Goal: Transaction & Acquisition: Book appointment/travel/reservation

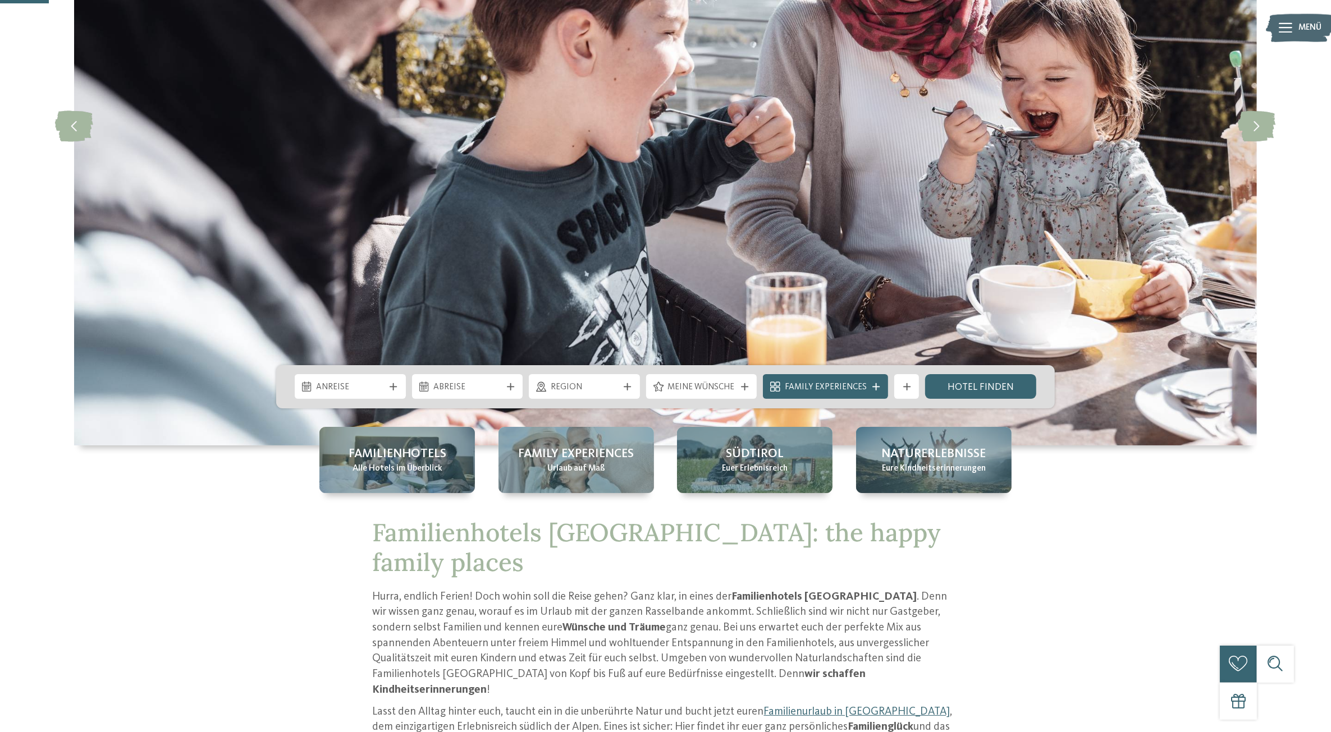
scroll to position [210, 0]
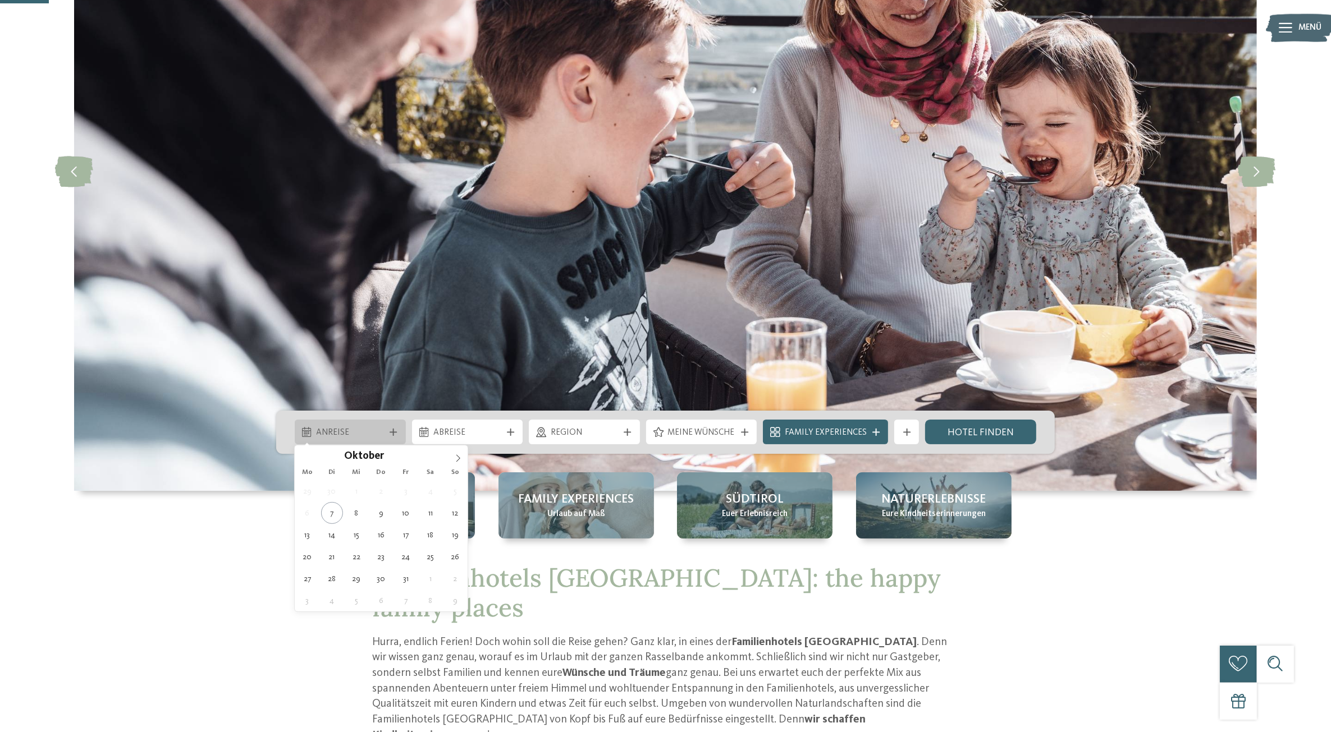
click at [374, 427] on span "Anreise" at bounding box center [351, 433] width 68 height 12
type div "28.10.2025"
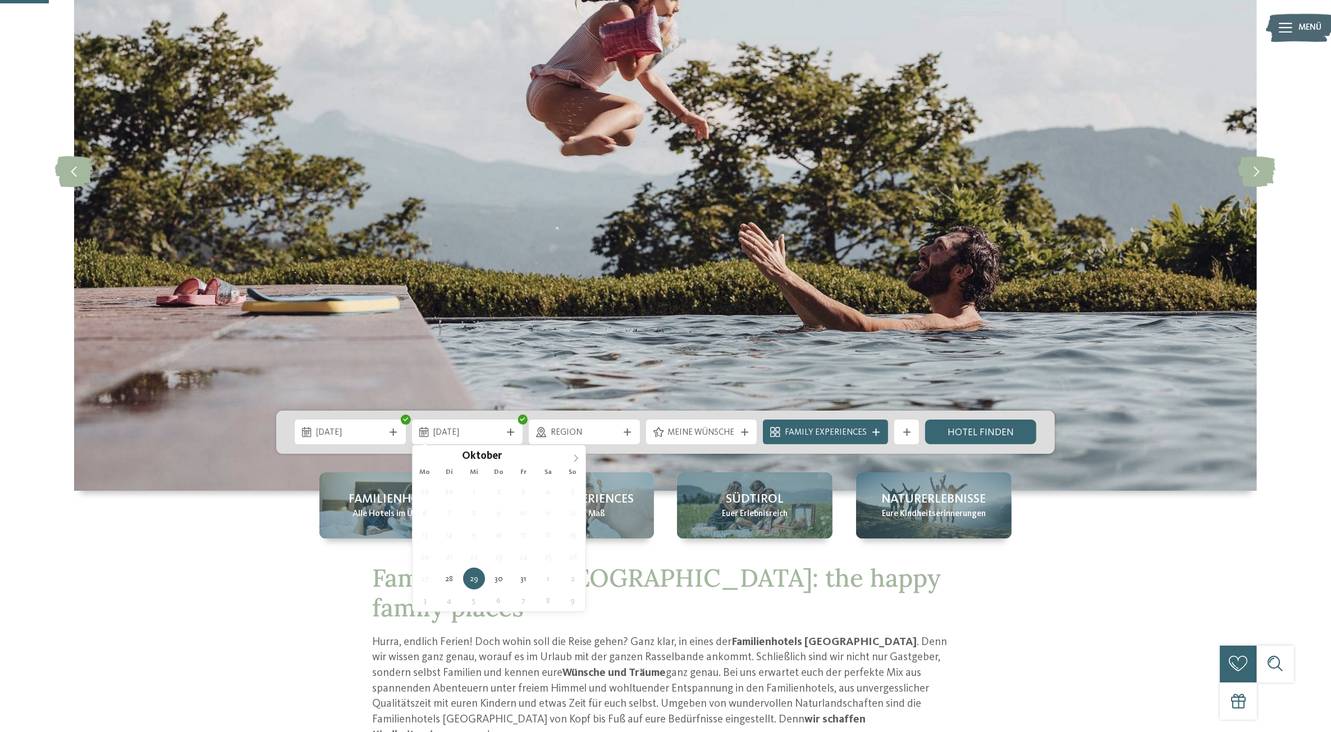
click at [574, 456] on icon at bounding box center [576, 459] width 8 height 8
type div "02.11.2025"
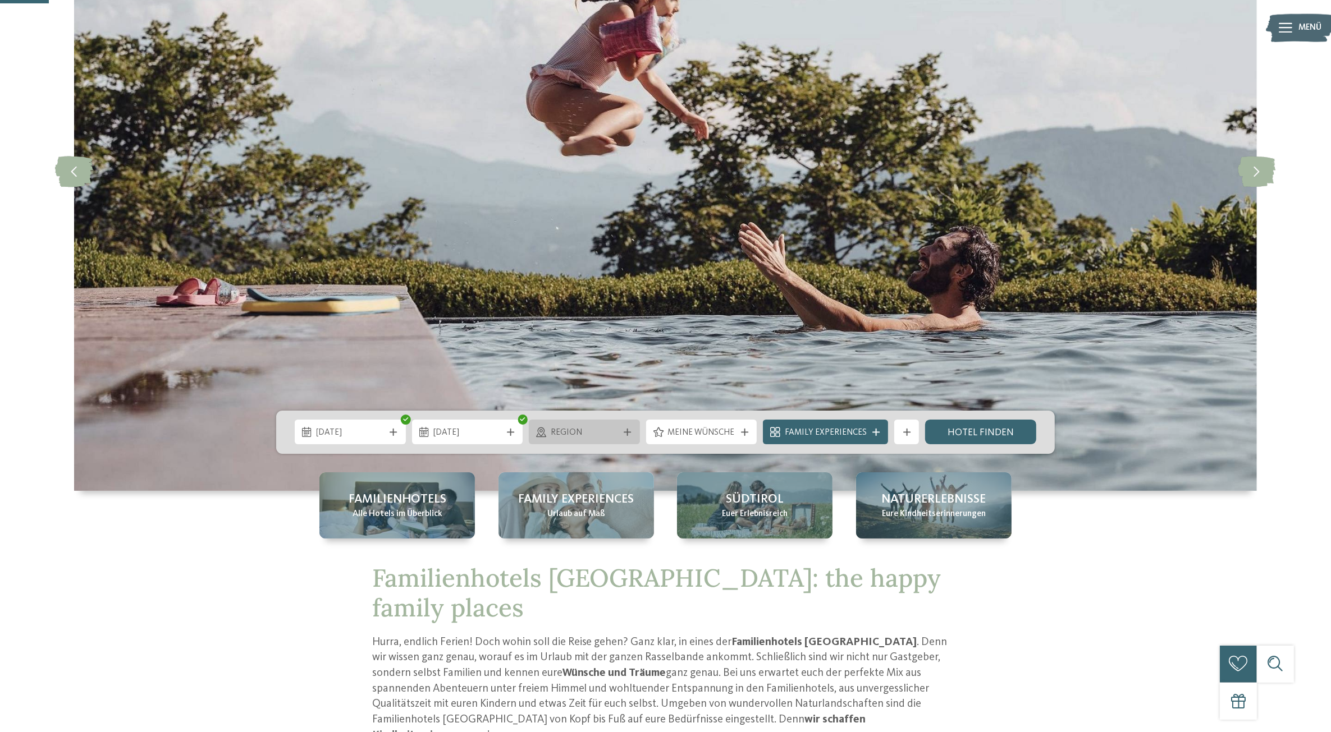
click at [583, 435] on span "Region" at bounding box center [585, 433] width 68 height 12
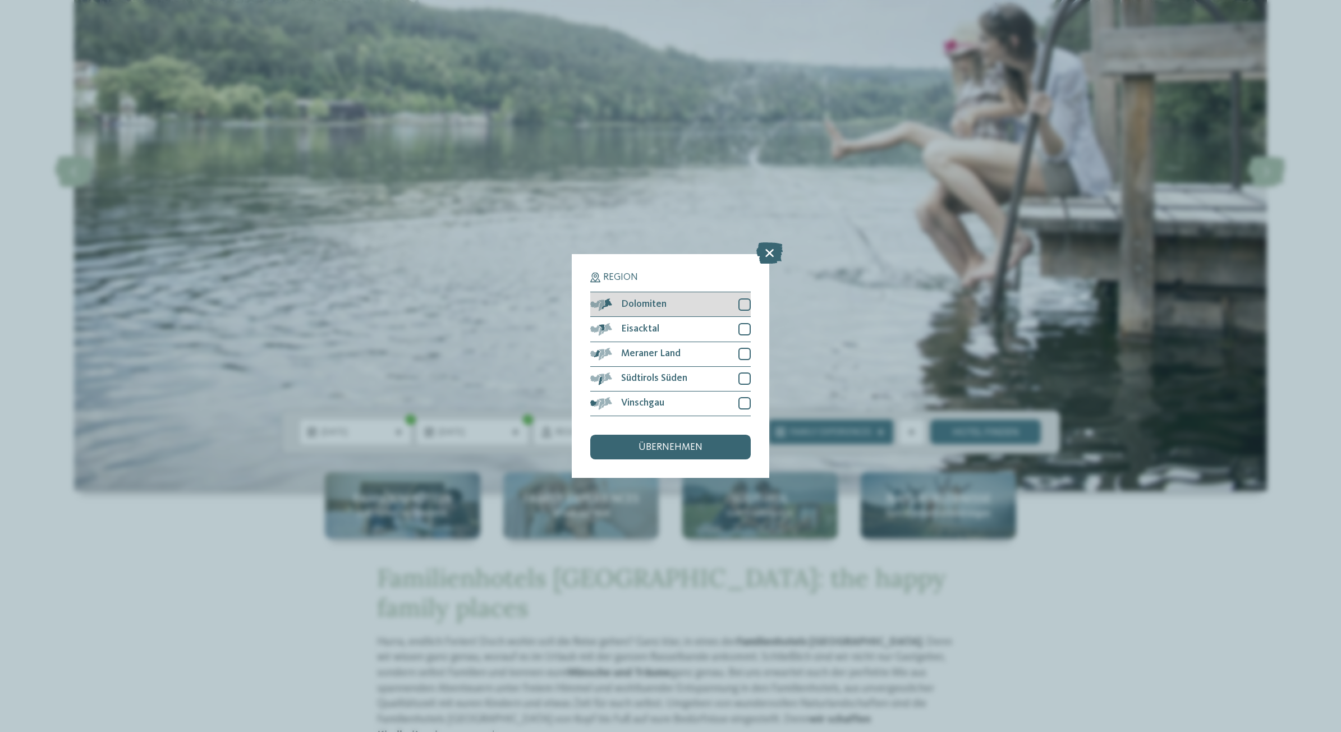
click at [734, 306] on div "Dolomiten" at bounding box center [670, 304] width 161 height 25
click at [742, 332] on div at bounding box center [745, 329] width 12 height 12
click at [742, 354] on div at bounding box center [745, 354] width 12 height 12
click at [742, 375] on div at bounding box center [745, 379] width 12 height 12
click at [737, 402] on div "Vinschgau" at bounding box center [670, 404] width 161 height 25
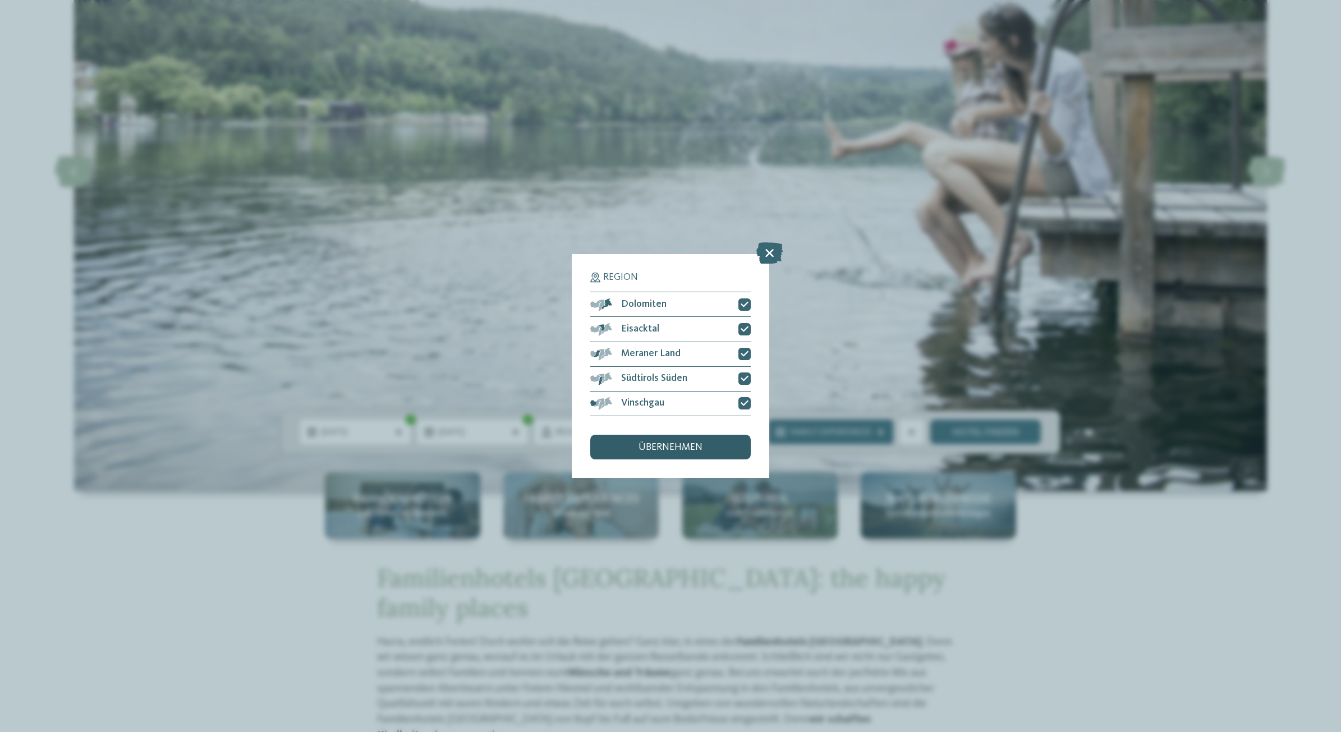
click at [710, 446] on div "übernehmen" at bounding box center [670, 447] width 161 height 25
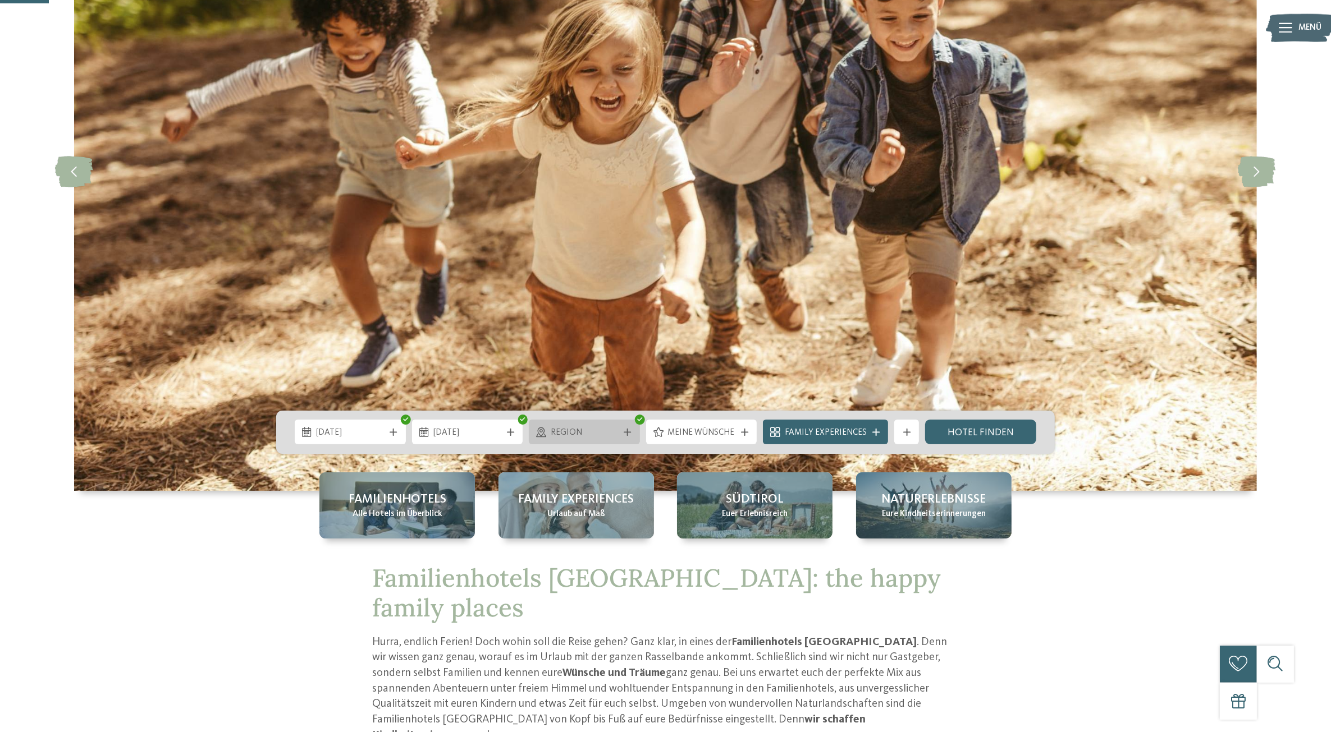
click at [591, 433] on span "Region" at bounding box center [585, 433] width 68 height 12
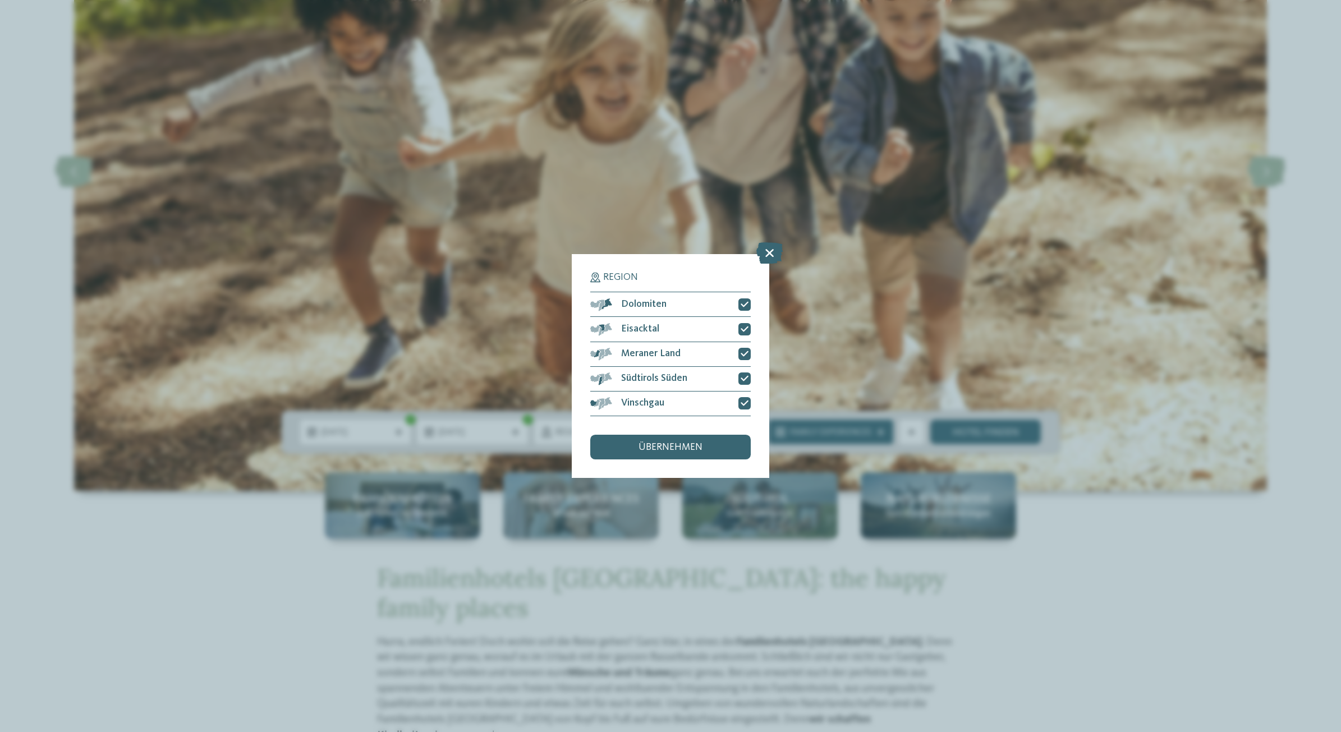
click at [762, 253] on icon at bounding box center [769, 253] width 26 height 21
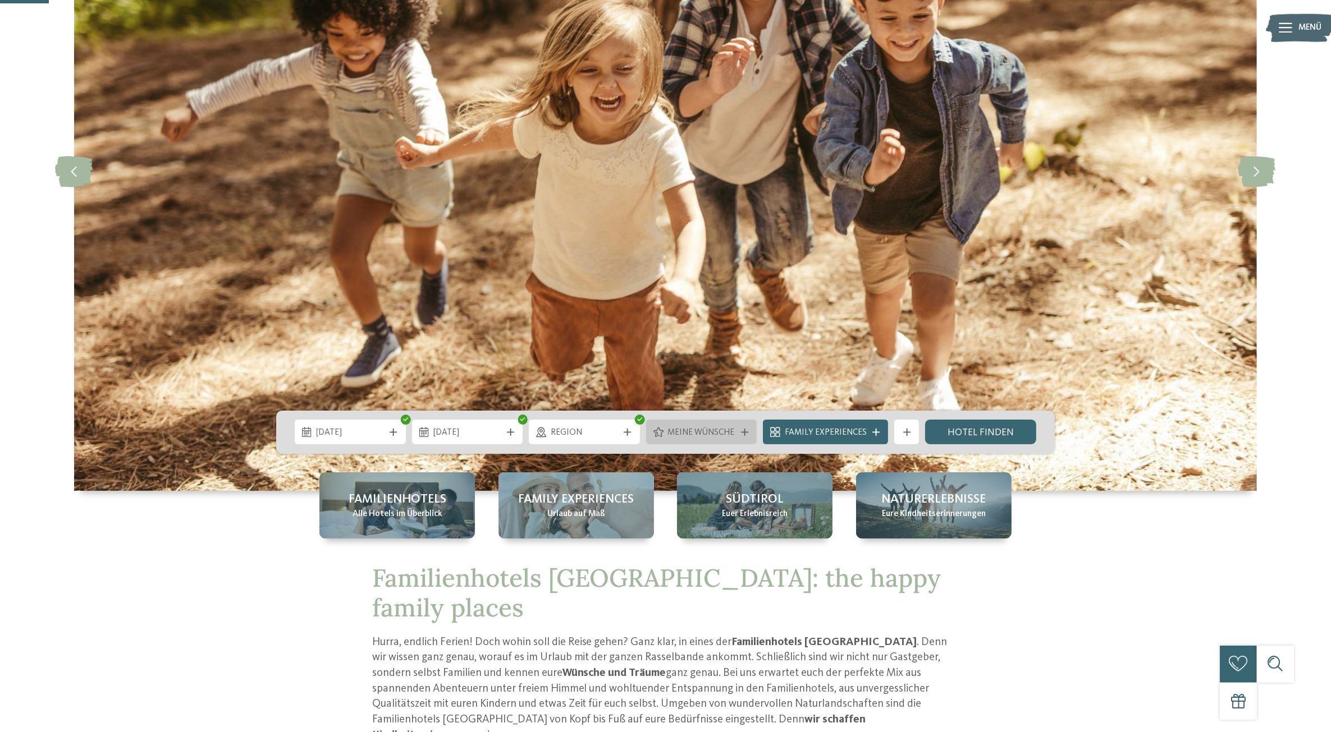
click at [717, 433] on span "Meine Wünsche" at bounding box center [701, 433] width 68 height 12
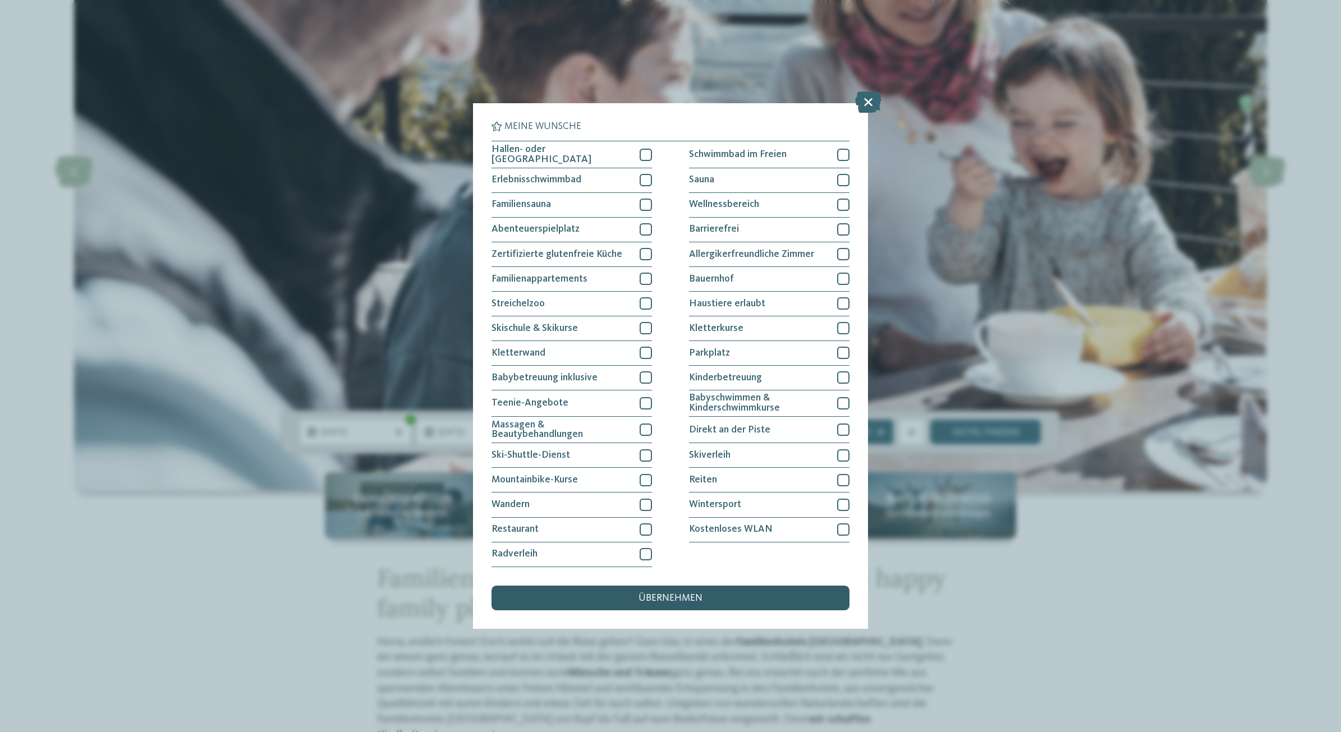
click at [676, 603] on div "übernehmen" at bounding box center [671, 598] width 358 height 25
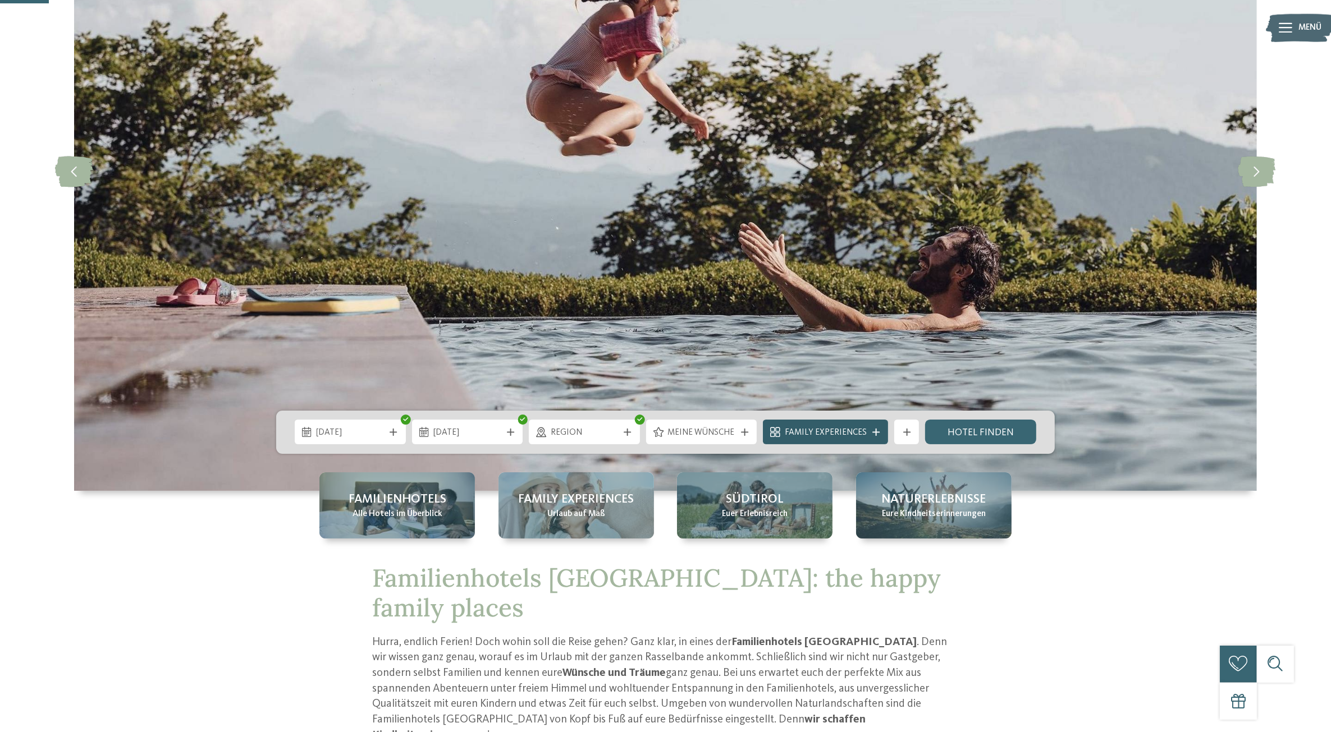
click at [843, 434] on span "Family Experiences" at bounding box center [826, 433] width 82 height 12
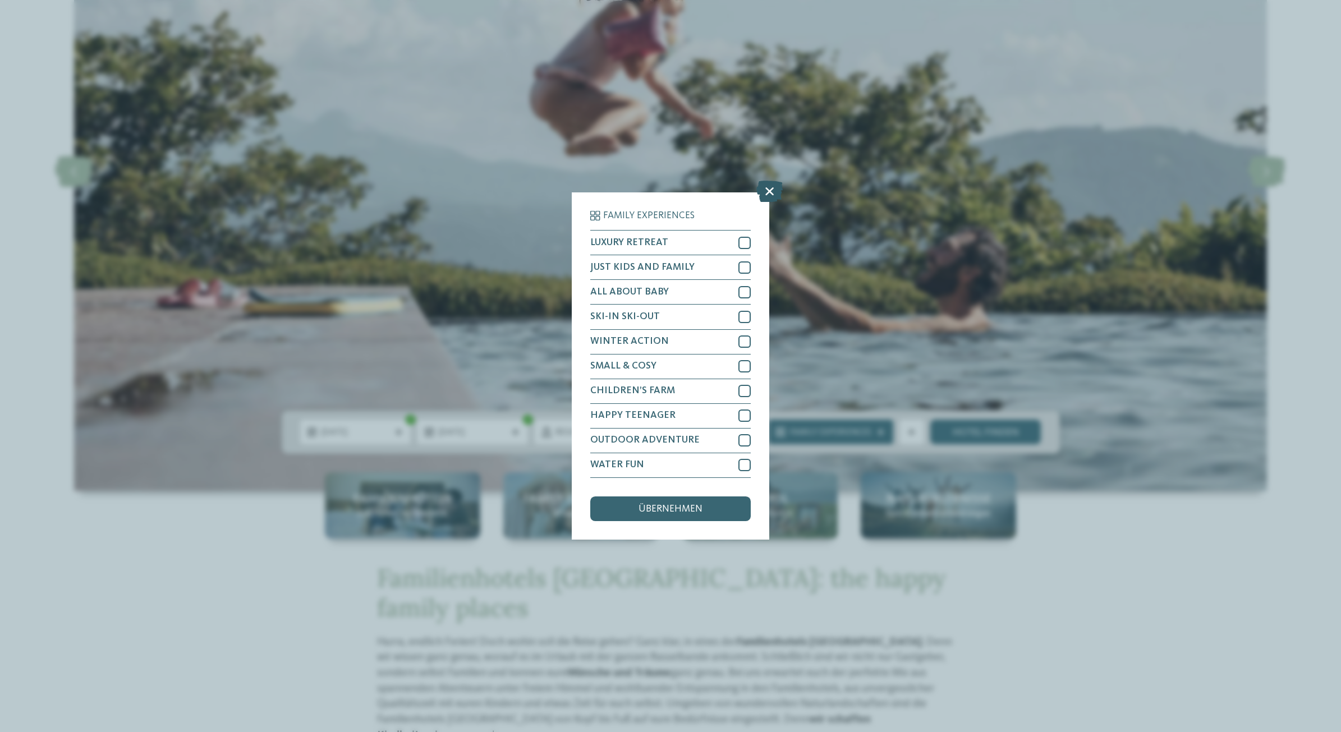
click at [768, 194] on icon at bounding box center [769, 191] width 26 height 21
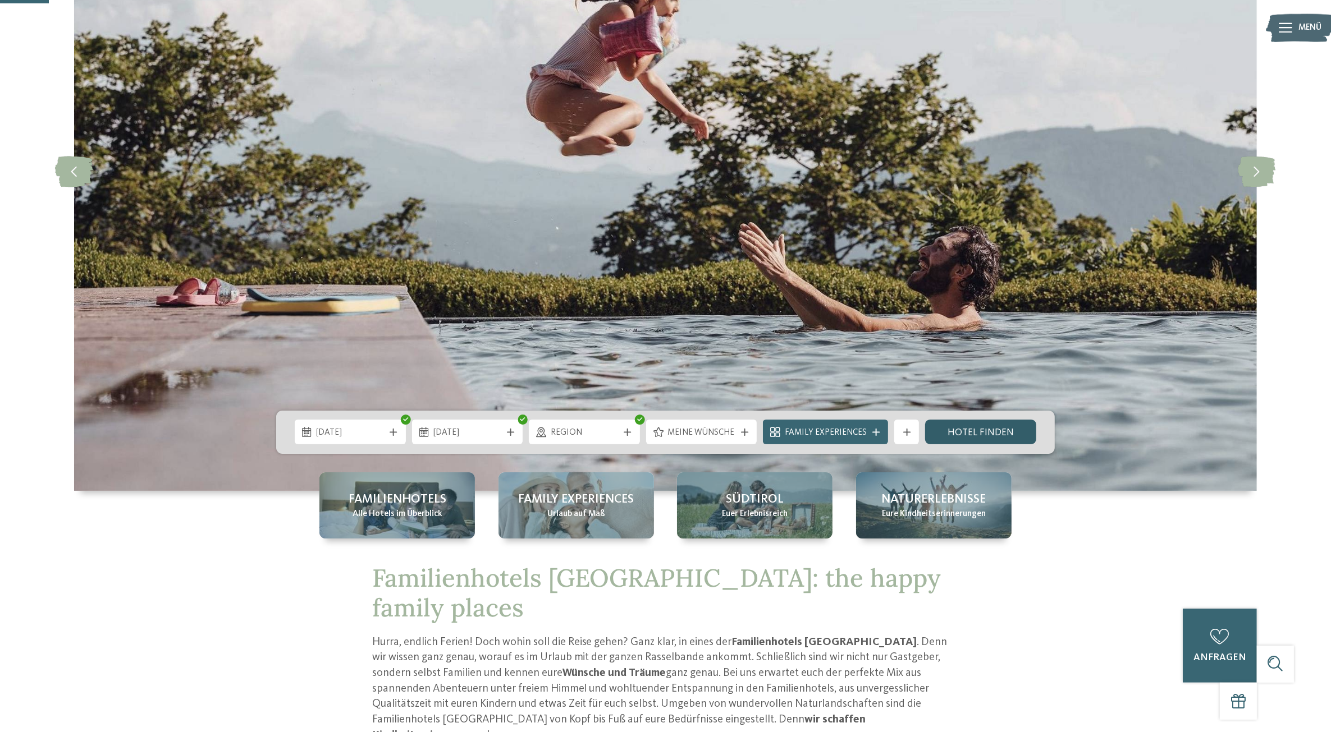
click at [975, 433] on link "Hotel finden" at bounding box center [980, 432] width 111 height 25
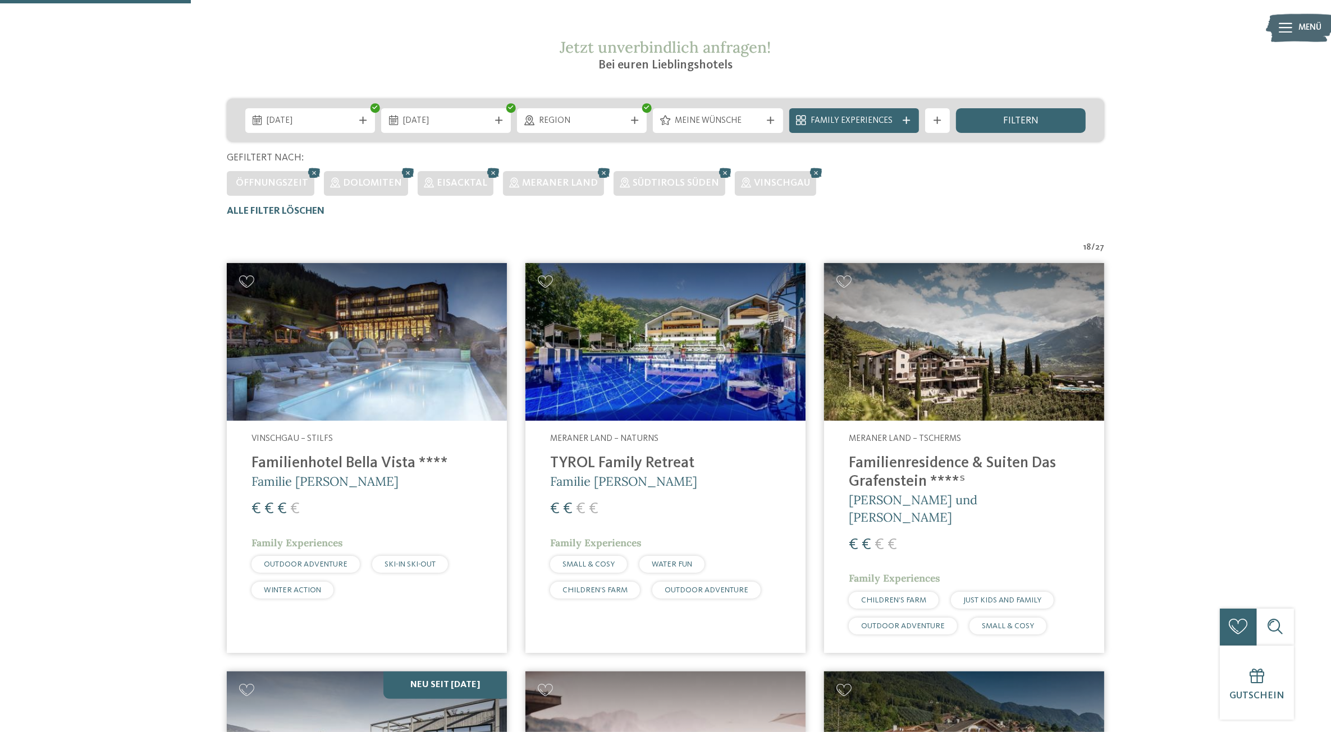
scroll to position [130, 0]
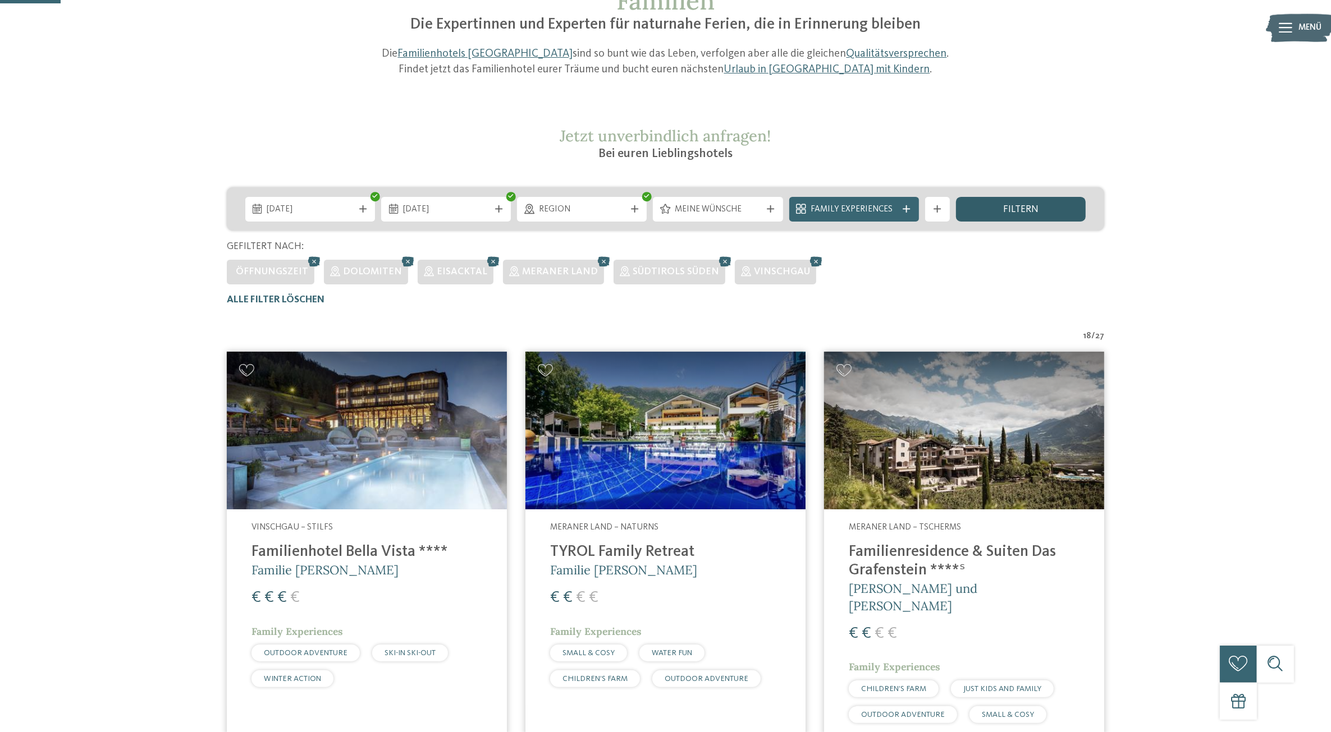
click at [1009, 212] on span "filtern" at bounding box center [1020, 210] width 35 height 10
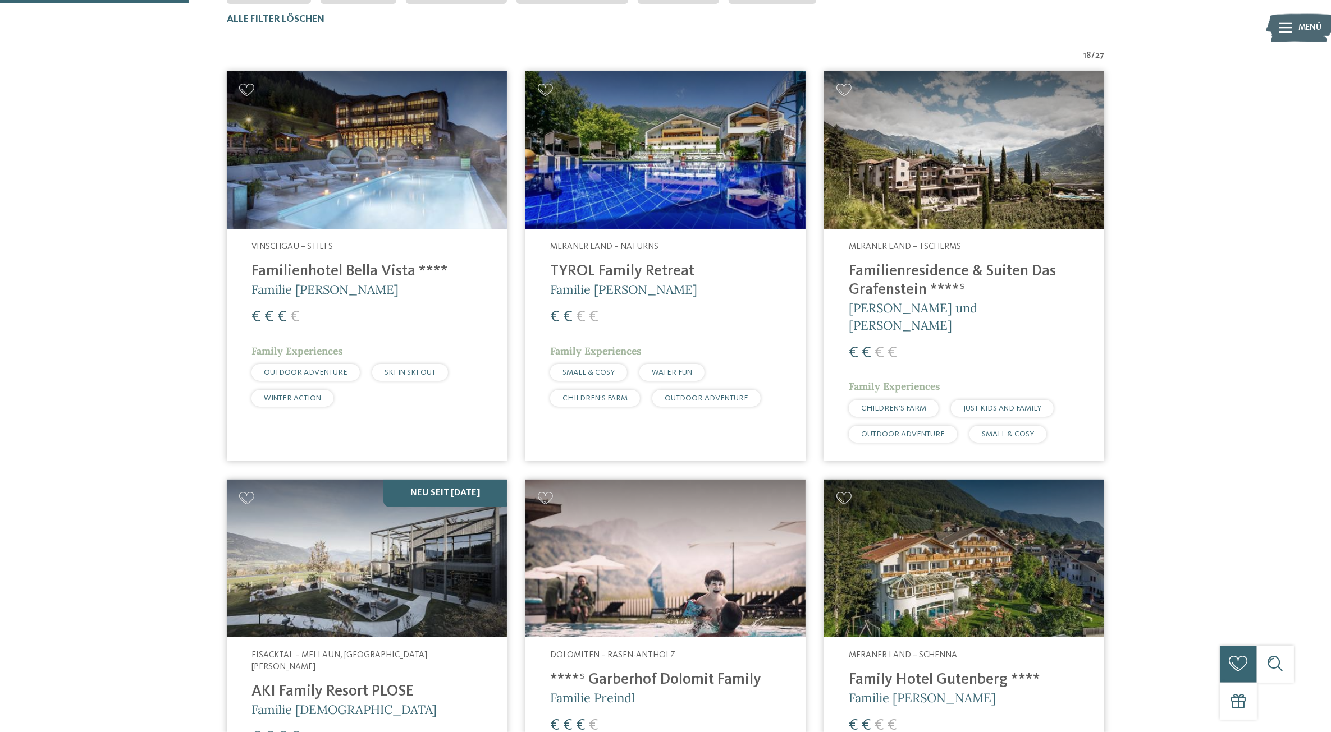
scroll to position [200, 0]
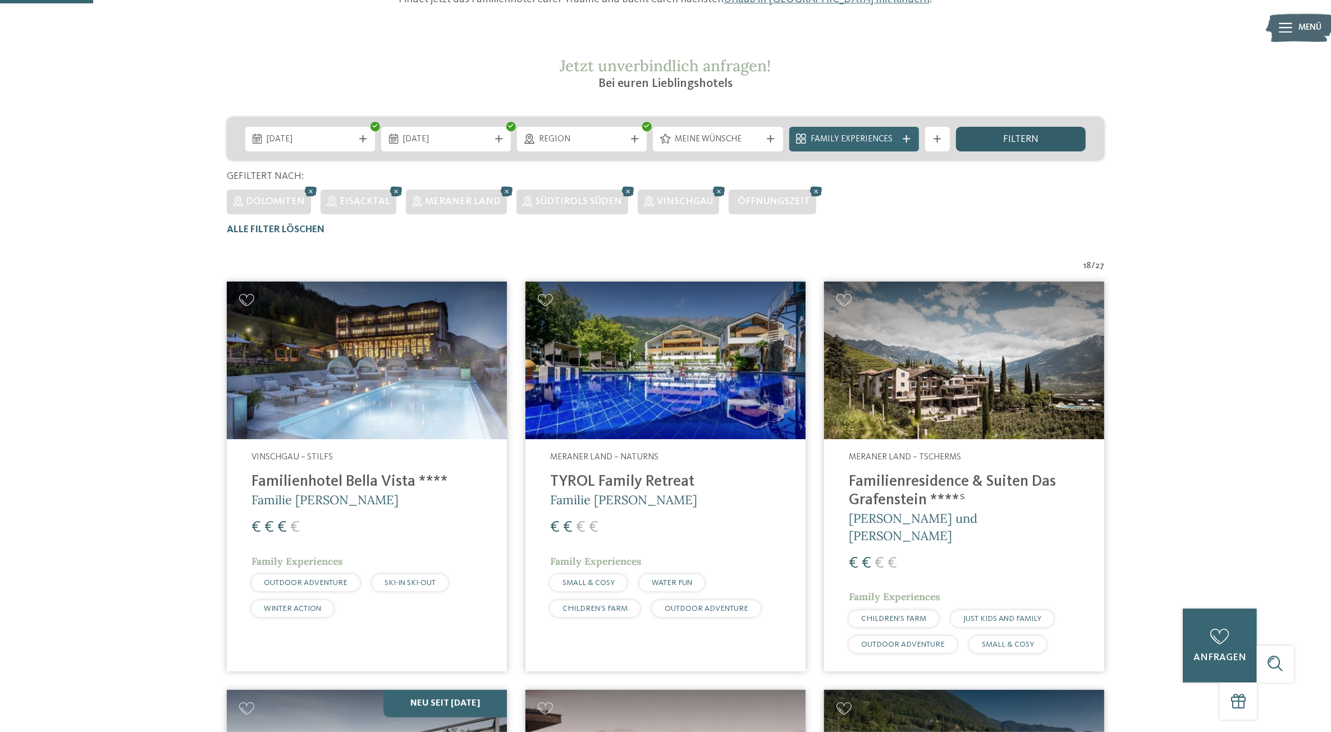
click at [1036, 141] on span "filtern" at bounding box center [1020, 140] width 35 height 10
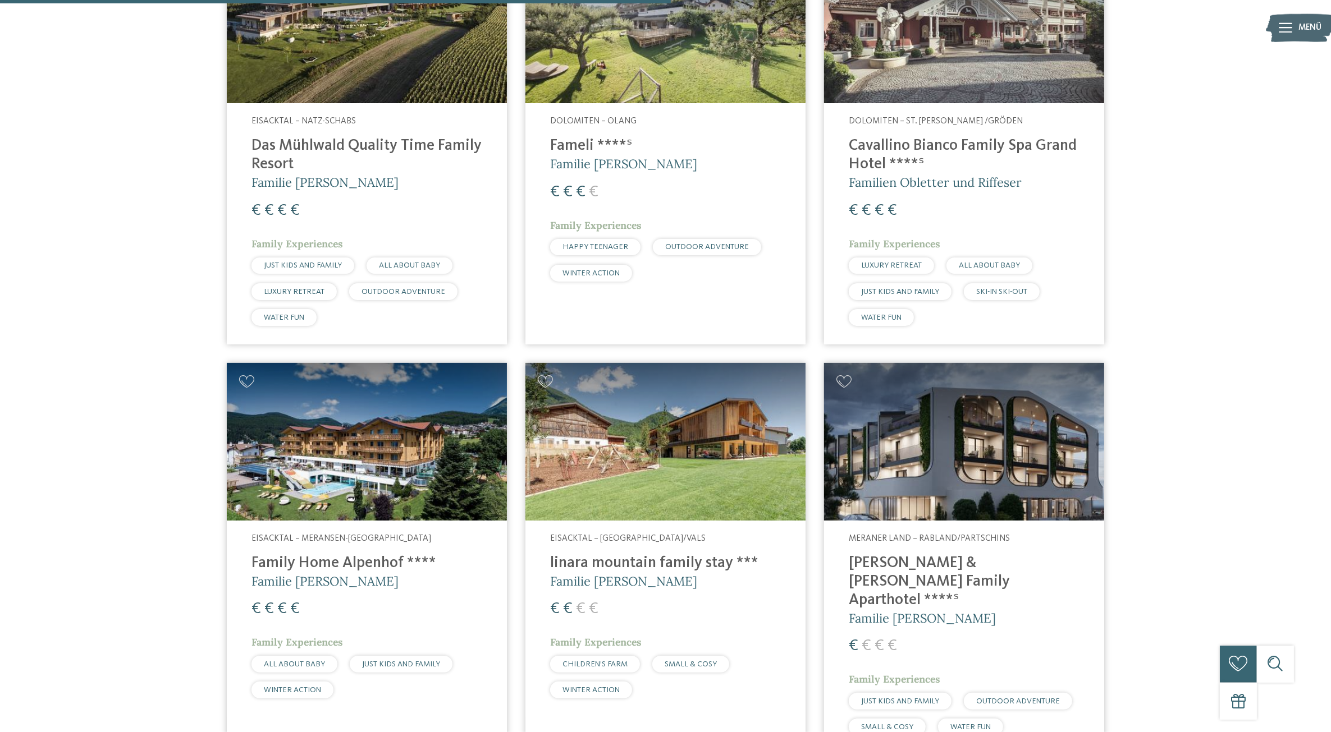
scroll to position [1460, 0]
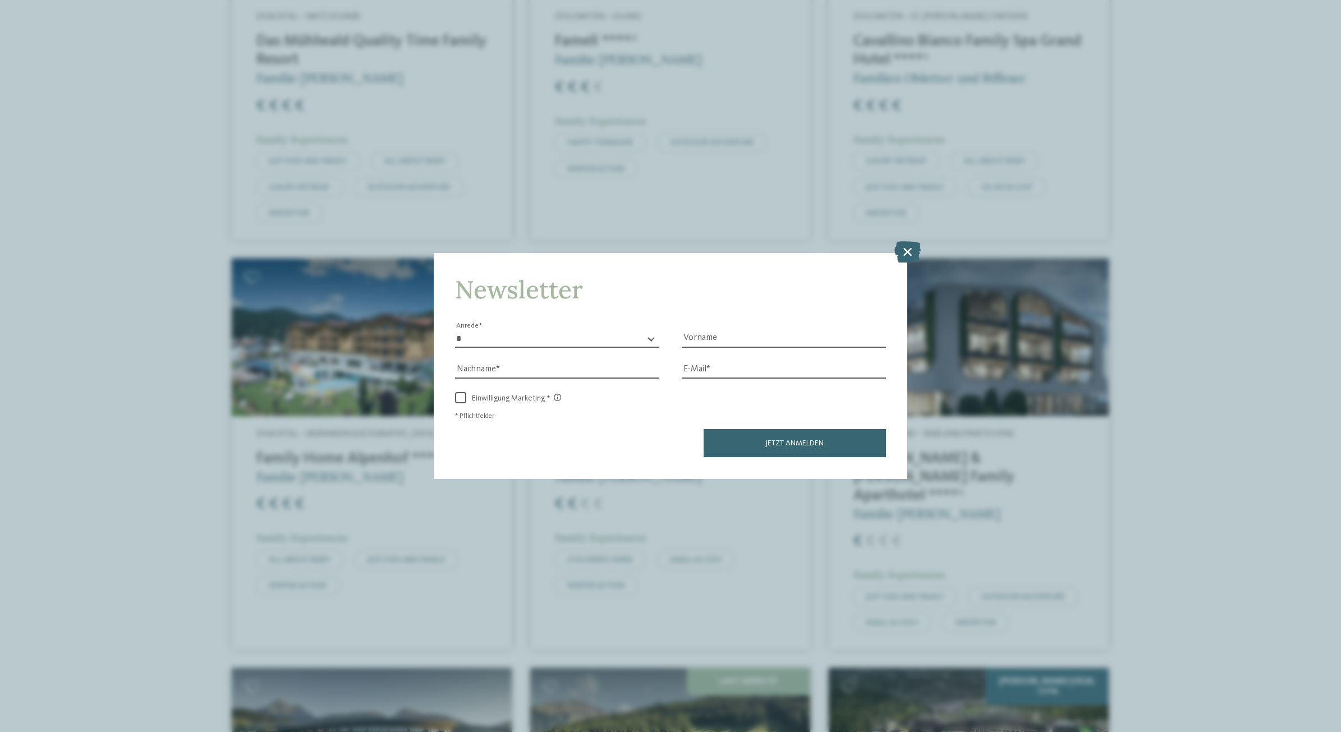
click at [897, 256] on icon at bounding box center [908, 251] width 26 height 21
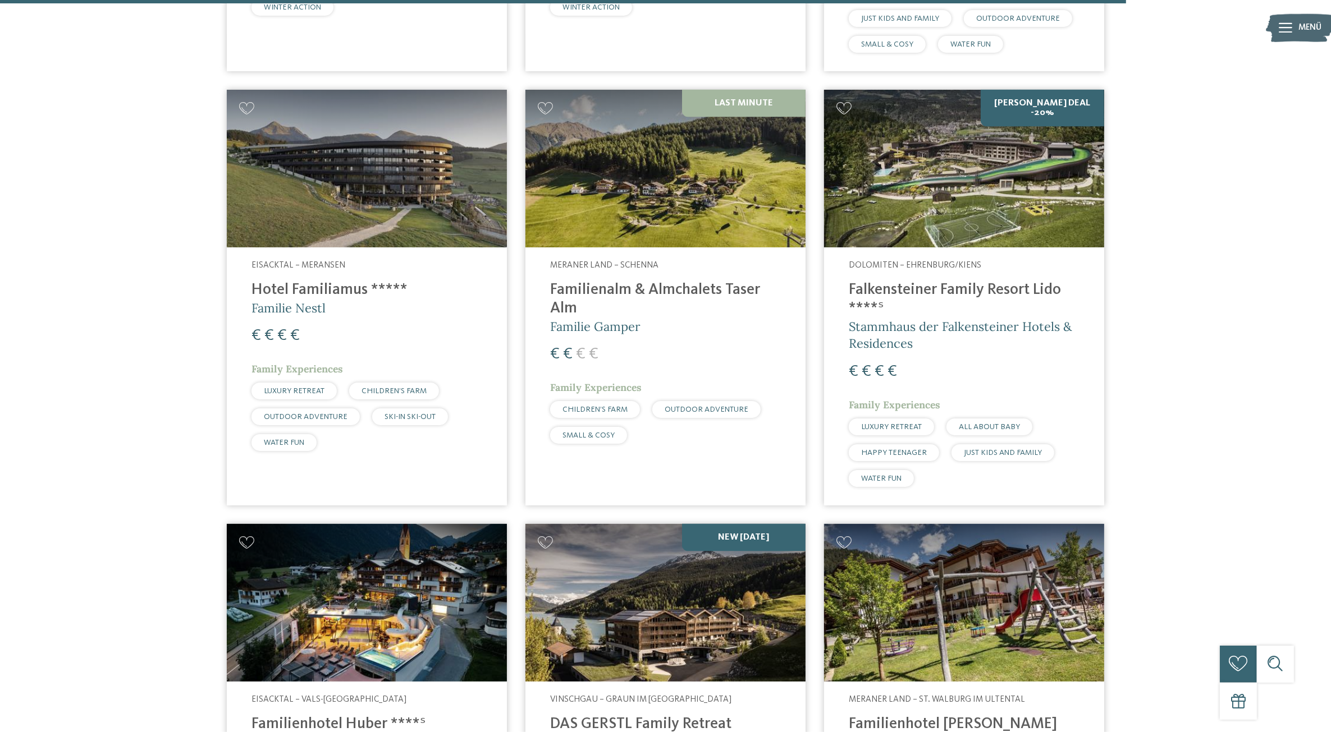
scroll to position [0, 0]
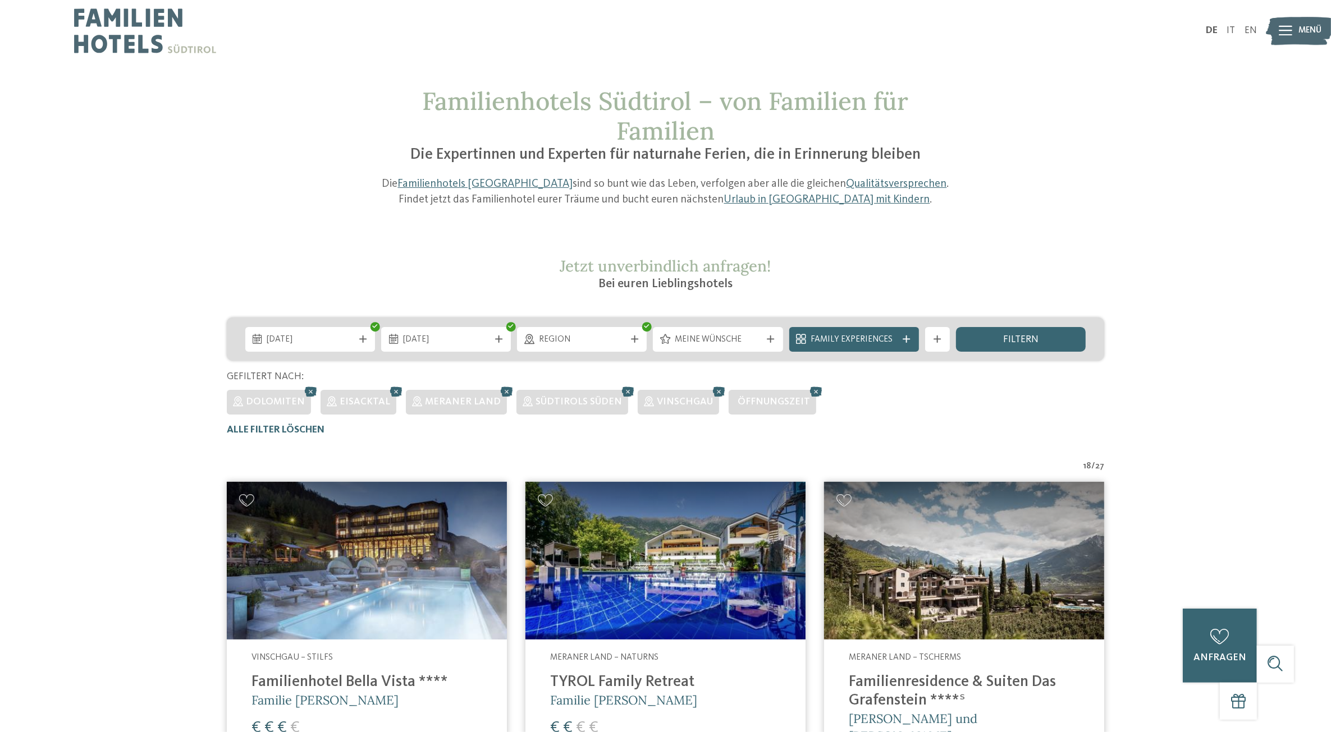
drag, startPoint x: 553, startPoint y: 466, endPoint x: 525, endPoint y: 189, distance: 278.1
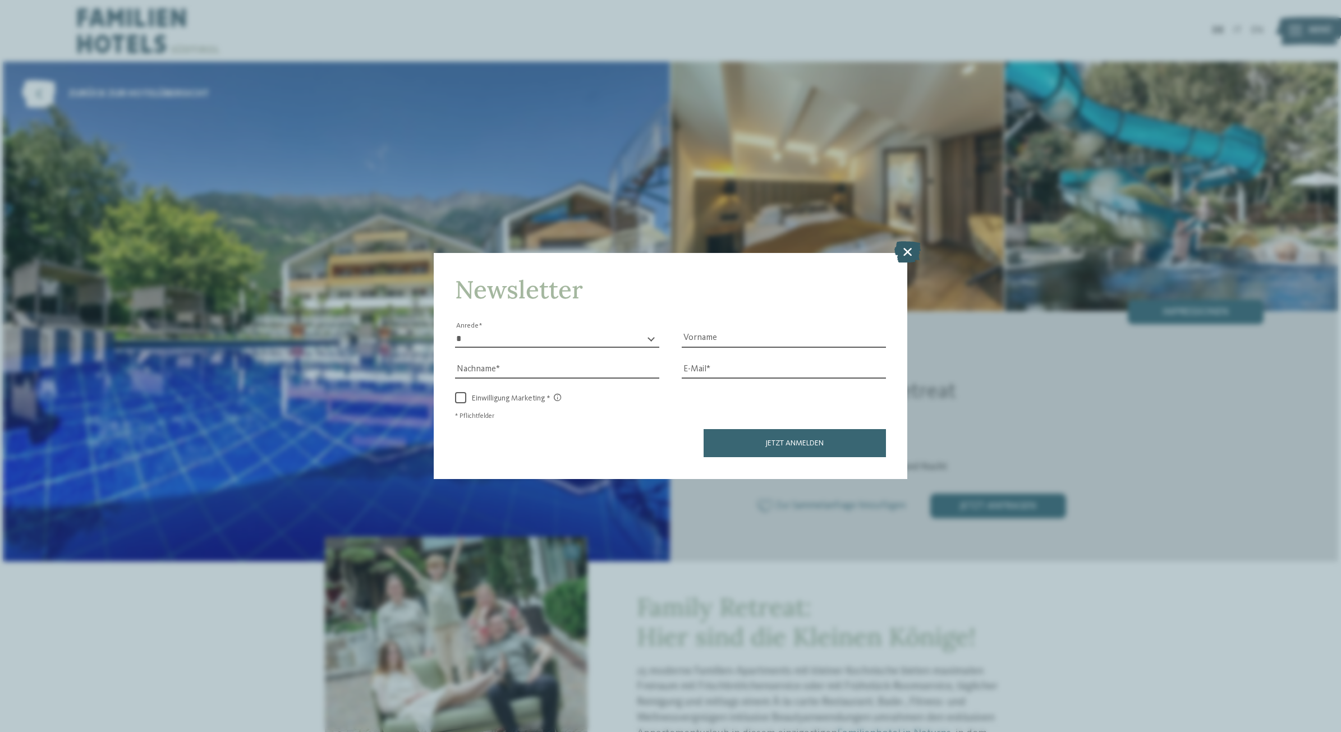
click at [910, 254] on icon at bounding box center [908, 251] width 26 height 21
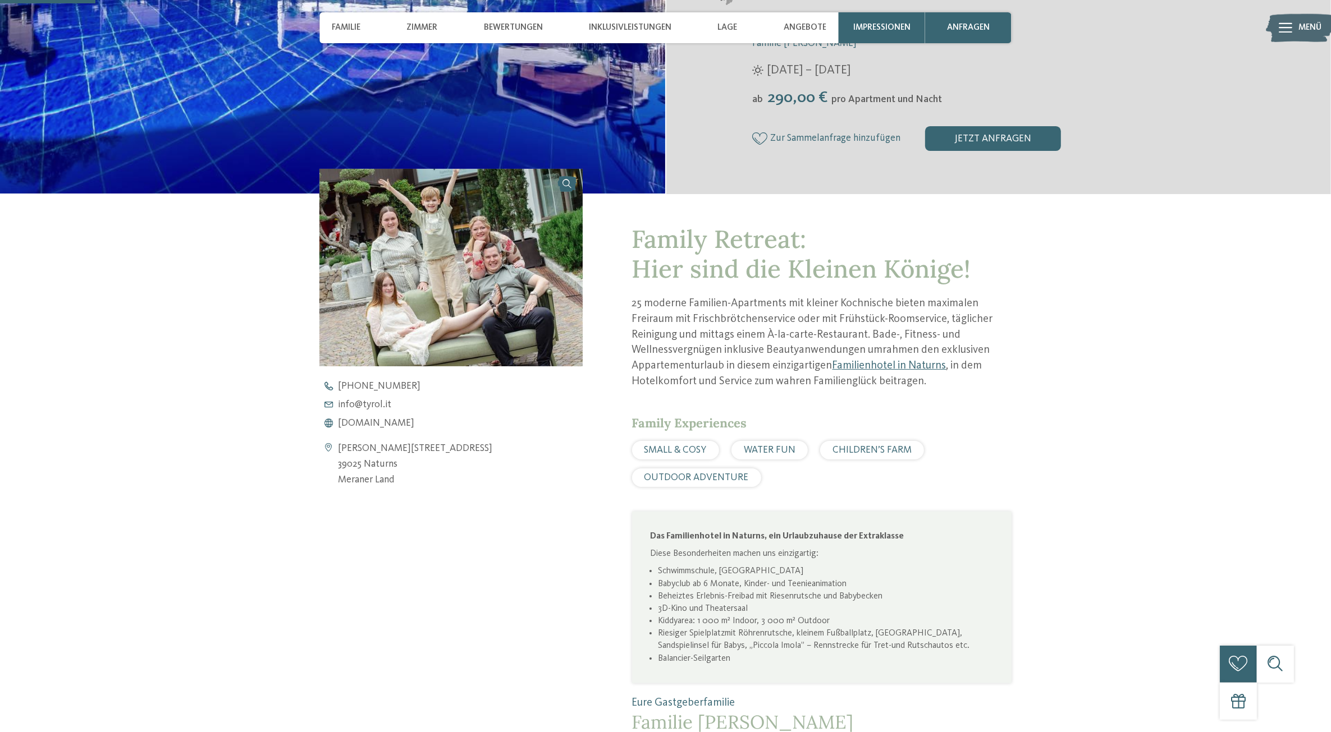
scroll to position [631, 0]
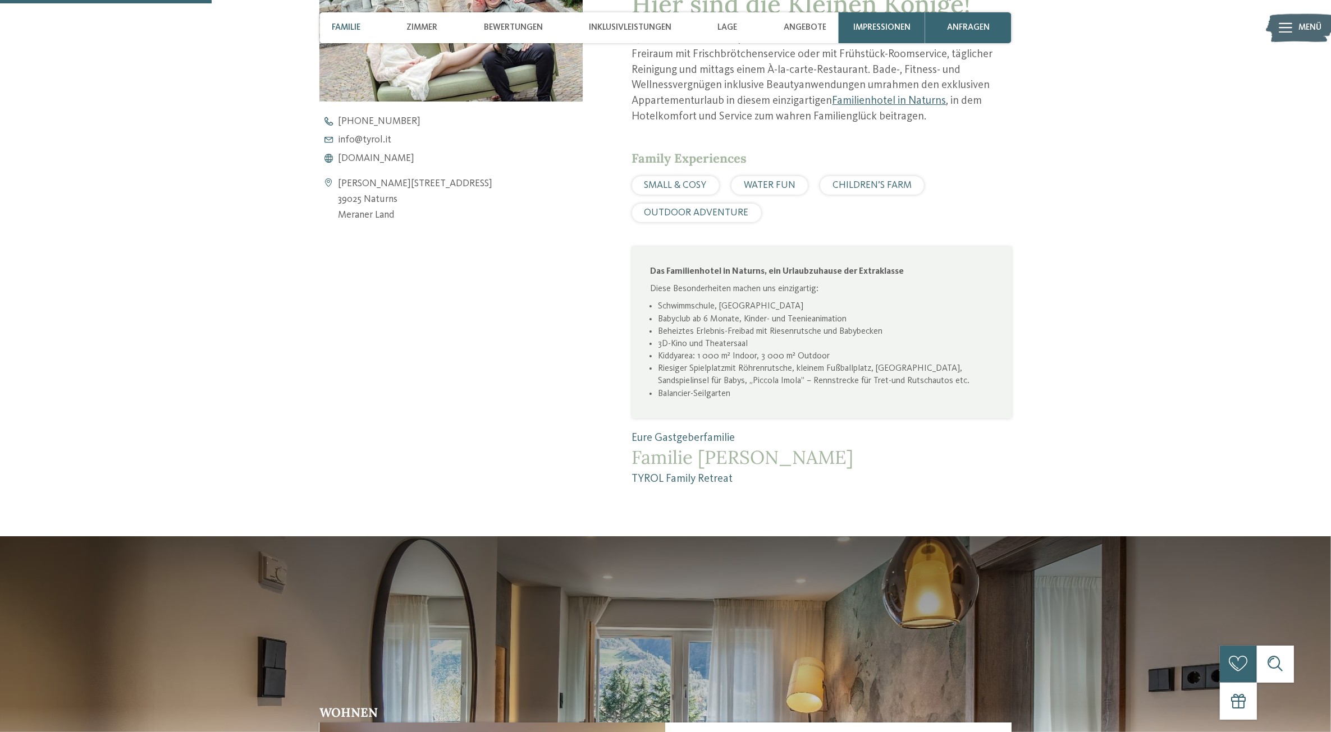
click at [767, 178] on div "WATER FUN" at bounding box center [769, 185] width 76 height 19
click at [865, 186] on span "CHILDREN’S FARM" at bounding box center [871, 186] width 79 height 10
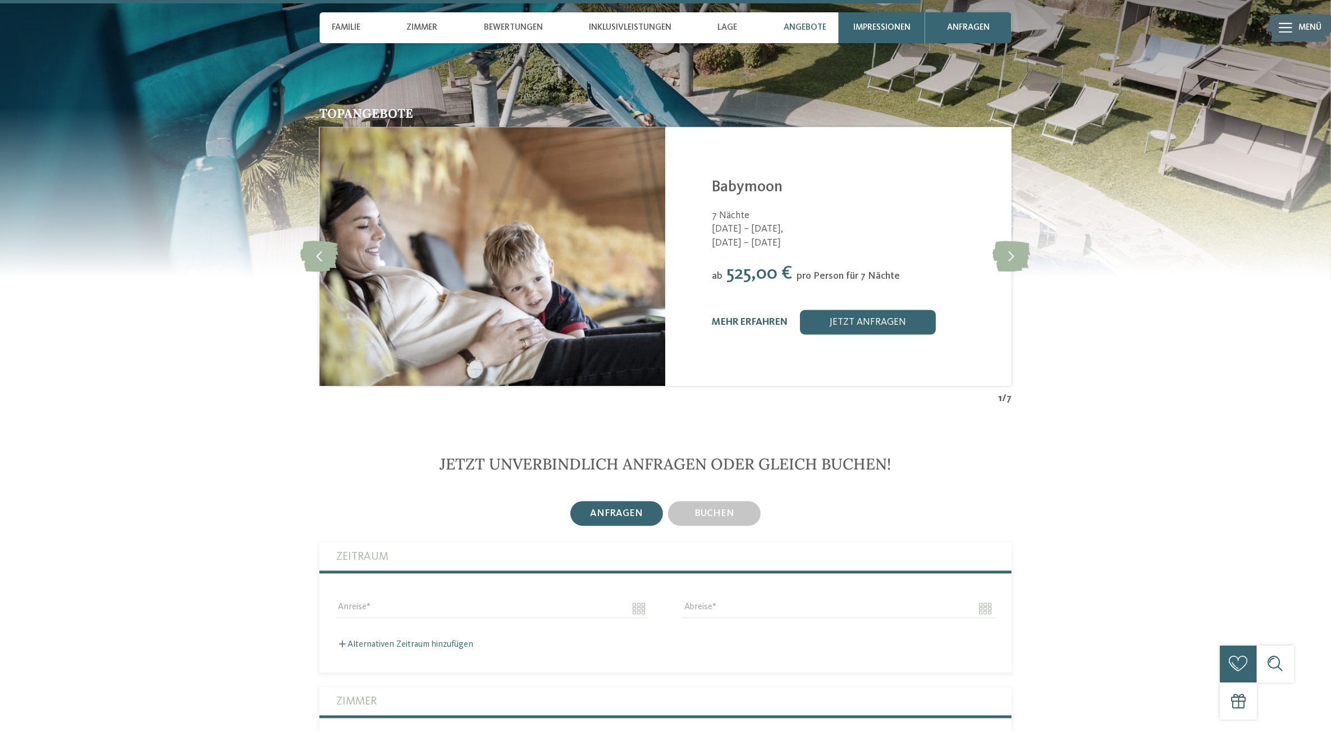
scroll to position [3016, 0]
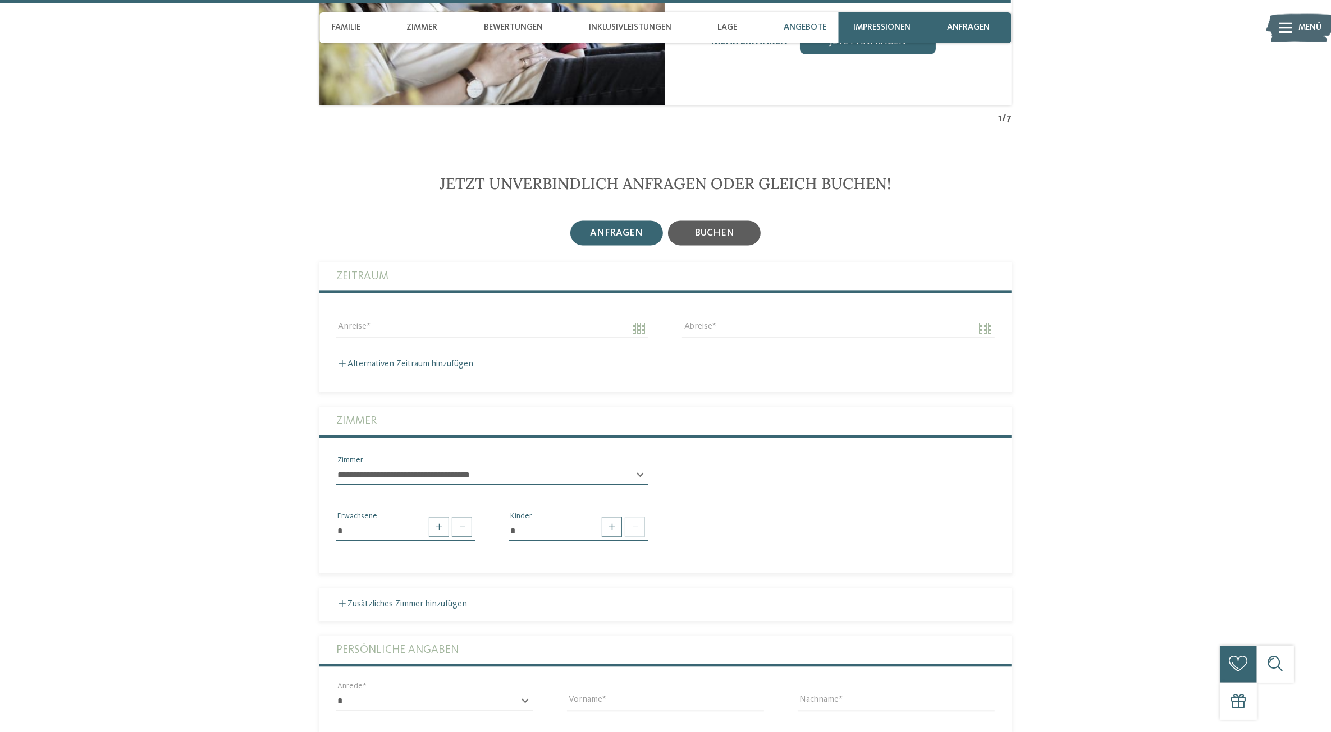
click at [687, 233] on div "buchen" at bounding box center [714, 233] width 93 height 25
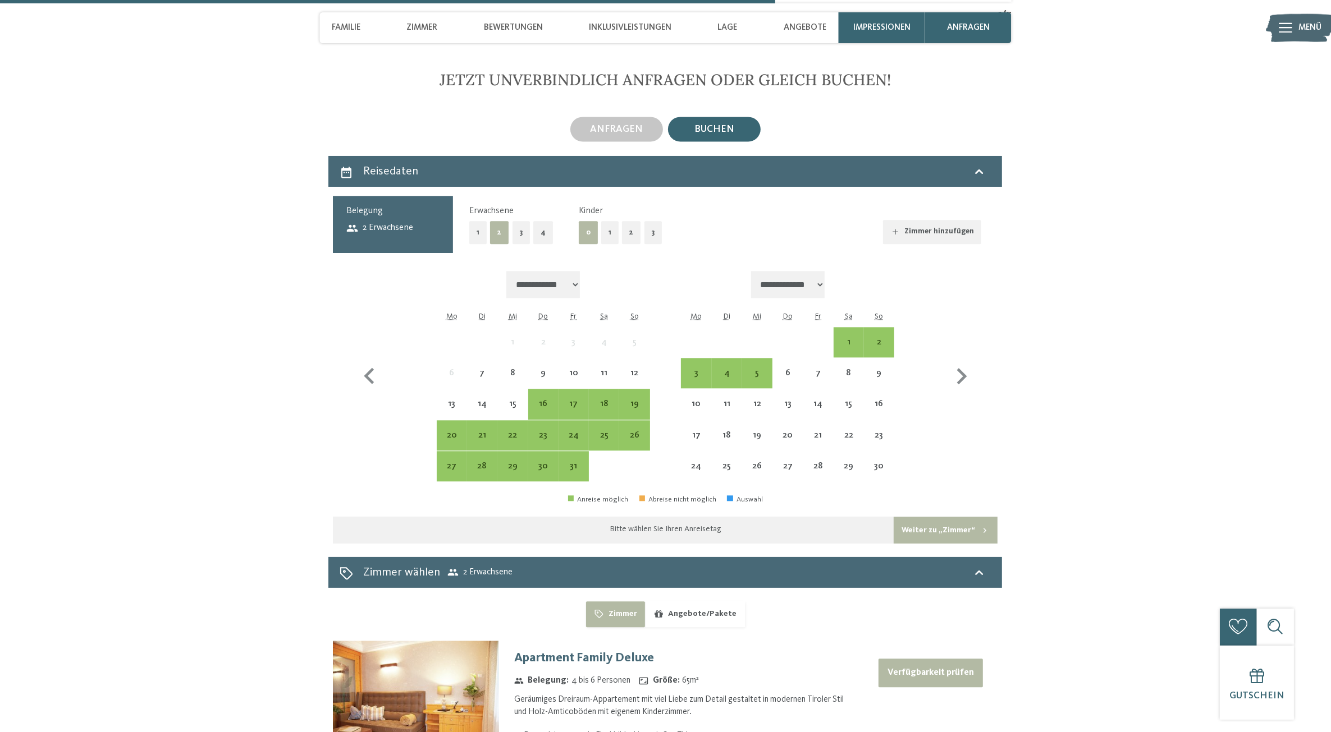
scroll to position [3227, 0]
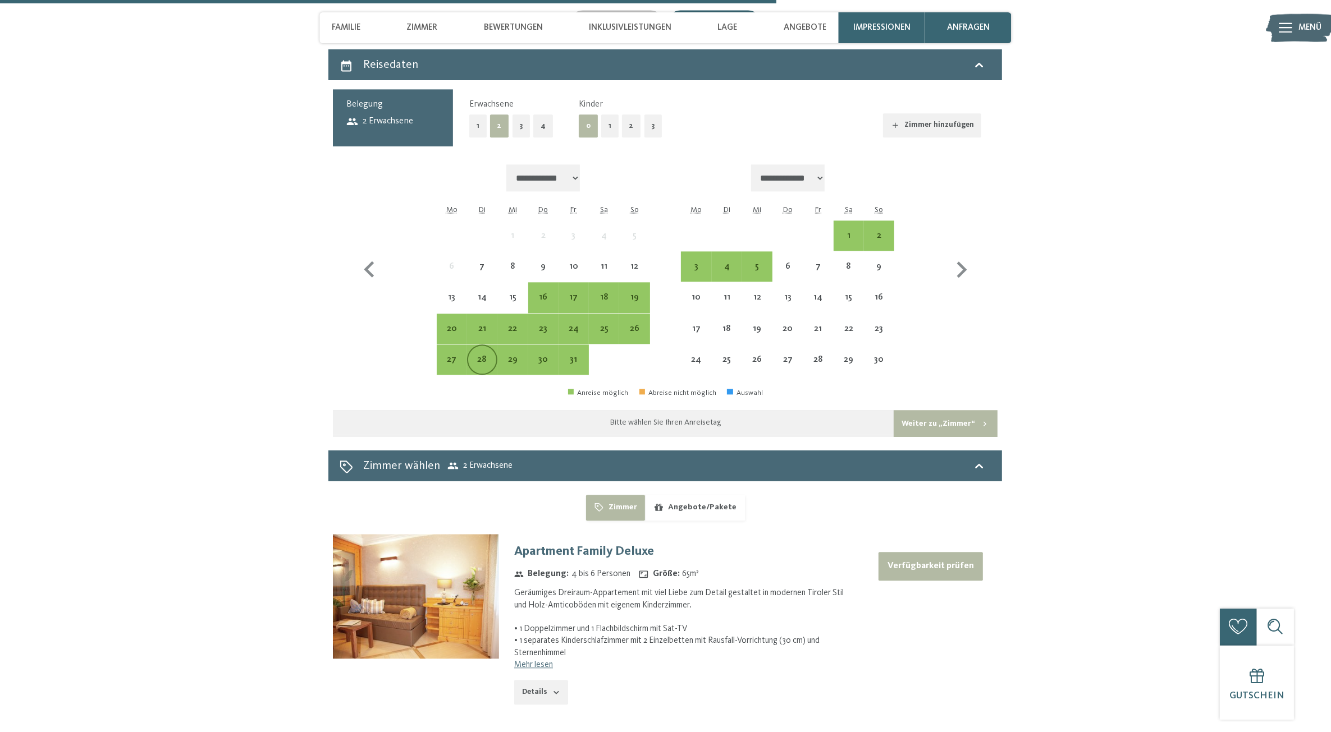
click at [487, 355] on div "28" at bounding box center [482, 369] width 28 height 28
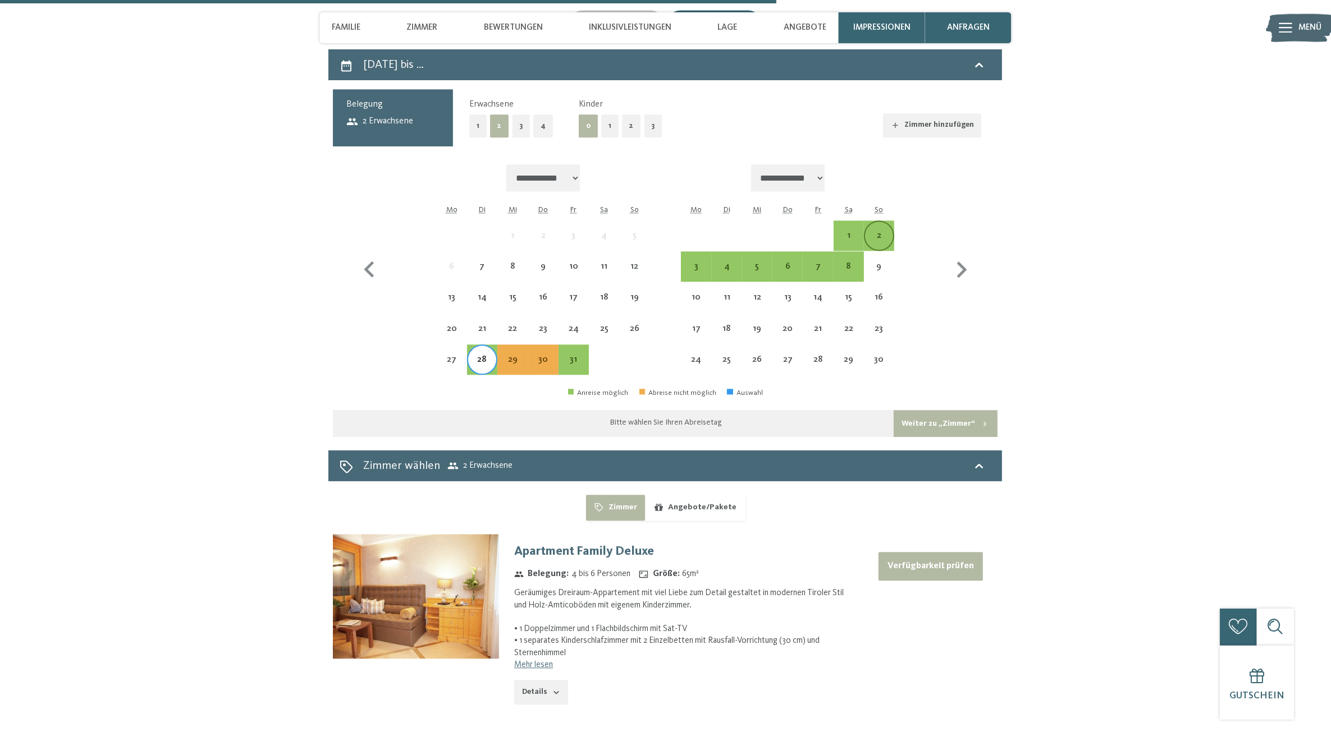
click at [879, 242] on div "2" at bounding box center [879, 245] width 28 height 28
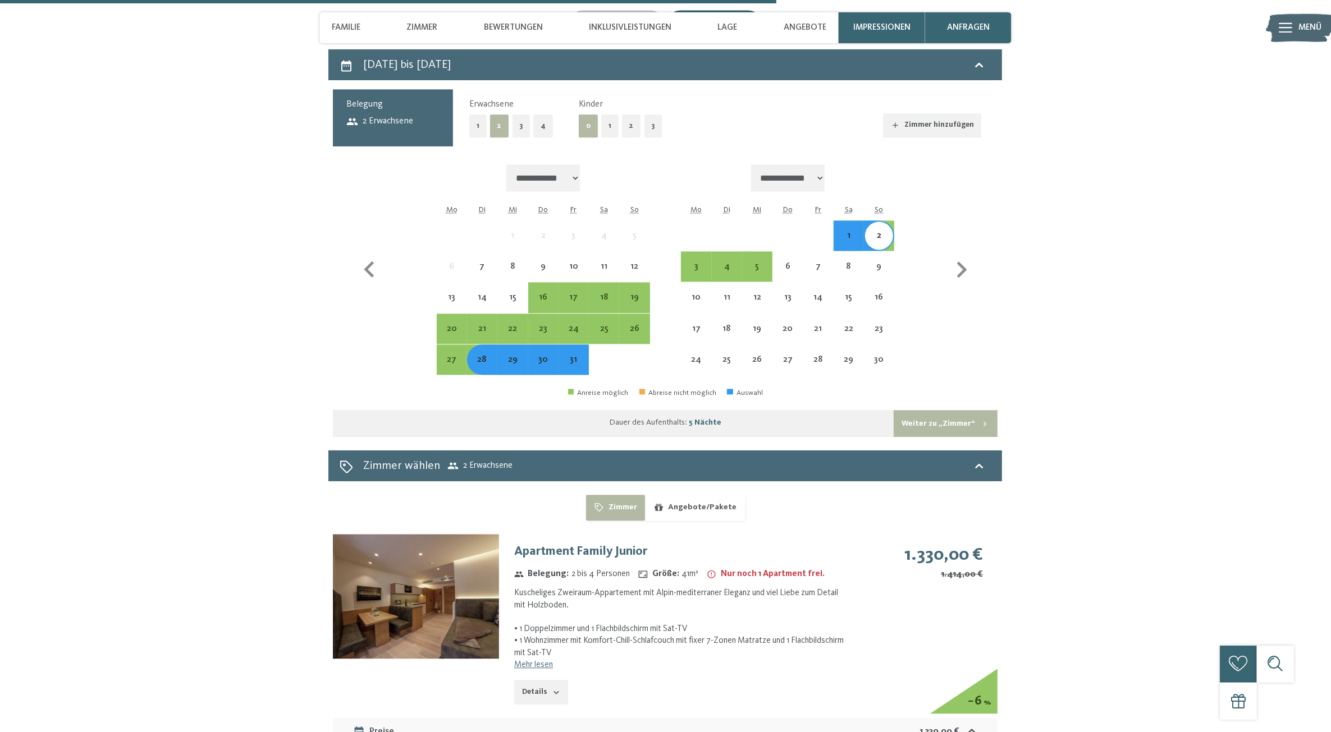
click at [627, 125] on button "2" at bounding box center [631, 125] width 19 height 23
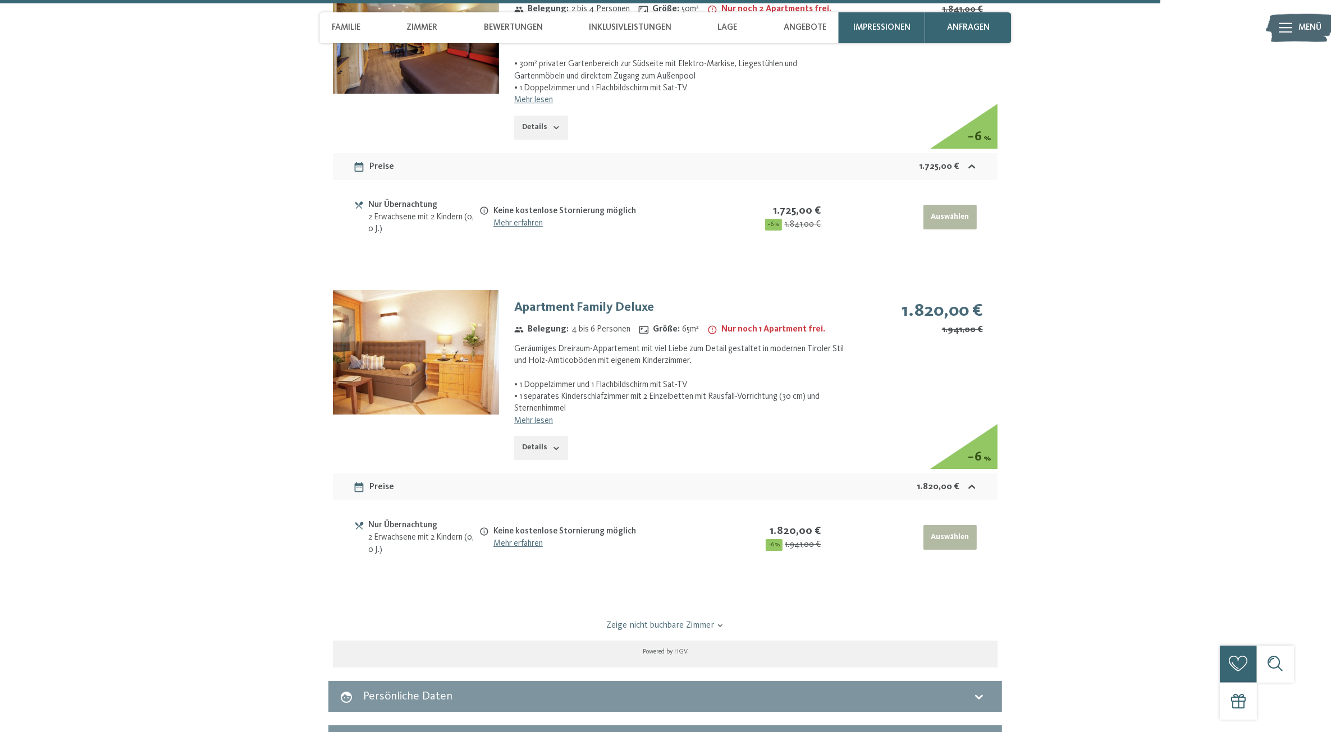
scroll to position [4910, 0]
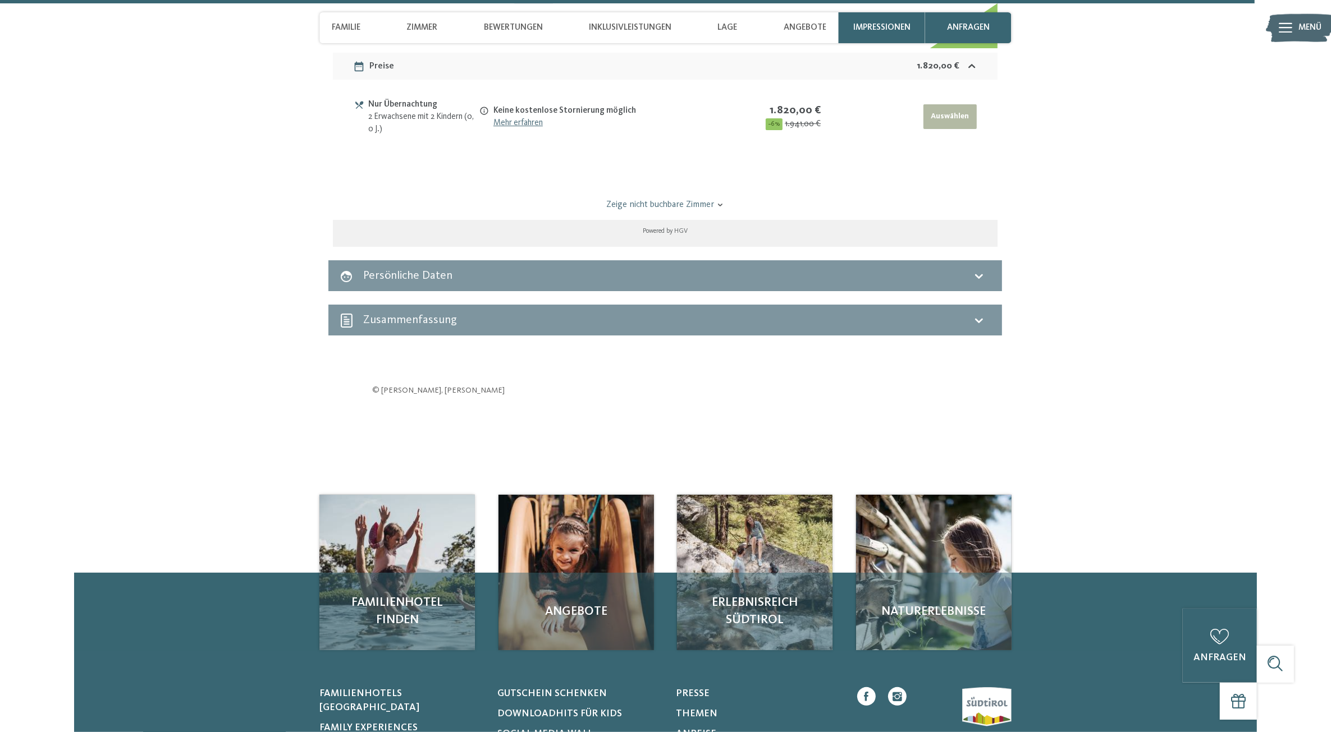
click at [978, 270] on icon at bounding box center [978, 275] width 13 height 13
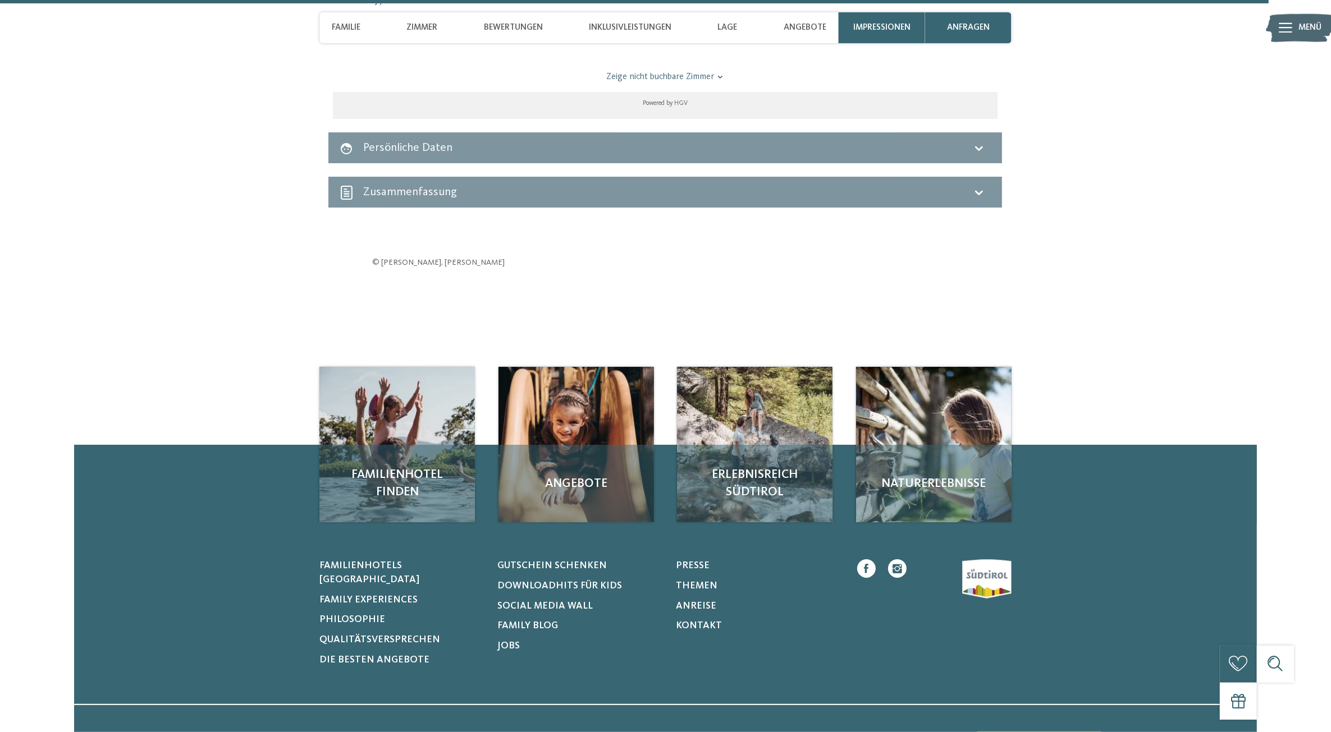
drag, startPoint x: 1022, startPoint y: 438, endPoint x: 1027, endPoint y: 490, distance: 51.8
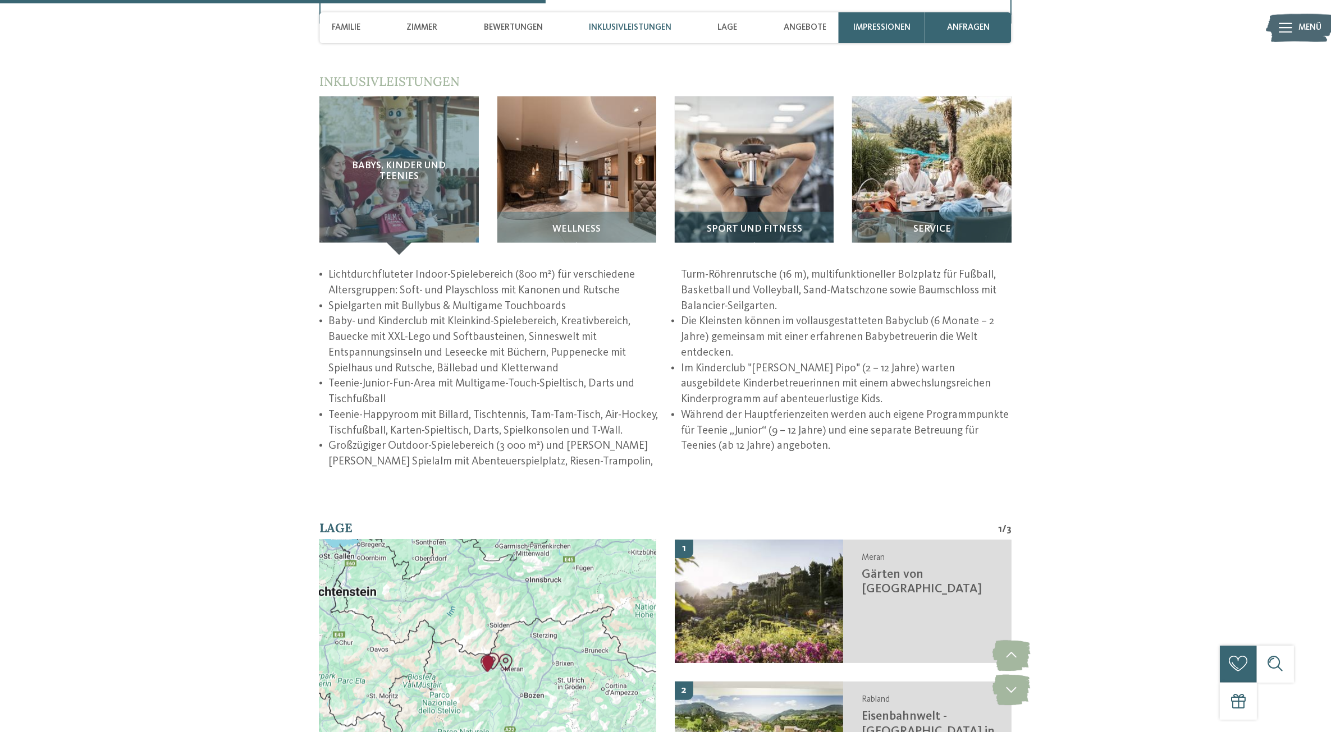
drag, startPoint x: 1081, startPoint y: 517, endPoint x: 1067, endPoint y: 295, distance: 222.1
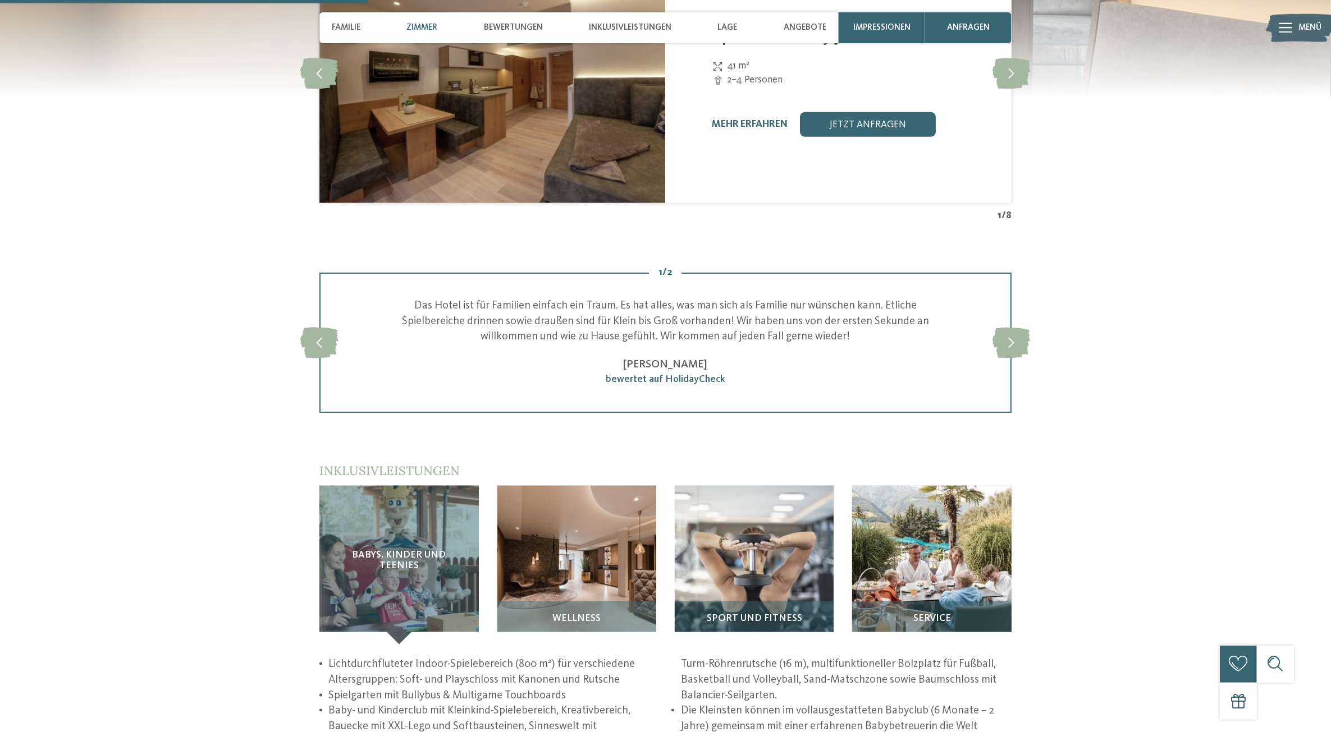
scroll to position [1609, 0]
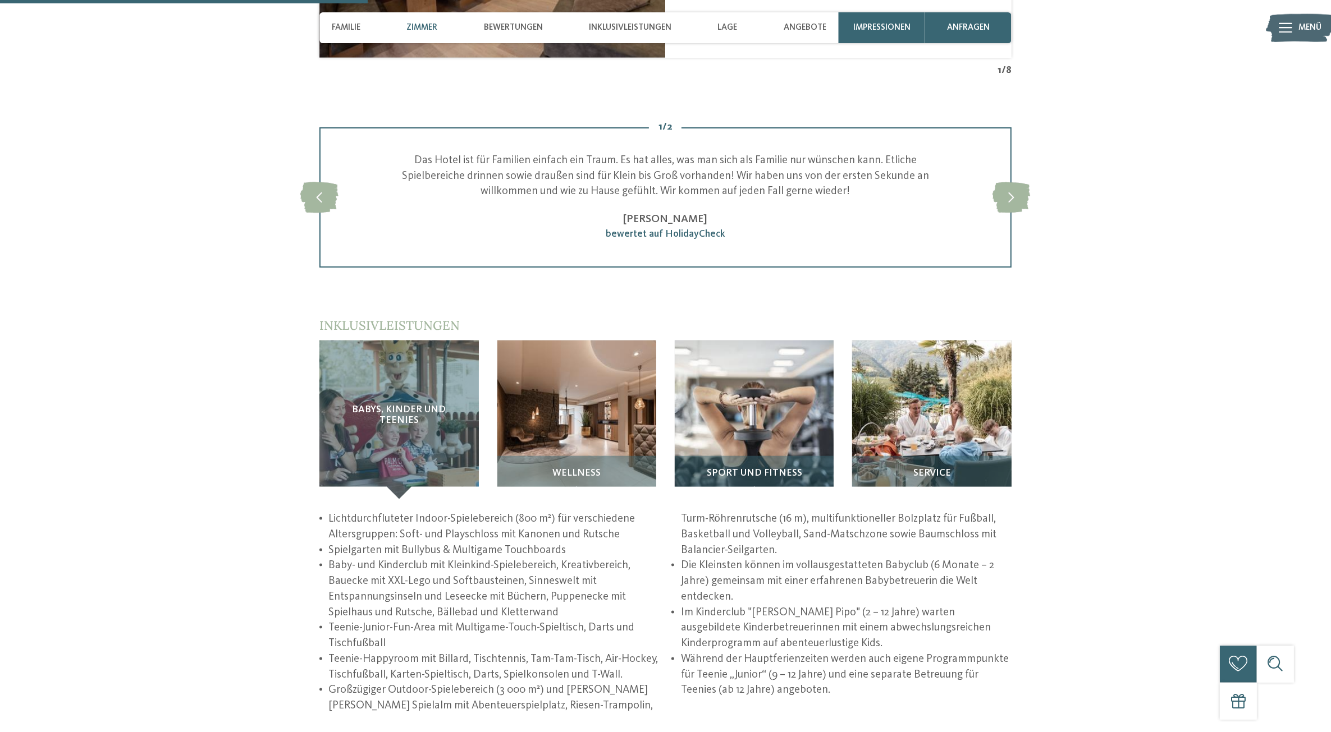
drag, startPoint x: 1110, startPoint y: 442, endPoint x: 1109, endPoint y: 523, distance: 81.4
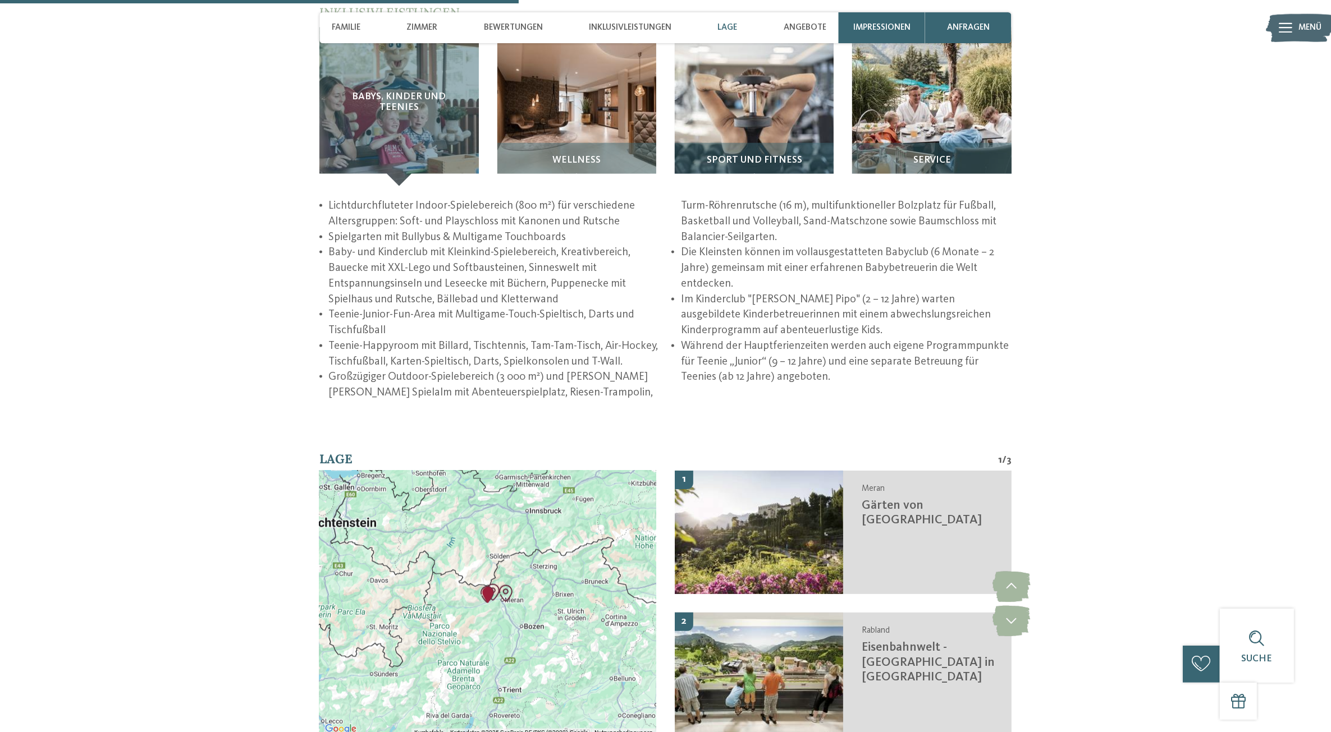
scroll to position [2030, 0]
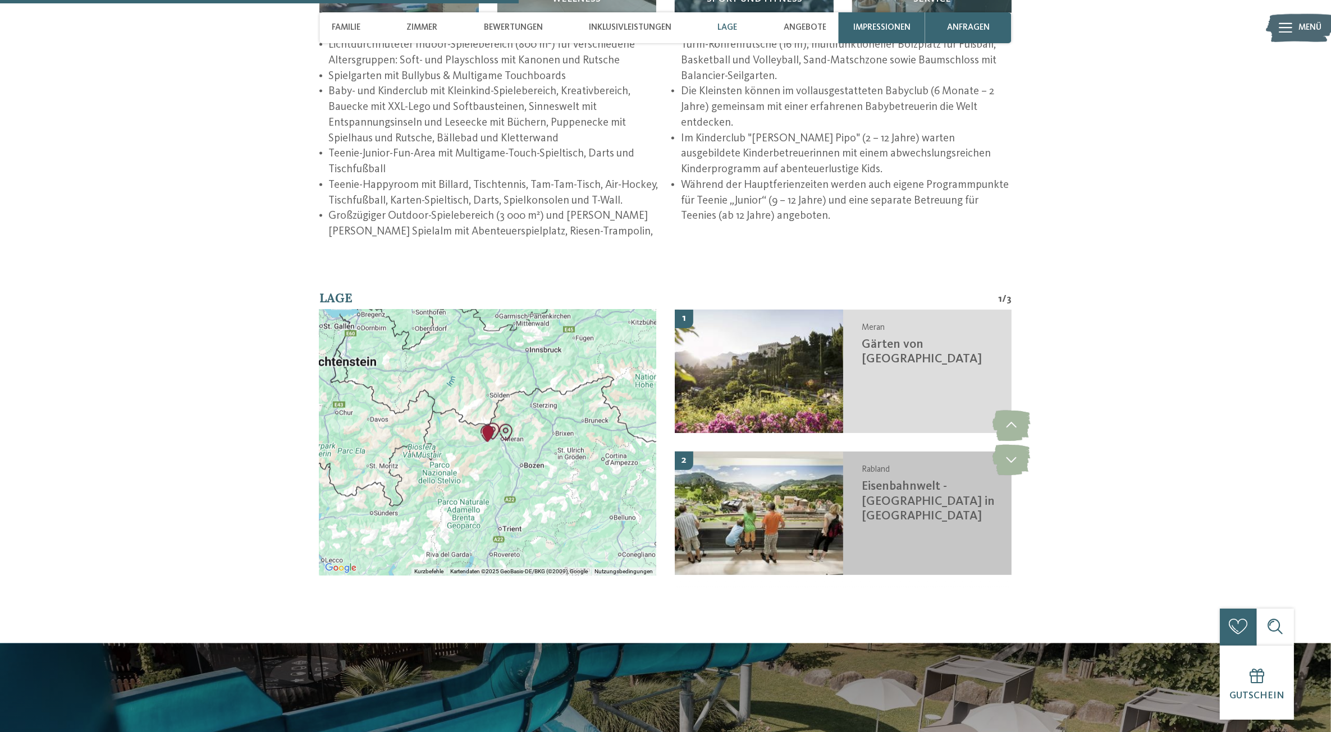
click at [927, 496] on h3 "Eisenbahnwelt - Südtirol in Miniatur" at bounding box center [929, 501] width 137 height 44
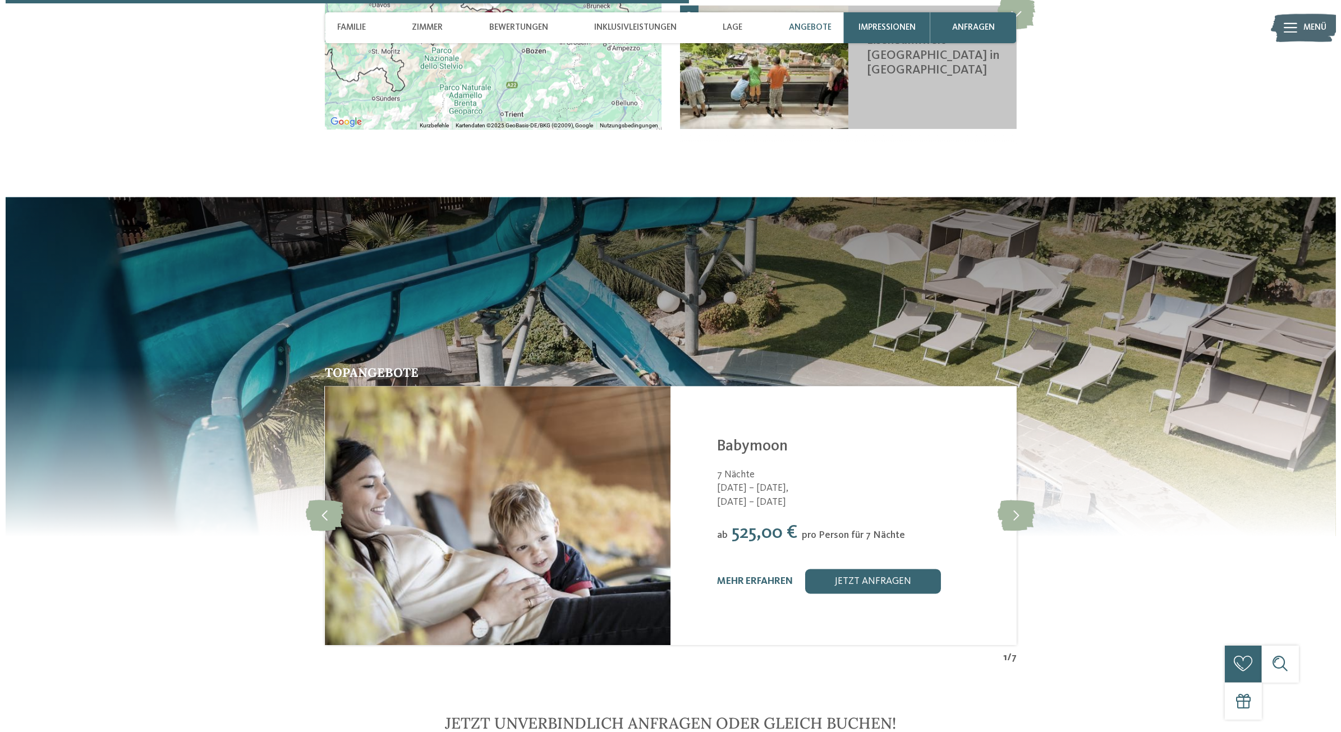
scroll to position [2677, 0]
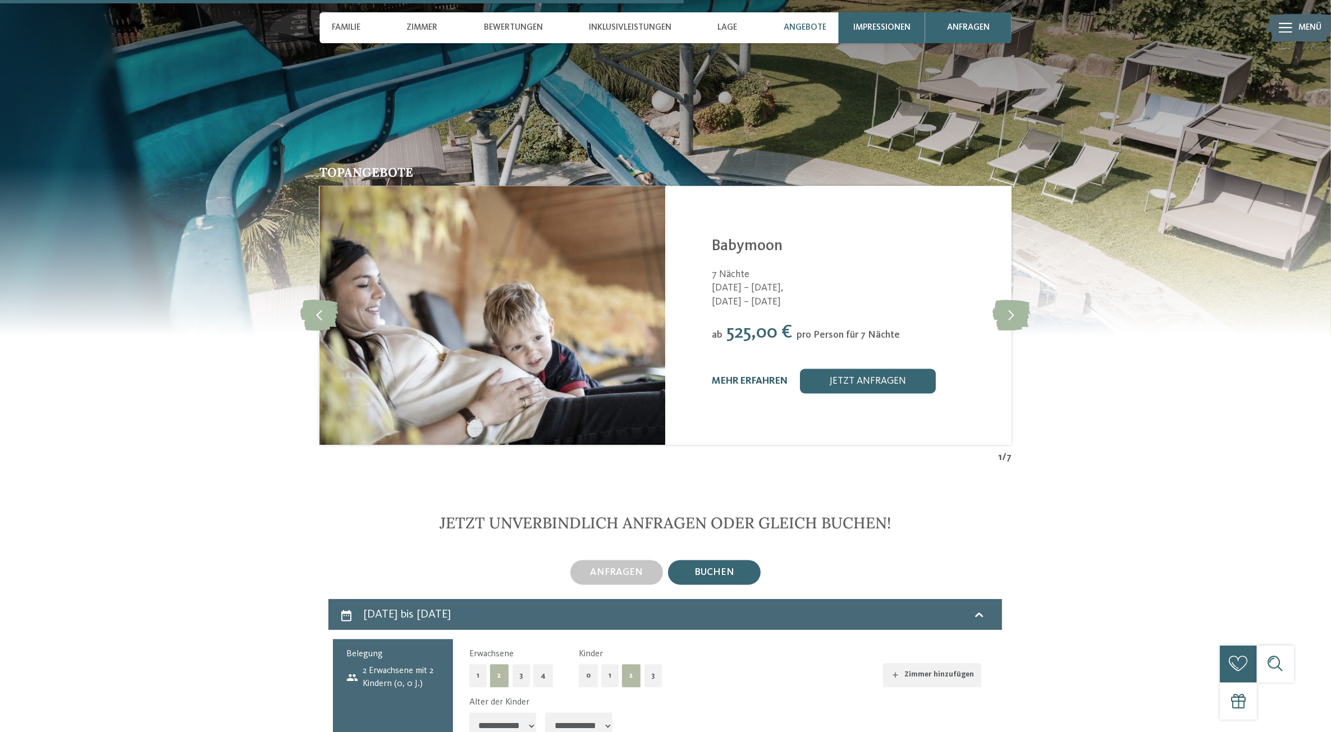
click at [759, 377] on link "mehr erfahren" at bounding box center [750, 382] width 76 height 10
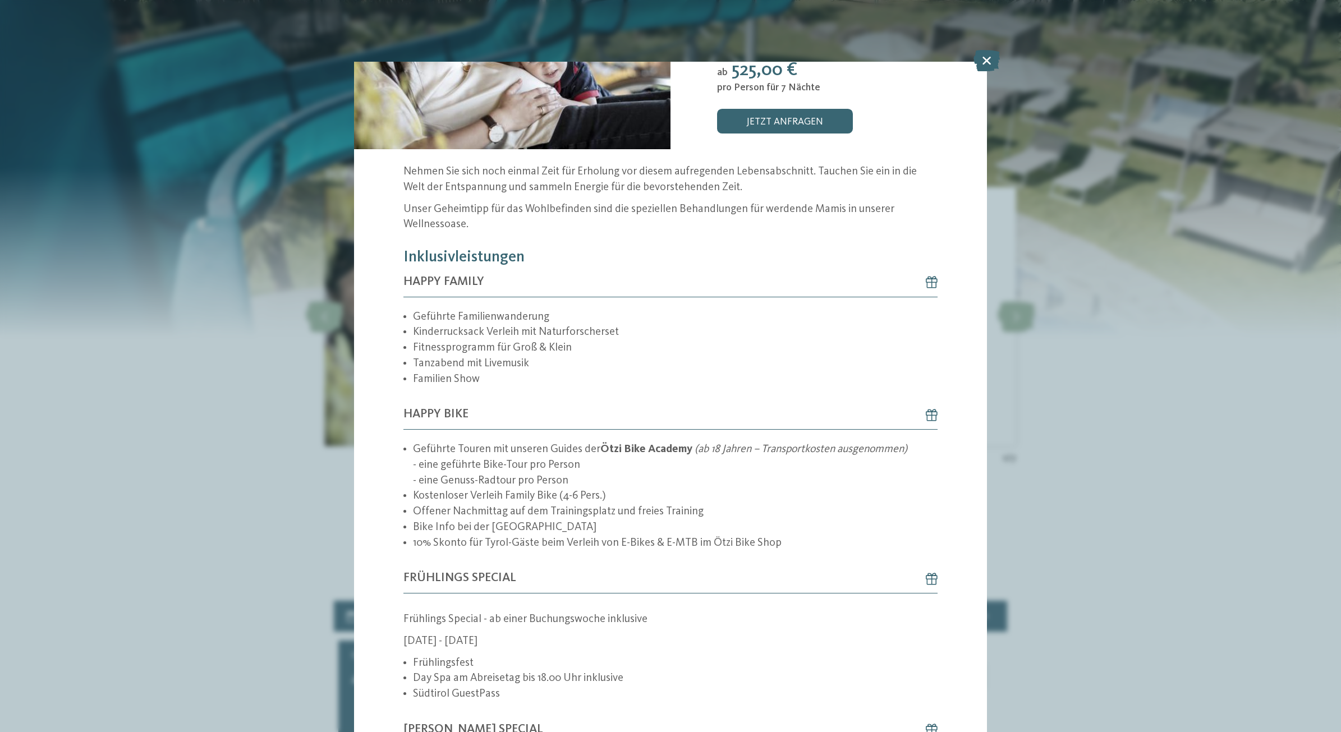
scroll to position [281, 0]
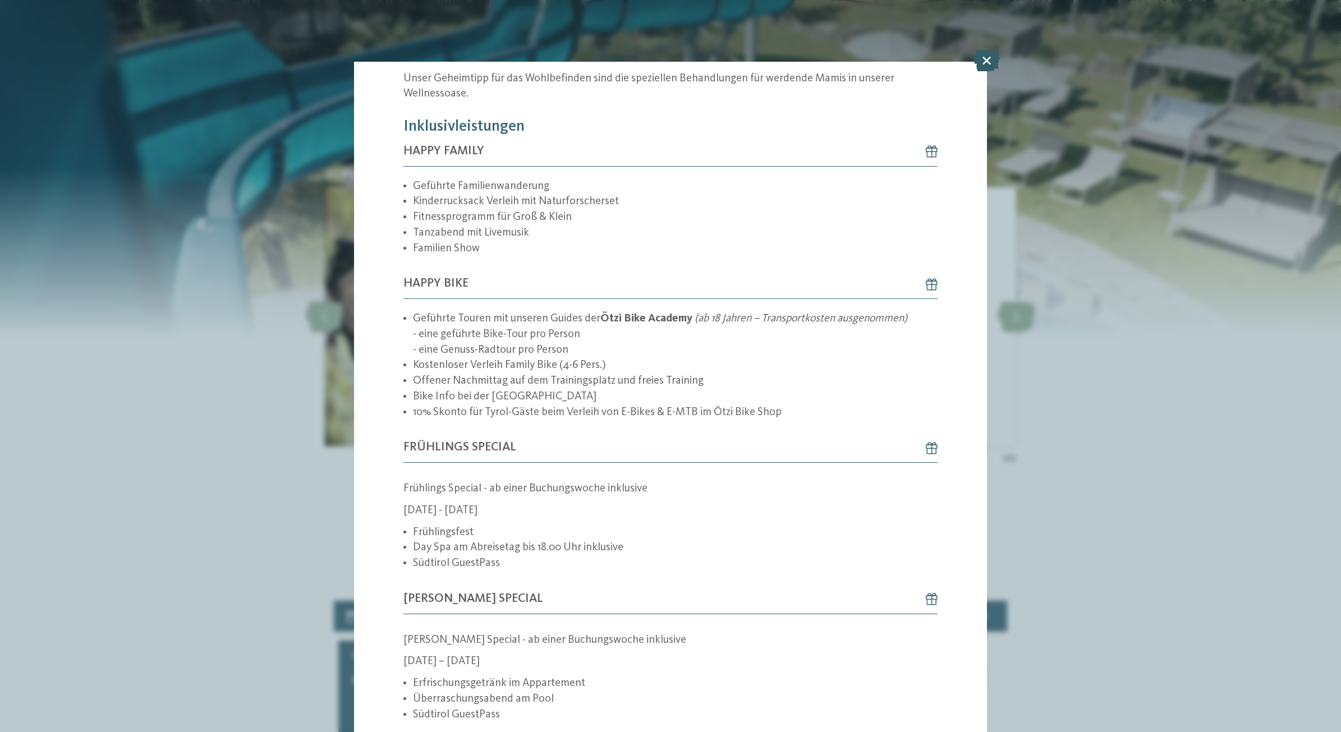
click at [983, 59] on icon at bounding box center [987, 60] width 26 height 21
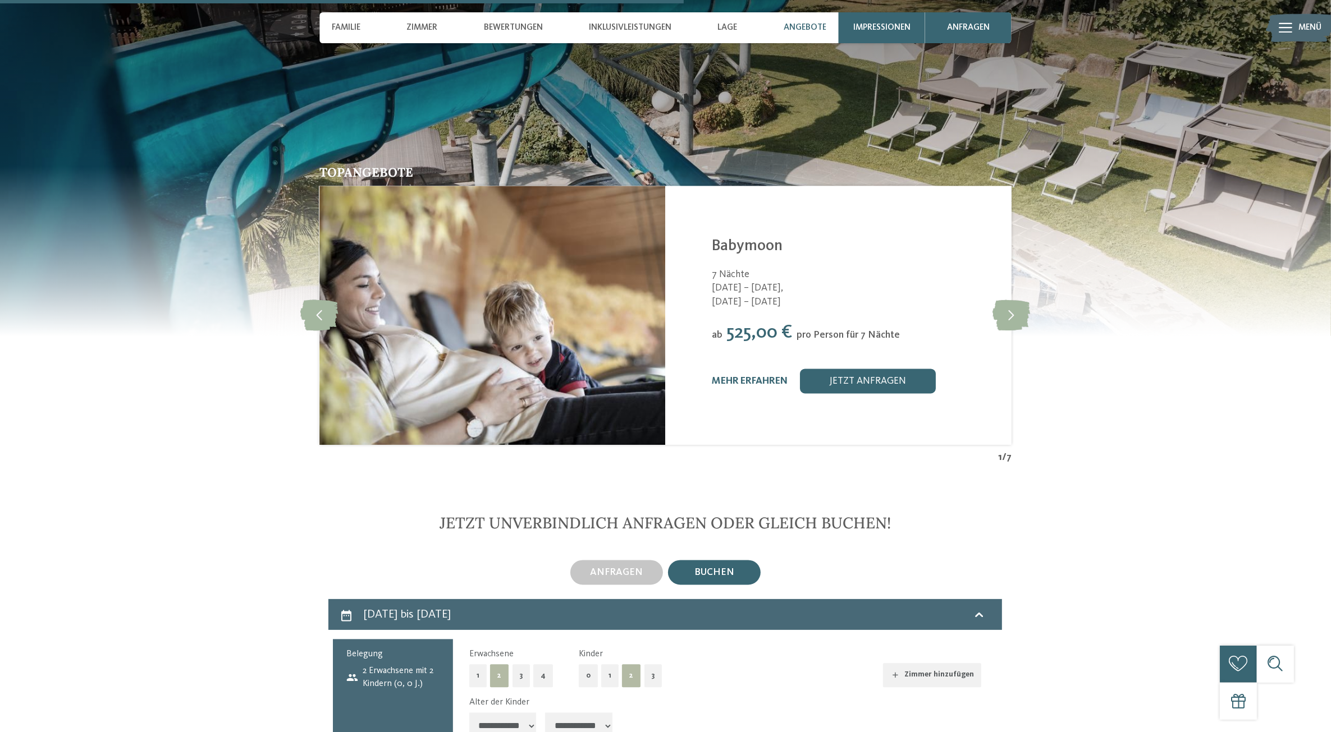
click at [742, 324] on span "525,00 €" at bounding box center [760, 333] width 66 height 19
click at [748, 377] on link "mehr erfahren" at bounding box center [750, 382] width 76 height 10
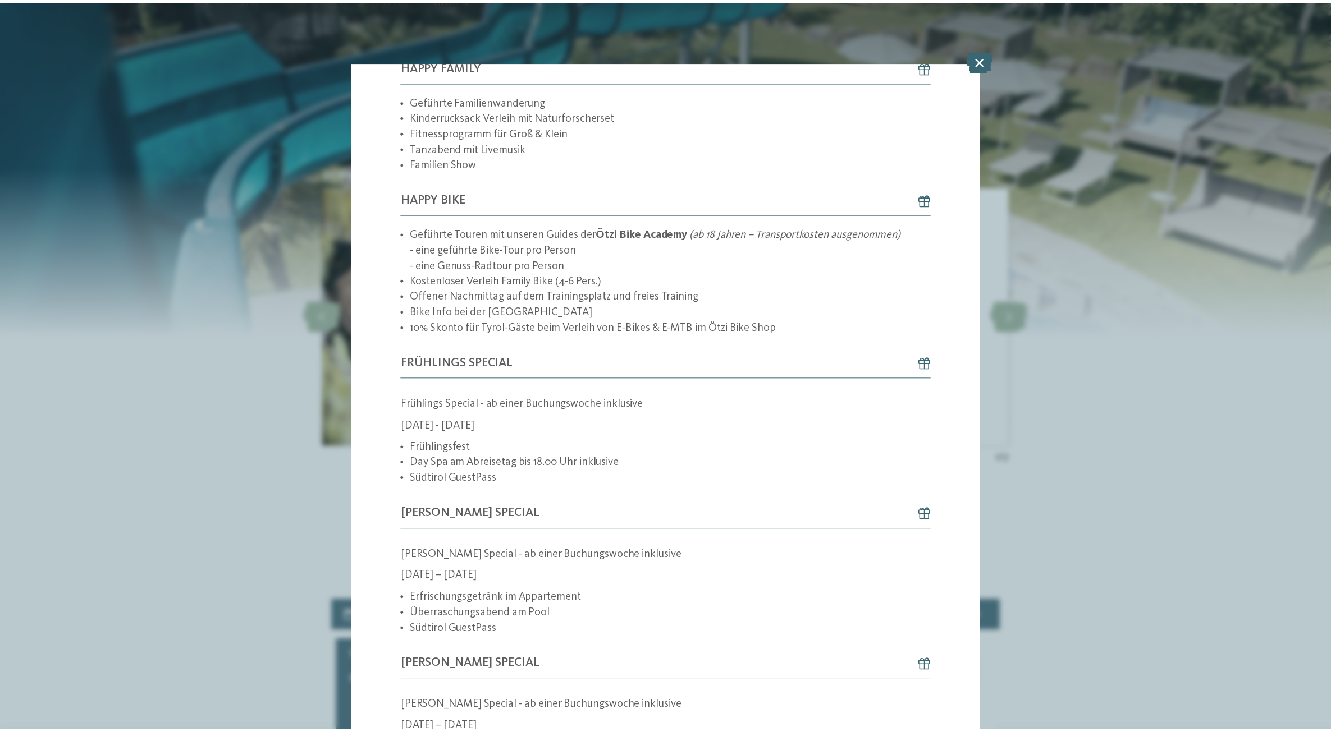
scroll to position [491, 0]
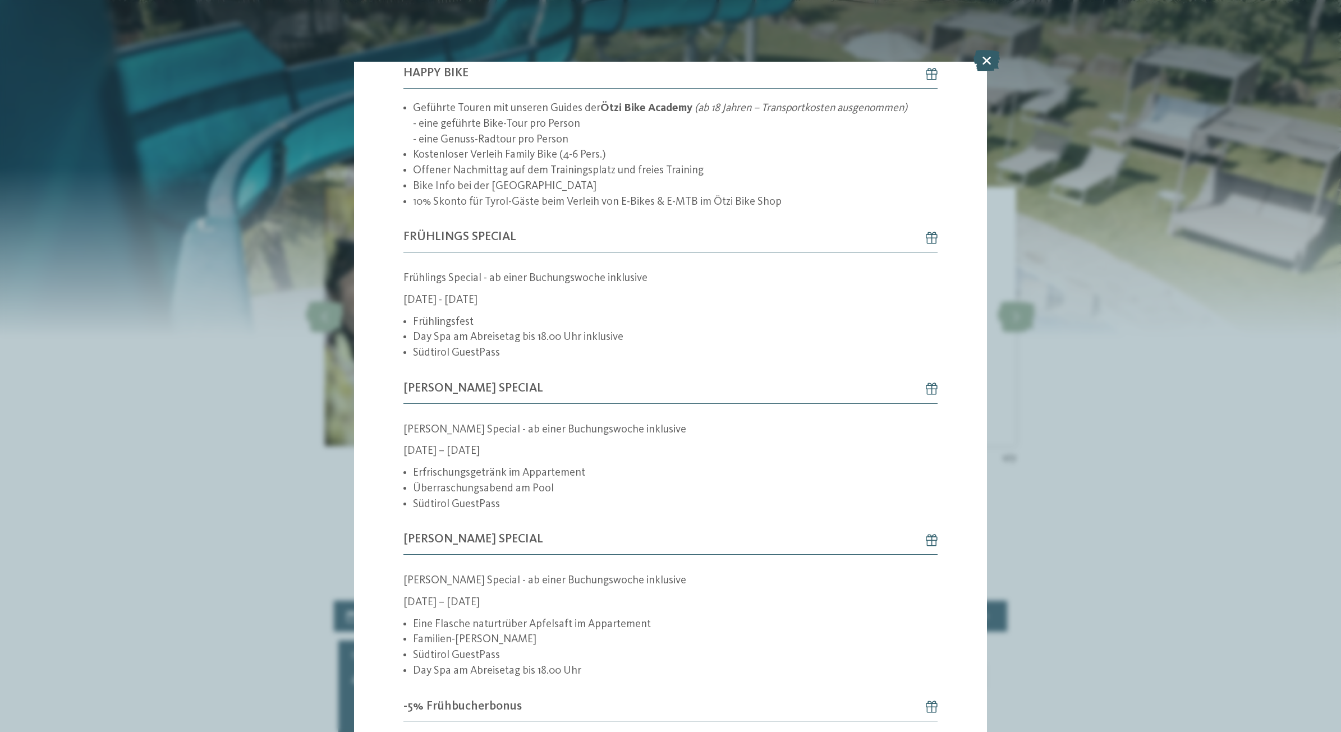
click at [988, 58] on icon at bounding box center [987, 60] width 26 height 21
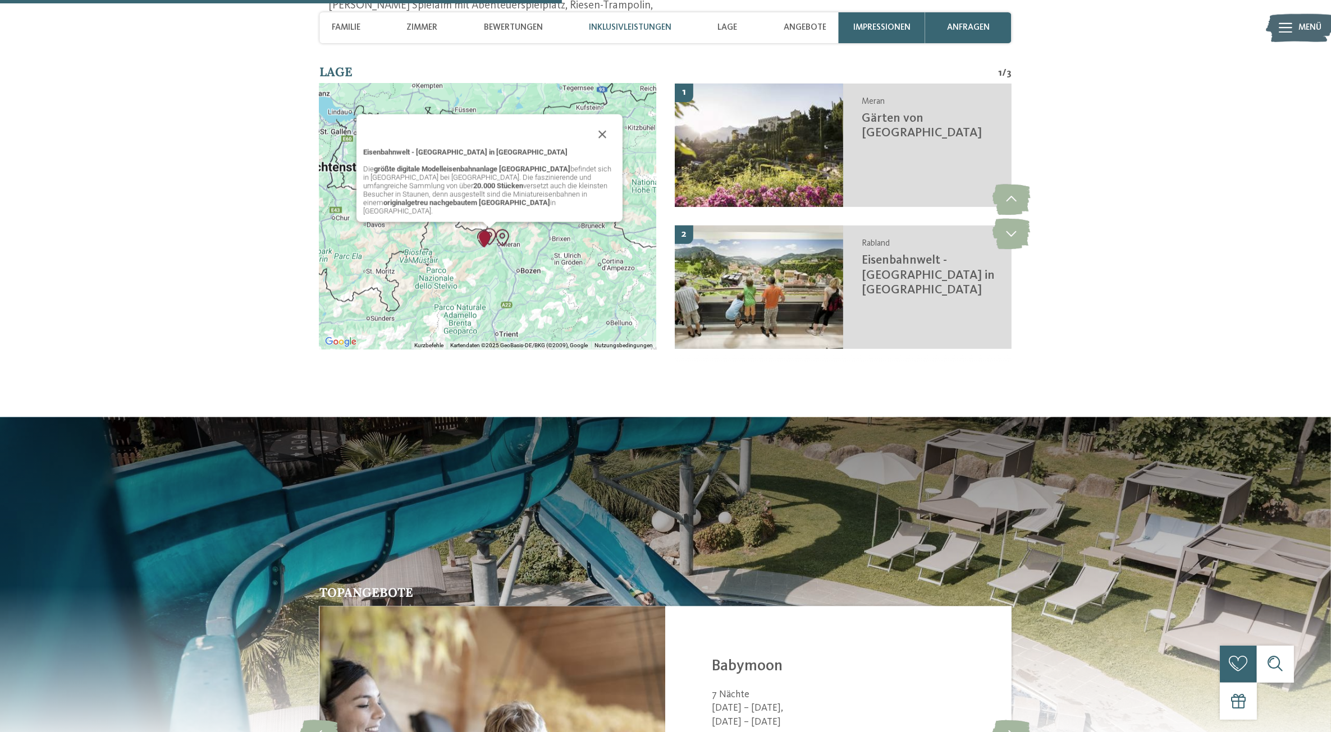
scroll to position [1835, 0]
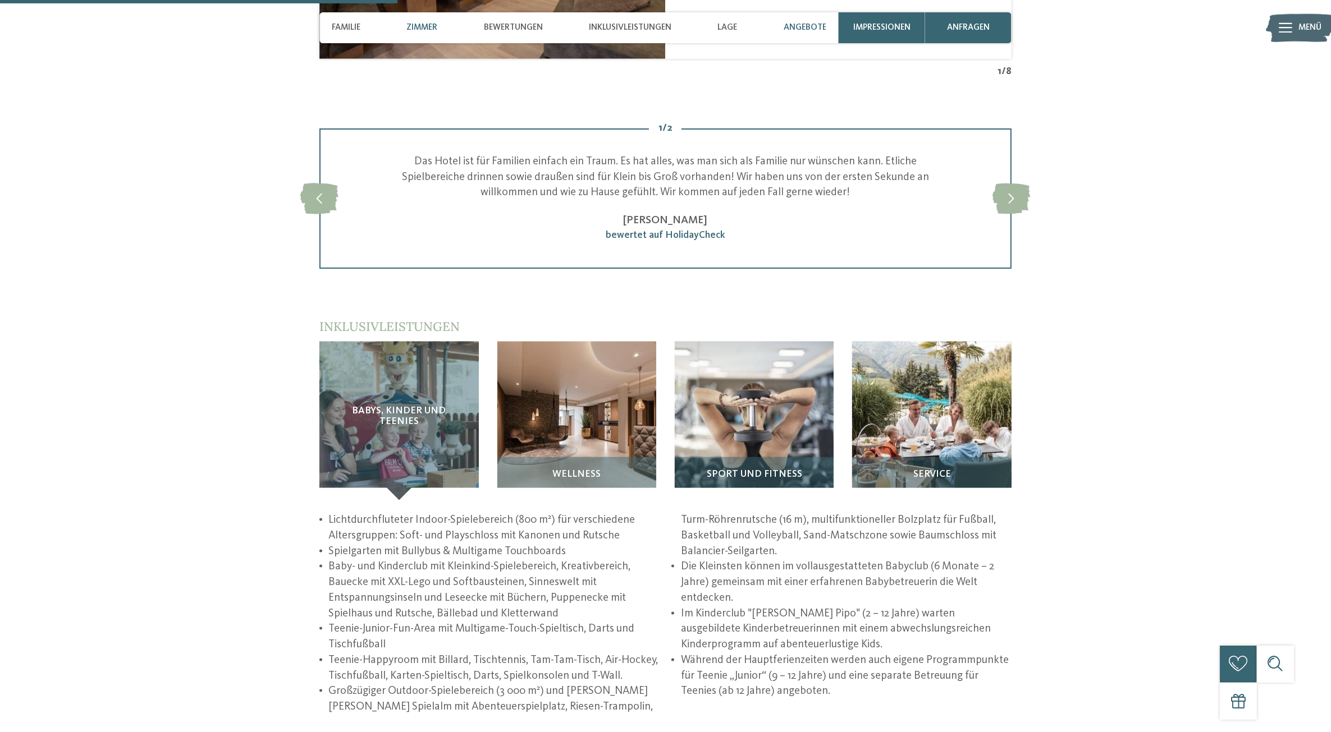
click at [798, 28] on span "Angebote" at bounding box center [804, 27] width 43 height 10
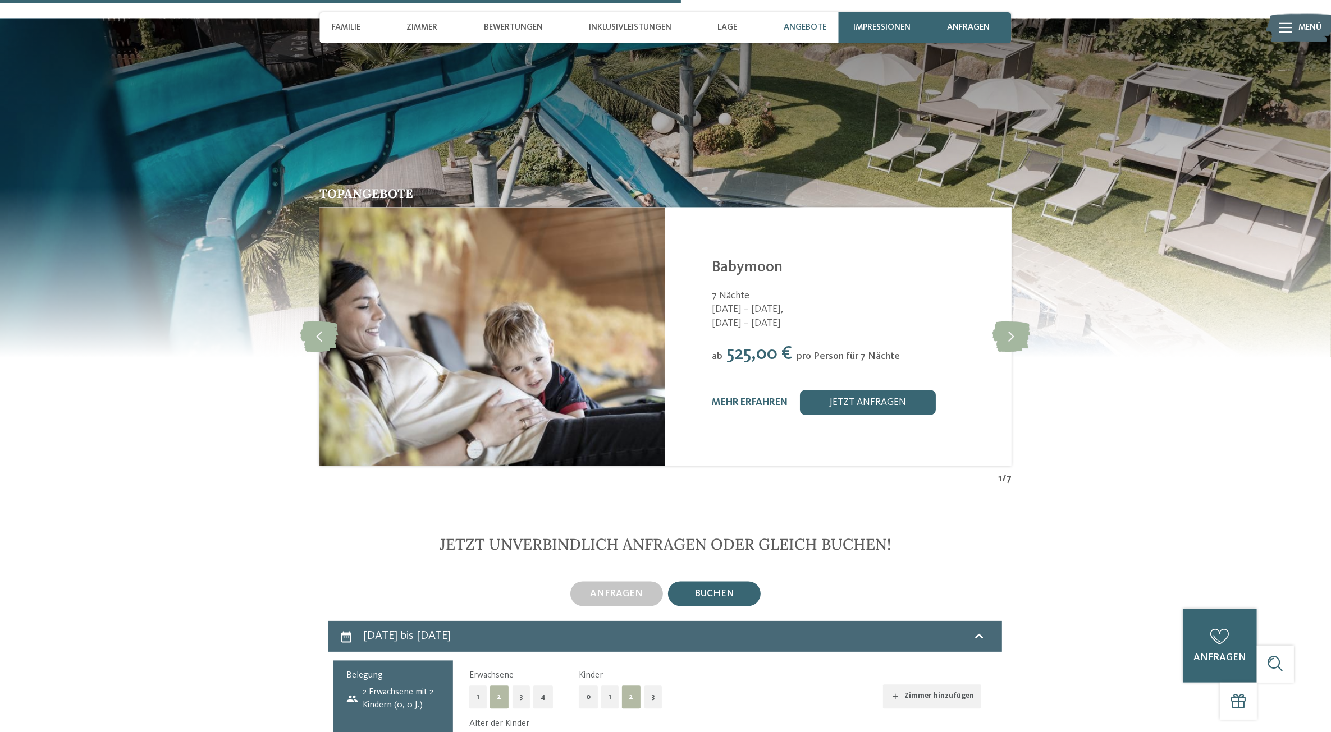
scroll to position [2680, 0]
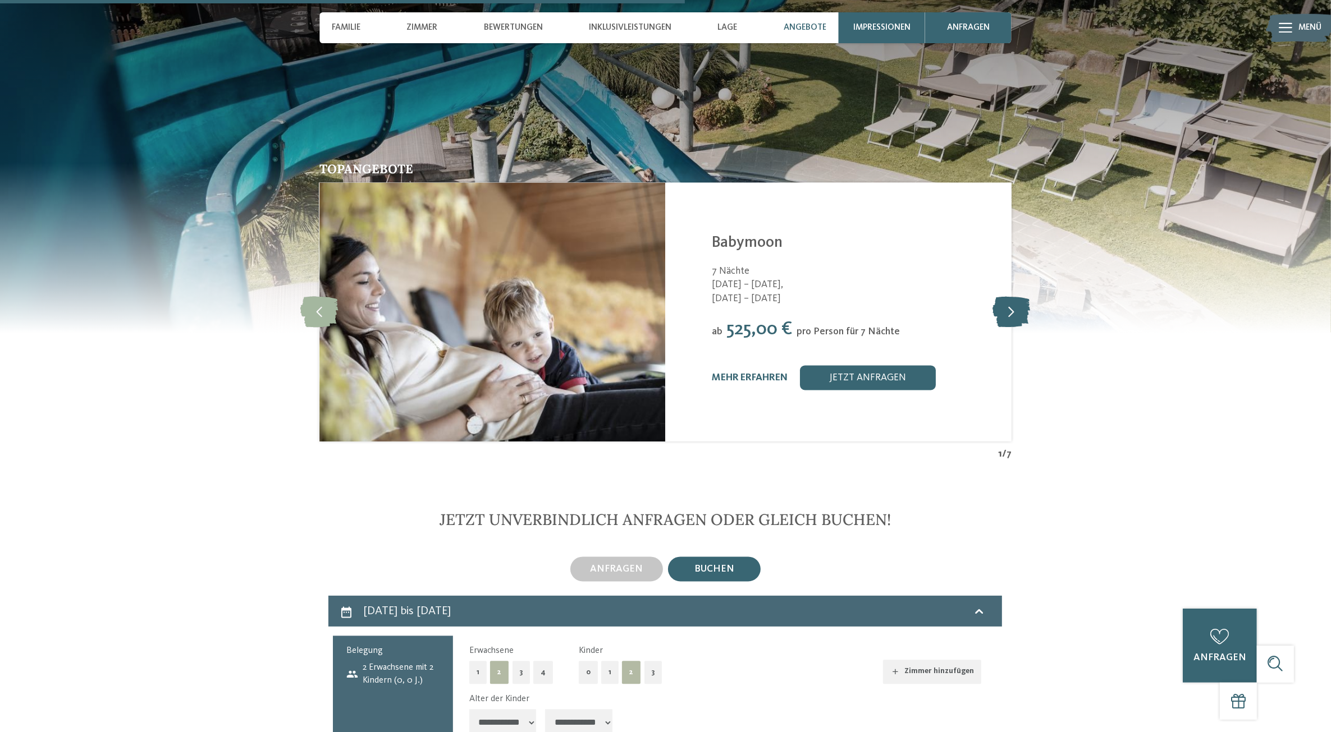
click at [1017, 308] on icon at bounding box center [1011, 311] width 38 height 31
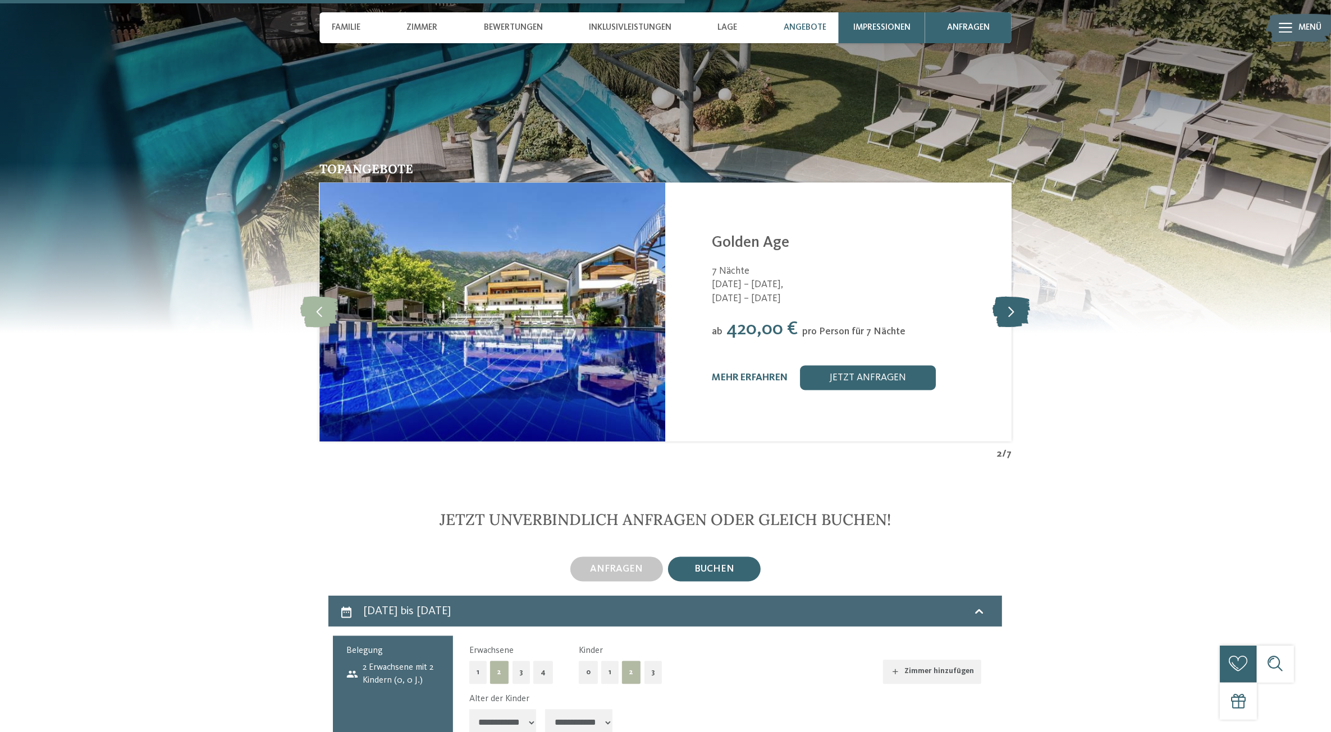
click at [1016, 308] on icon at bounding box center [1011, 311] width 38 height 31
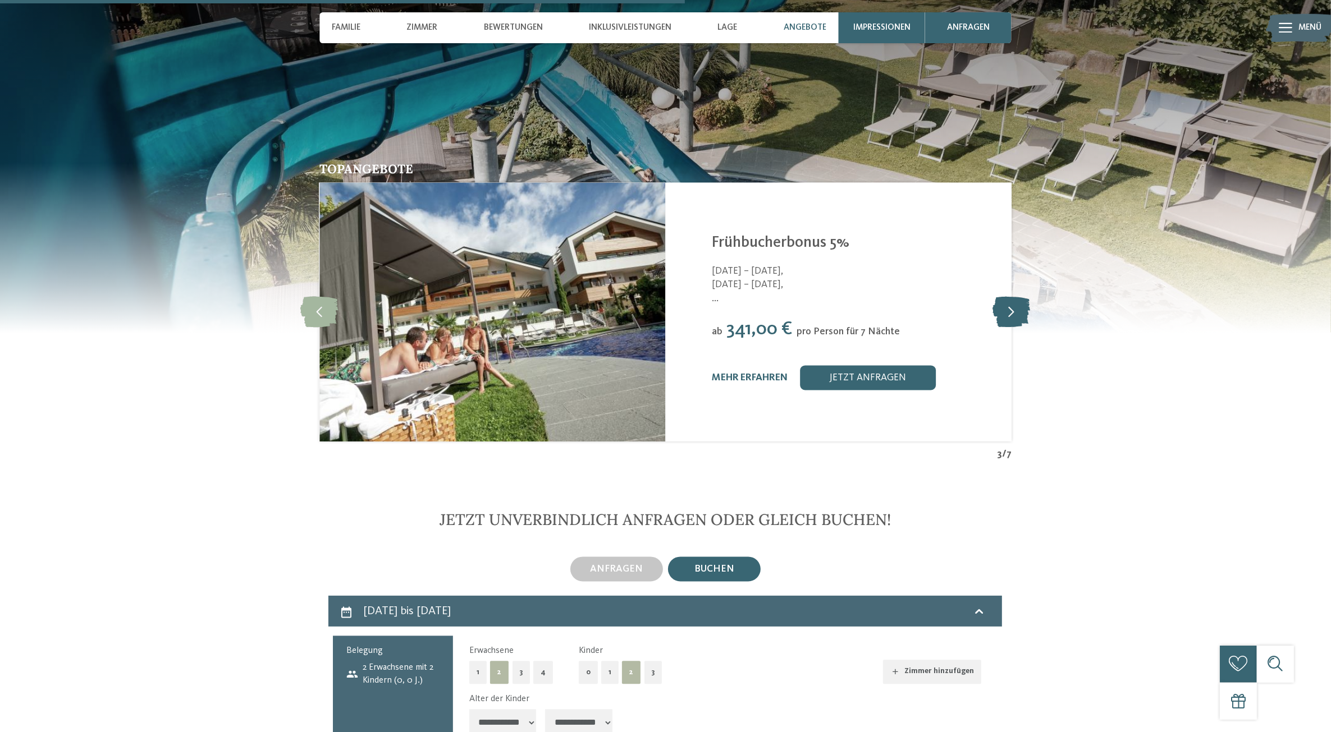
click at [1016, 308] on icon at bounding box center [1011, 311] width 38 height 31
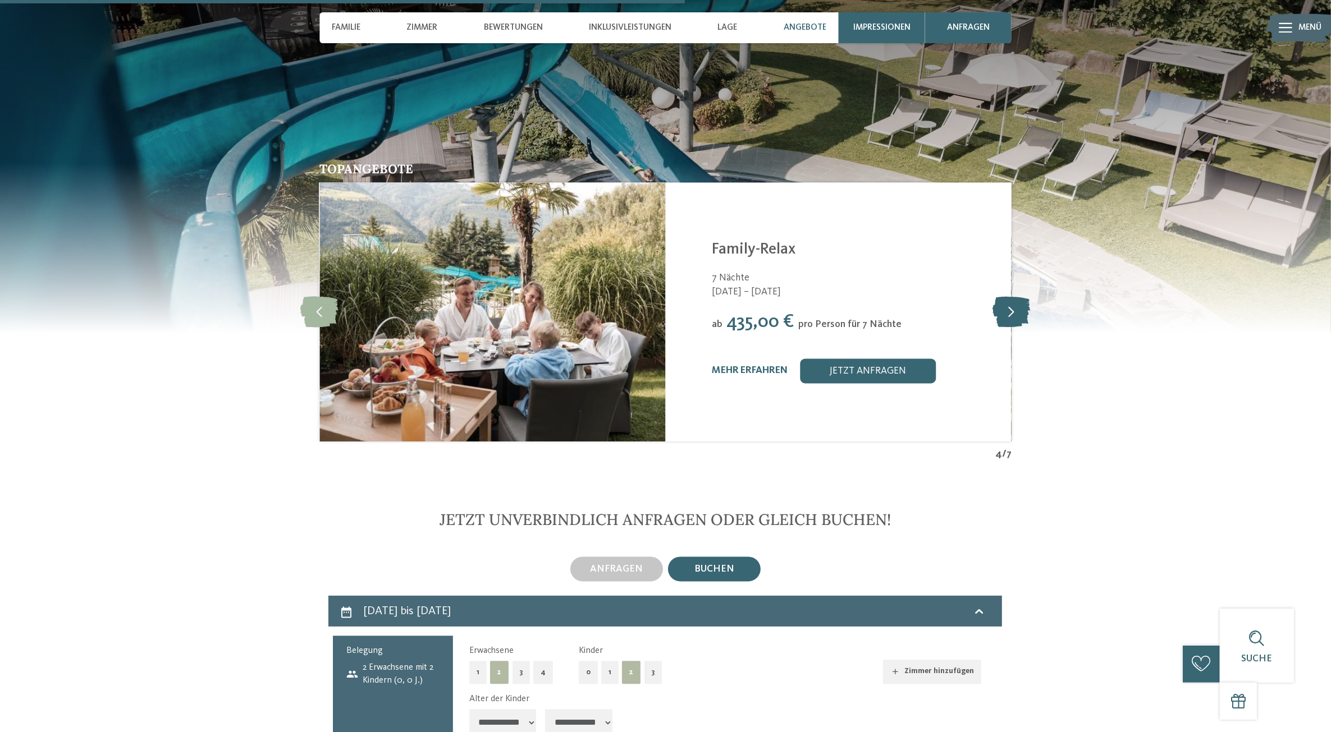
click at [1016, 308] on icon at bounding box center [1011, 311] width 38 height 31
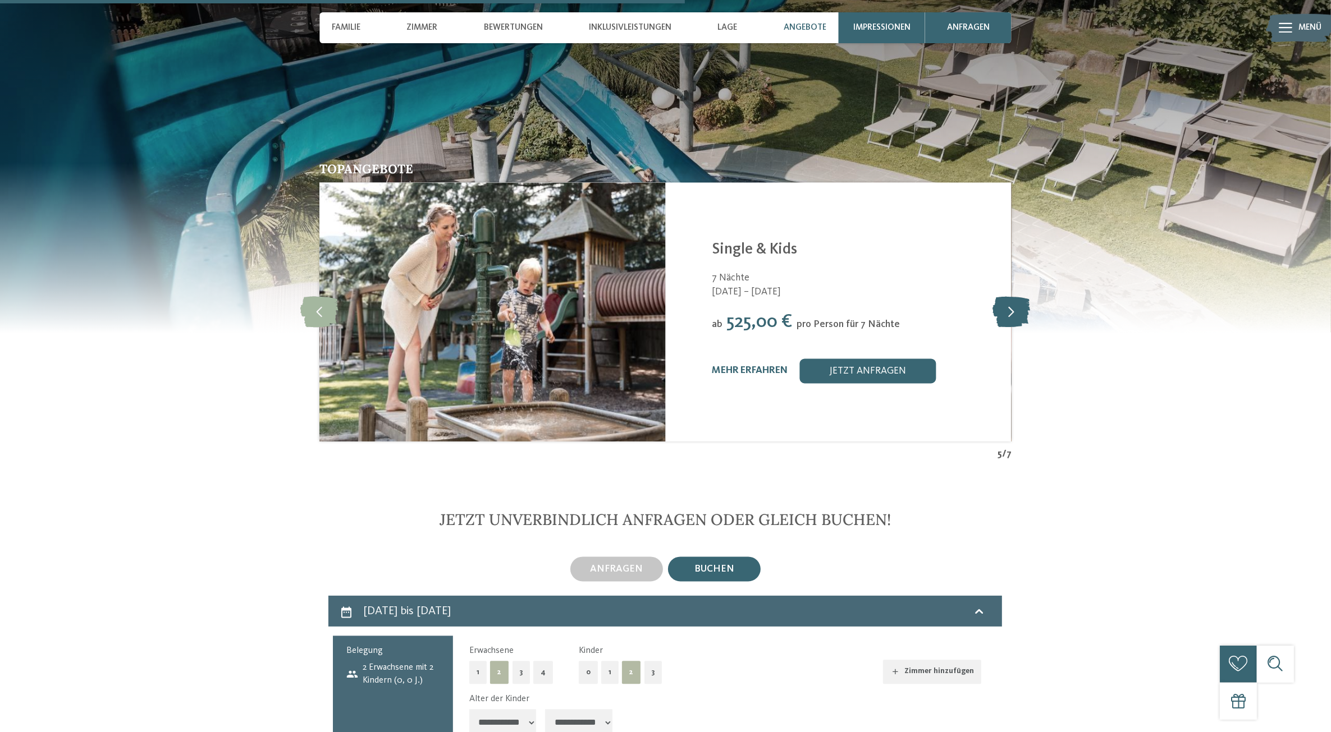
click at [1016, 308] on icon at bounding box center [1011, 311] width 38 height 31
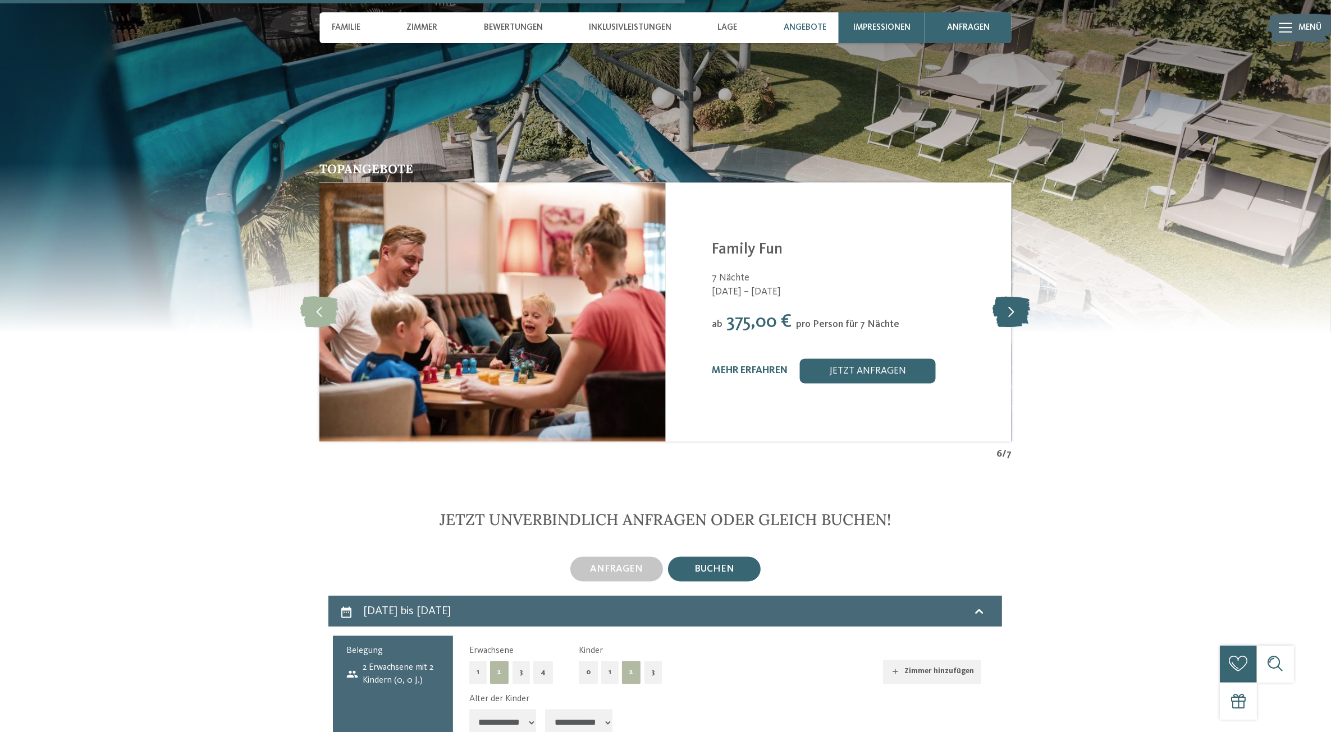
click at [1016, 308] on icon at bounding box center [1011, 311] width 38 height 31
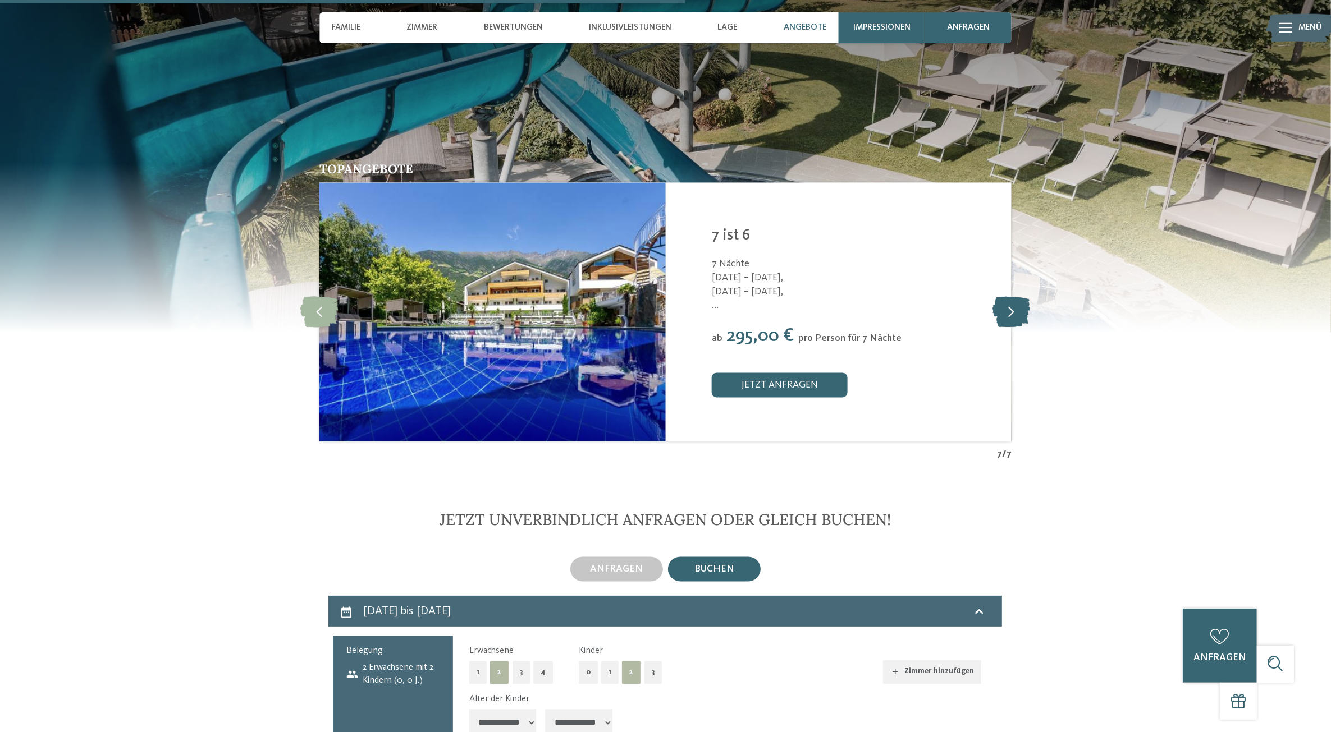
click at [1016, 308] on icon at bounding box center [1011, 311] width 38 height 31
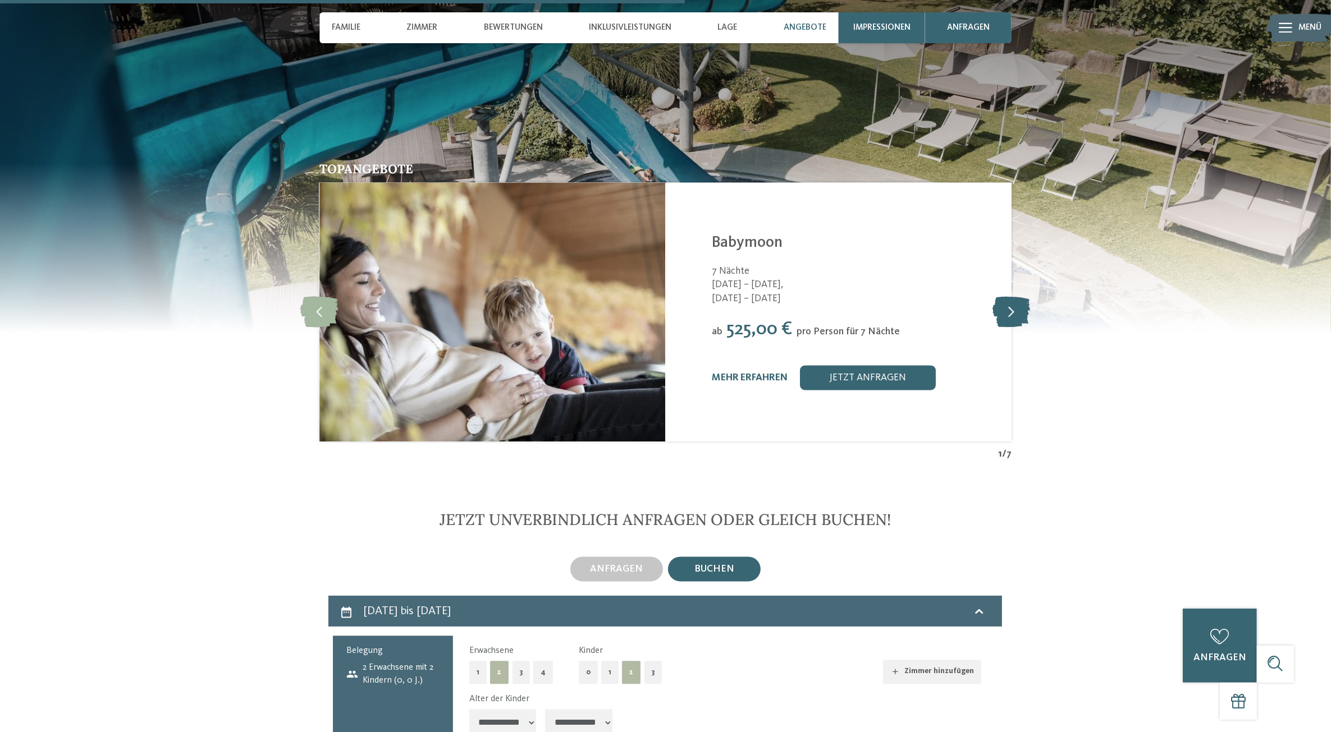
click at [1016, 308] on icon at bounding box center [1011, 311] width 38 height 31
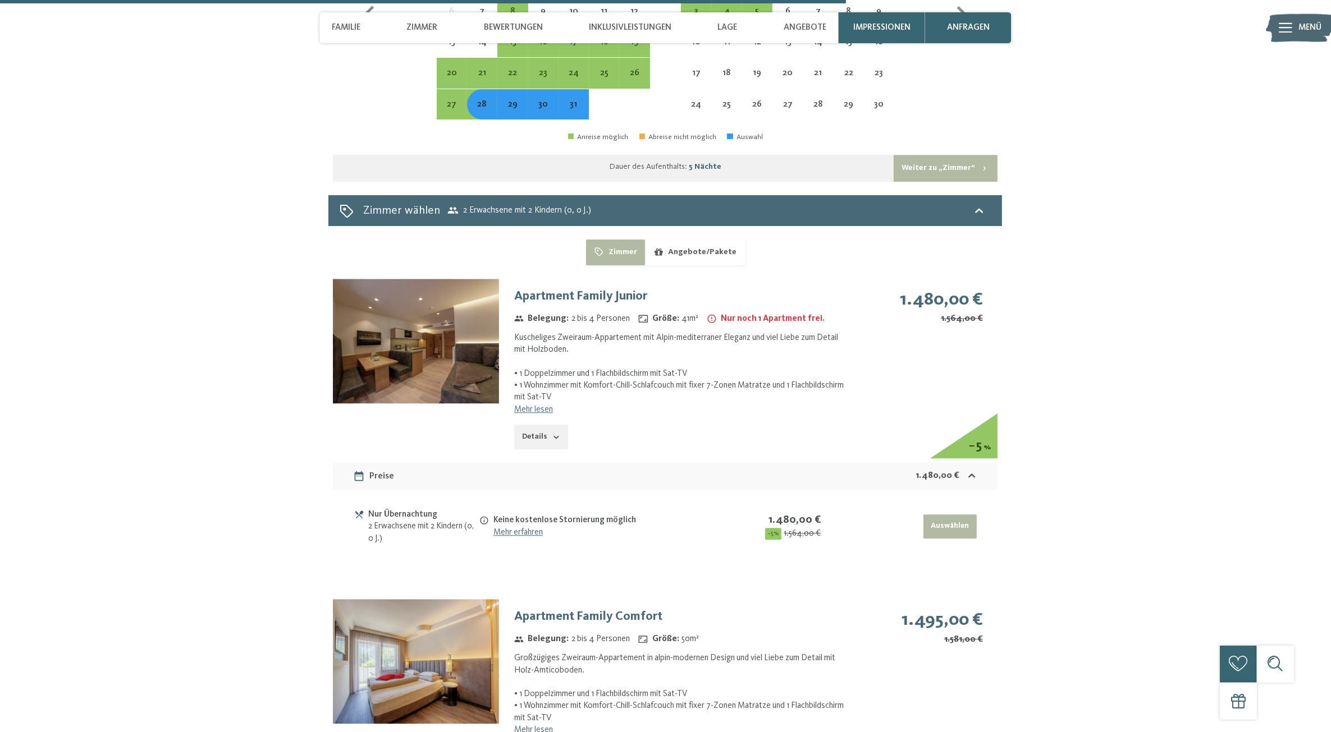
scroll to position [3662, 0]
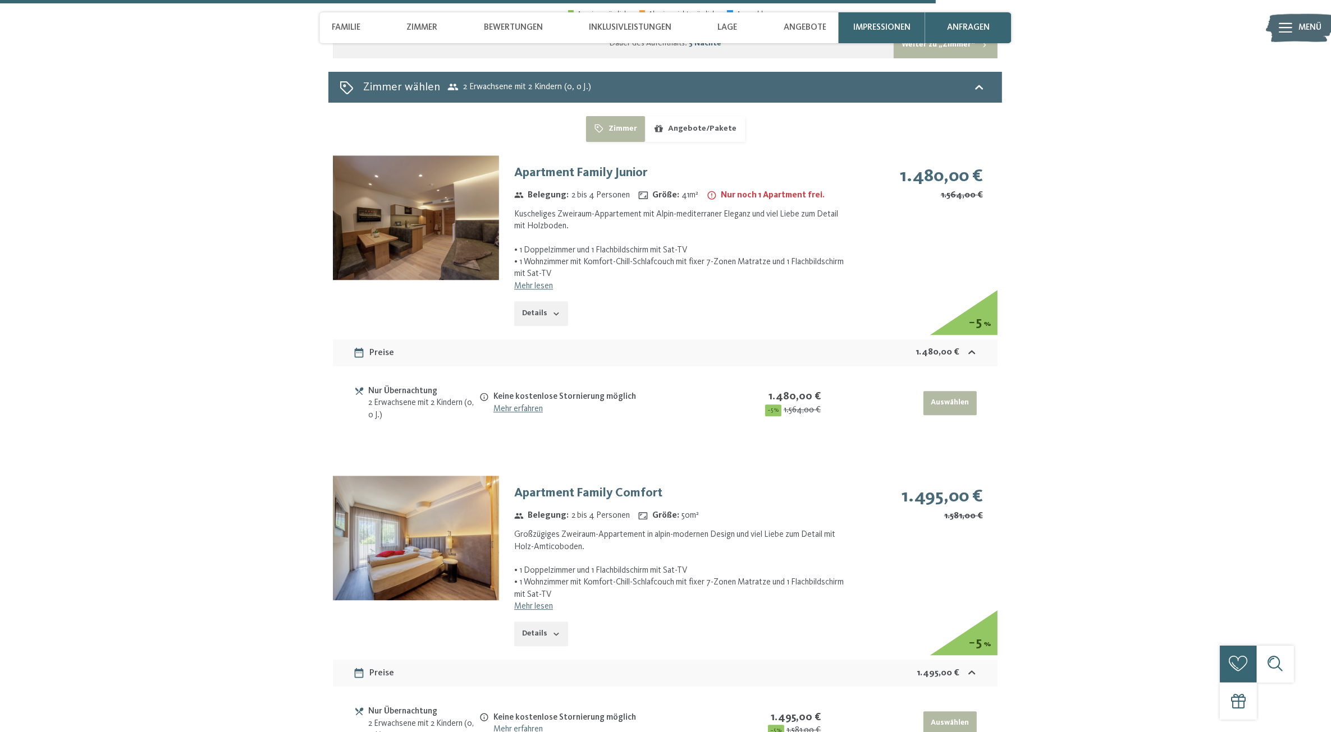
click at [686, 129] on button "Angebote/Pakete" at bounding box center [694, 129] width 99 height 26
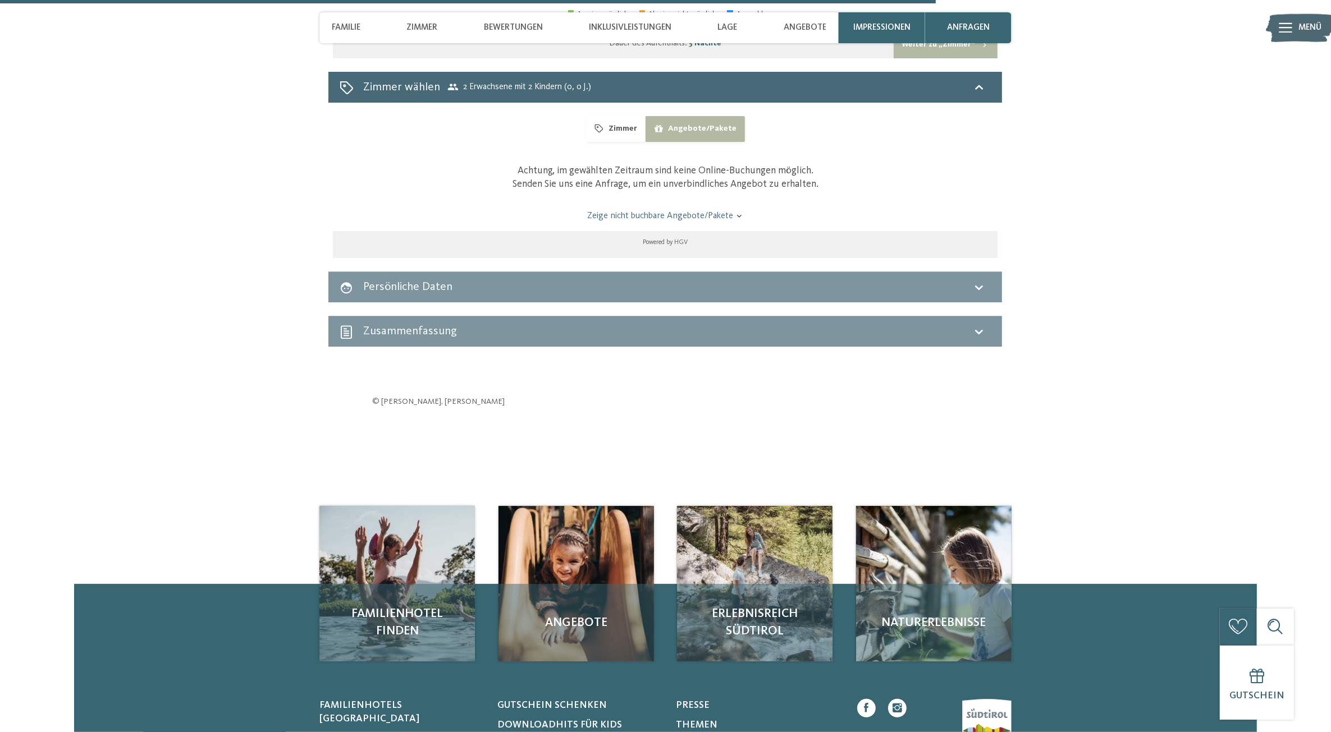
click at [609, 127] on button "Zimmer" at bounding box center [615, 129] width 59 height 26
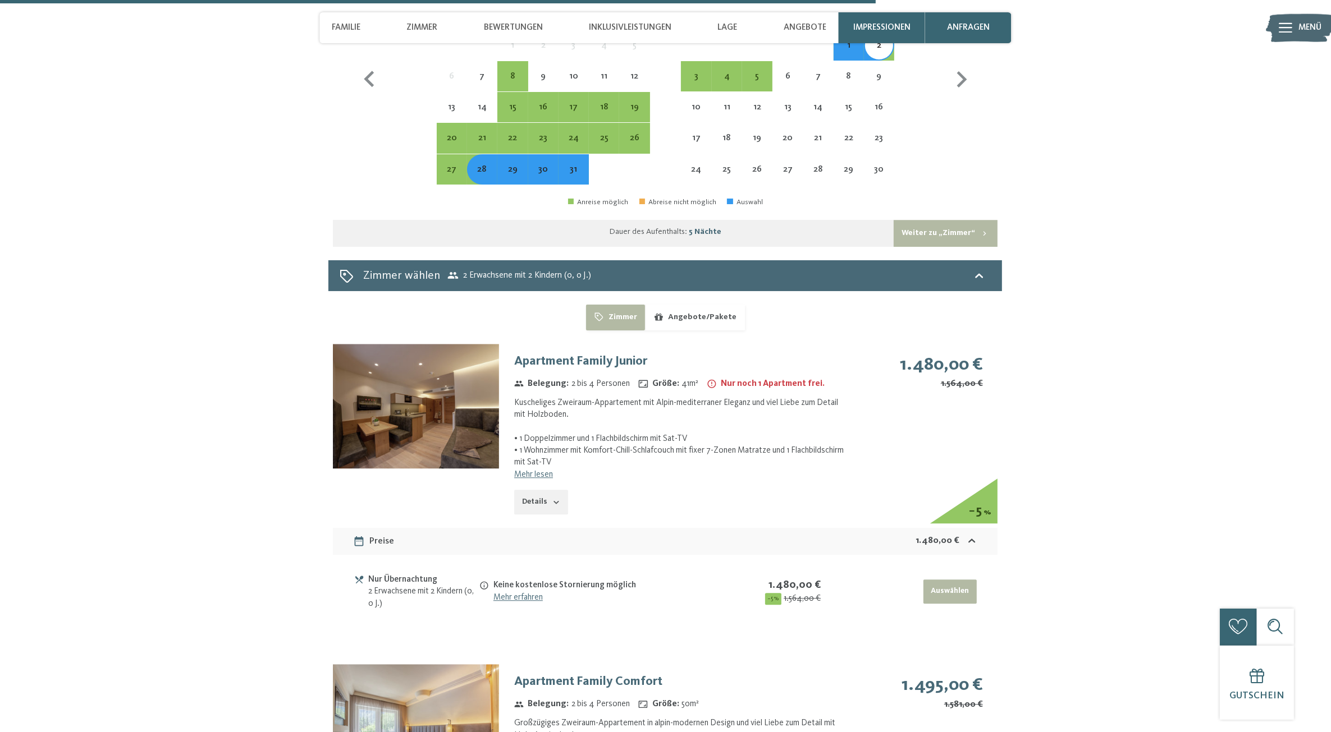
scroll to position [3382, 0]
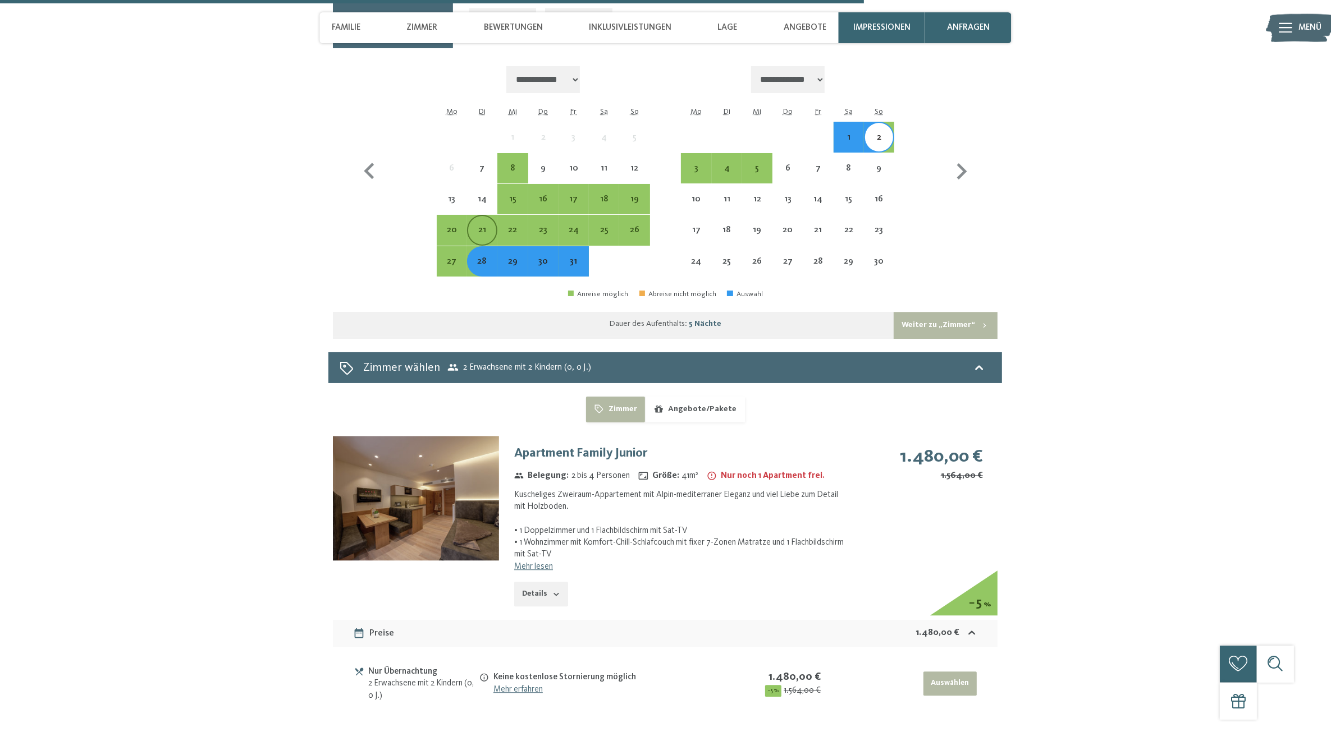
click at [471, 221] on div "21" at bounding box center [482, 230] width 28 height 28
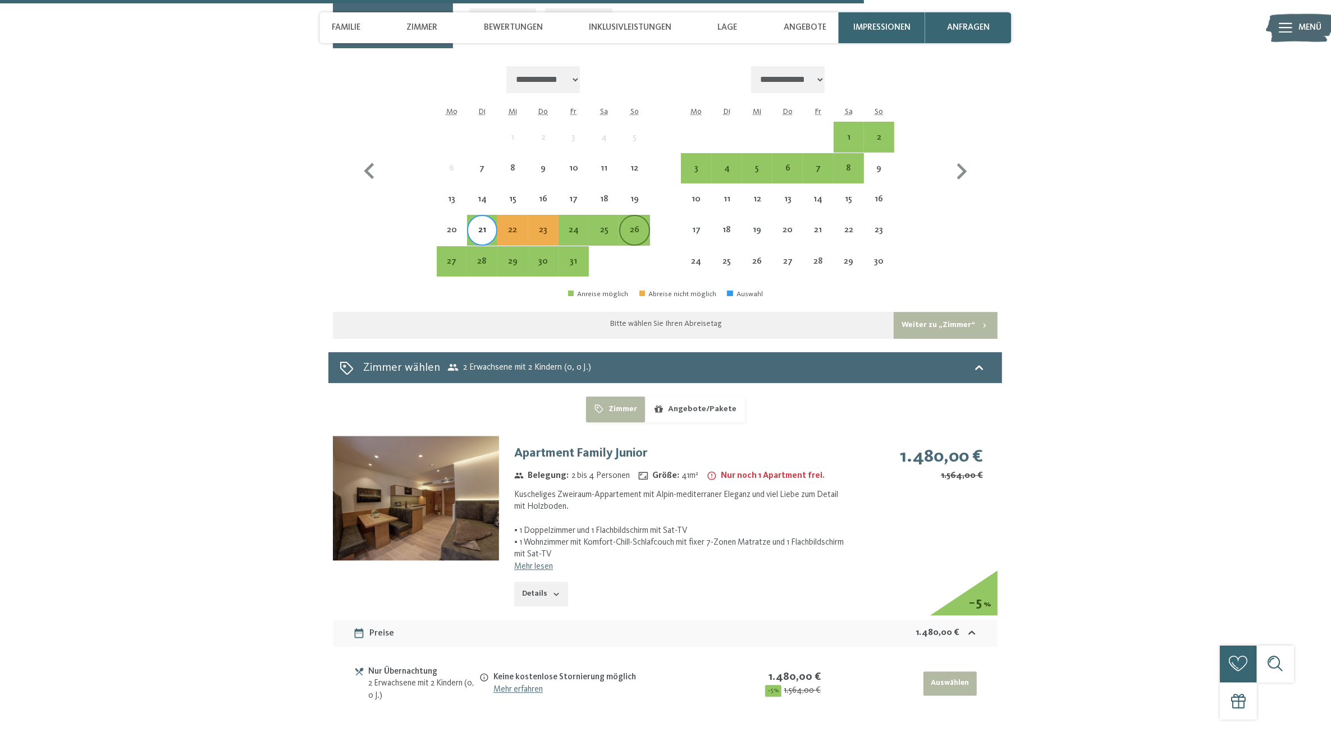
click at [630, 226] on div "26" at bounding box center [634, 240] width 28 height 28
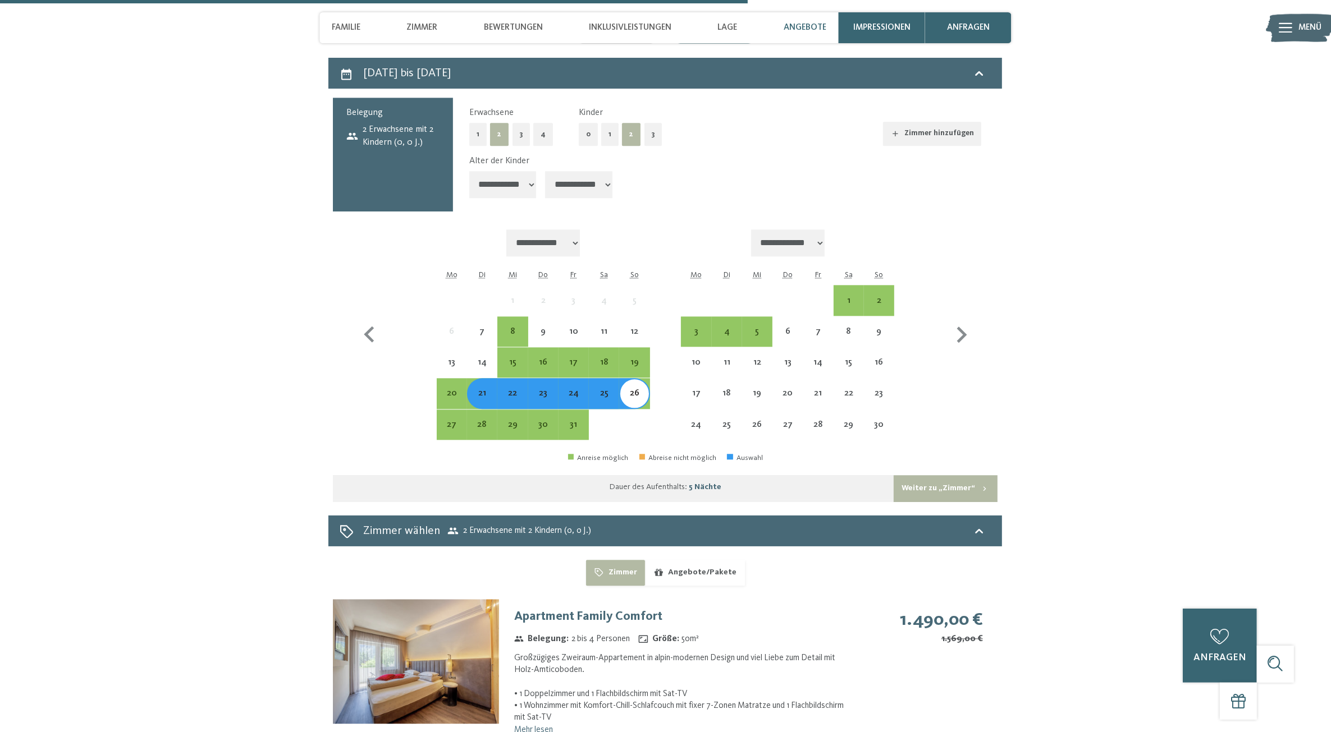
scroll to position [3101, 0]
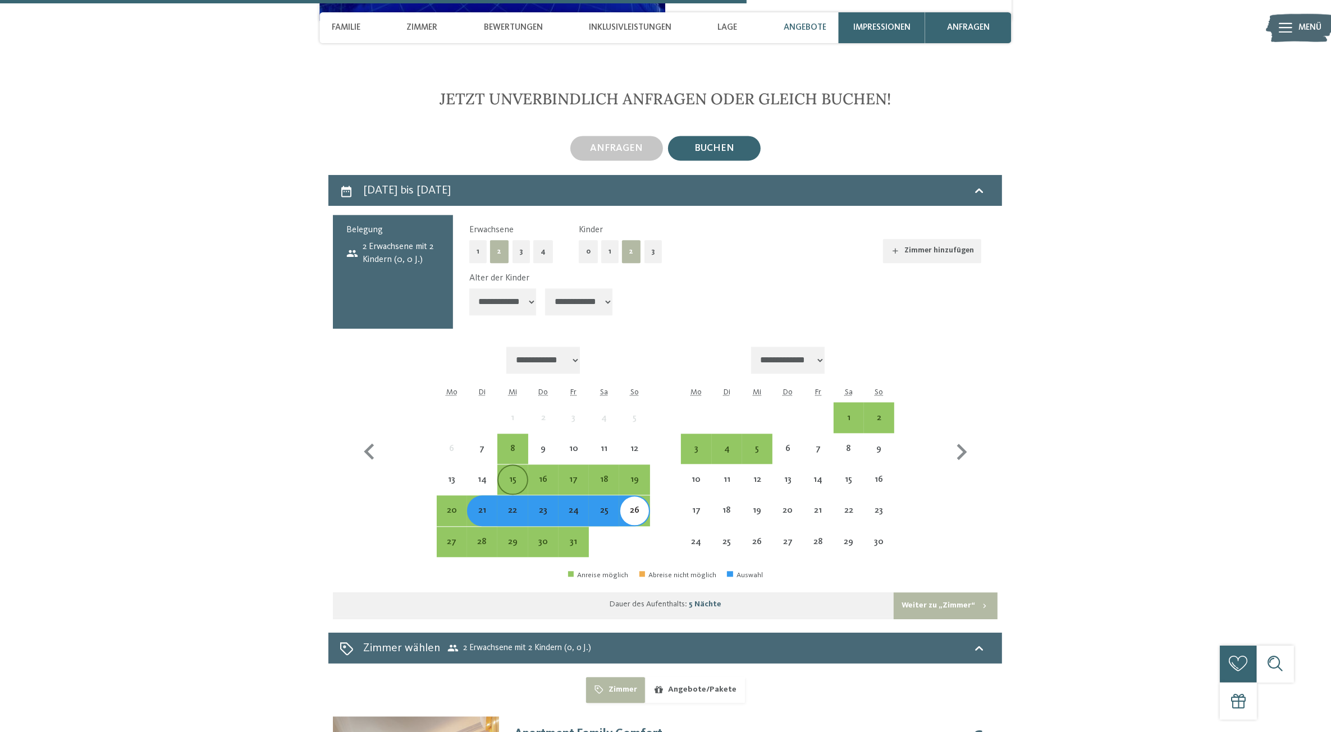
click at [510, 477] on div "15" at bounding box center [512, 489] width 28 height 28
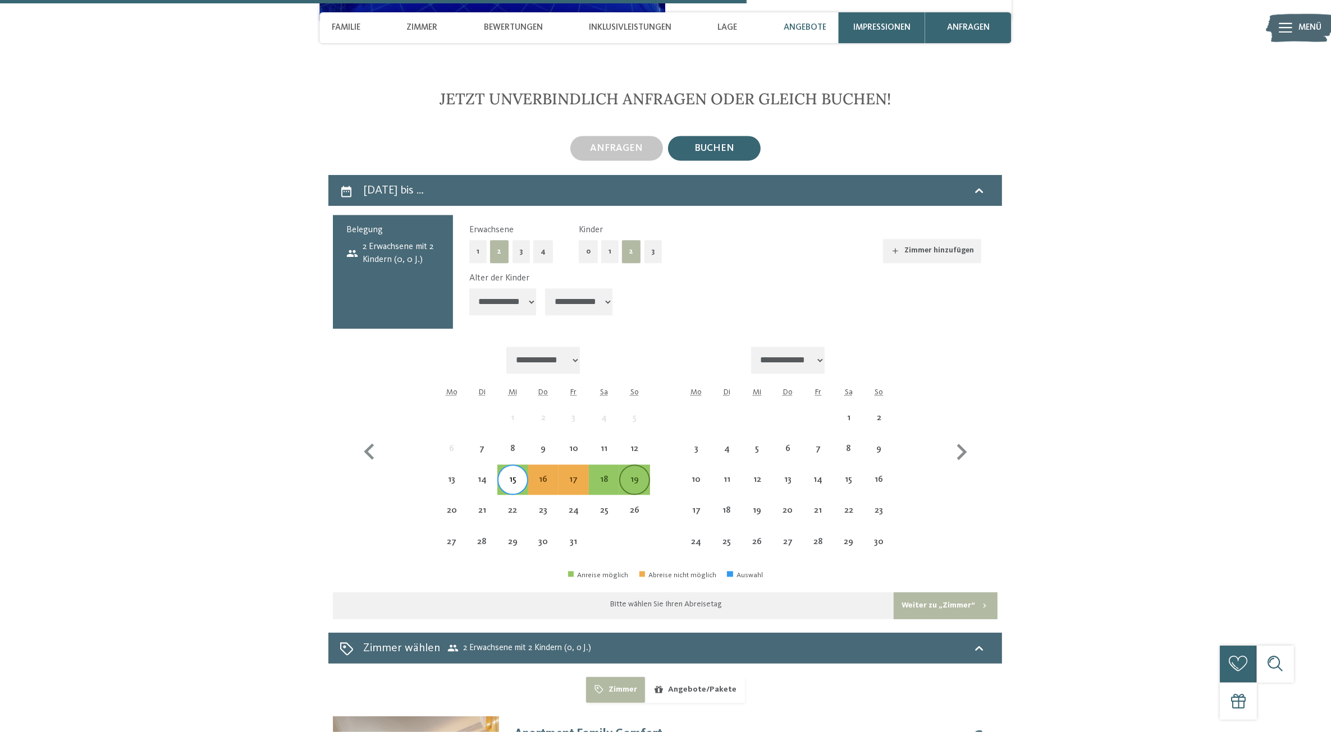
click at [630, 473] on div "19" at bounding box center [634, 480] width 28 height 28
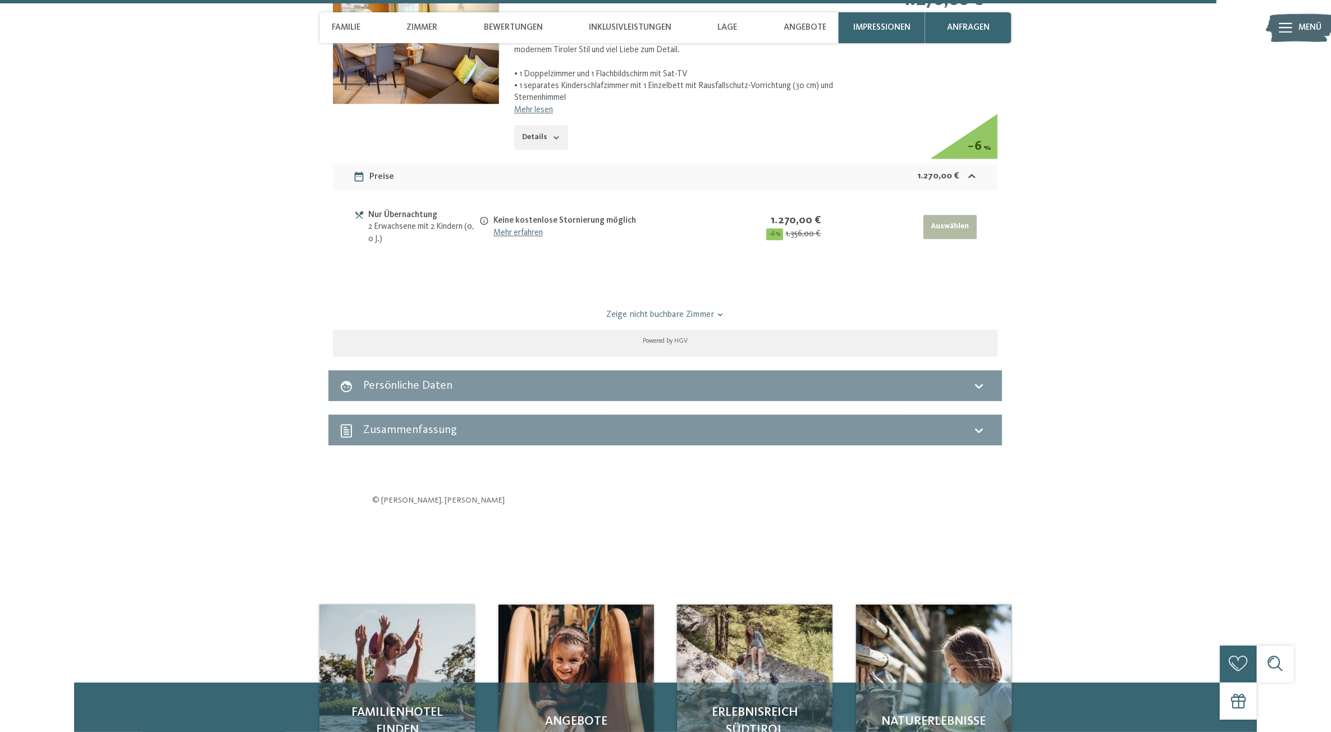
scroll to position [3197, 0]
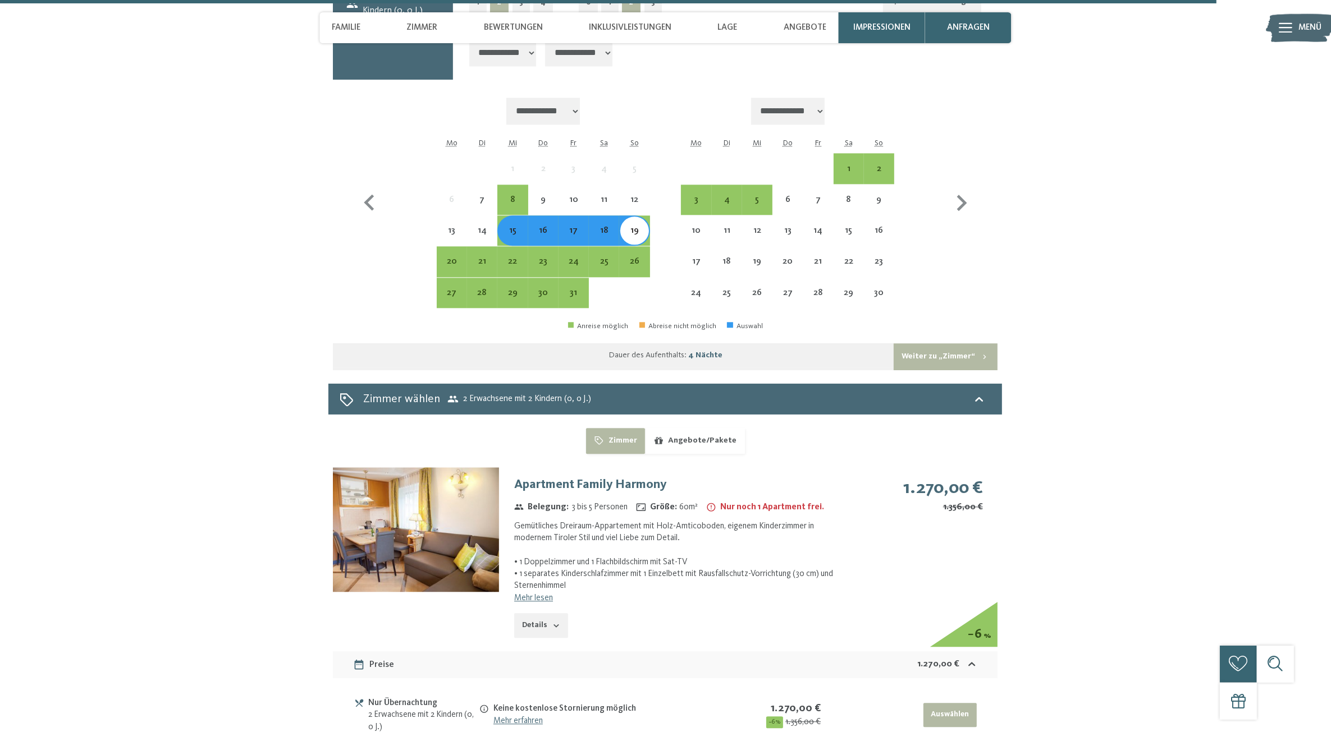
drag, startPoint x: 652, startPoint y: 456, endPoint x: 645, endPoint y: 324, distance: 132.0
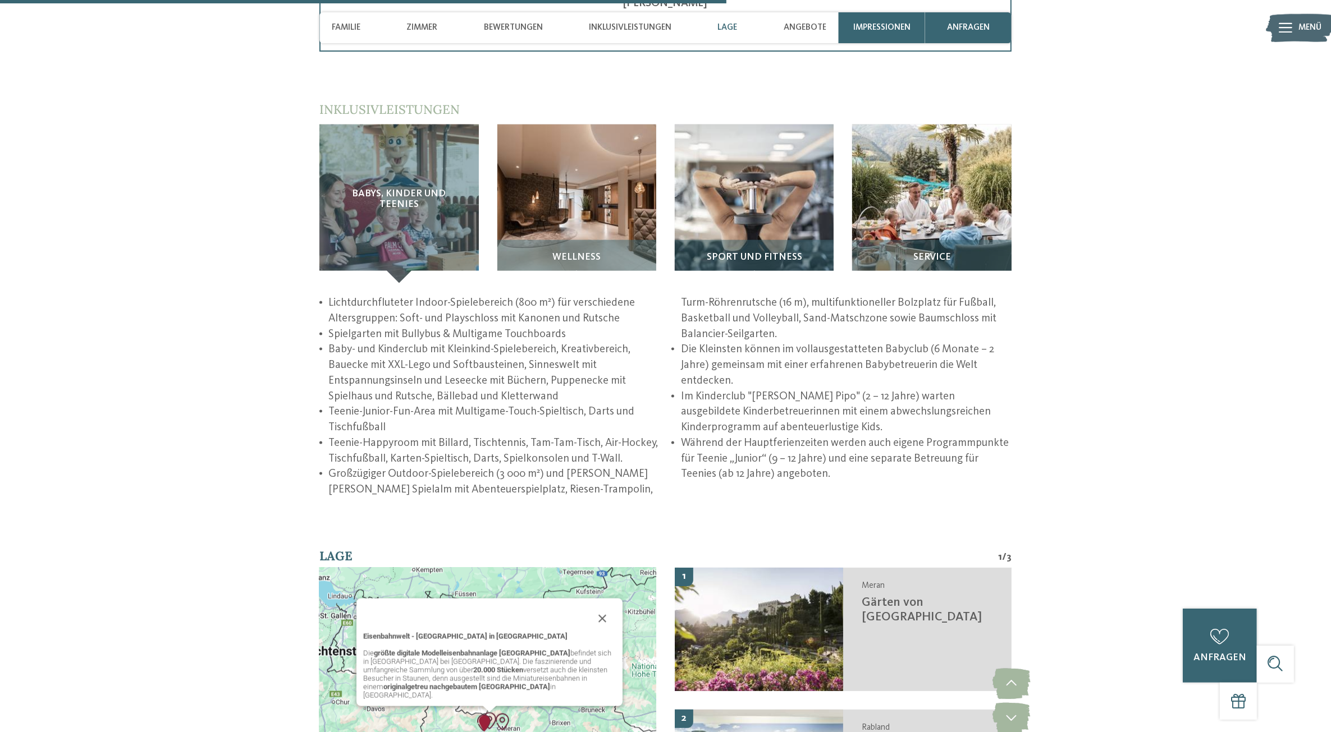
drag, startPoint x: 1006, startPoint y: 414, endPoint x: 989, endPoint y: 272, distance: 143.0
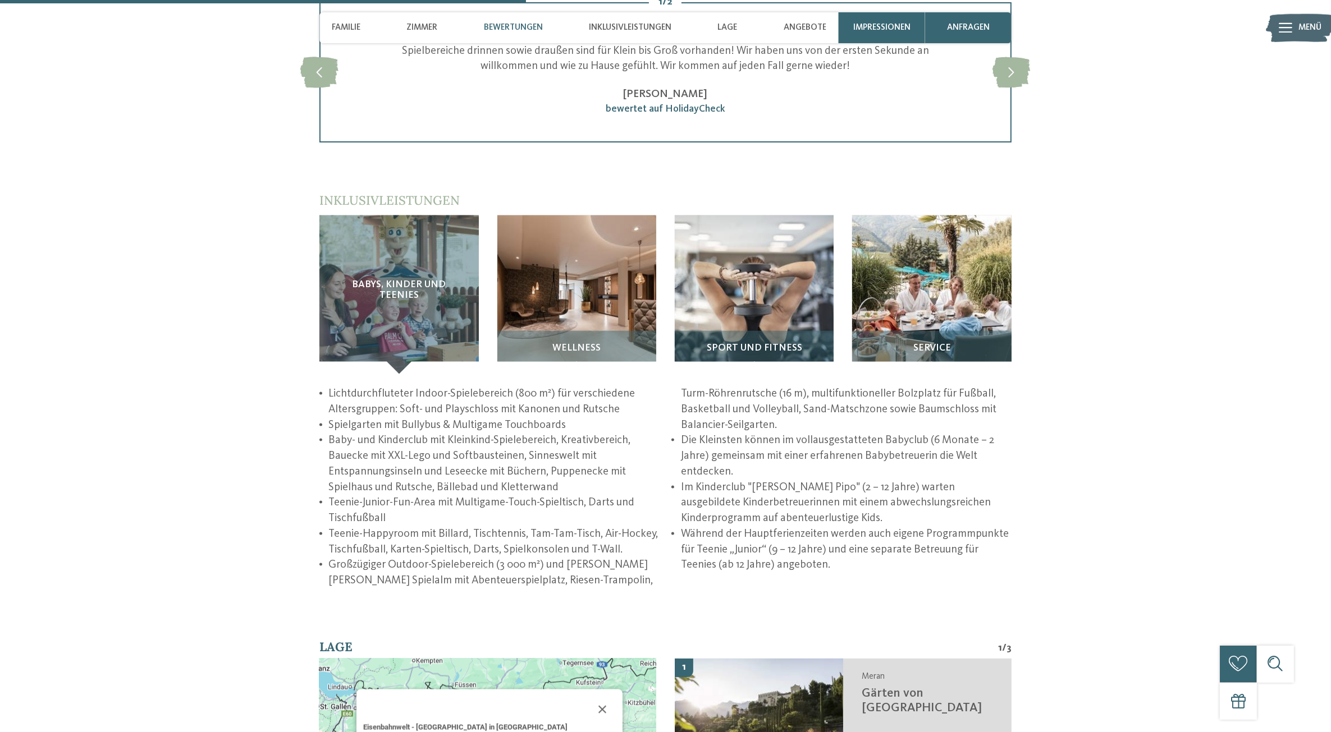
scroll to position [0, 0]
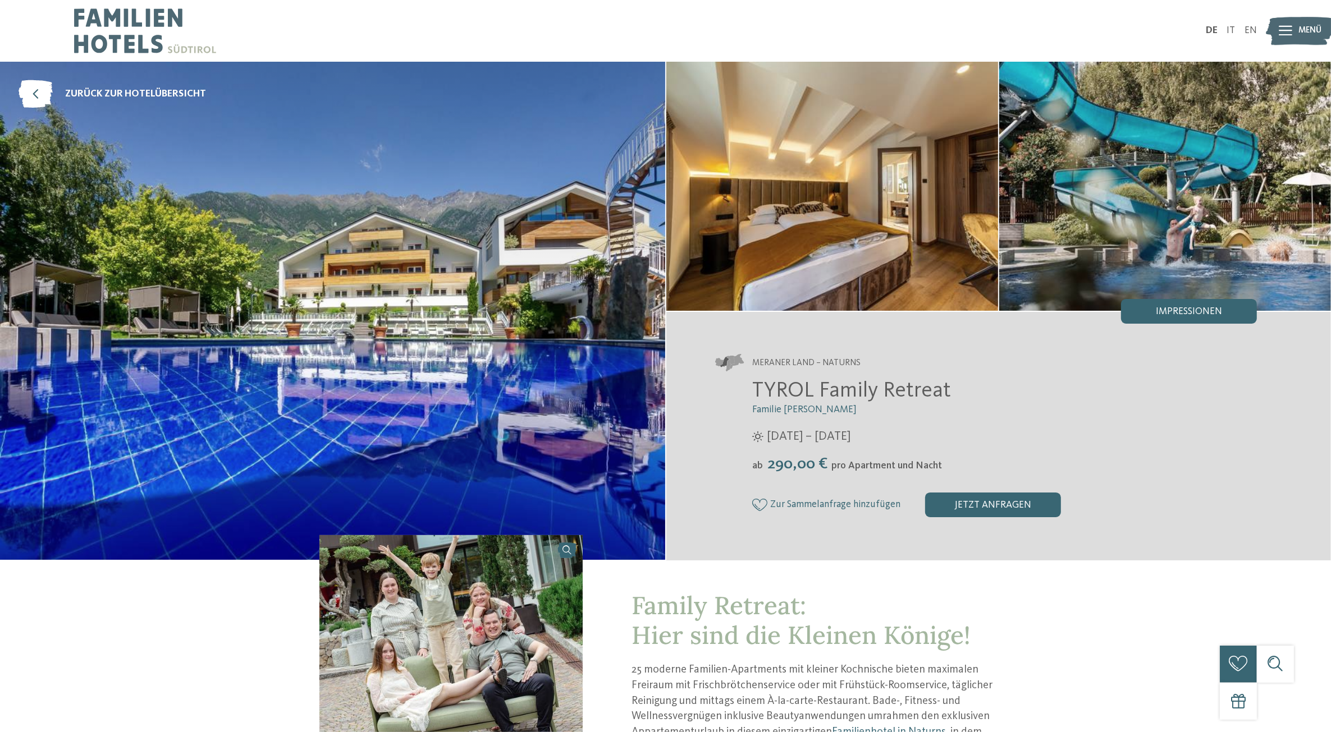
drag, startPoint x: 803, startPoint y: 334, endPoint x: 749, endPoint y: 125, distance: 215.6
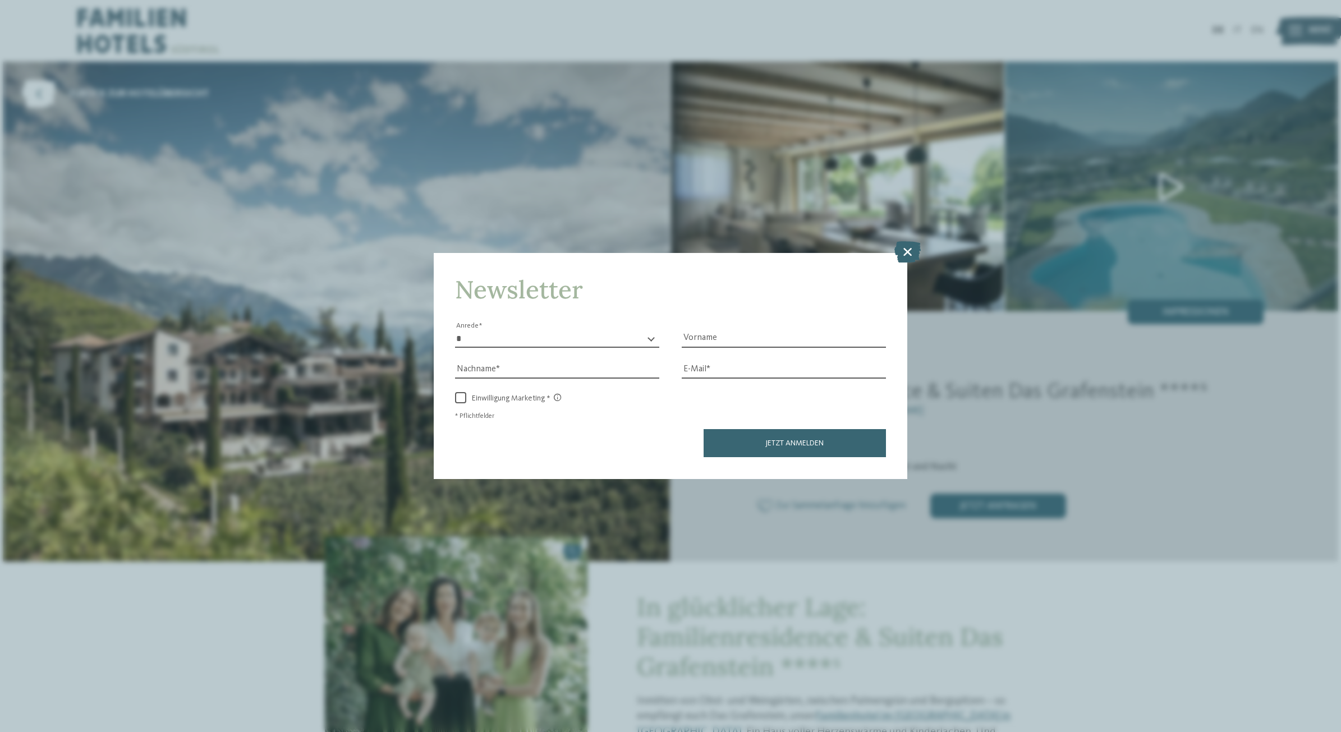
click at [905, 241] on icon at bounding box center [908, 251] width 26 height 21
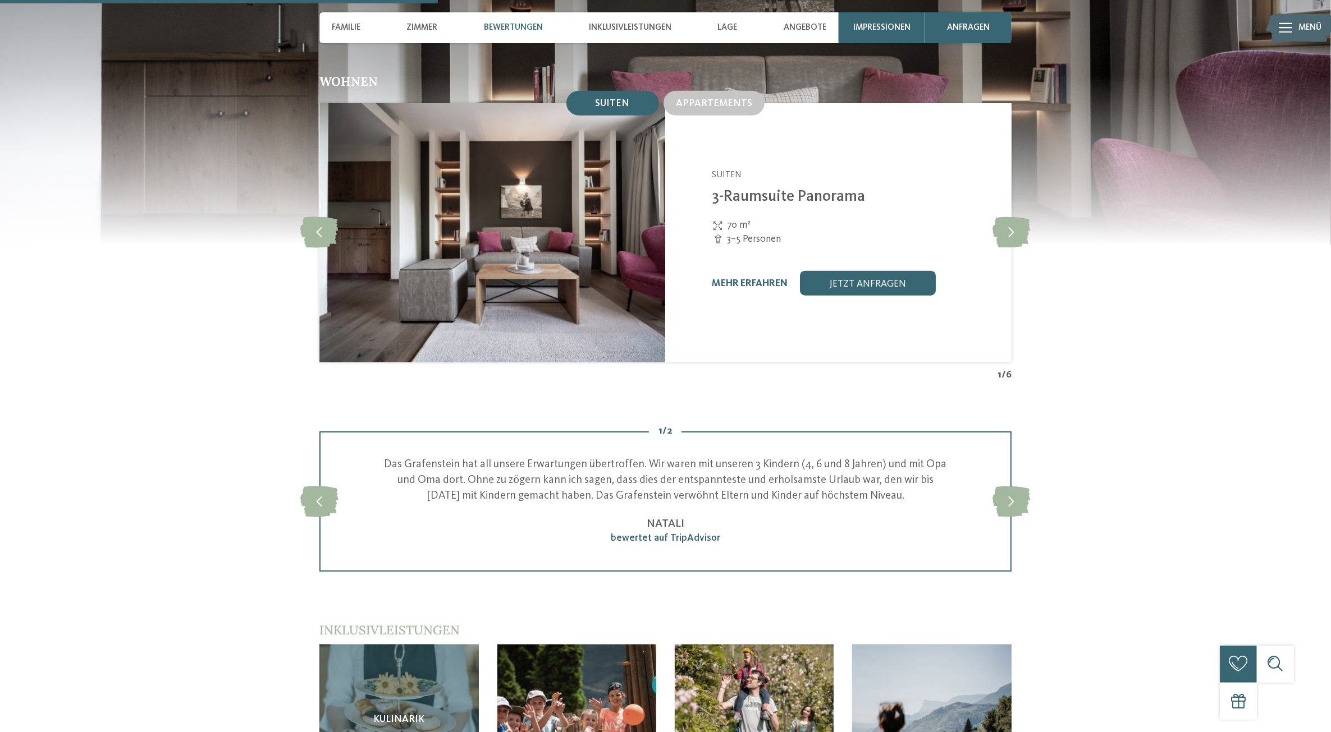
scroll to position [1193, 0]
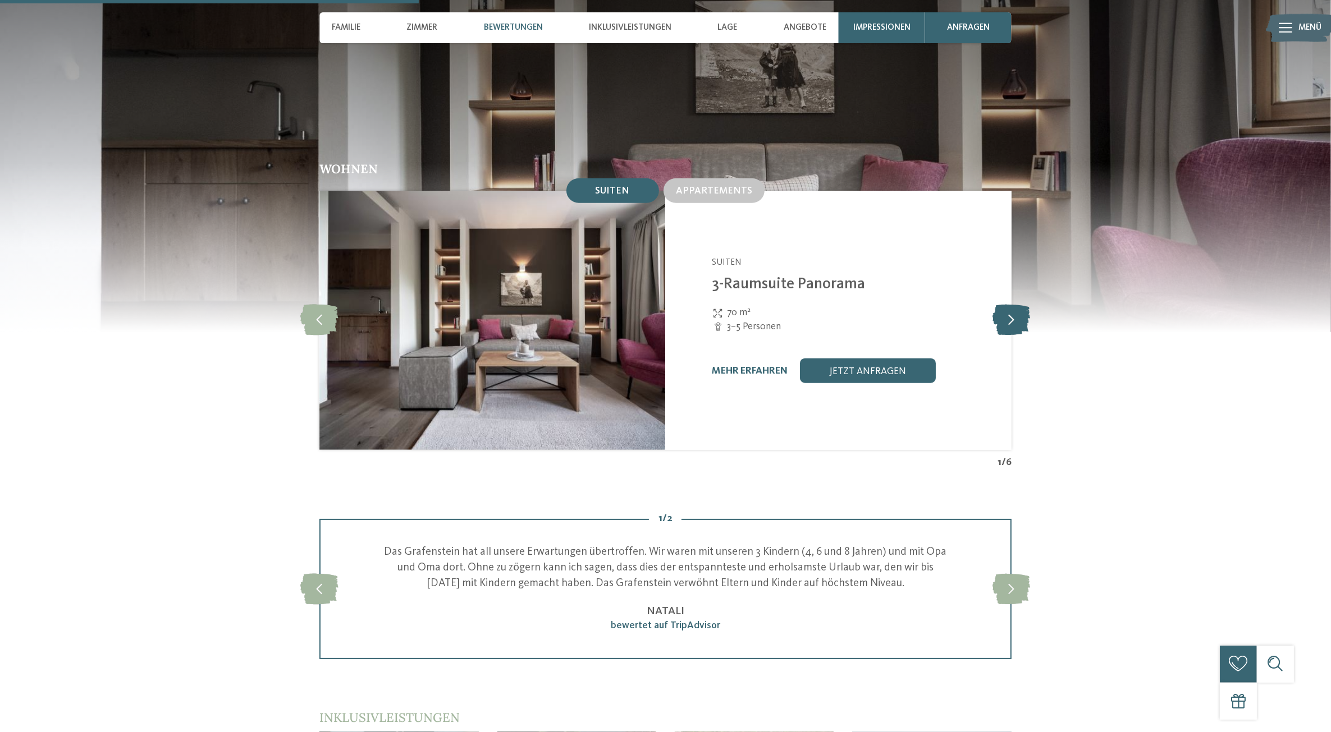
click at [1005, 315] on icon at bounding box center [1011, 320] width 38 height 31
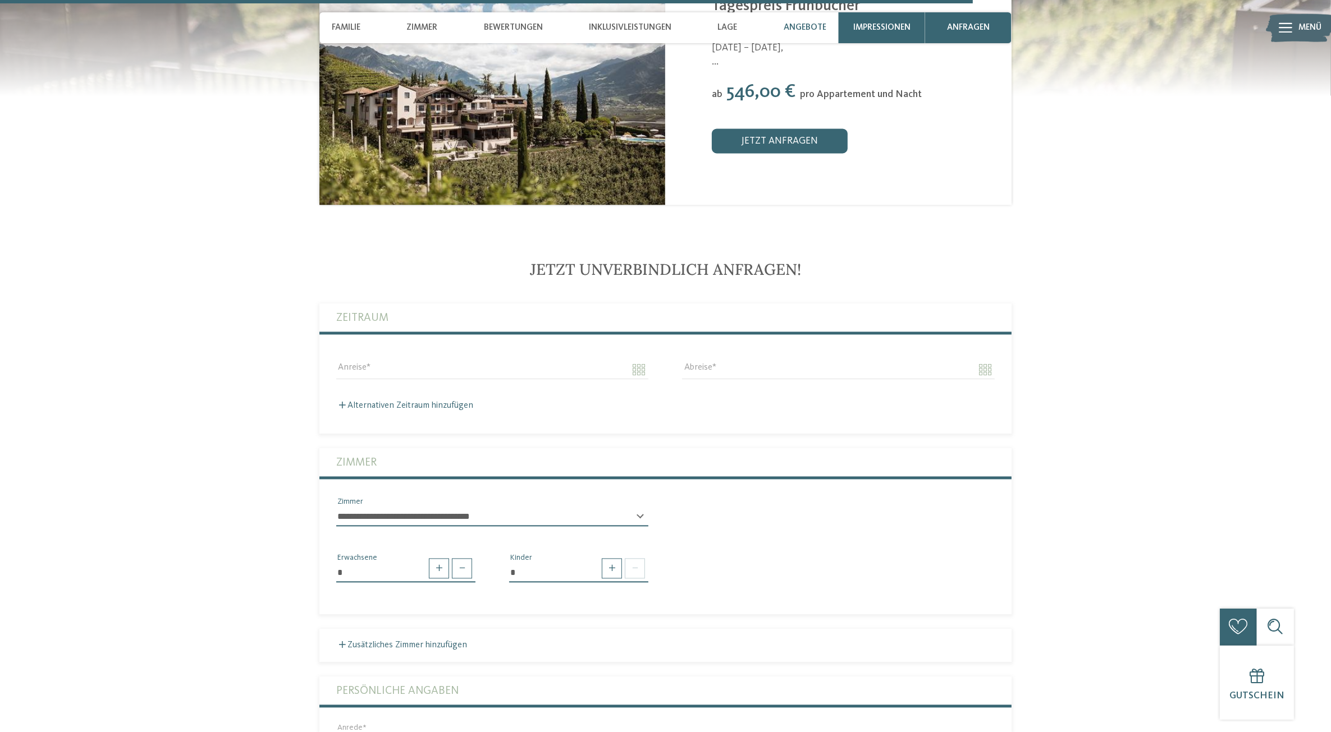
scroll to position [2455, 0]
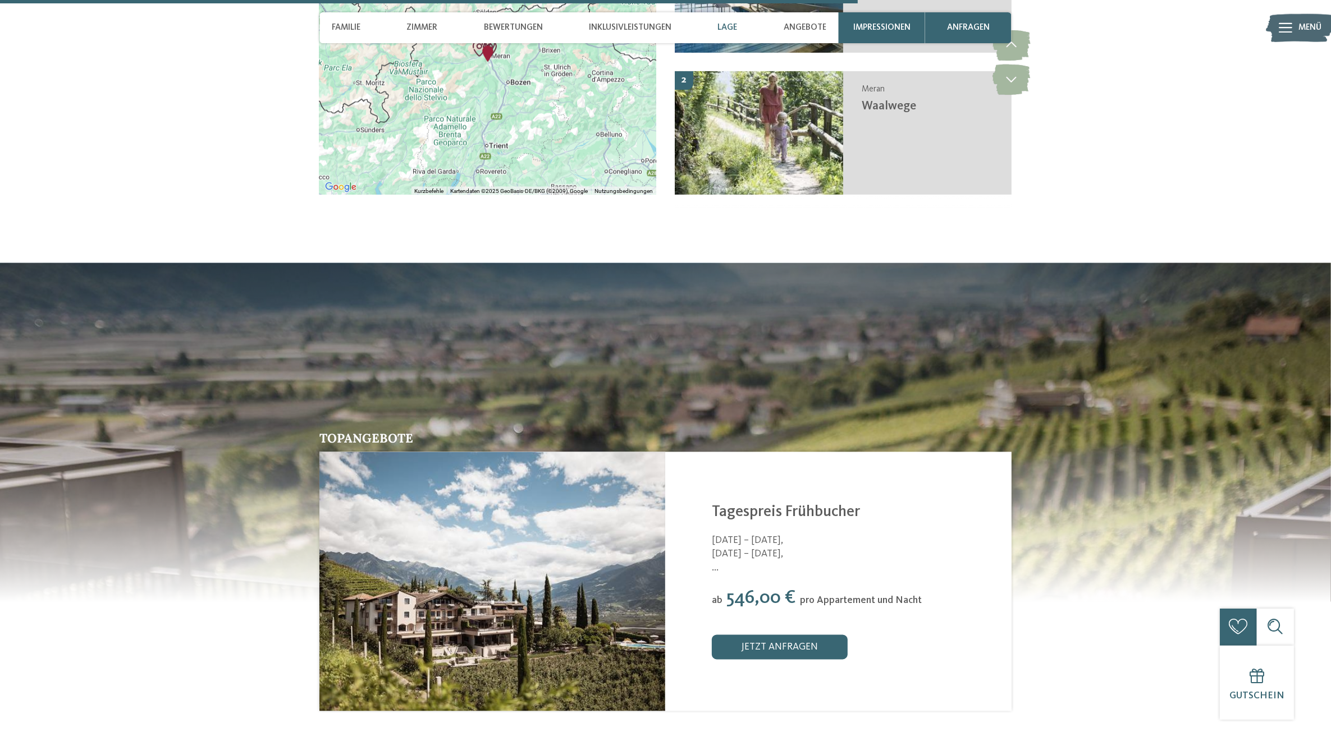
drag, startPoint x: 1020, startPoint y: 584, endPoint x: 1022, endPoint y: 520, distance: 63.5
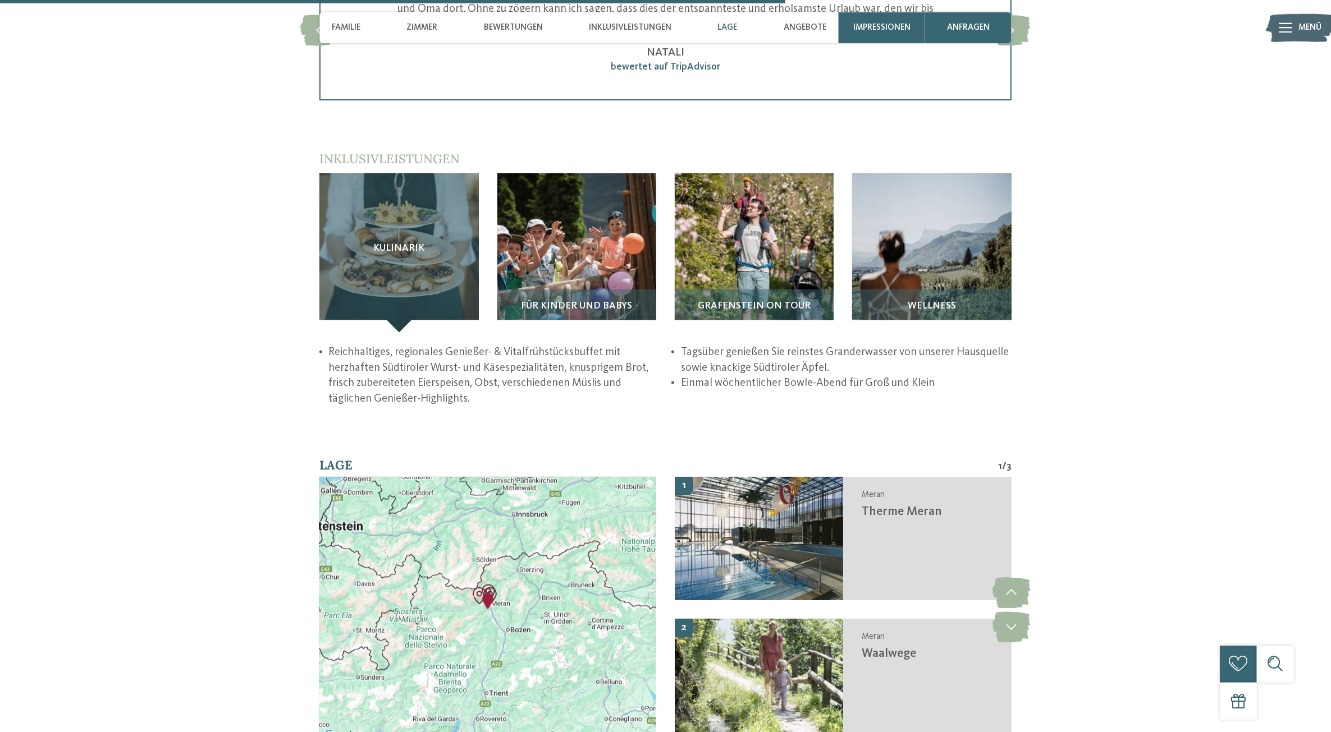
drag, startPoint x: 1020, startPoint y: 565, endPoint x: 1012, endPoint y: 430, distance: 134.4
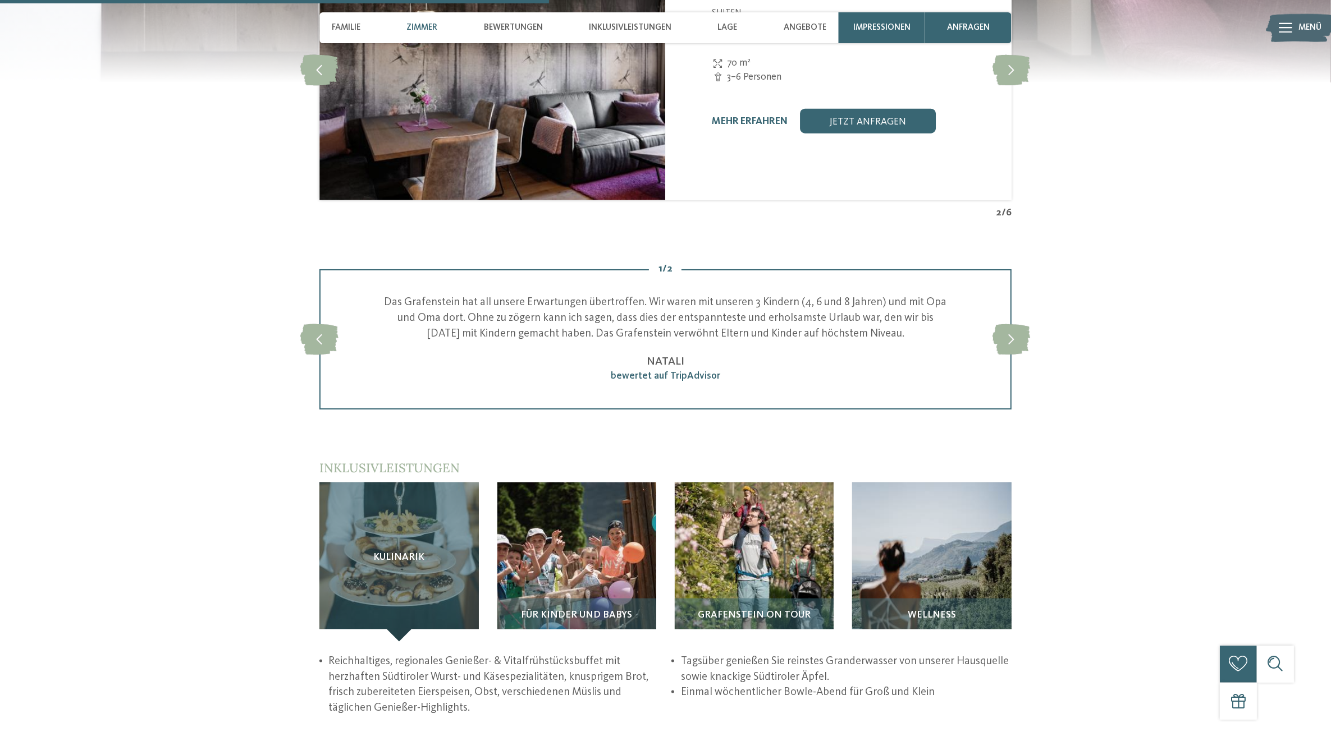
scroll to position [425, 0]
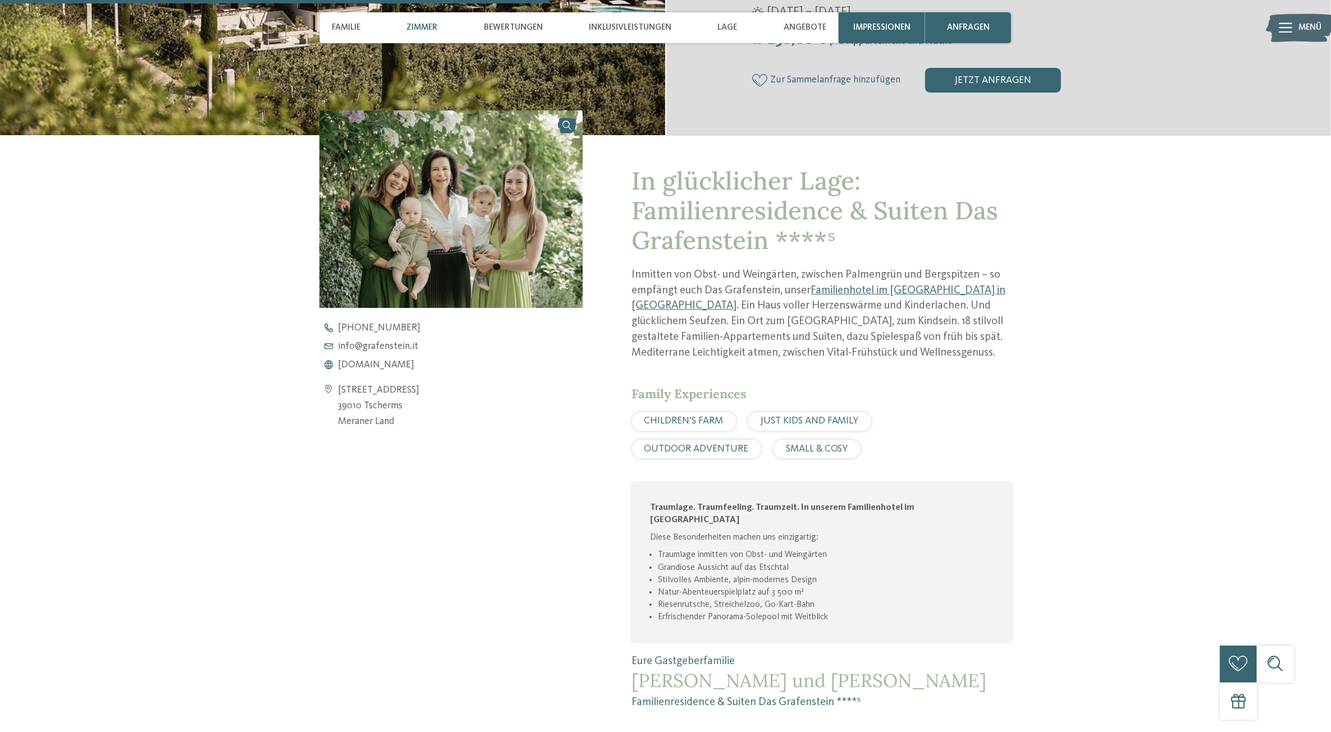
drag, startPoint x: 1024, startPoint y: 397, endPoint x: 998, endPoint y: 313, distance: 87.7
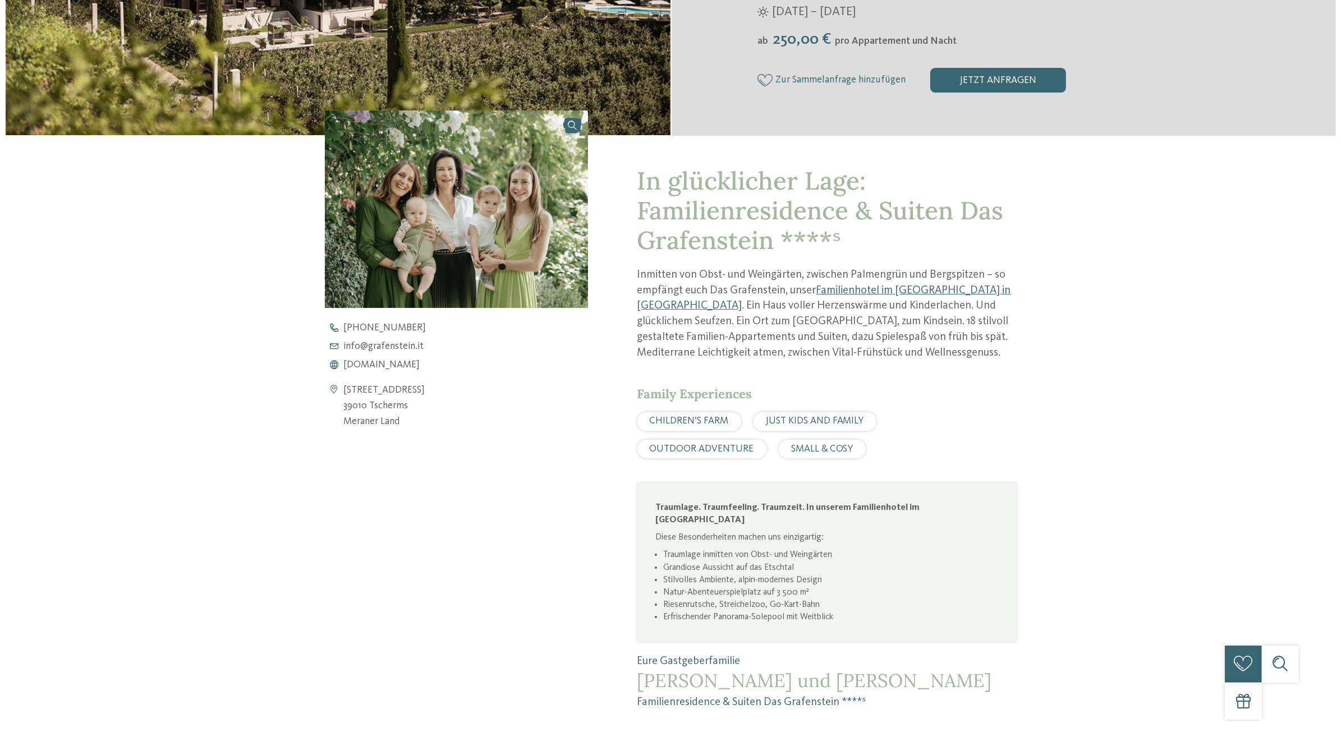
scroll to position [0, 0]
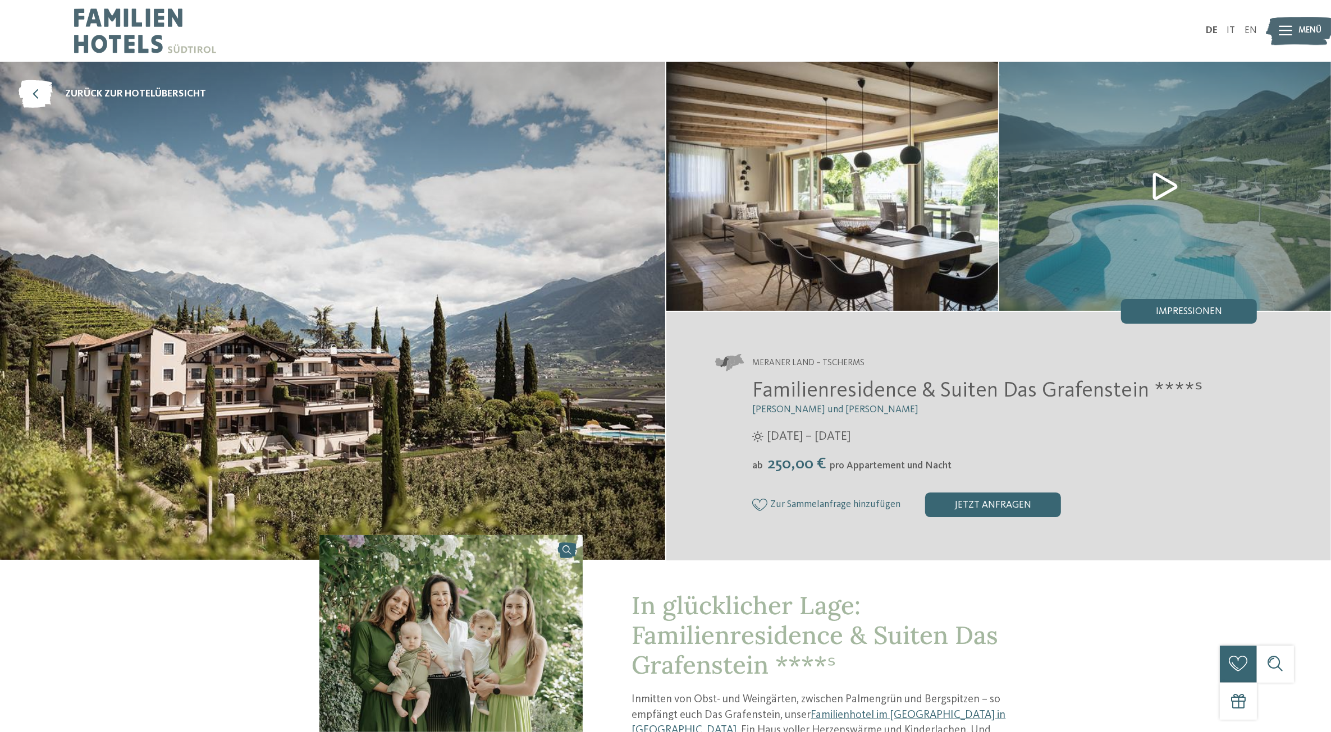
click at [1167, 181] on img at bounding box center [1165, 186] width 332 height 249
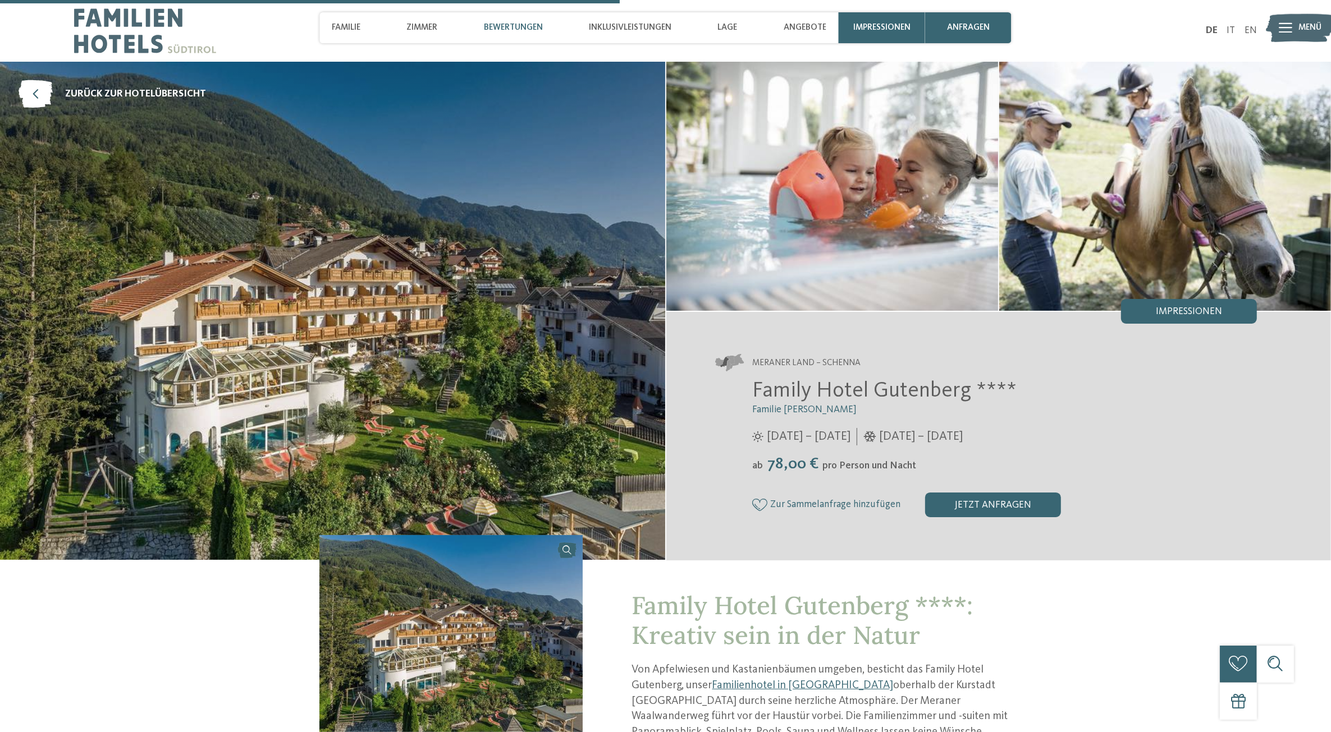
drag, startPoint x: 1108, startPoint y: 365, endPoint x: 1071, endPoint y: 150, distance: 218.2
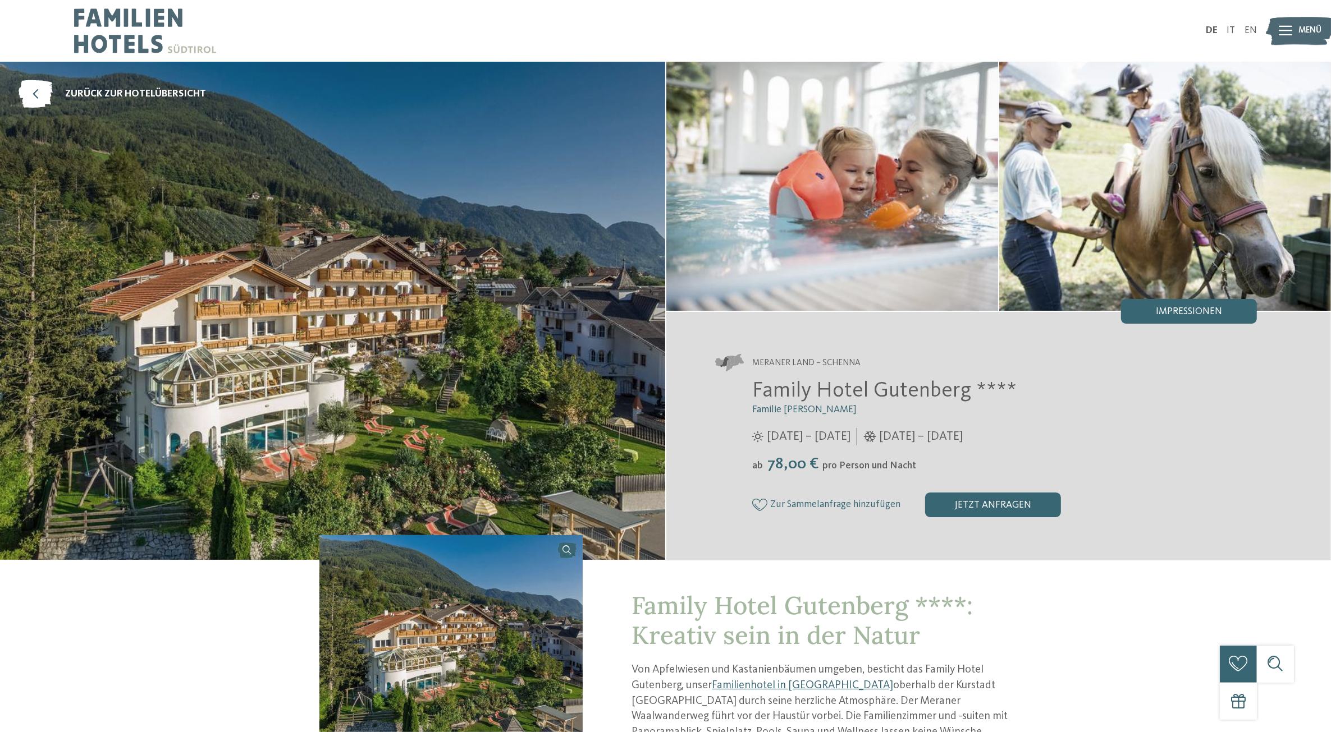
drag, startPoint x: 878, startPoint y: 445, endPoint x: 779, endPoint y: 108, distance: 351.1
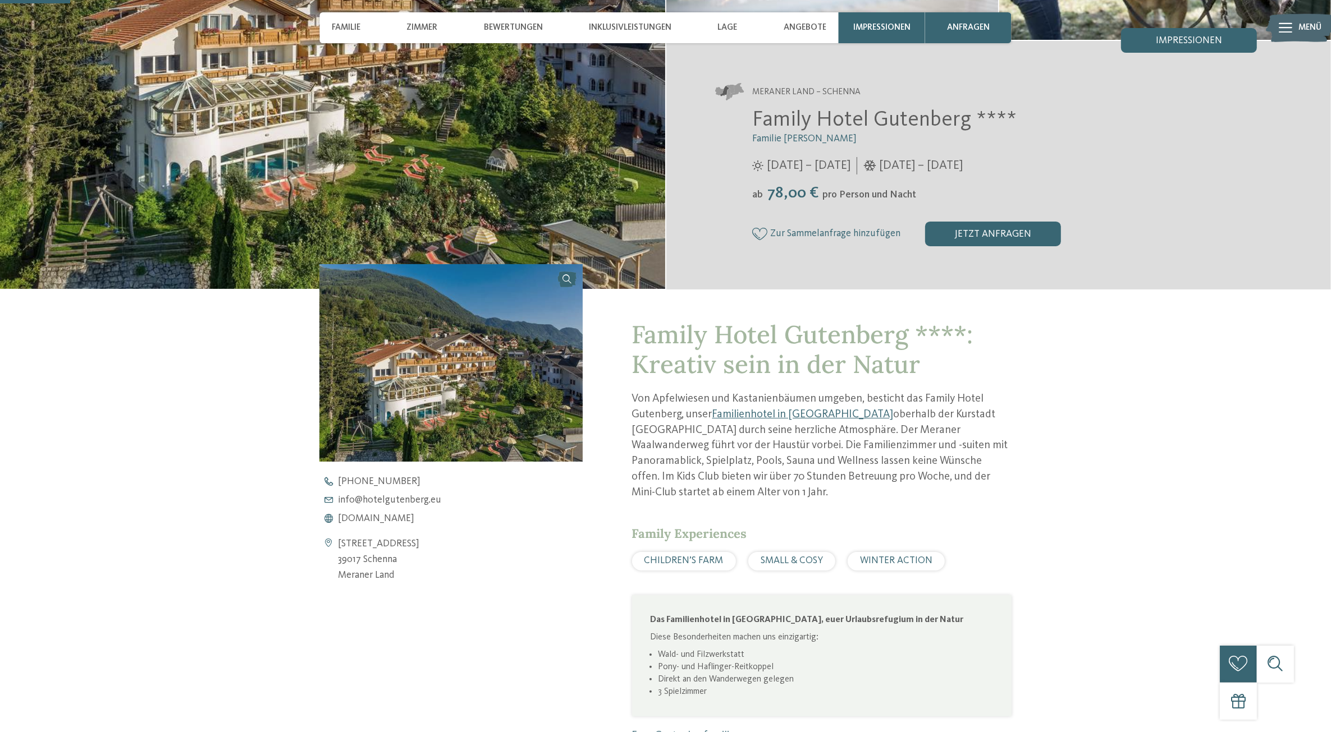
scroll to position [140, 0]
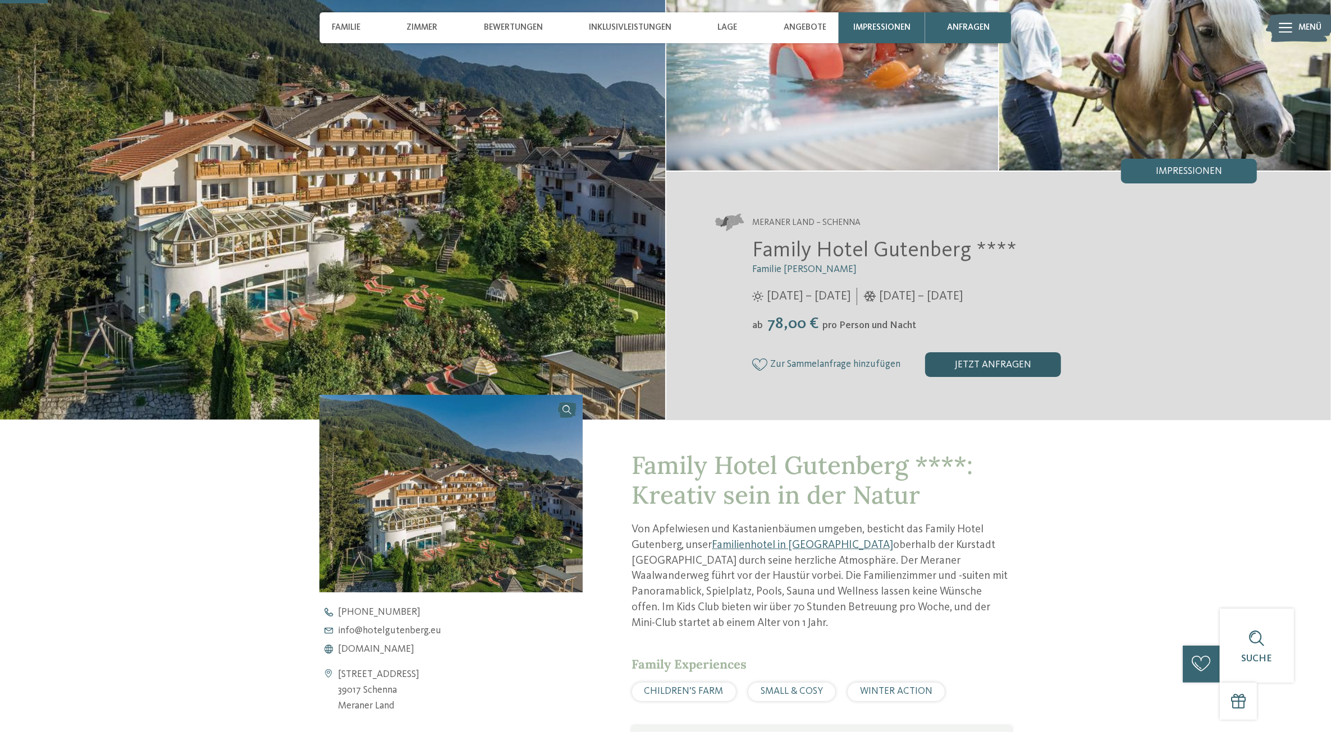
click at [970, 361] on div "jetzt anfragen" at bounding box center [993, 364] width 136 height 25
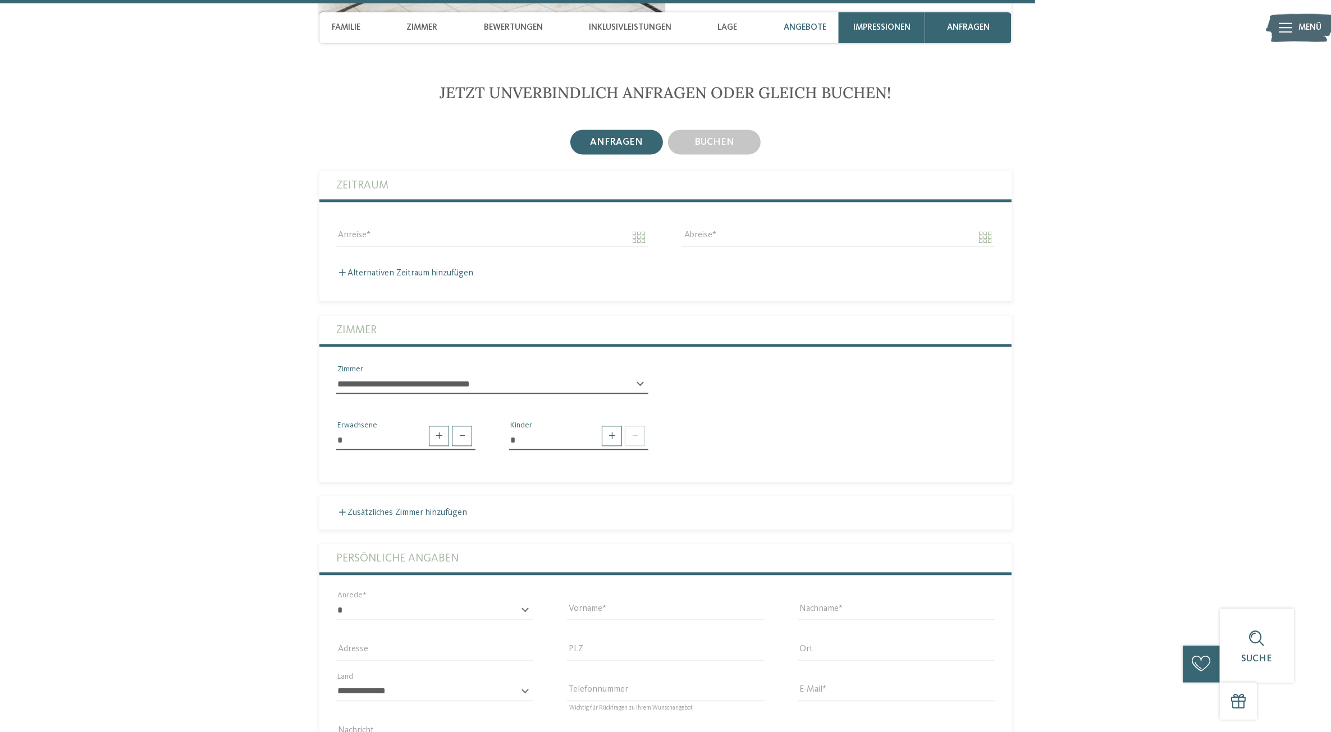
scroll to position [3079, 0]
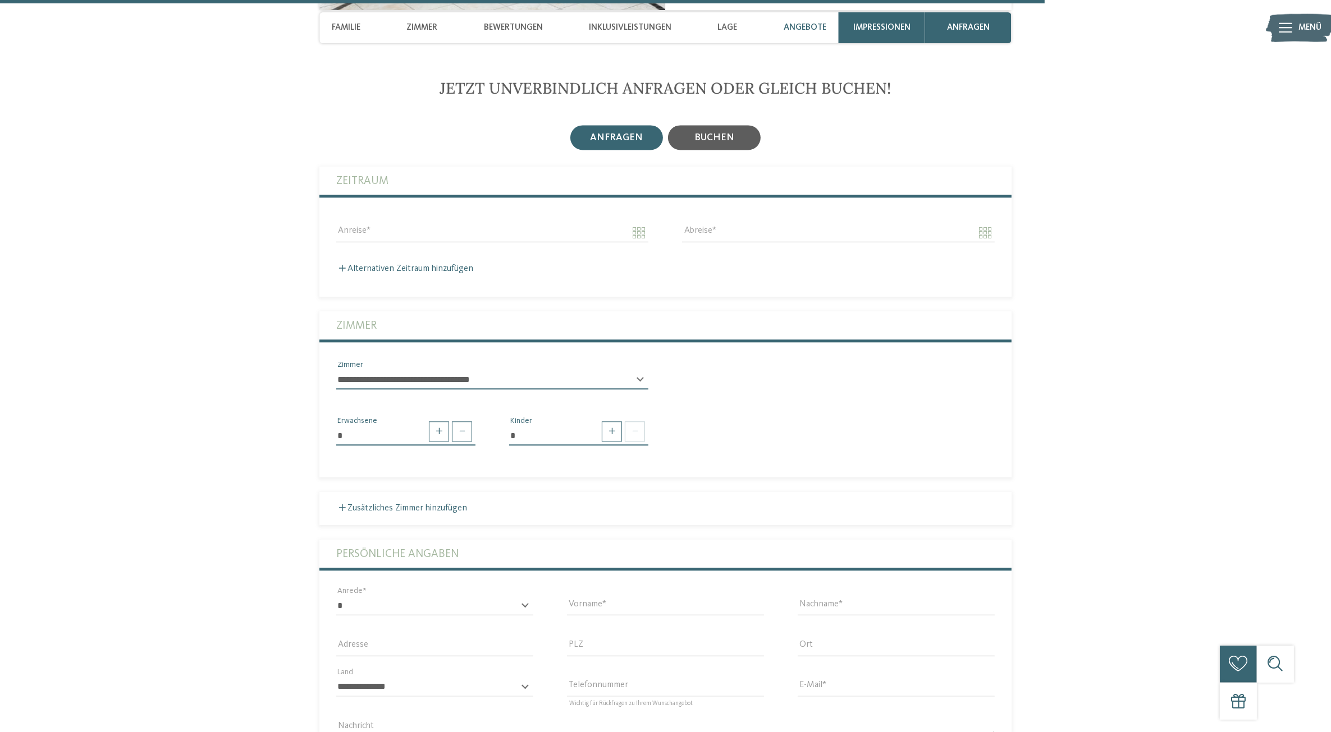
click at [722, 127] on div "buchen" at bounding box center [714, 137] width 93 height 25
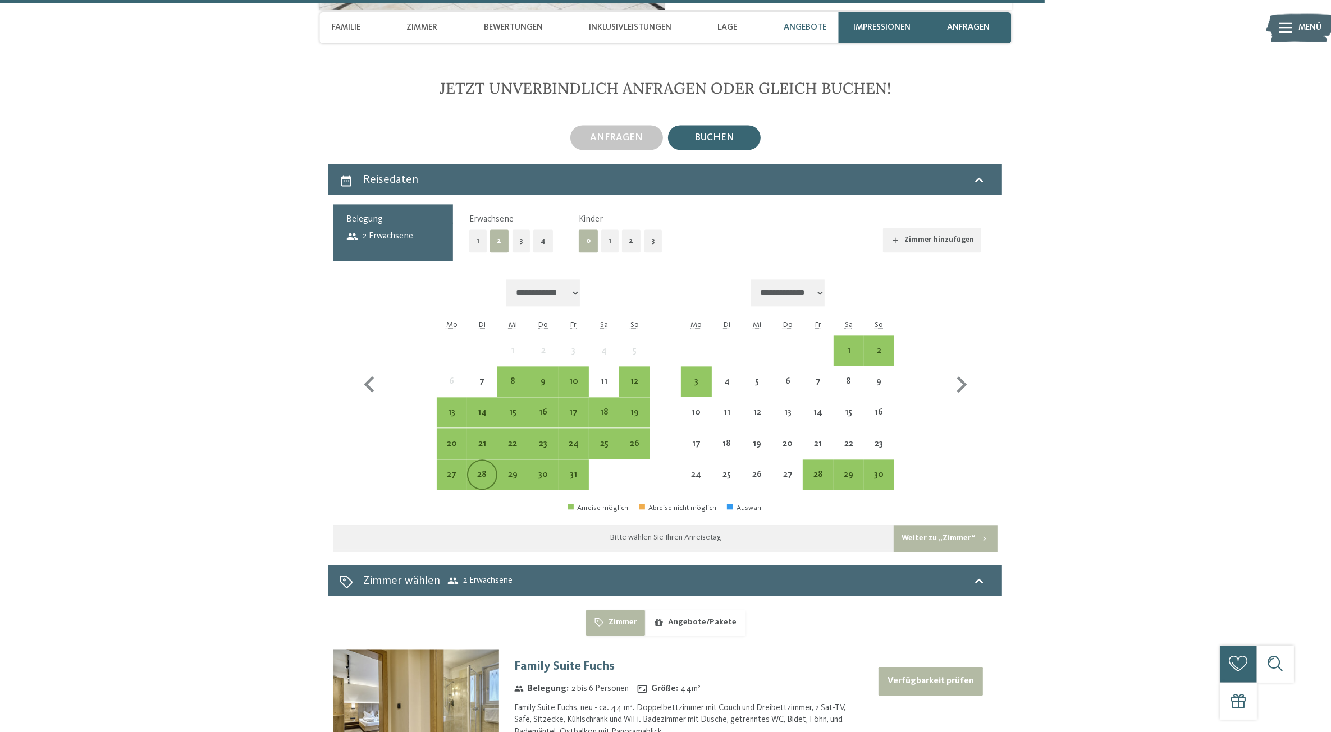
click at [490, 470] on div "28" at bounding box center [482, 484] width 28 height 28
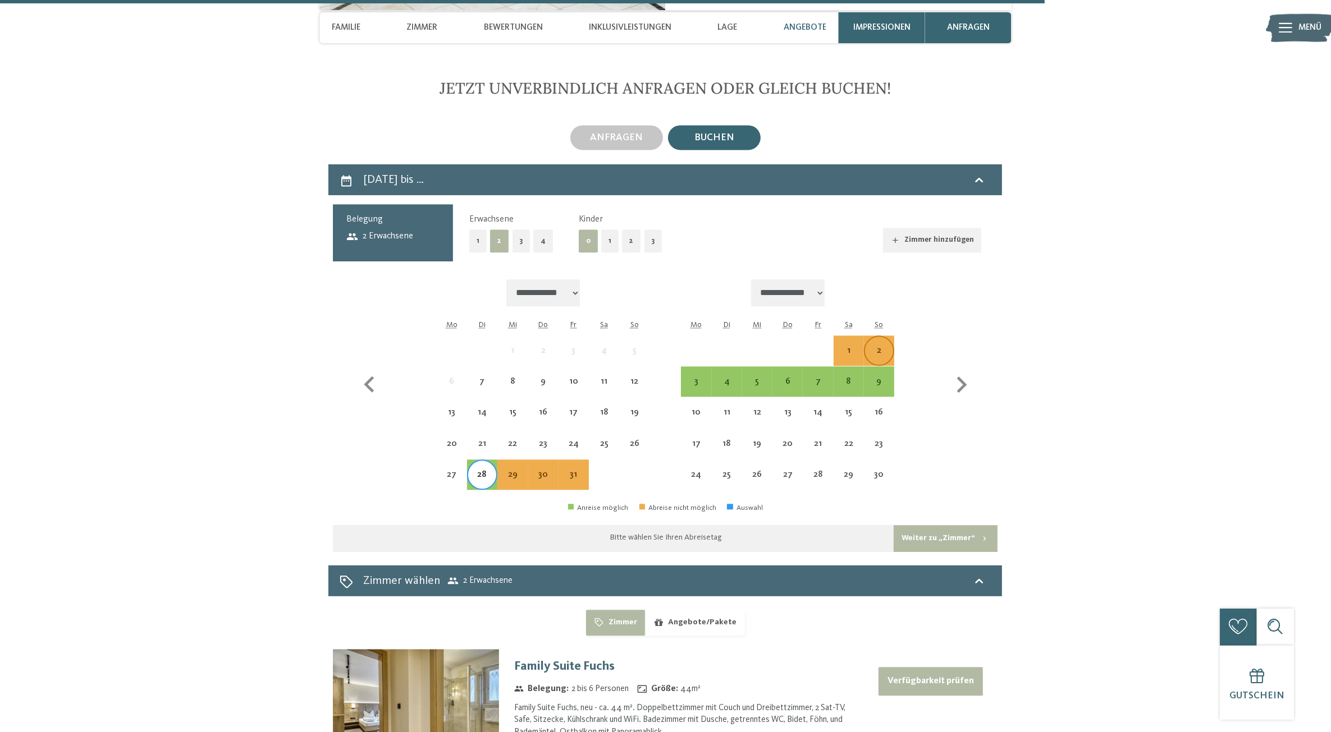
click at [874, 346] on div "2" at bounding box center [879, 360] width 28 height 28
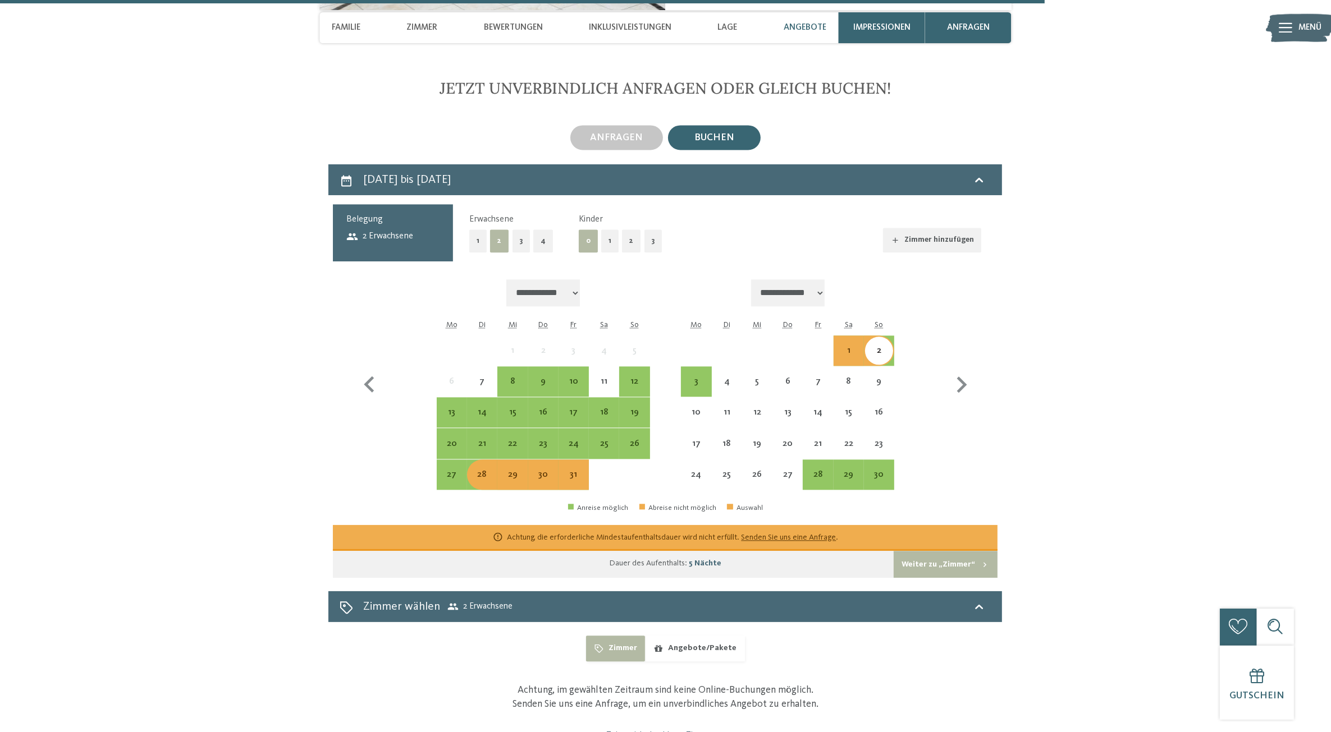
click at [625, 230] on button "2" at bounding box center [631, 241] width 19 height 23
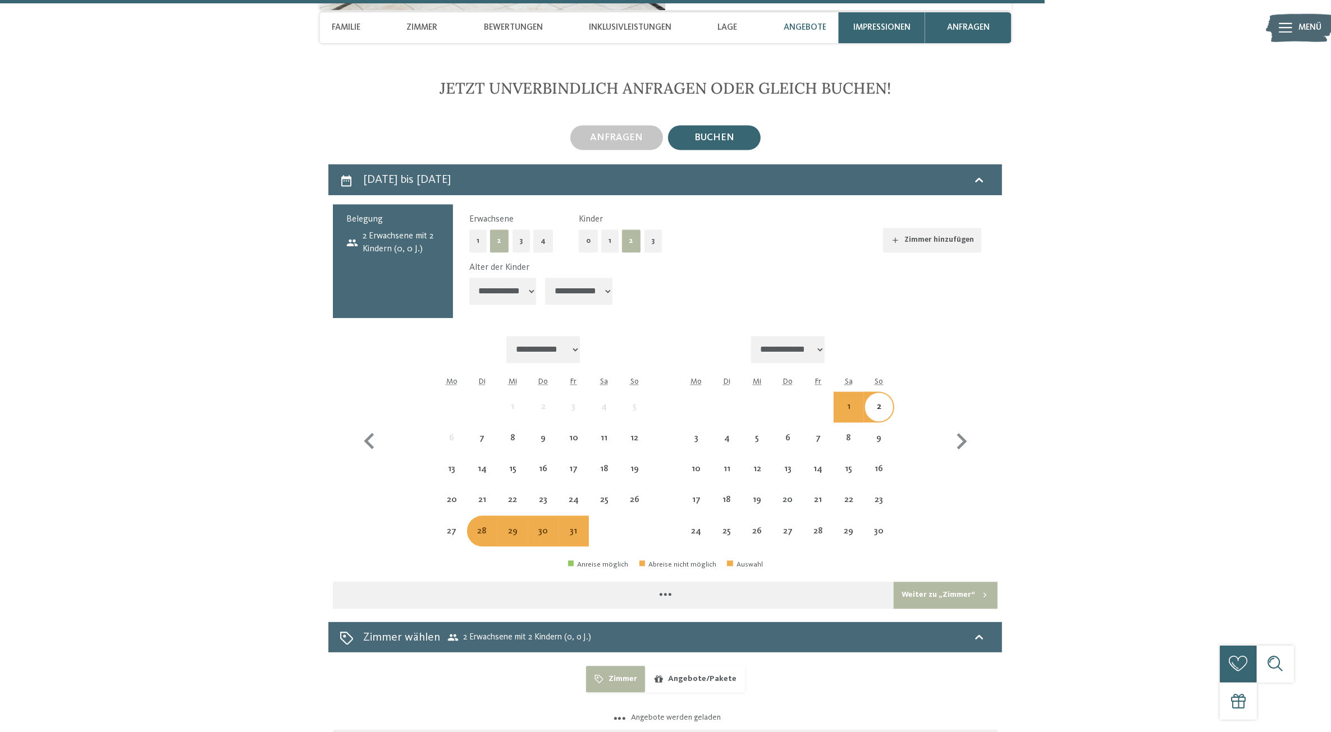
click at [587, 278] on select "**********" at bounding box center [578, 291] width 67 height 27
select select "*"
click at [548, 278] on select "**********" at bounding box center [578, 291] width 67 height 27
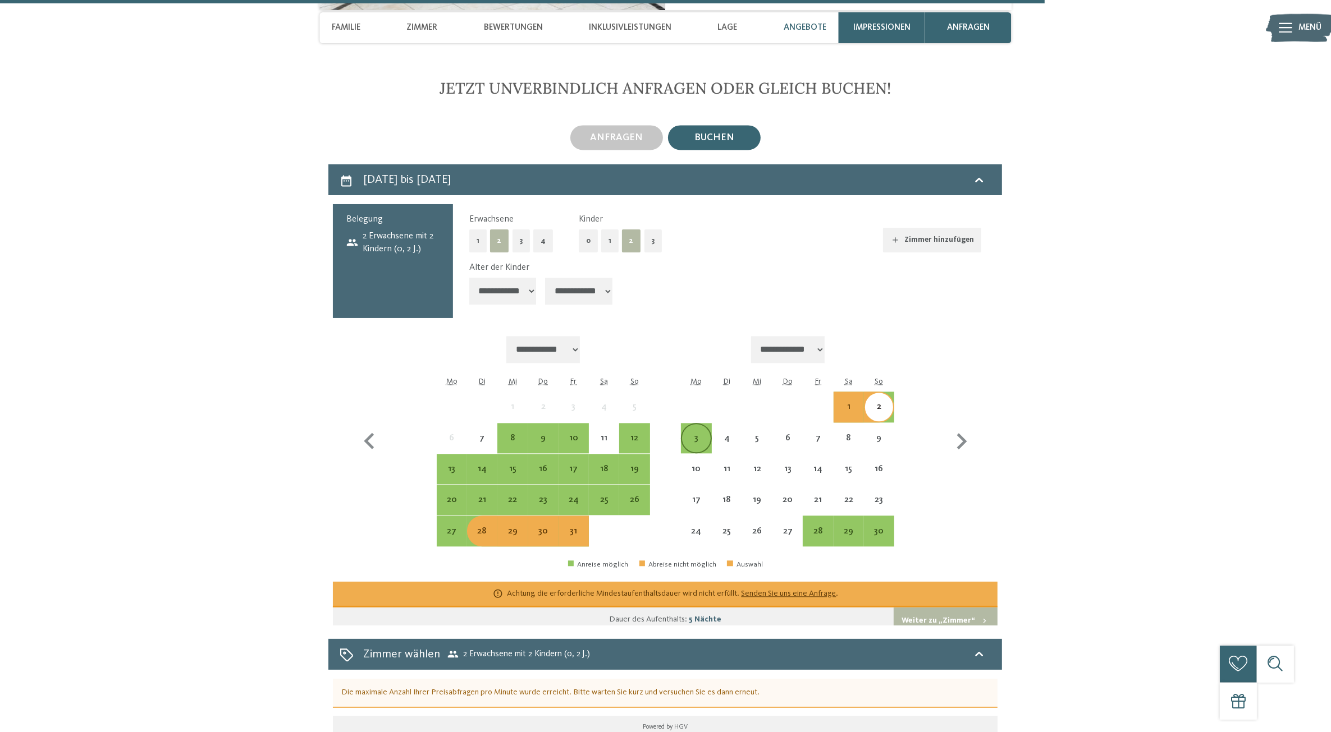
click at [698, 434] on div "3" at bounding box center [696, 448] width 28 height 28
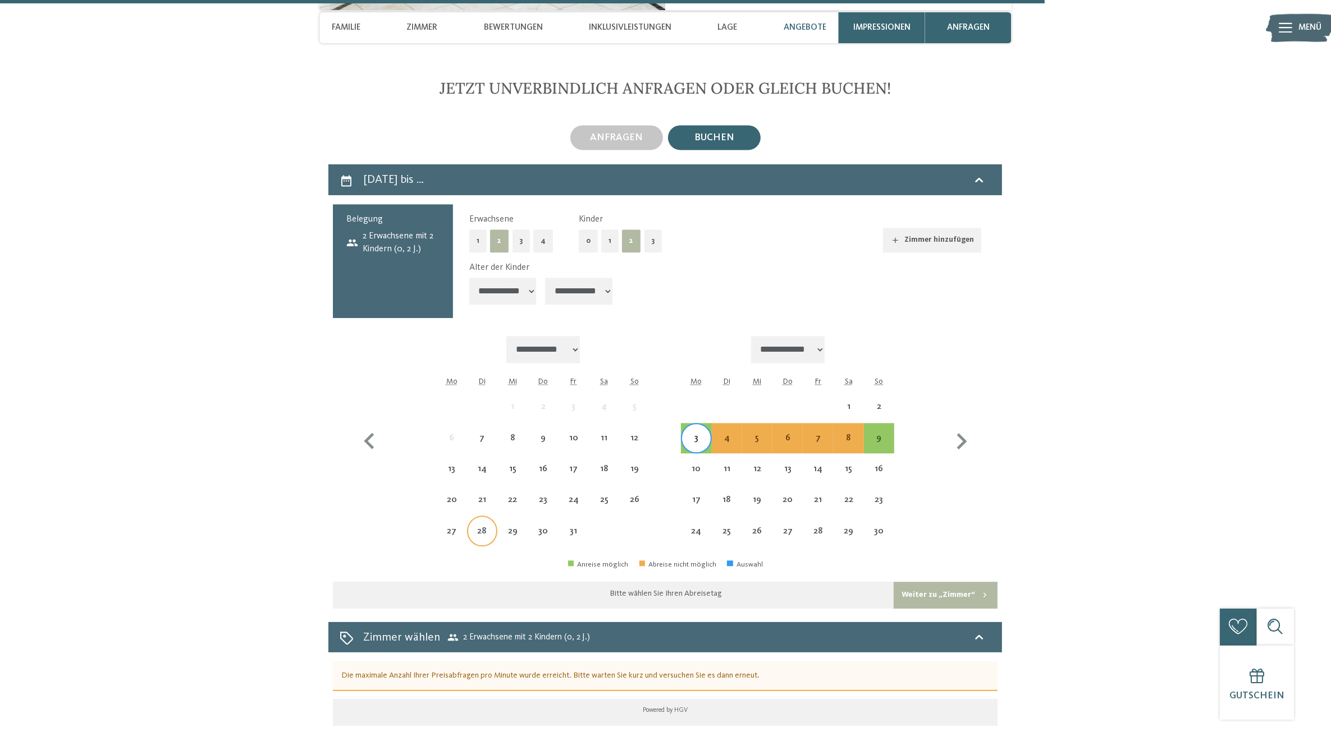
click at [483, 527] on div "28" at bounding box center [482, 541] width 28 height 28
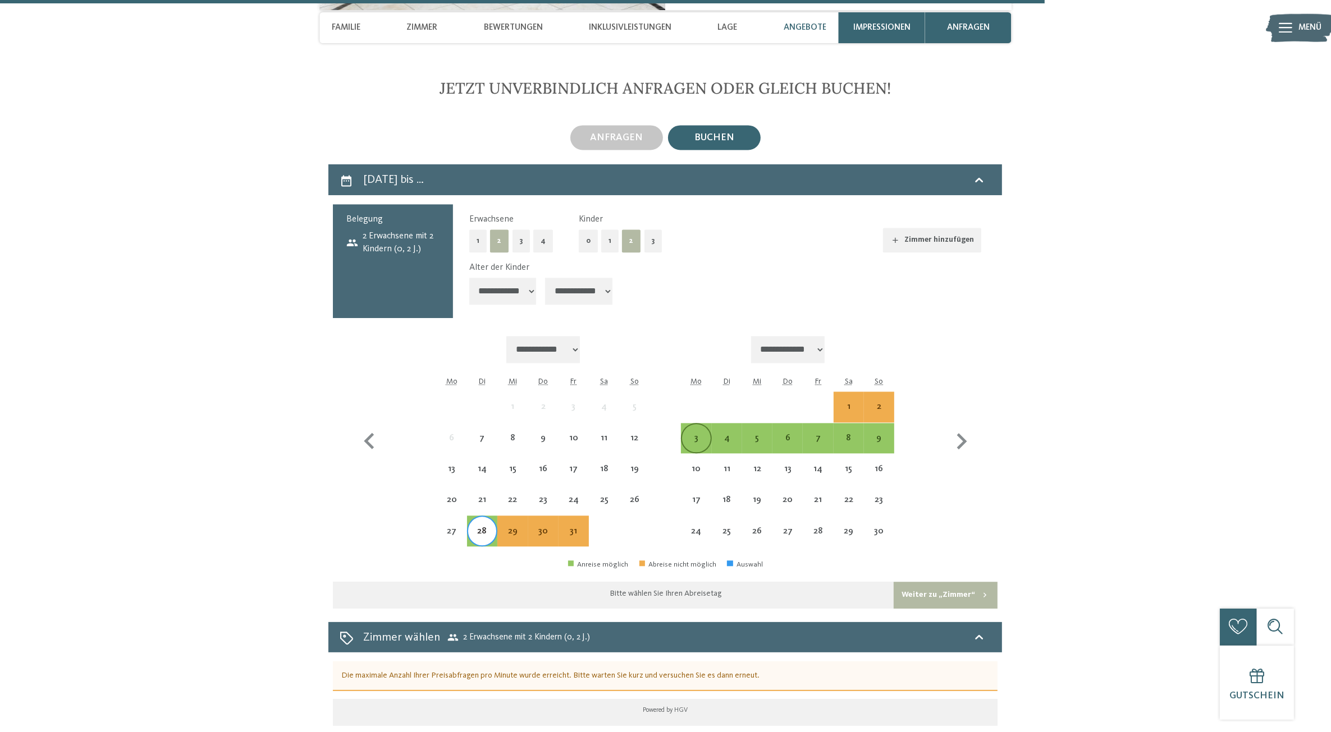
click at [702, 434] on div "3" at bounding box center [696, 448] width 28 height 28
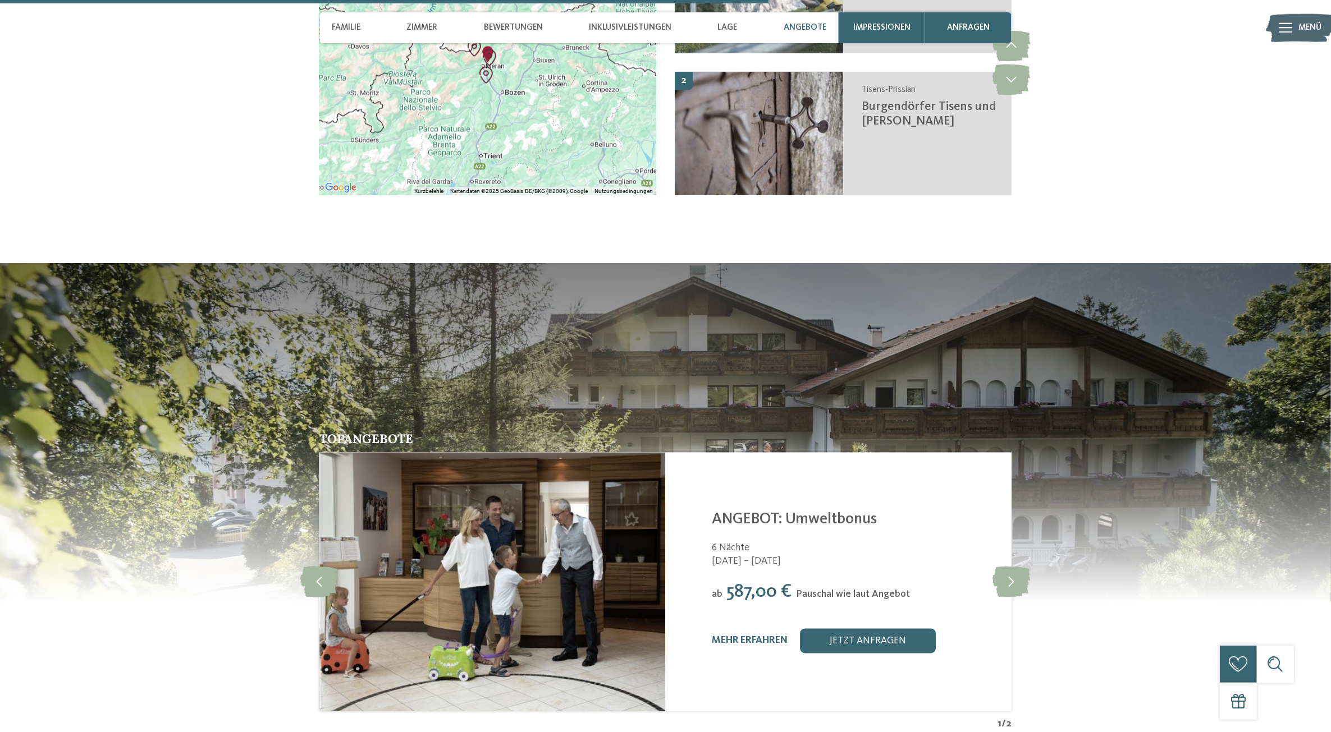
scroll to position [2447, 0]
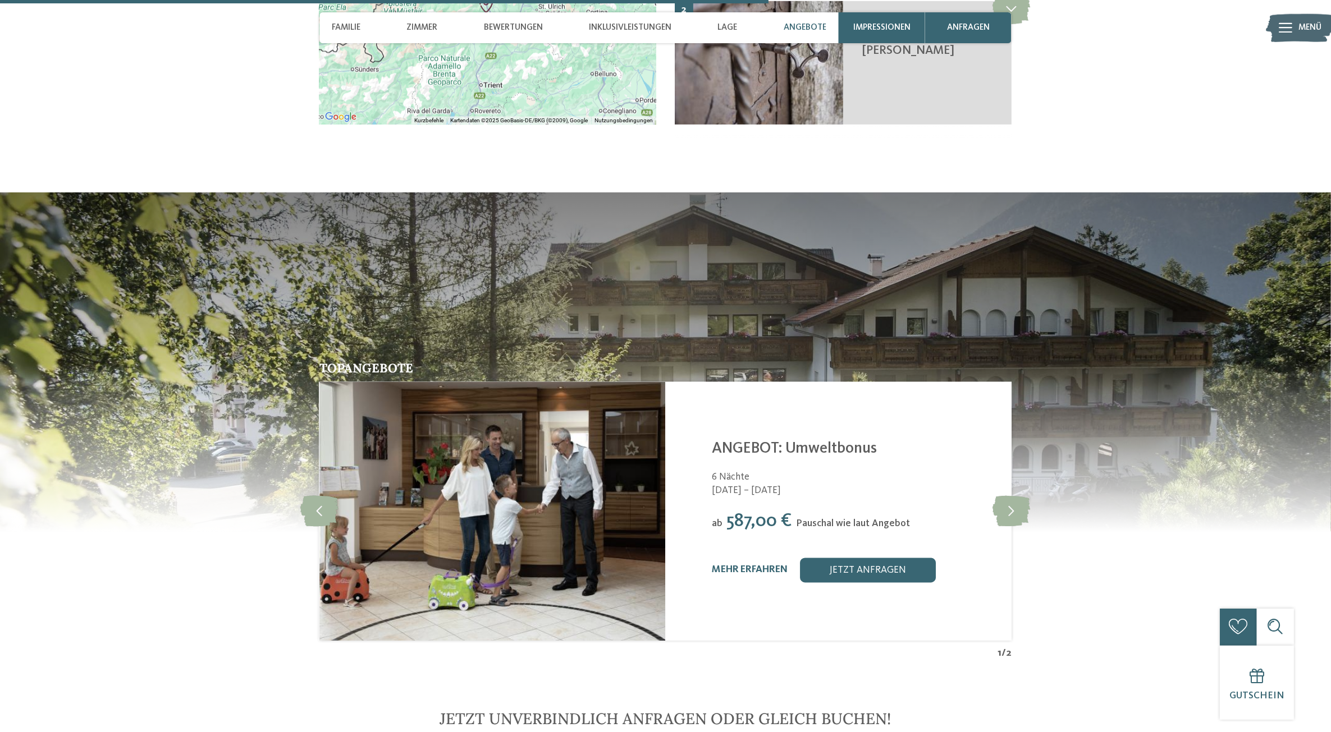
click at [798, 442] on link "ANGEBOT: Umweltbonus" at bounding box center [794, 450] width 165 height 16
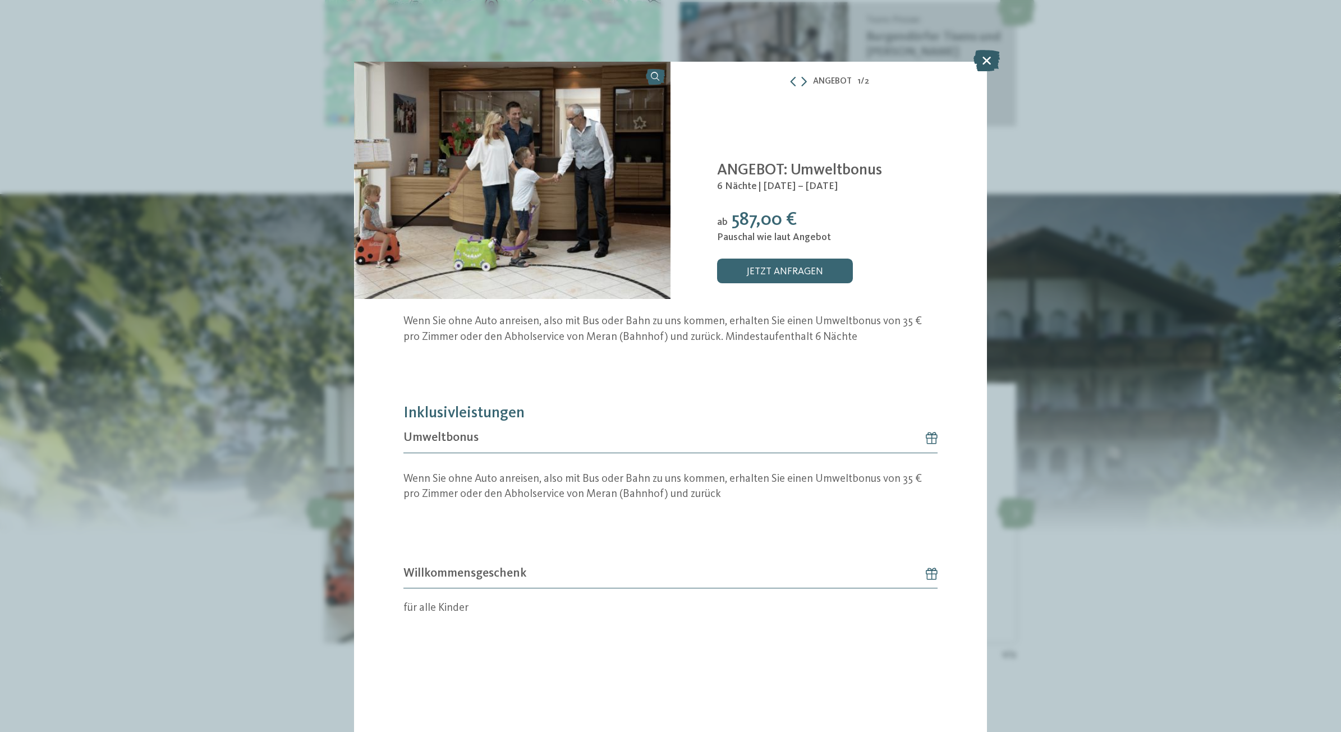
click at [989, 61] on icon at bounding box center [987, 60] width 26 height 21
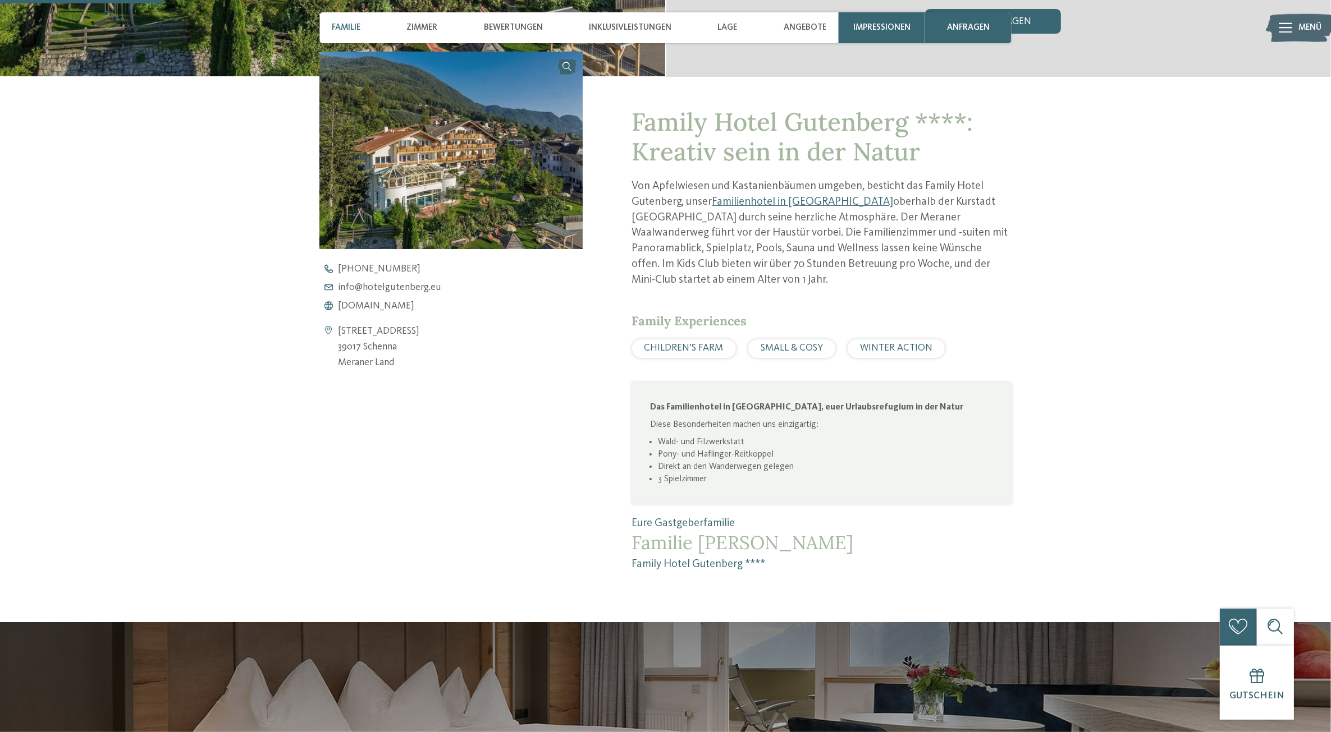
scroll to position [483, 0]
click at [778, 201] on link "Familienhotel in Schenna" at bounding box center [802, 202] width 181 height 11
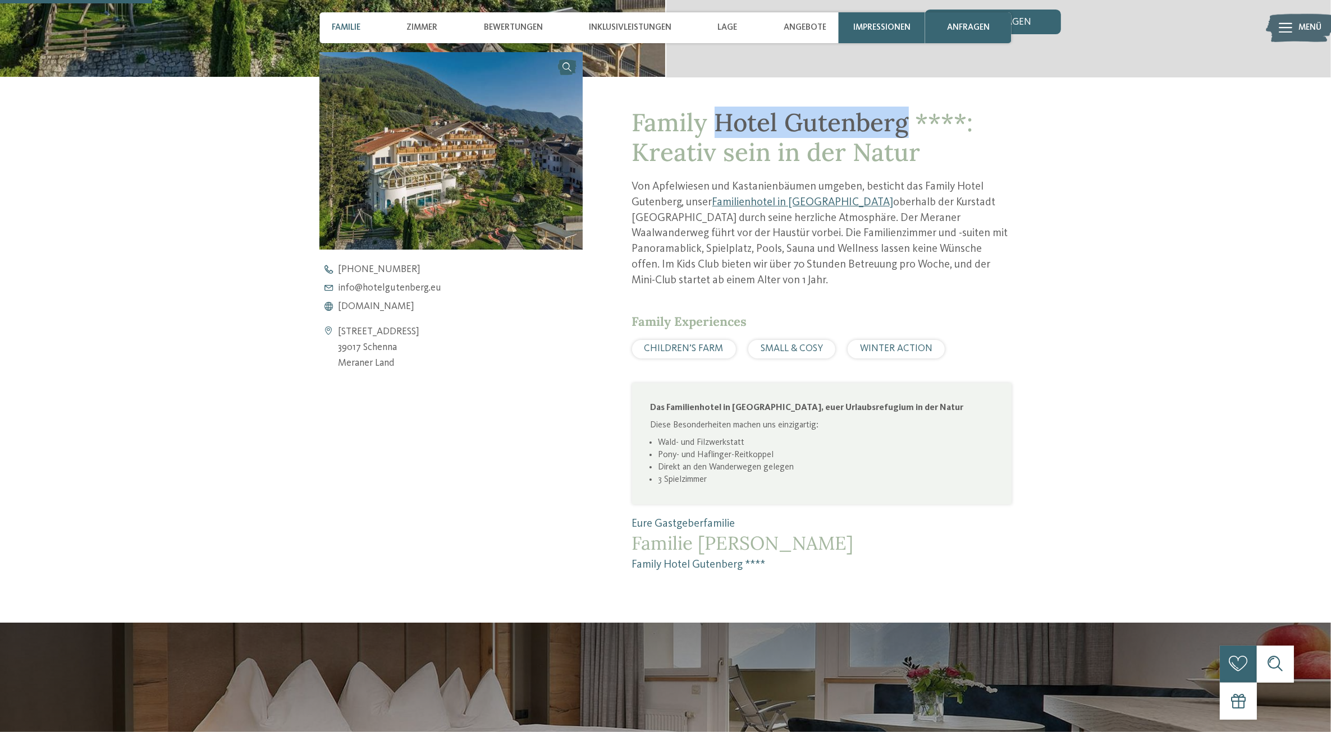
drag, startPoint x: 719, startPoint y: 118, endPoint x: 902, endPoint y: 121, distance: 183.5
click at [902, 121] on span "Family Hotel Gutenberg ****: Kreativ sein in der Natur" at bounding box center [802, 137] width 341 height 61
copy span "Hotel Gutenberg"
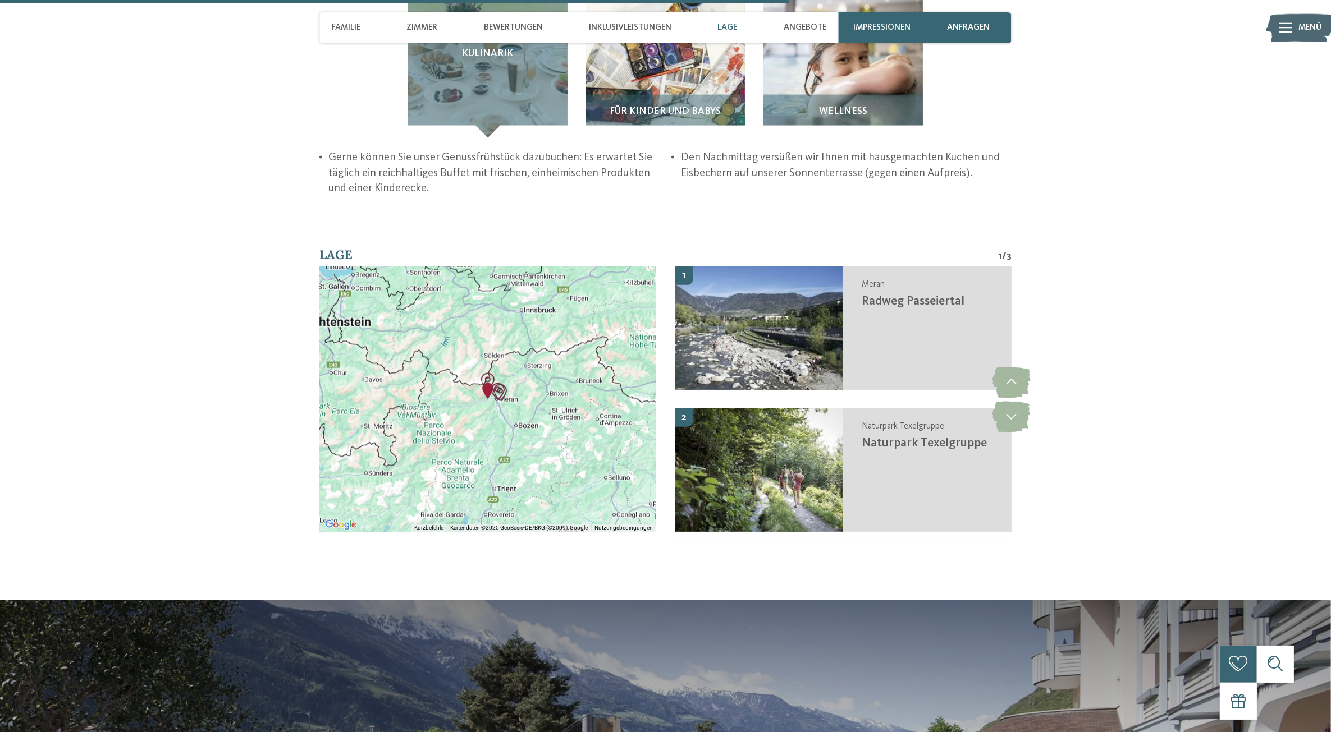
scroll to position [2385, 0]
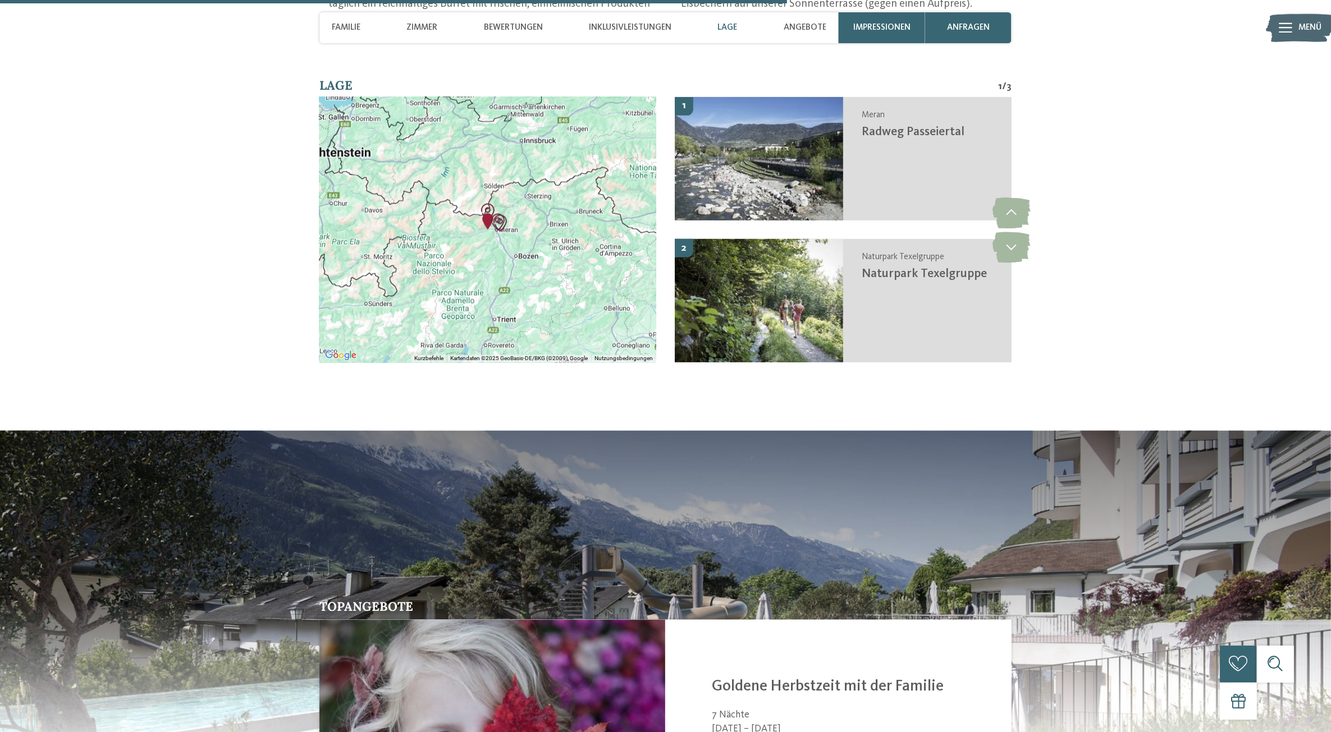
drag, startPoint x: 1093, startPoint y: 523, endPoint x: 1058, endPoint y: 268, distance: 257.1
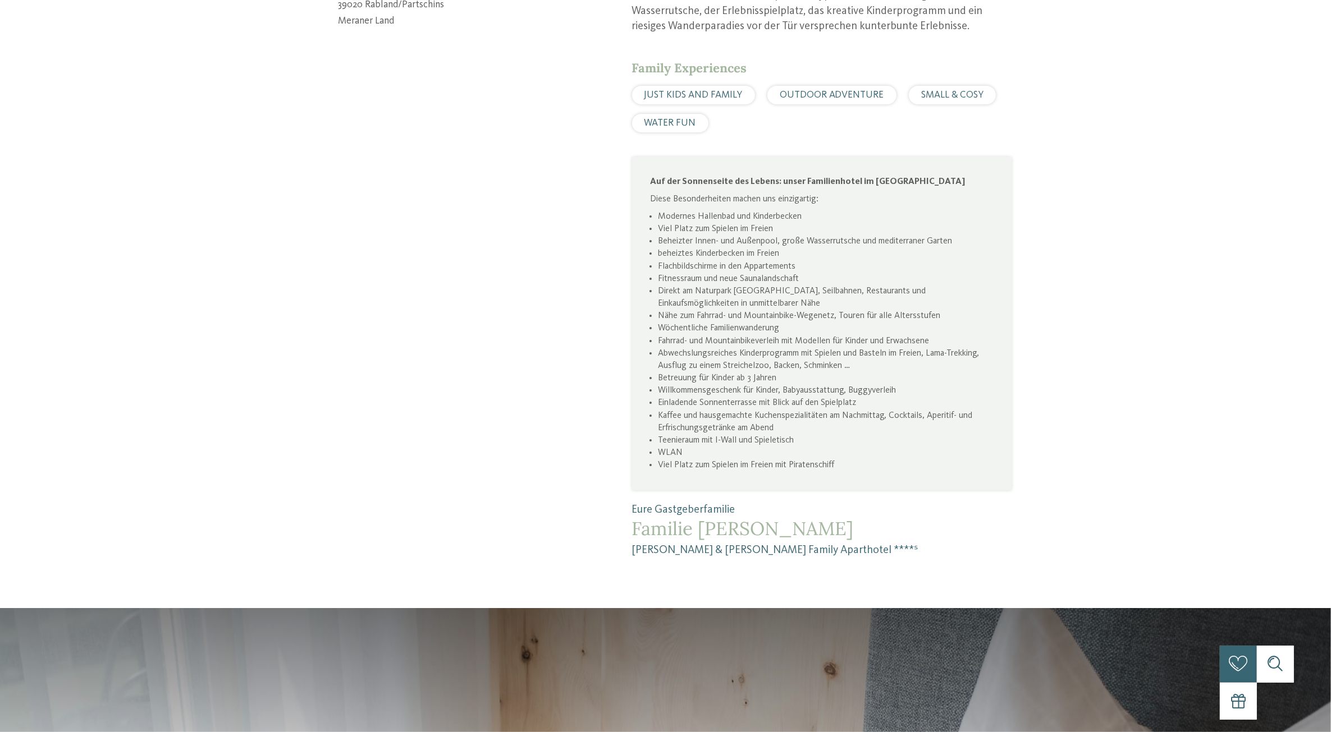
scroll to position [0, 0]
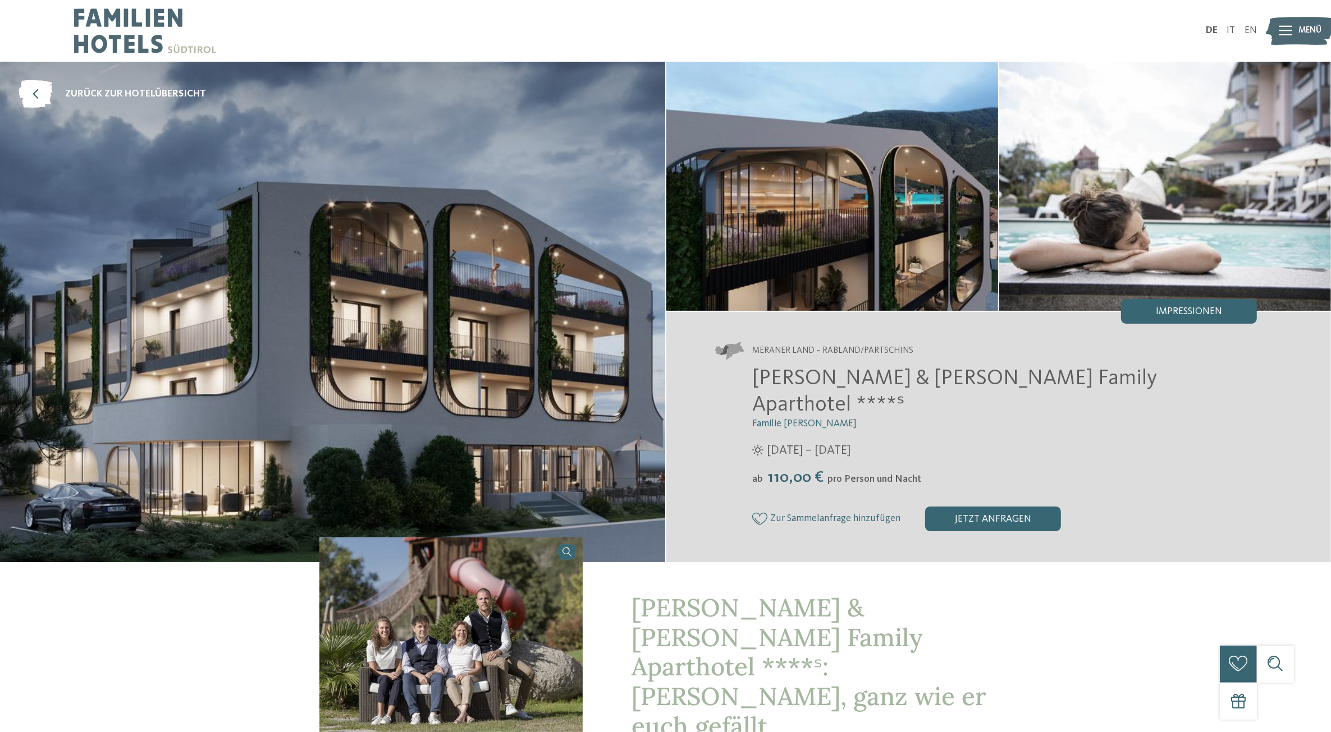
drag, startPoint x: 1104, startPoint y: 357, endPoint x: 1079, endPoint y: 114, distance: 244.8
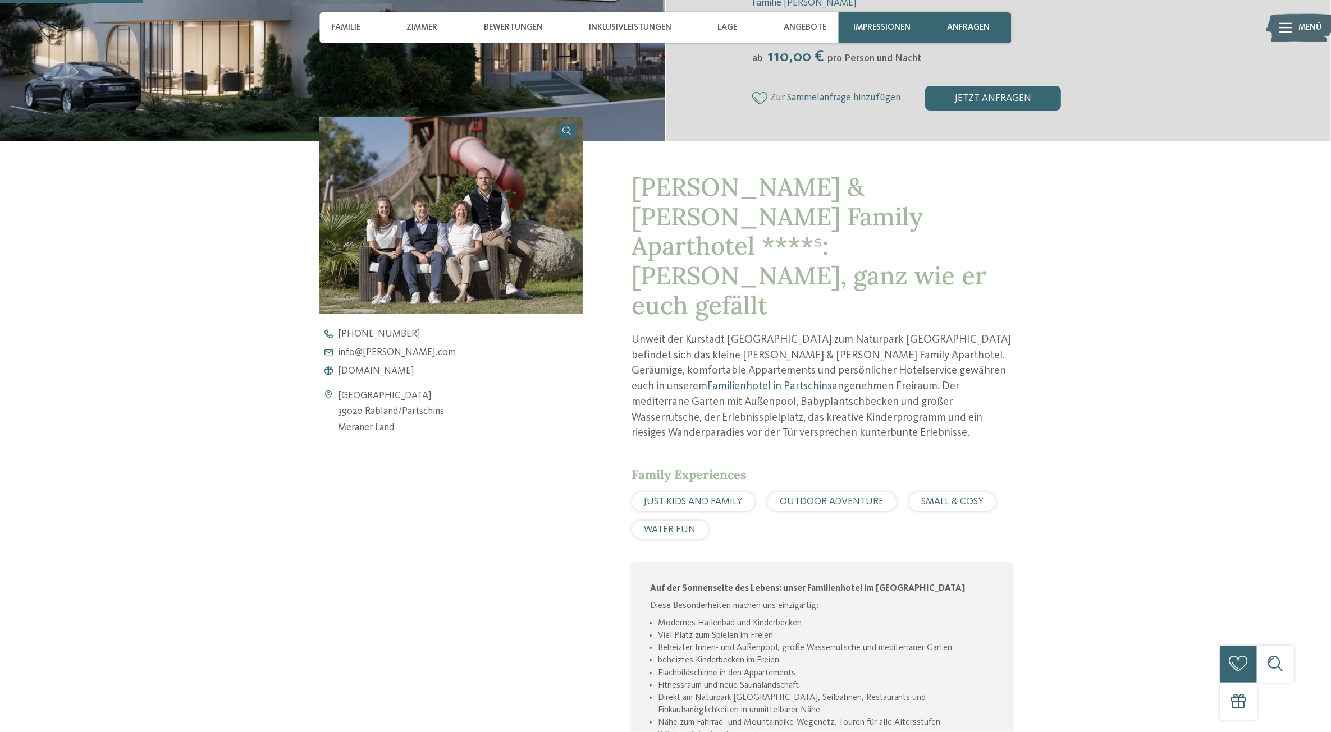
scroll to position [631, 0]
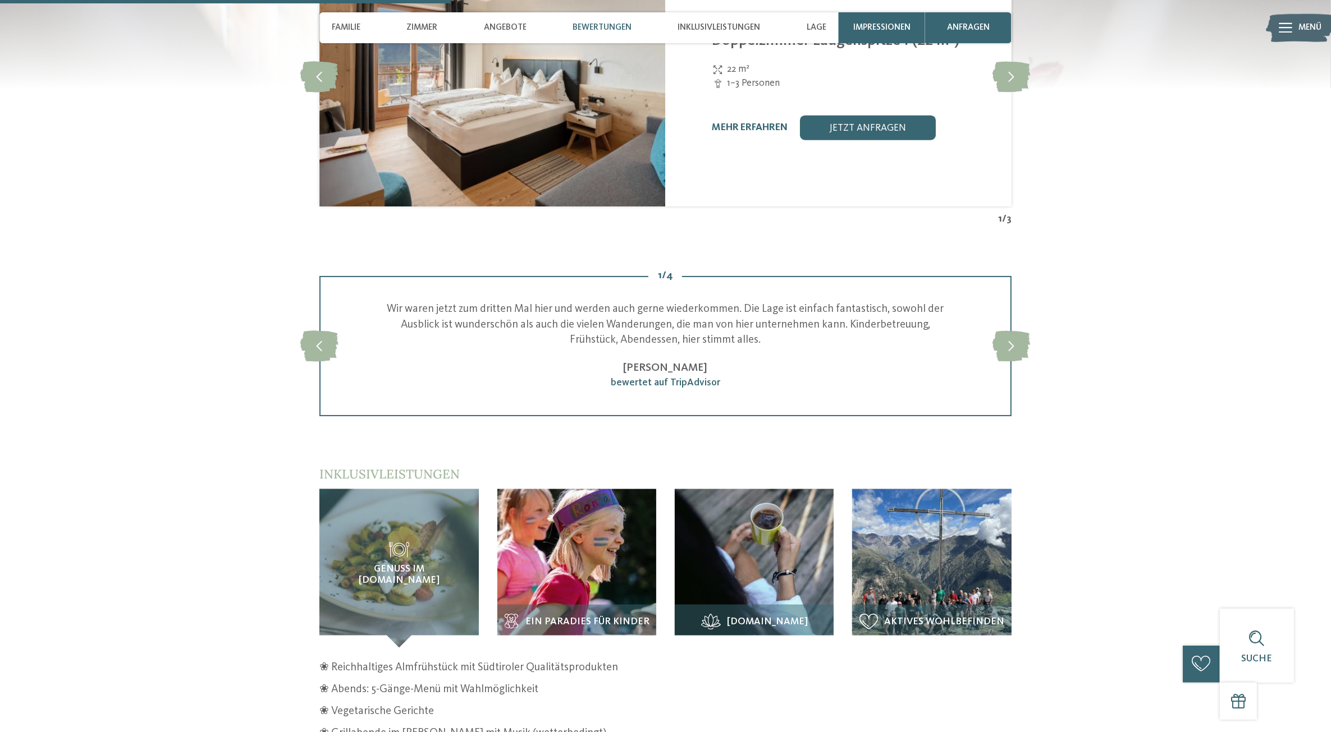
scroll to position [1684, 0]
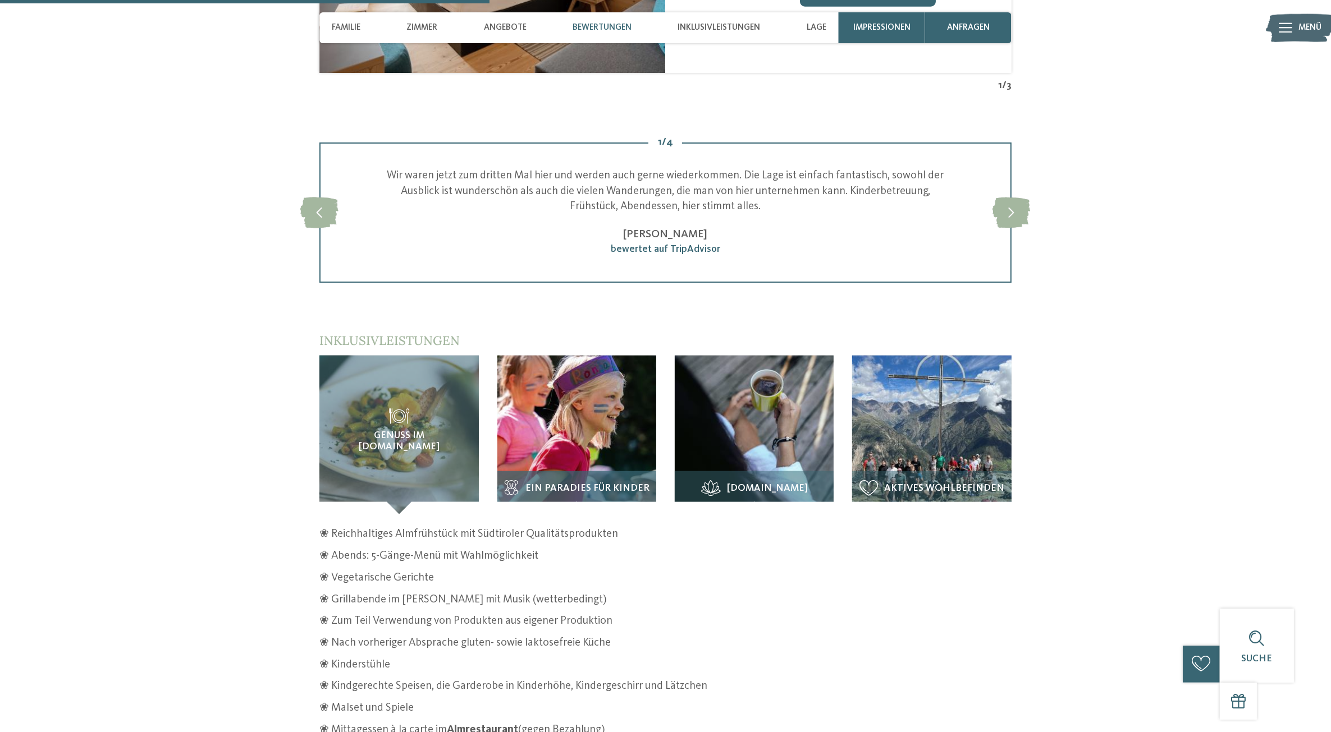
click at [563, 483] on span "Ein Paradies für Kinder" at bounding box center [587, 488] width 124 height 11
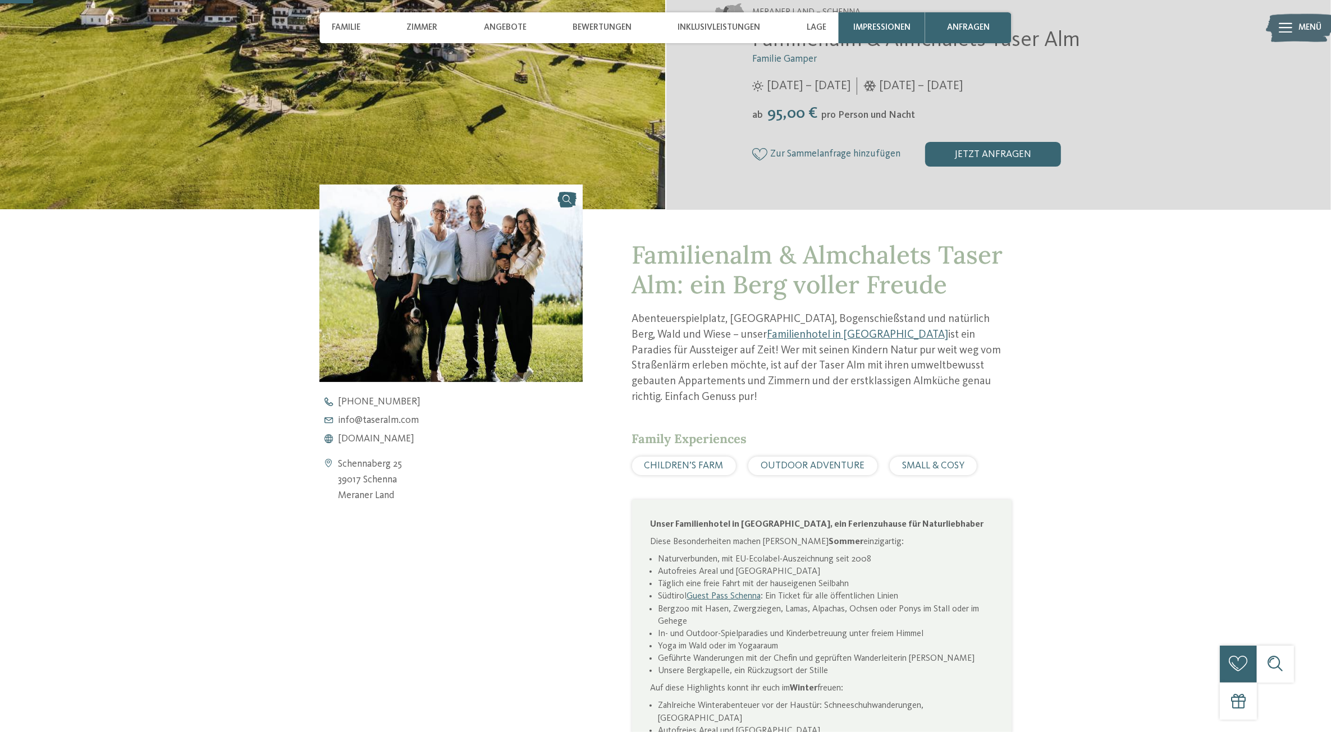
scroll to position [0, 0]
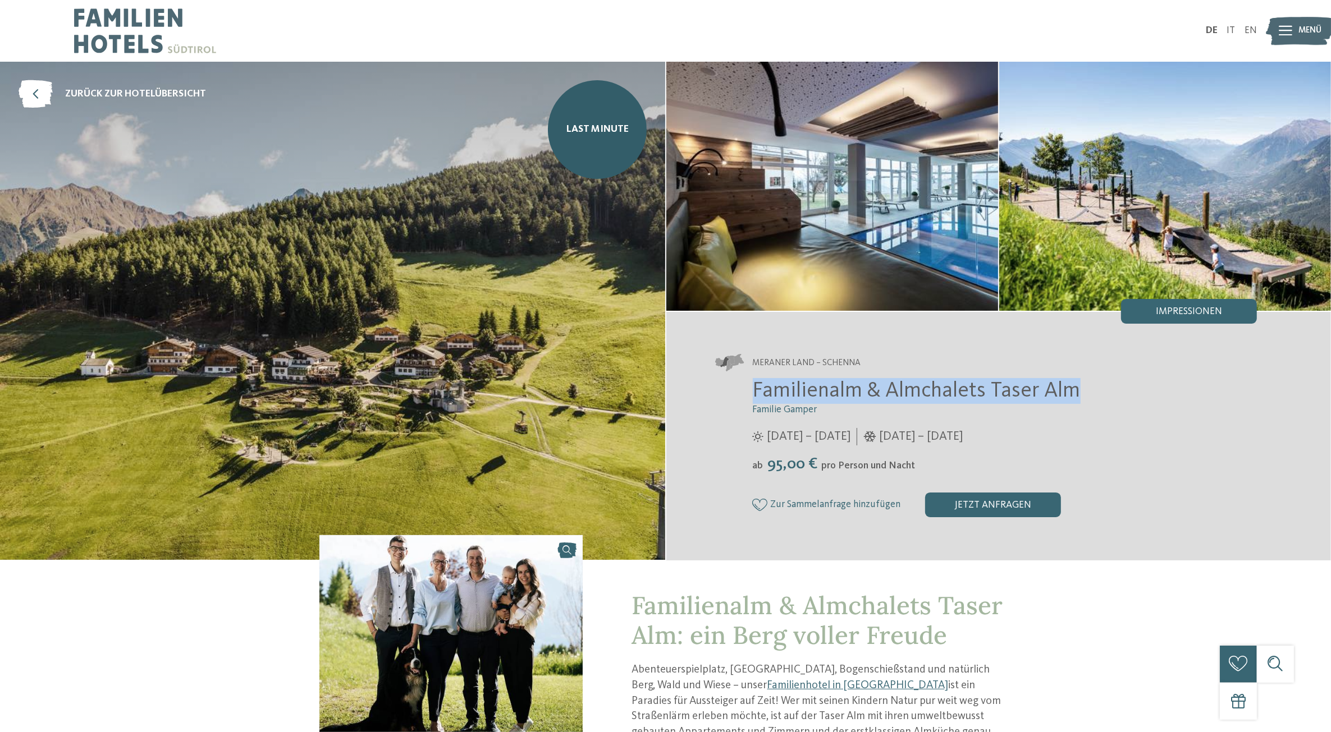
drag, startPoint x: 755, startPoint y: 388, endPoint x: 1071, endPoint y: 395, distance: 316.0
click at [1071, 395] on span "Familienalm & Almchalets Taser Alm" at bounding box center [917, 390] width 328 height 21
copy span "Familienalm & Almchalets Taser Alm"
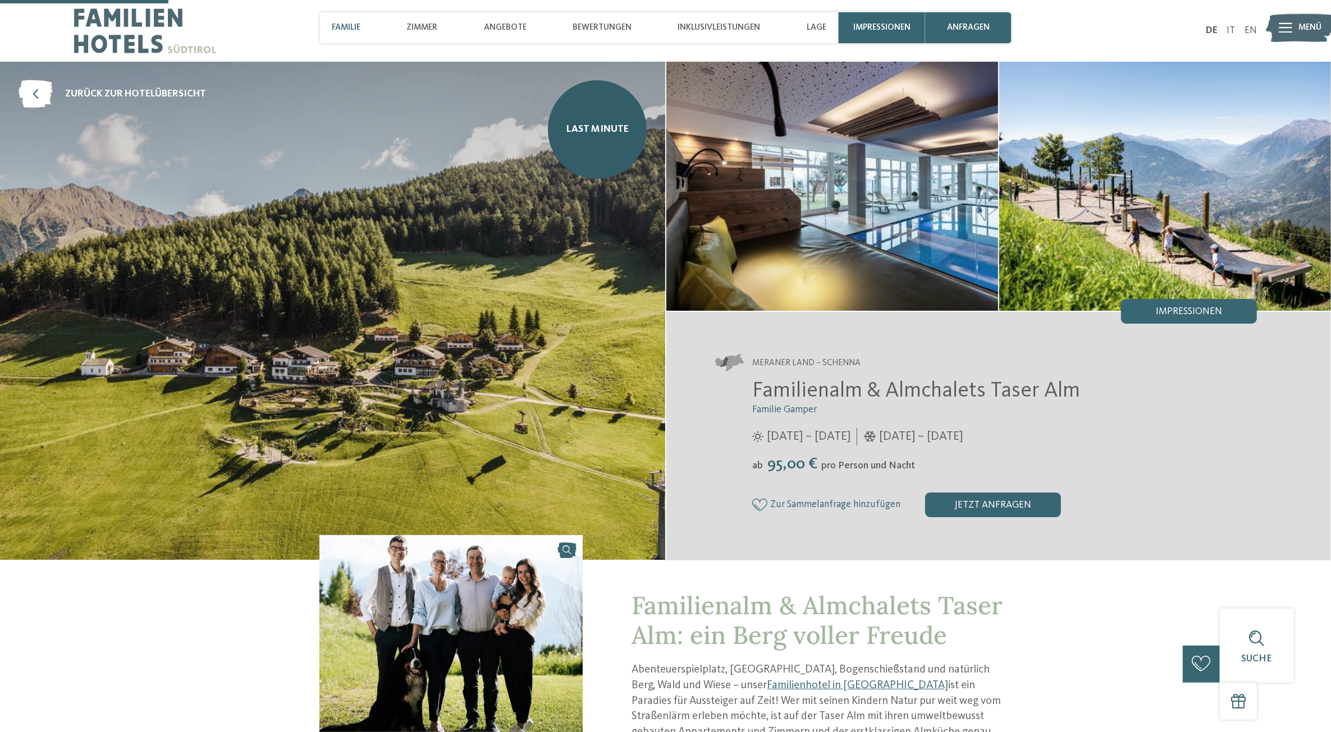
drag, startPoint x: 1067, startPoint y: 549, endPoint x: 1028, endPoint y: 323, distance: 229.6
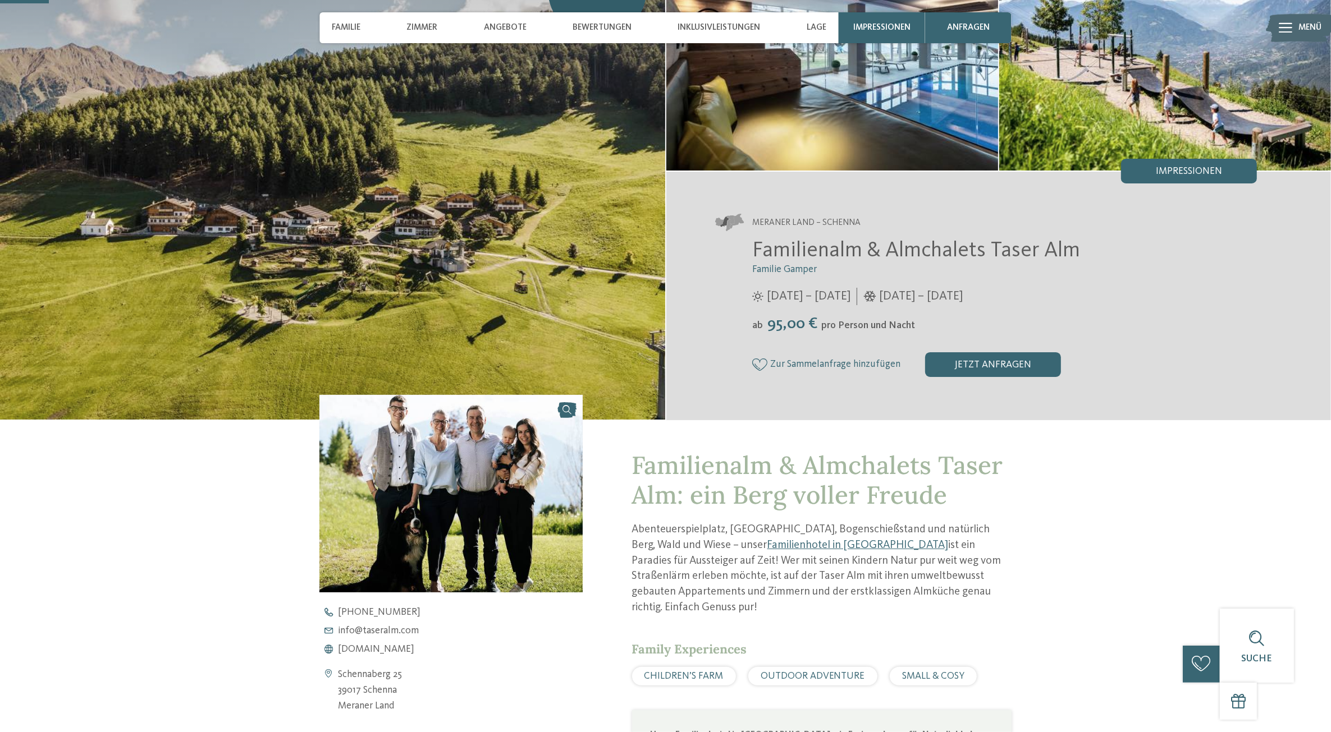
scroll to position [351, 0]
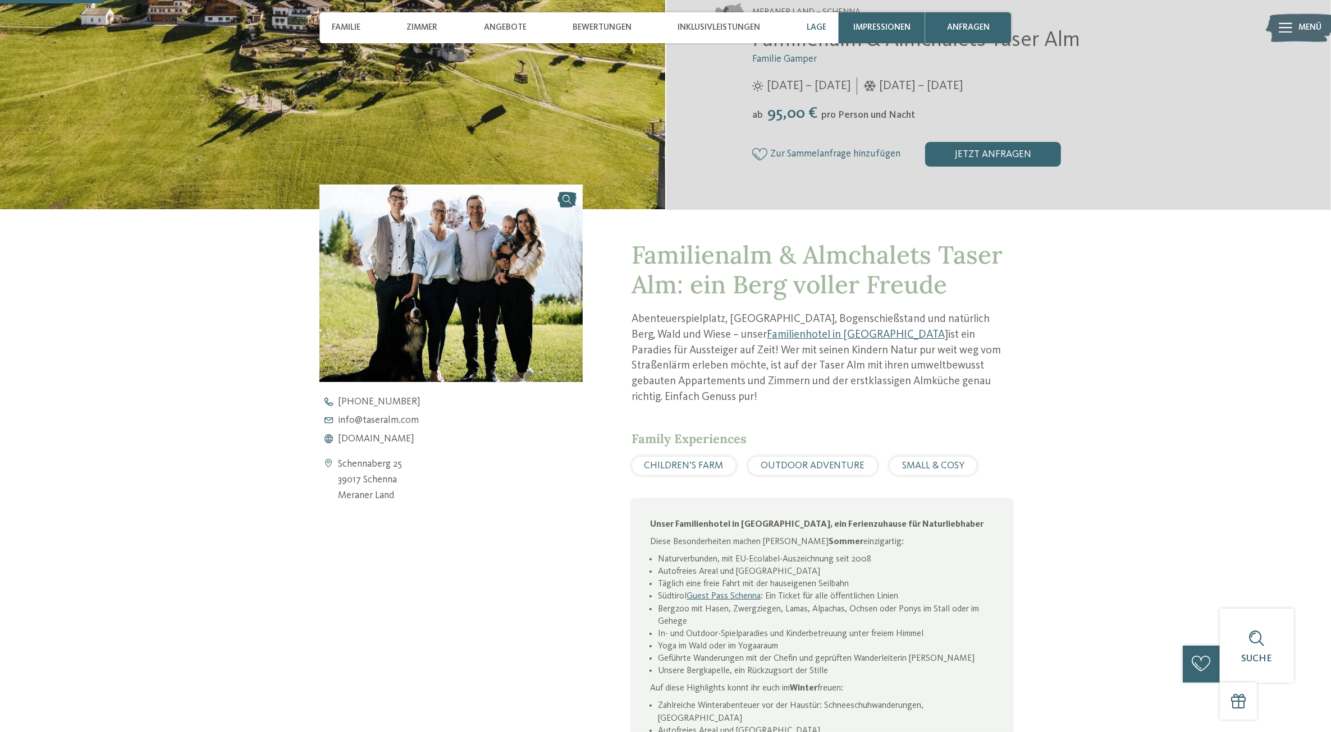
click at [814, 26] on span "Lage" at bounding box center [816, 27] width 20 height 10
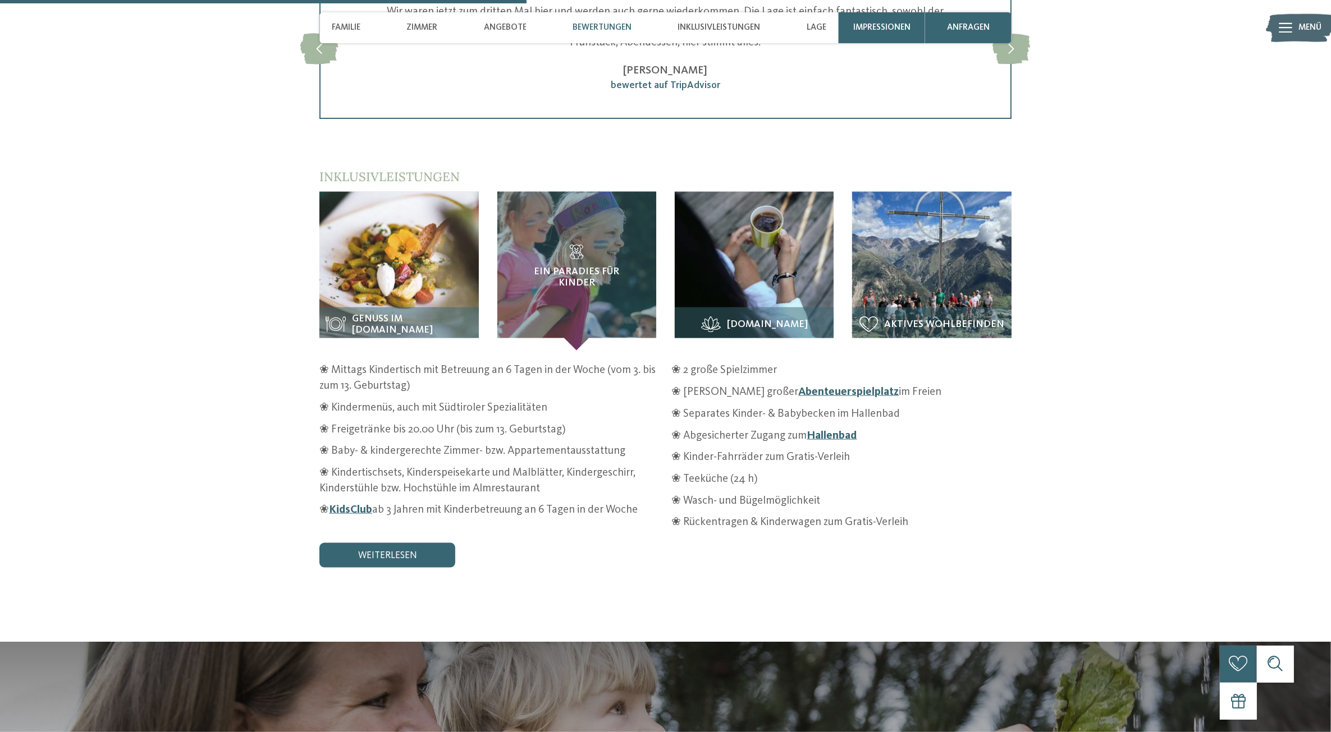
scroll to position [1780, 0]
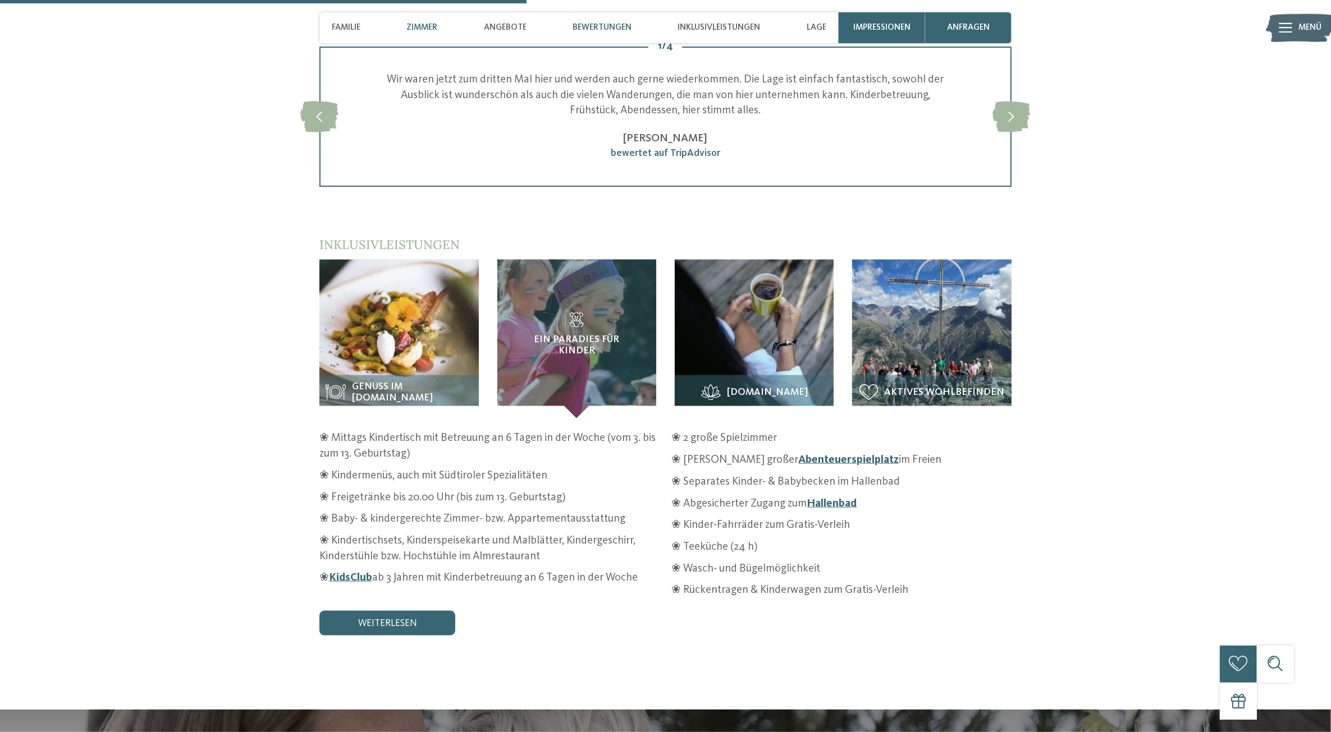
click at [412, 27] on span "Zimmer" at bounding box center [421, 27] width 31 height 10
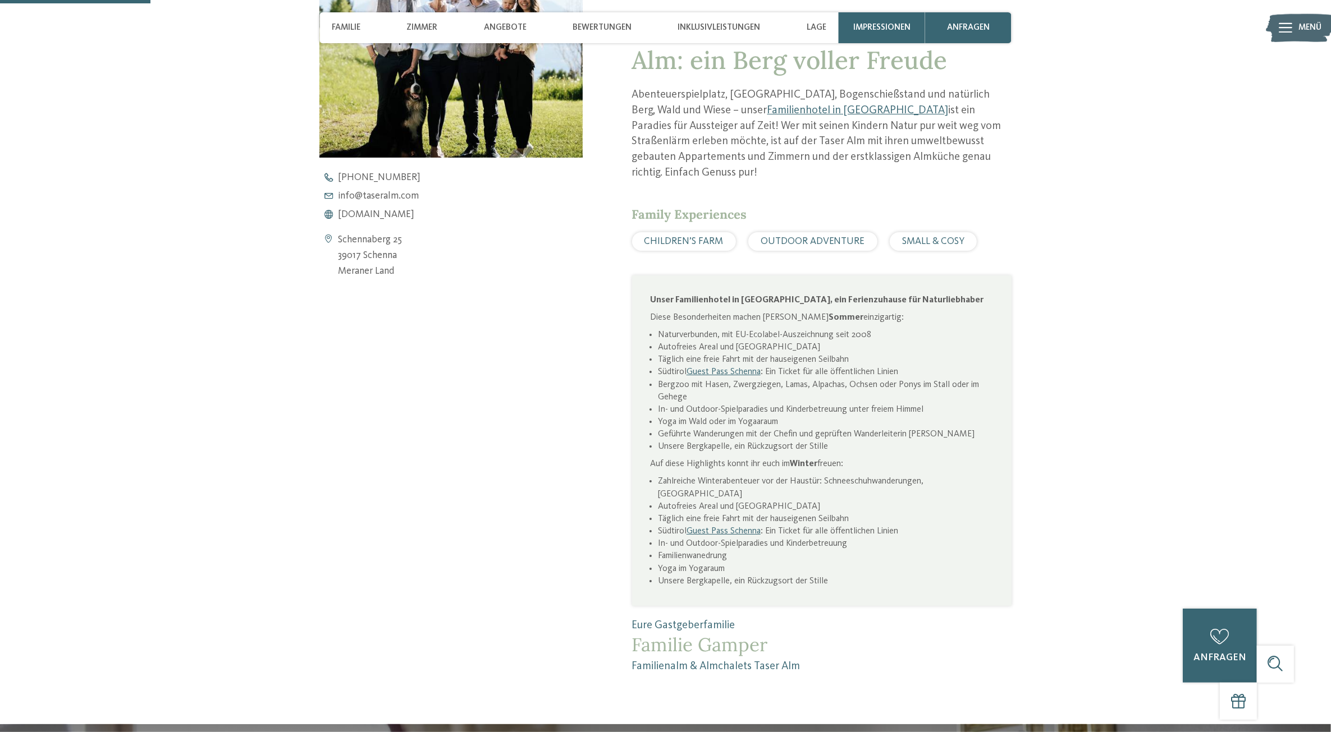
scroll to position [508, 0]
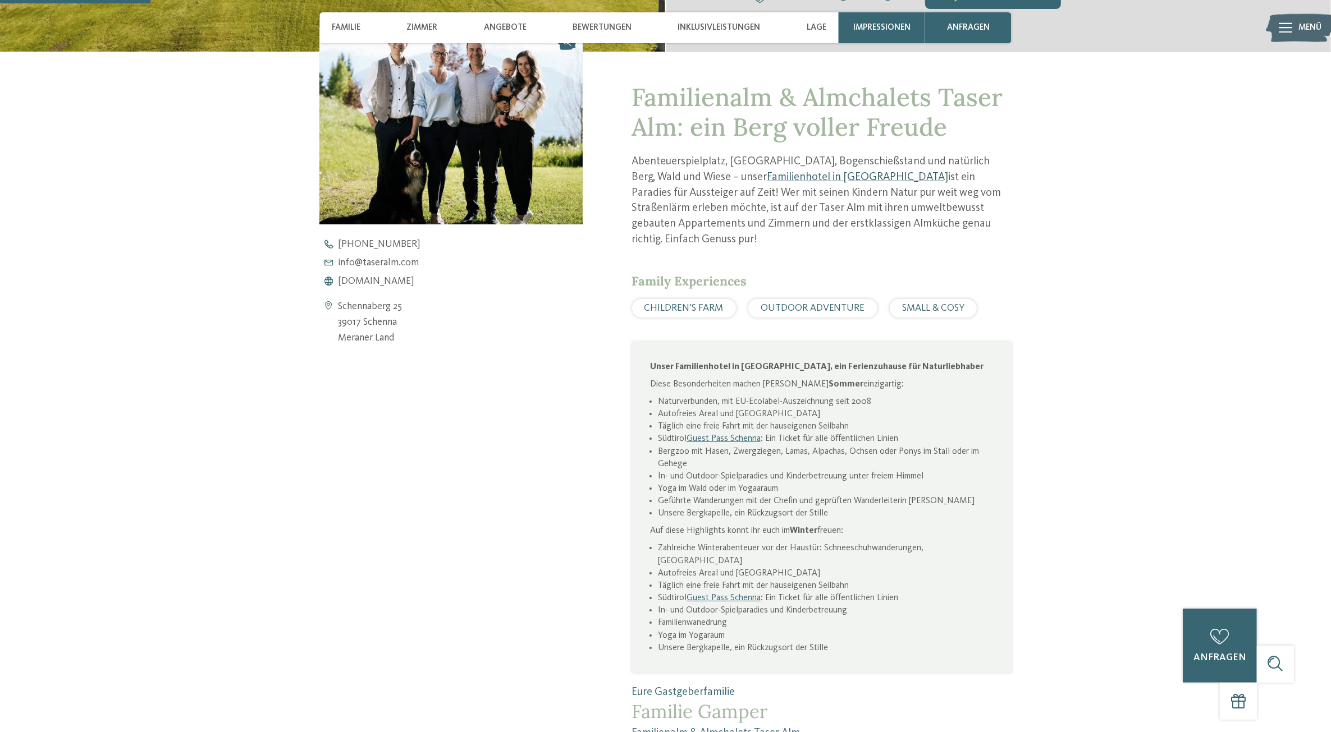
click at [767, 180] on link "Familienhotel in Schenna" at bounding box center [857, 177] width 181 height 11
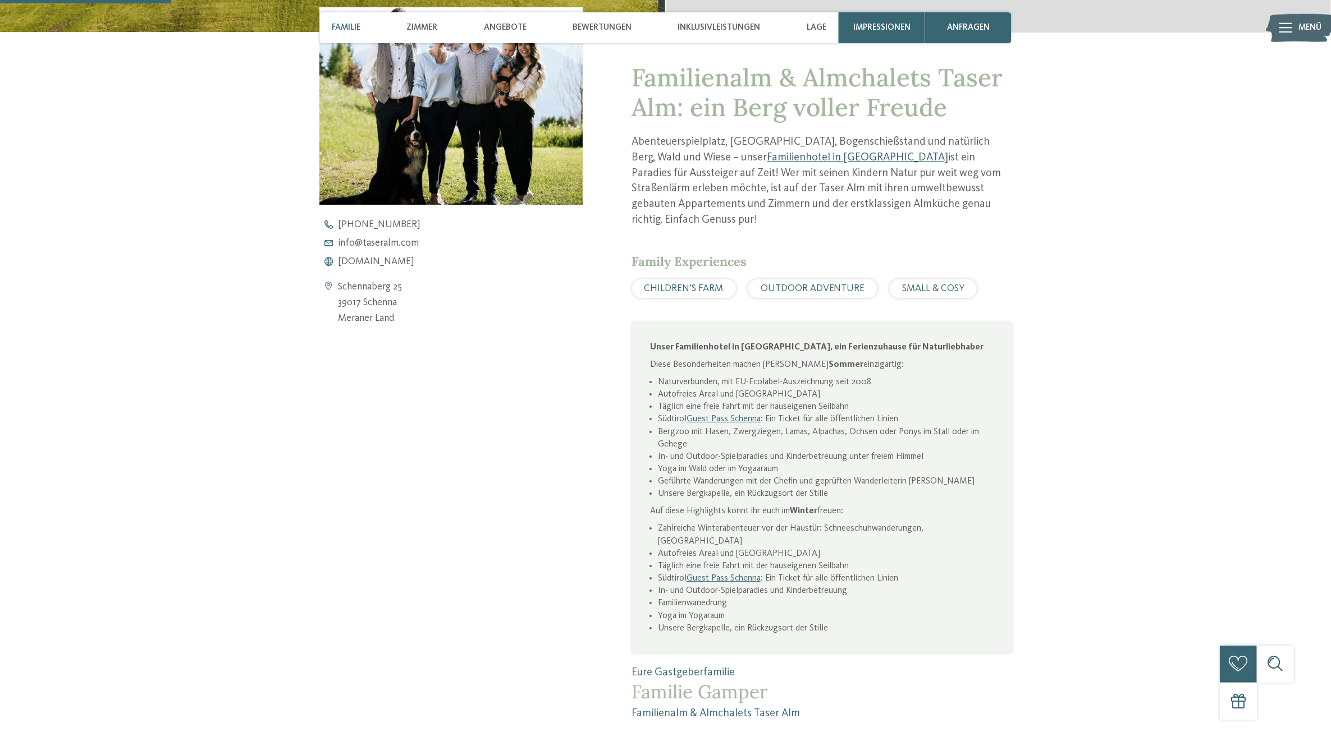
scroll to position [719, 0]
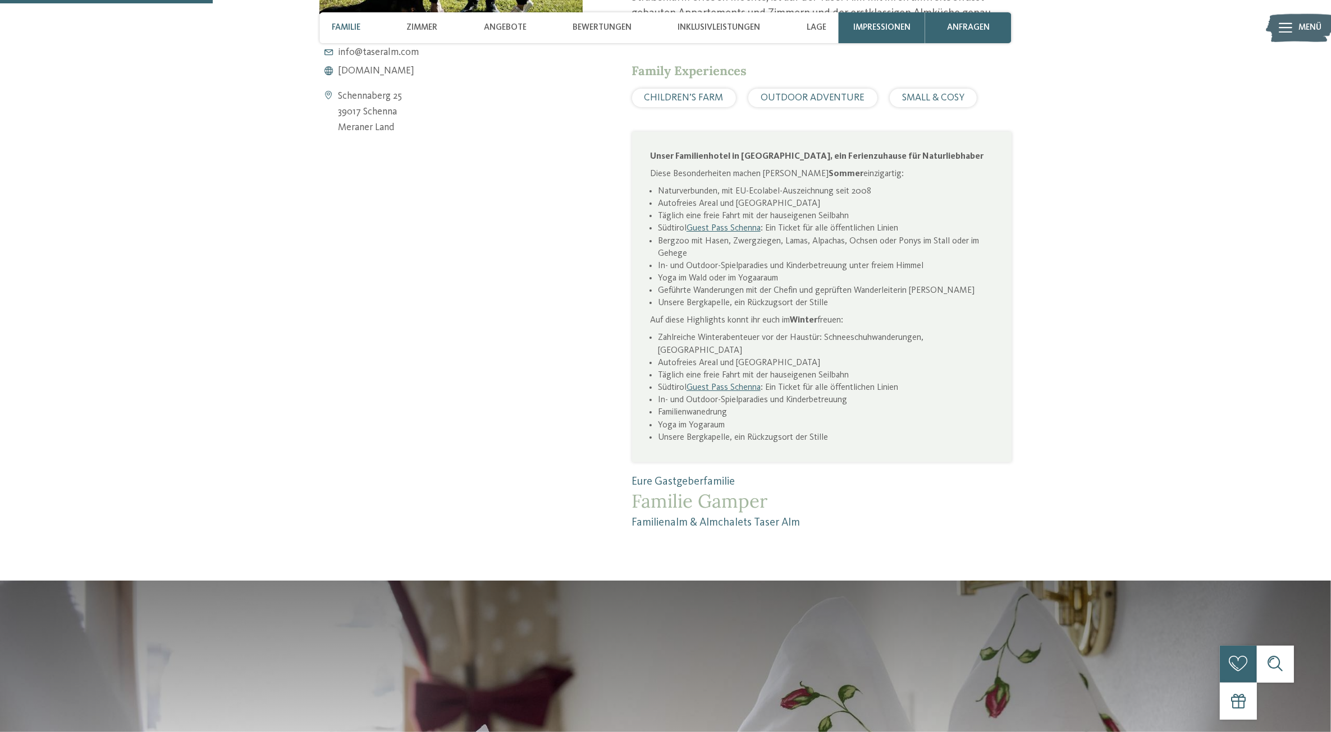
click at [685, 93] on span "CHILDREN’S FARM" at bounding box center [683, 98] width 79 height 10
click at [767, 93] on span "OUTDOOR ADVENTURE" at bounding box center [812, 98] width 104 height 10
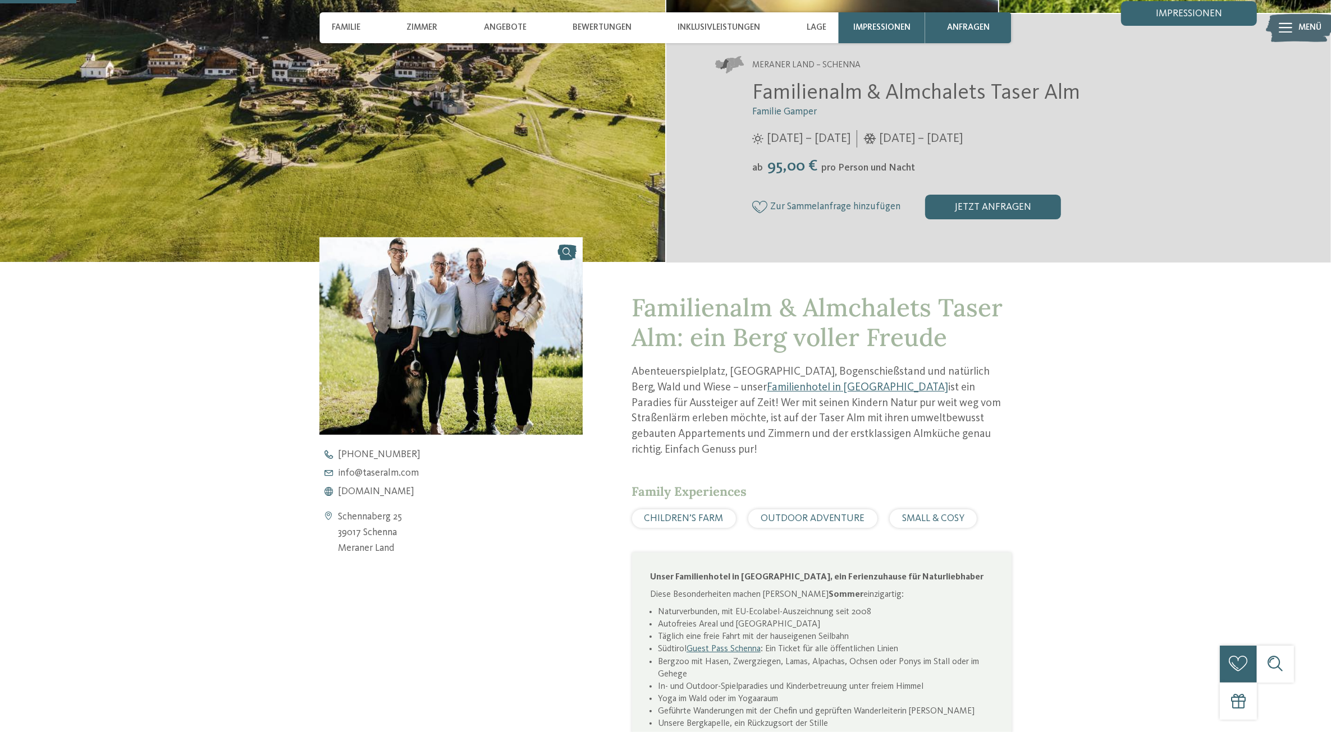
scroll to position [0, 0]
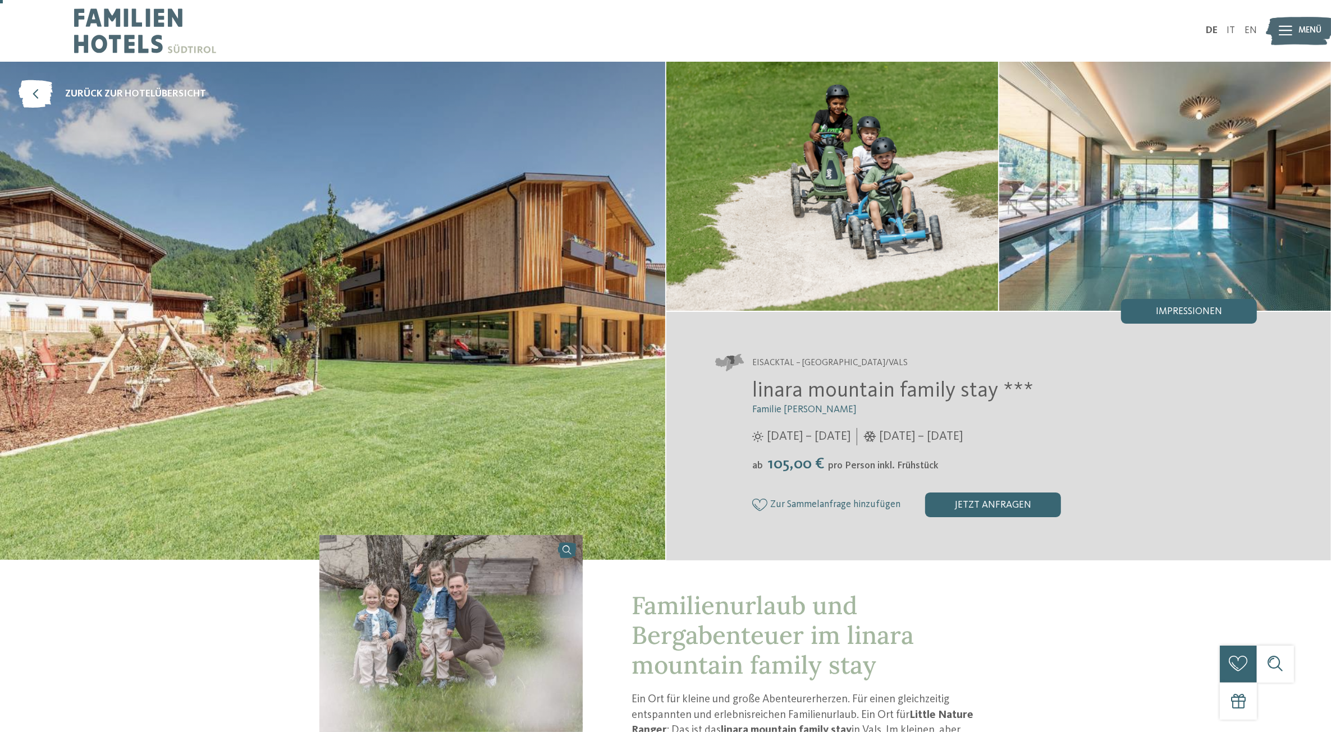
drag, startPoint x: 284, startPoint y: 484, endPoint x: 237, endPoint y: 234, distance: 254.0
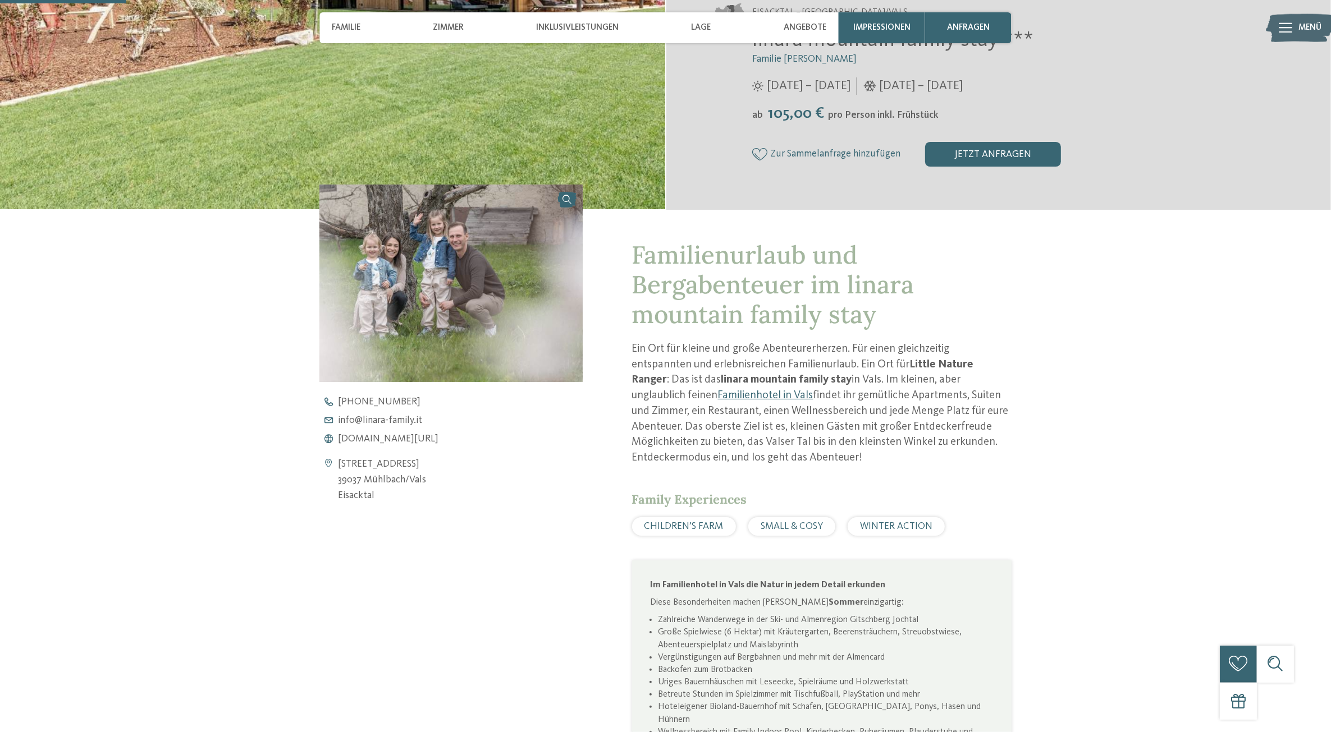
scroll to position [772, 0]
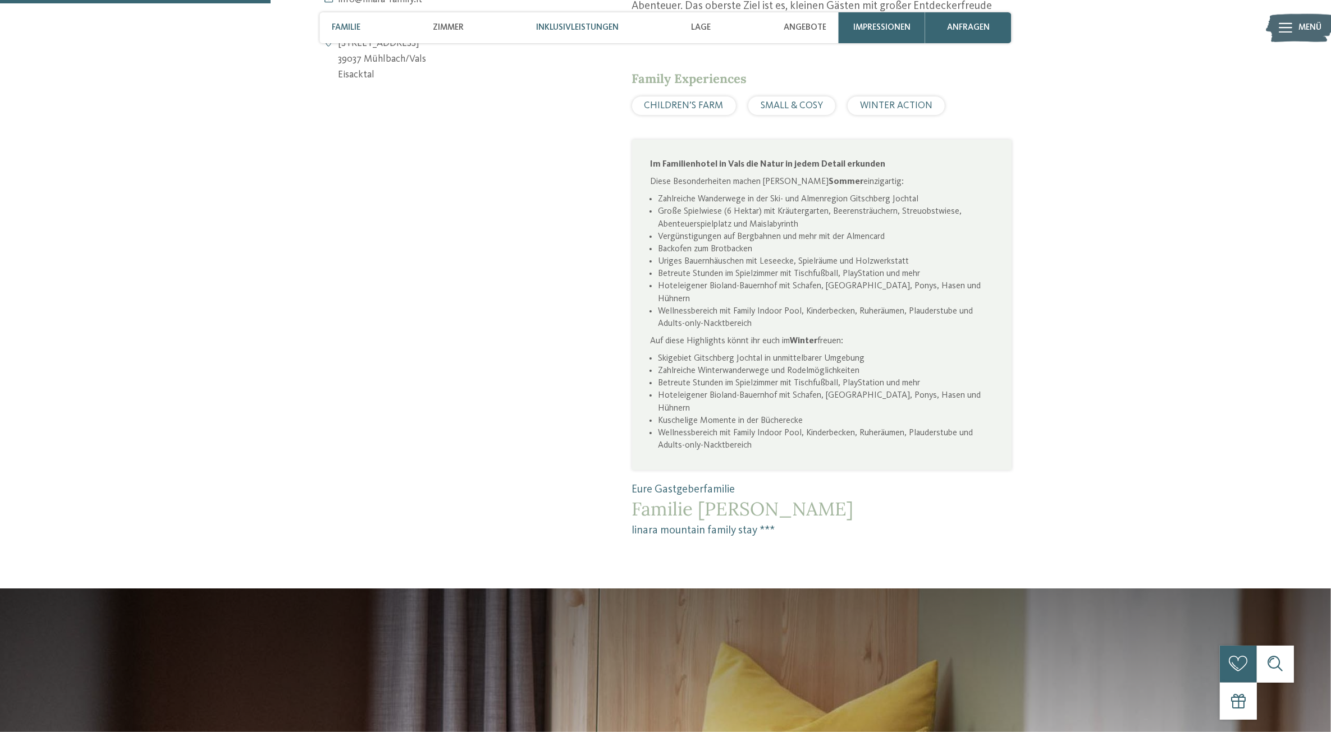
click at [568, 23] on span "Inklusivleistungen" at bounding box center [577, 27] width 82 height 10
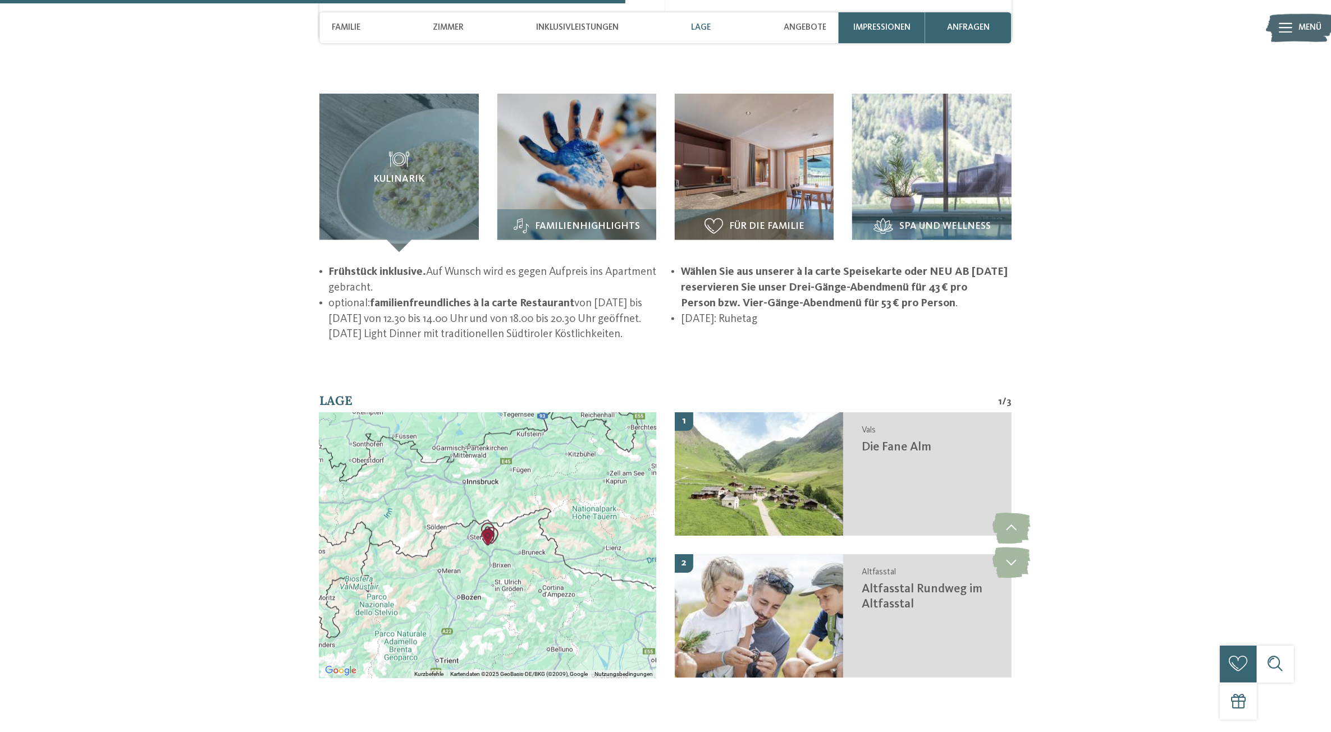
scroll to position [1786, 0]
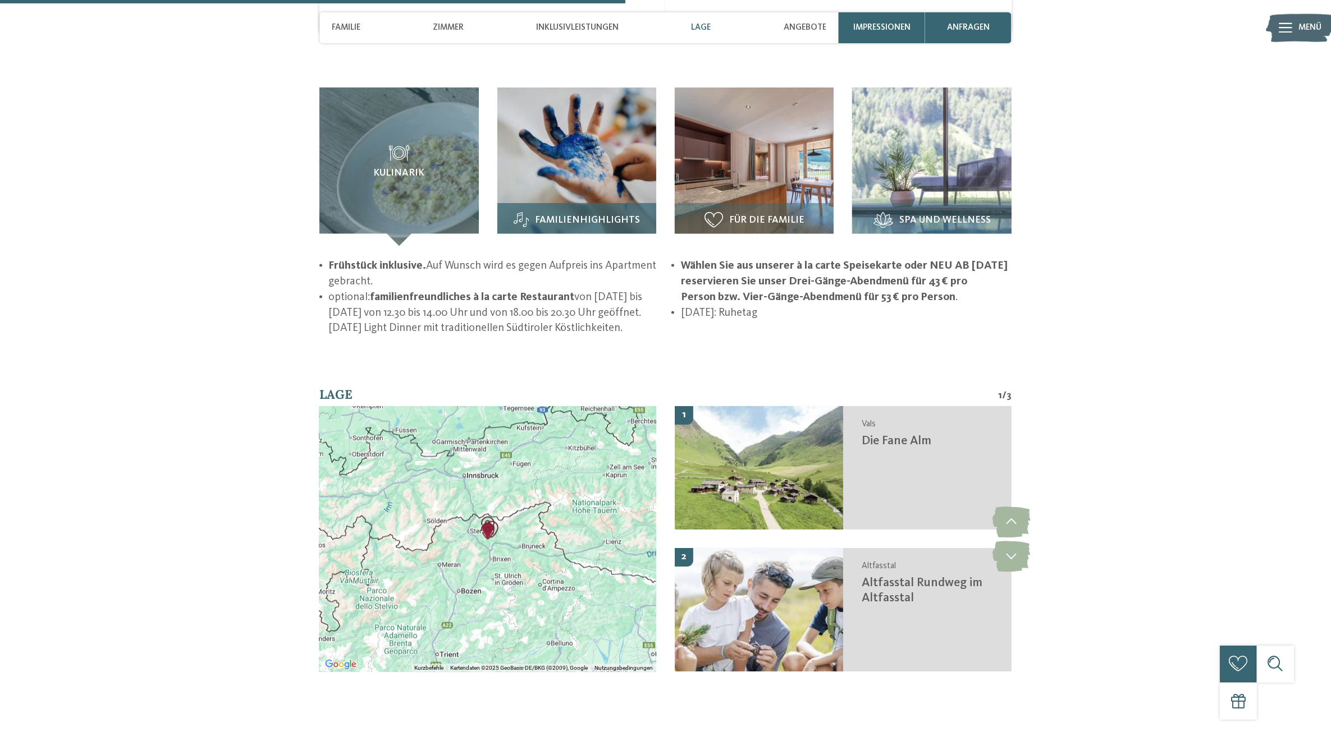
click at [590, 215] on span "Familienhighlights" at bounding box center [587, 220] width 105 height 11
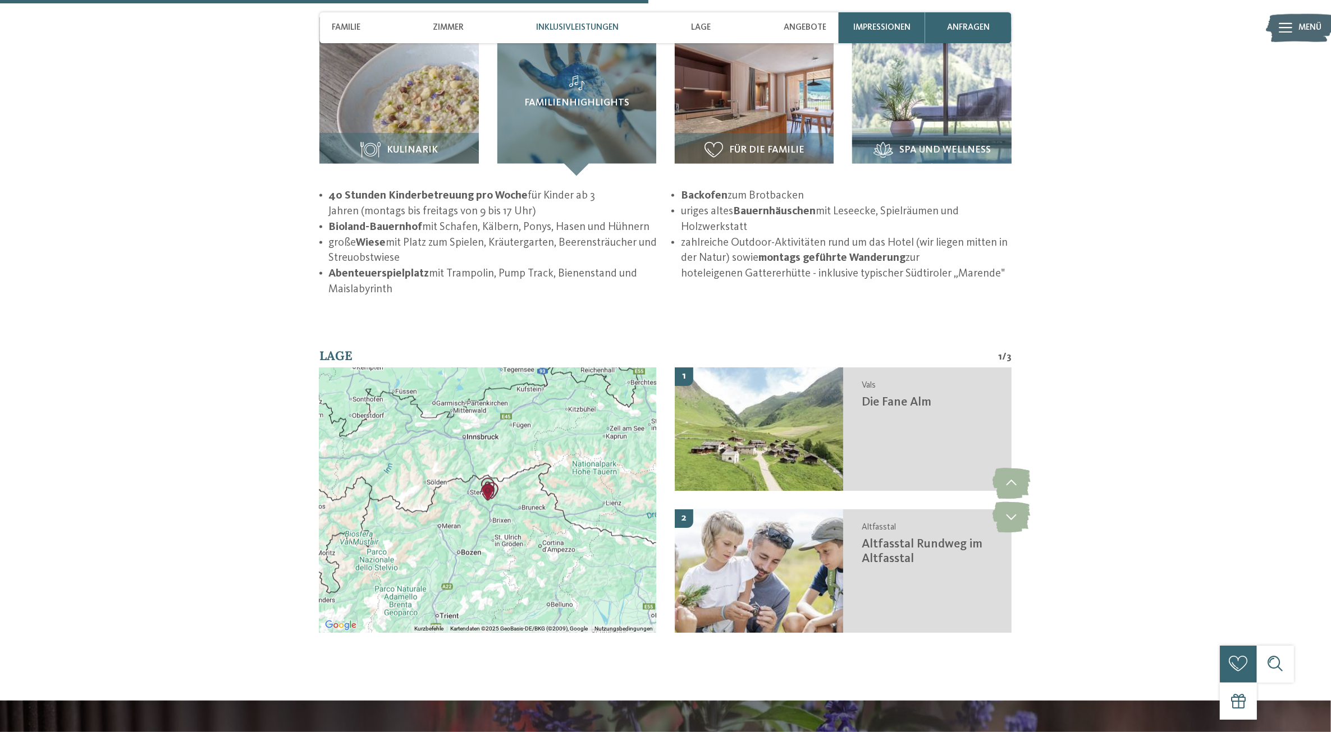
scroll to position [2347, 0]
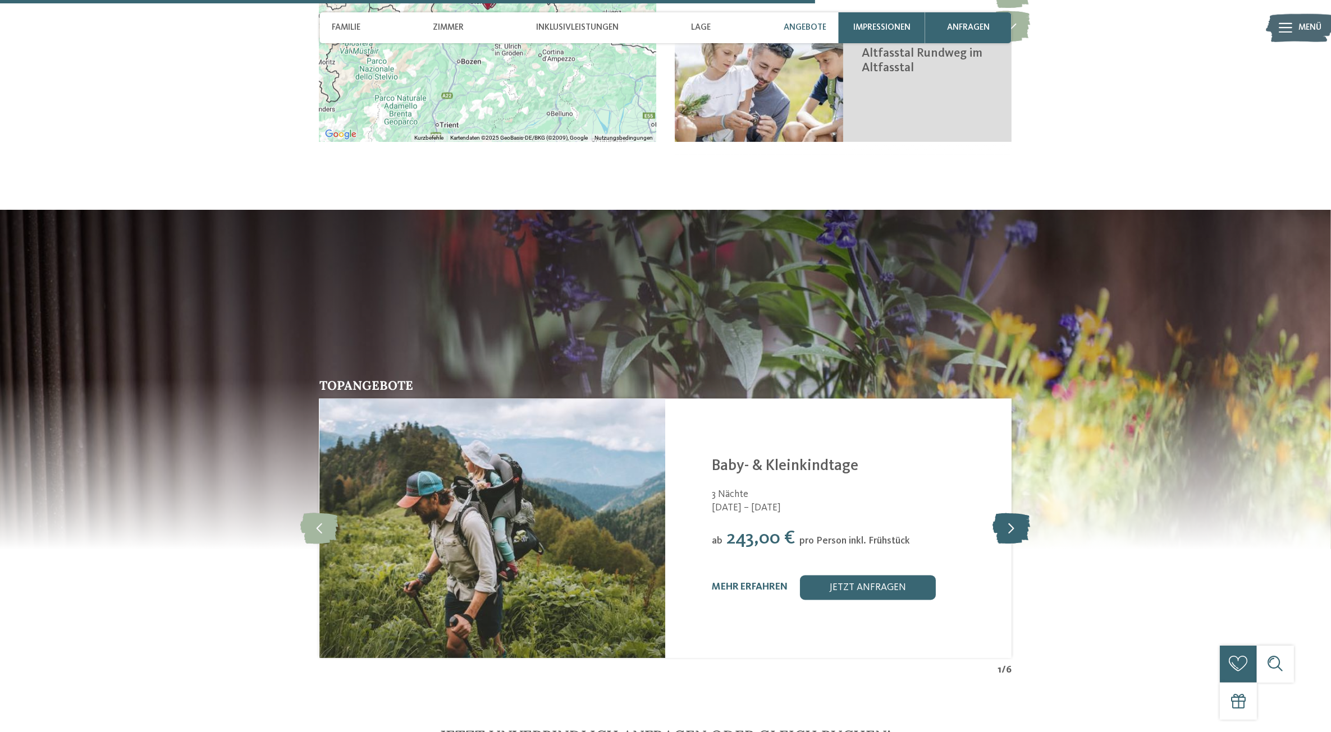
click at [1015, 513] on icon at bounding box center [1011, 528] width 38 height 31
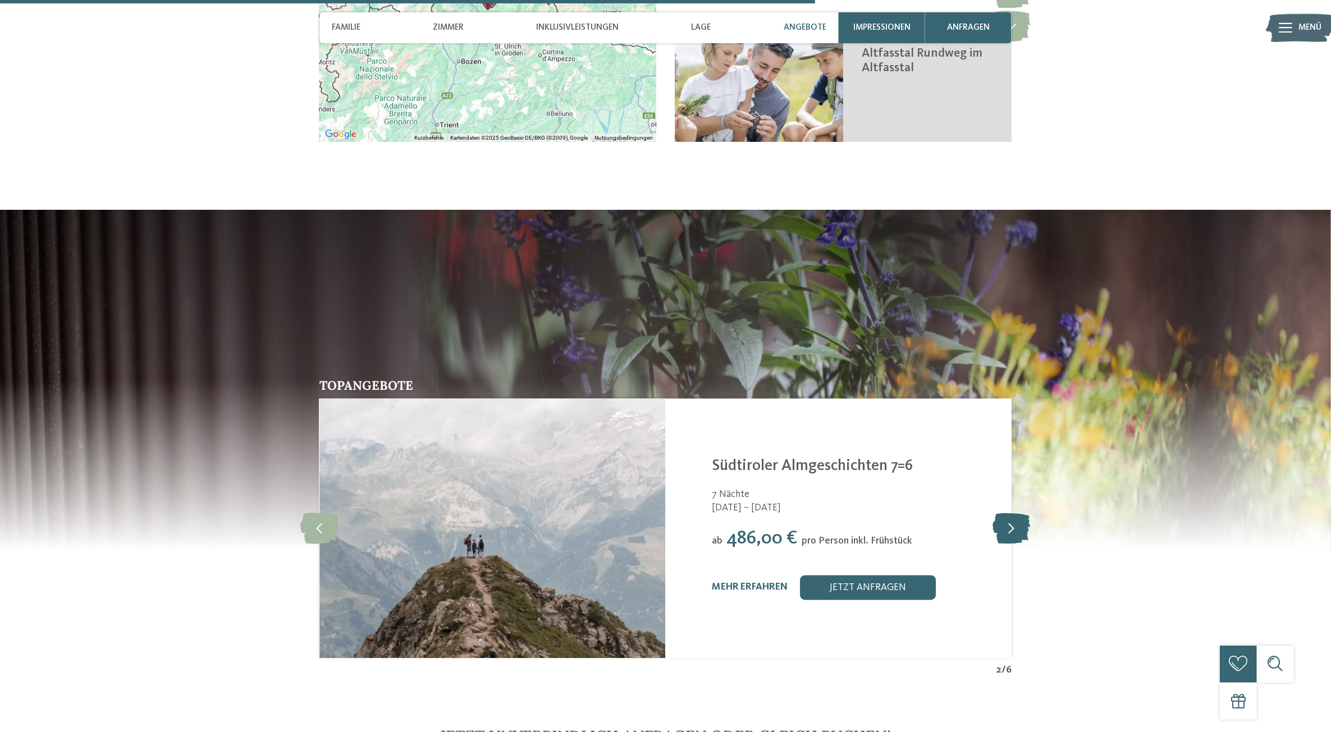
click at [1015, 513] on icon at bounding box center [1011, 528] width 38 height 31
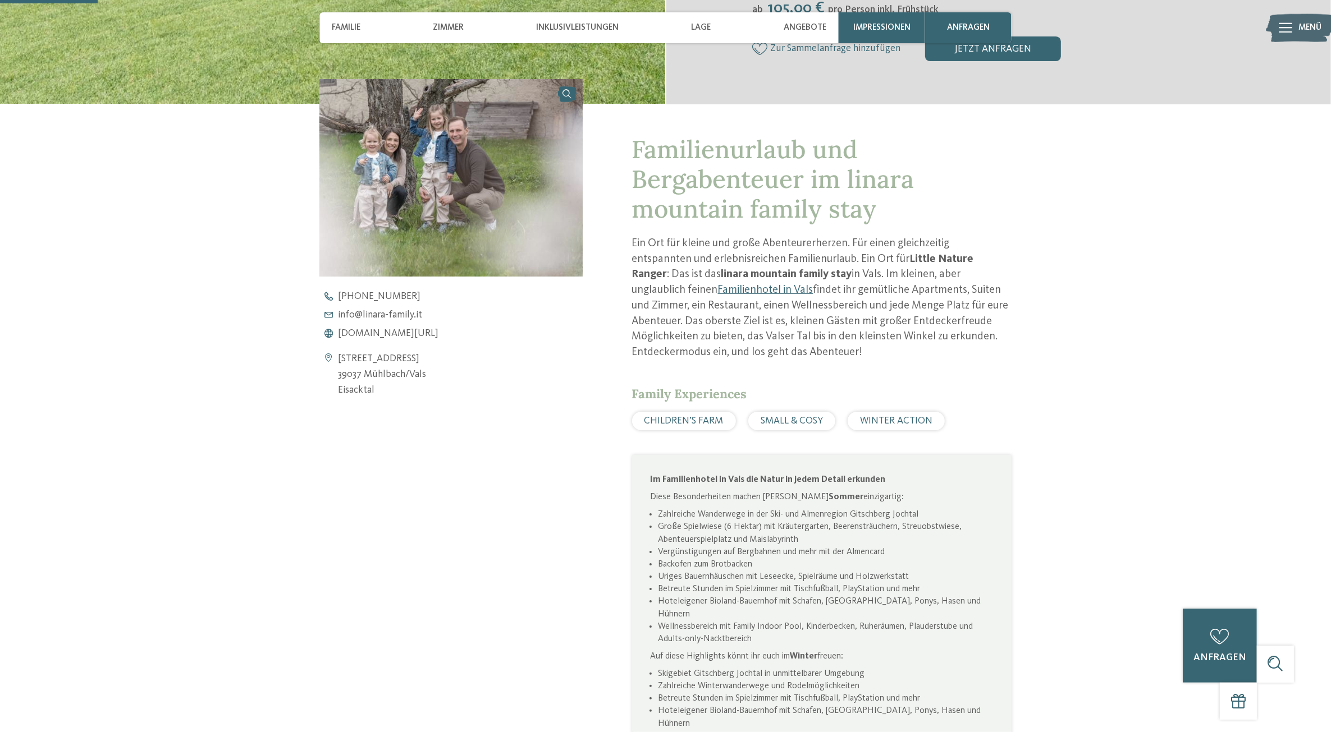
scroll to position [281, 0]
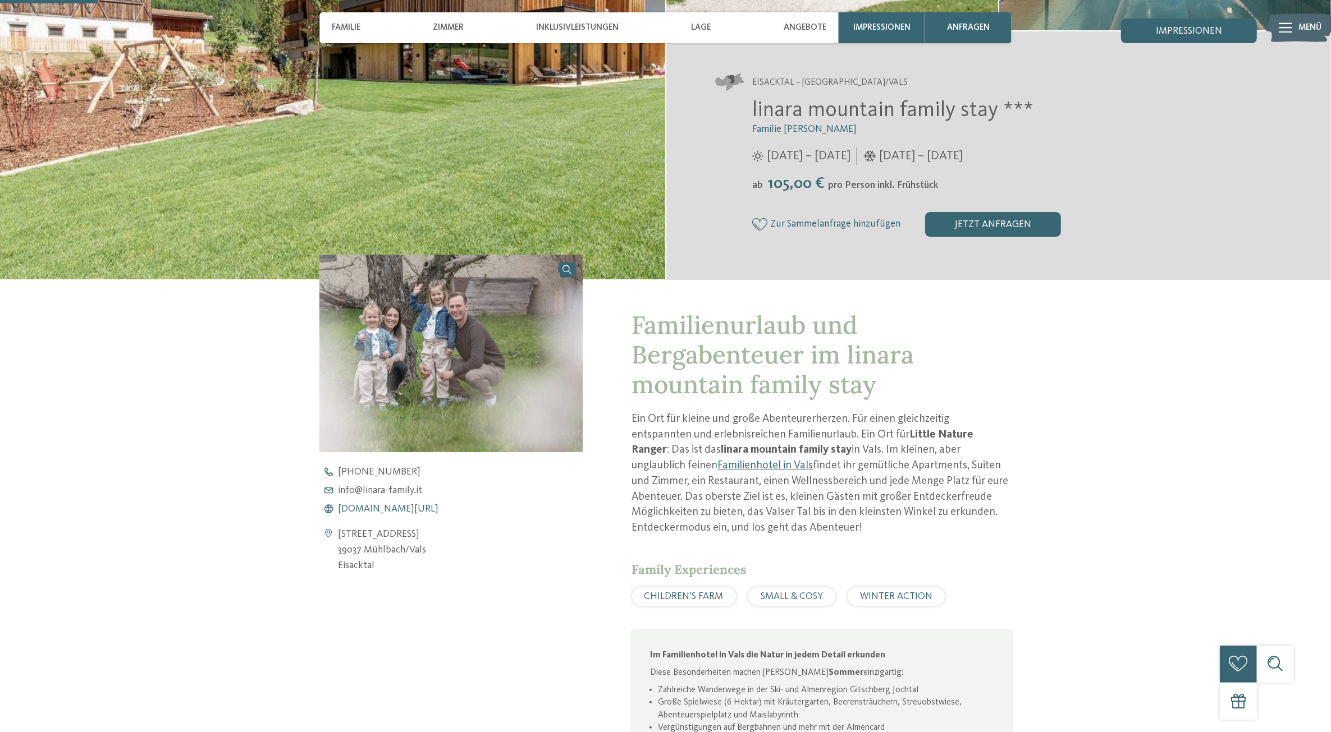
click at [400, 510] on span "[DOMAIN_NAME][URL]" at bounding box center [388, 510] width 100 height 10
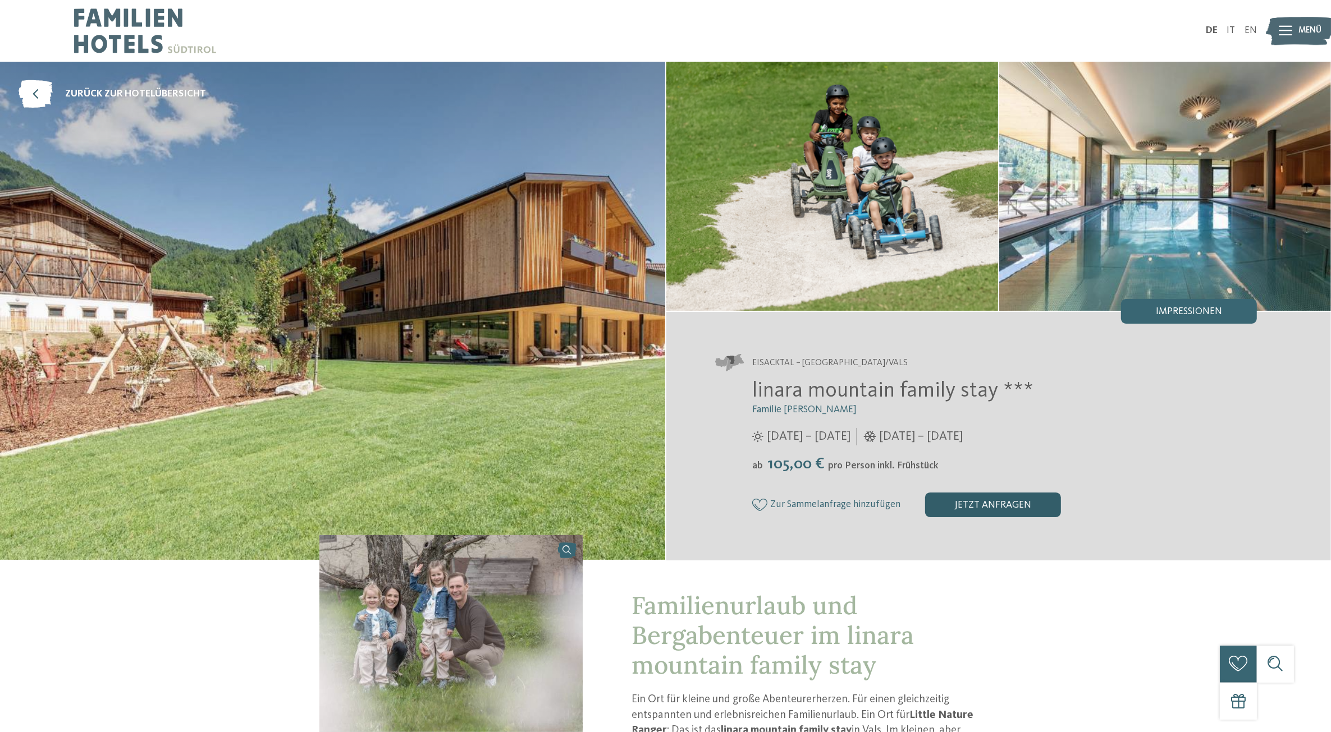
click at [983, 504] on div "jetzt anfragen" at bounding box center [993, 505] width 136 height 25
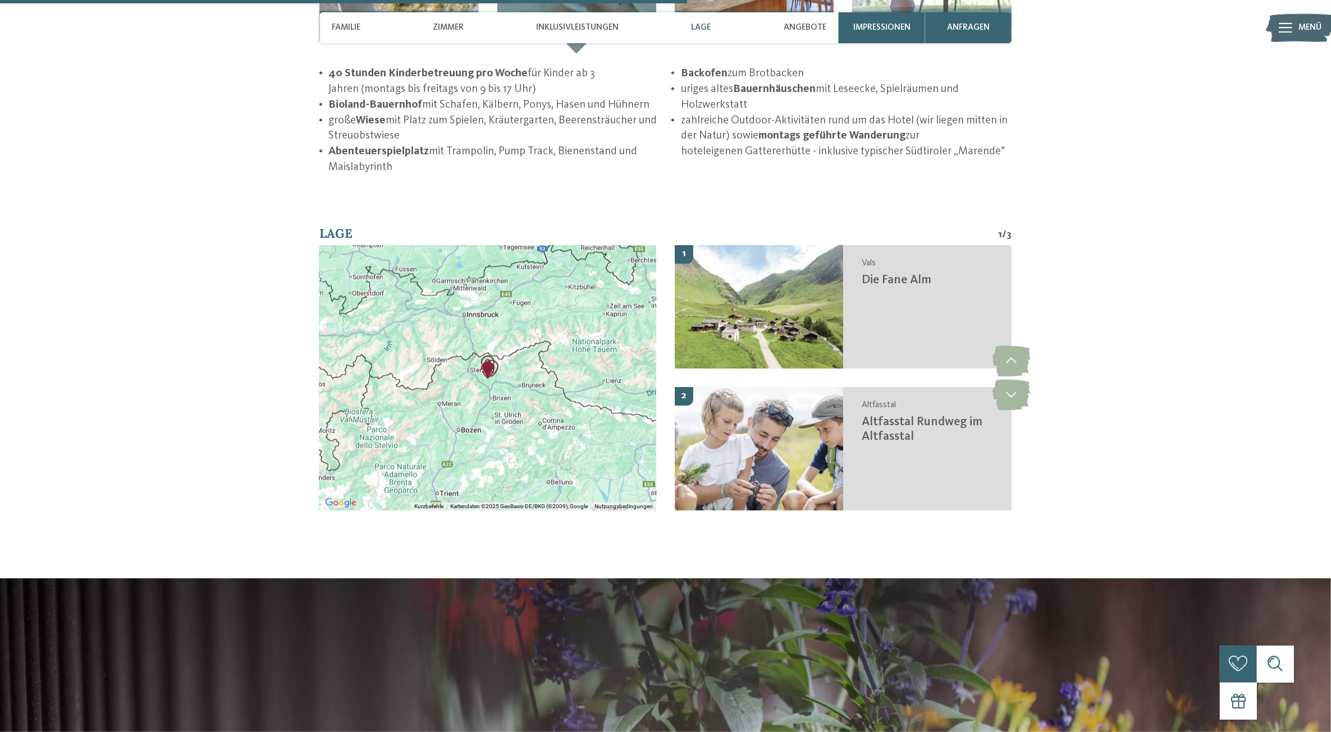
scroll to position [1894, 0]
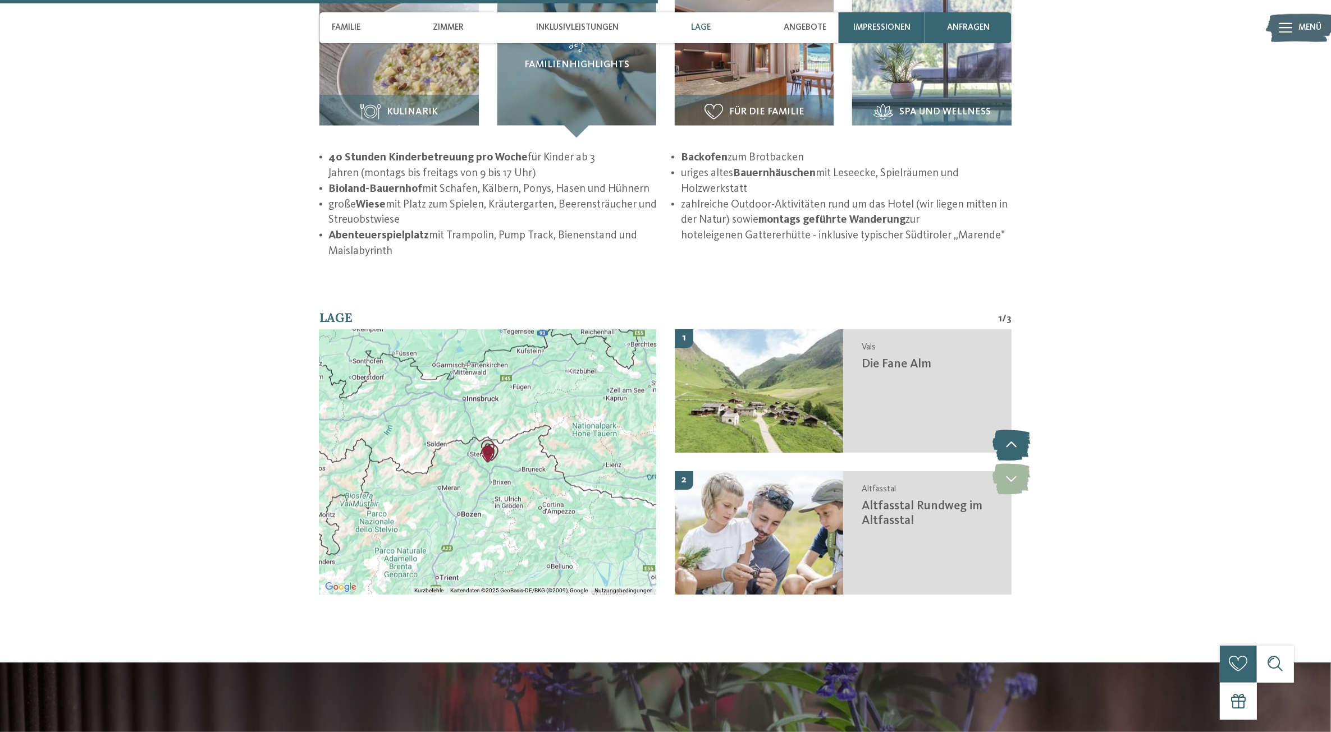
click at [1017, 430] on icon at bounding box center [1011, 445] width 38 height 31
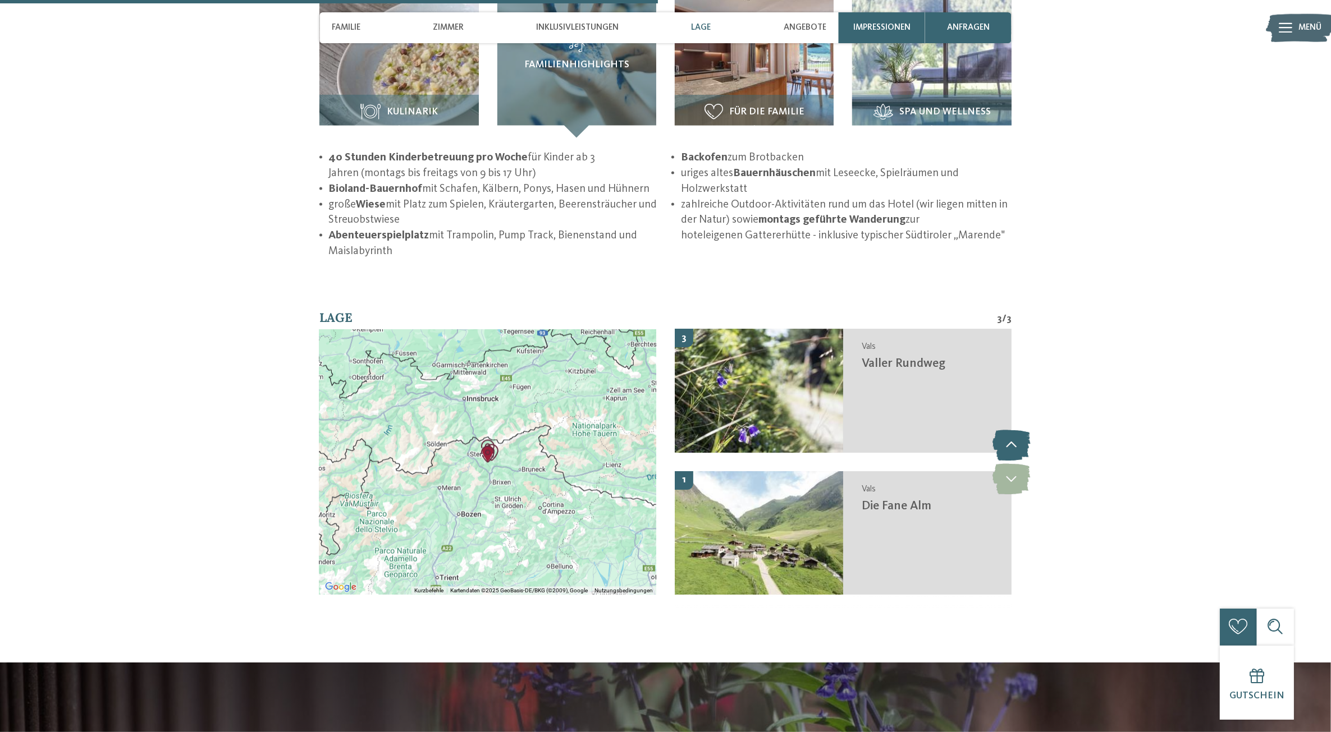
click at [1017, 430] on icon at bounding box center [1011, 445] width 38 height 31
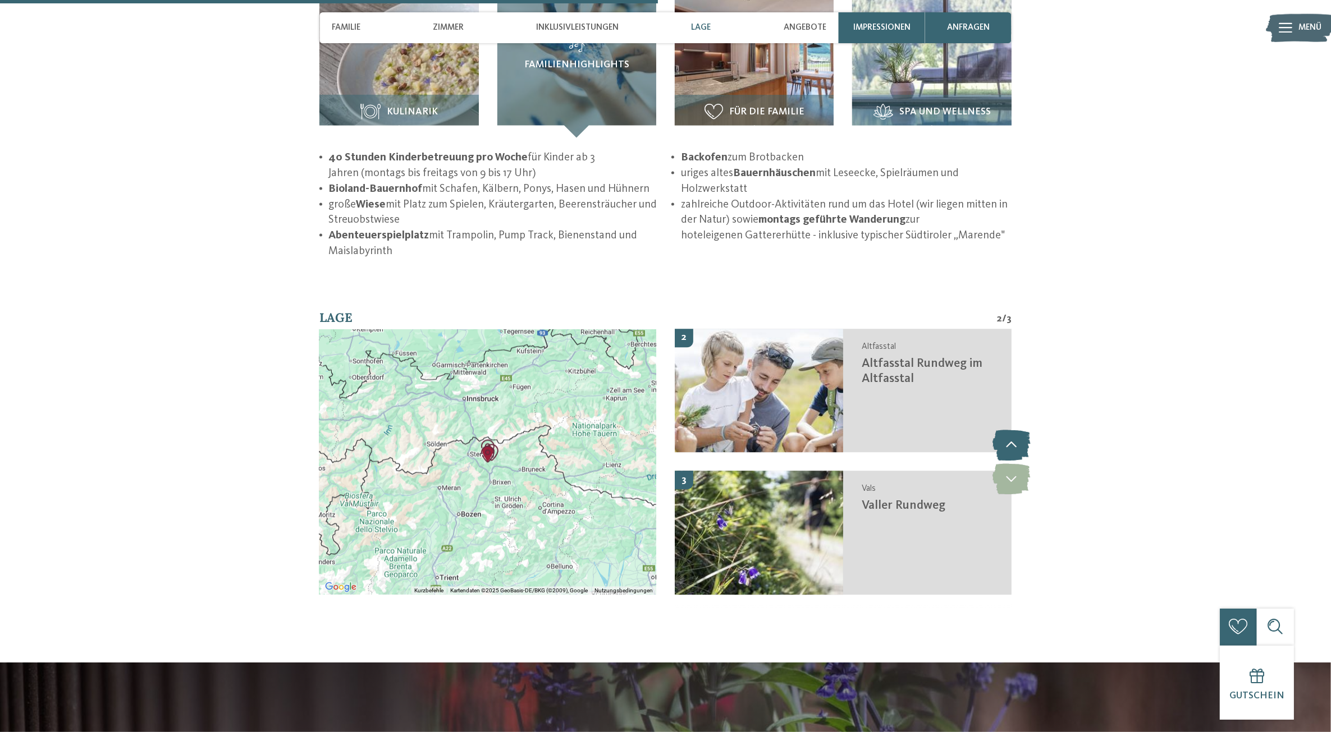
click at [1017, 430] on icon at bounding box center [1011, 445] width 38 height 31
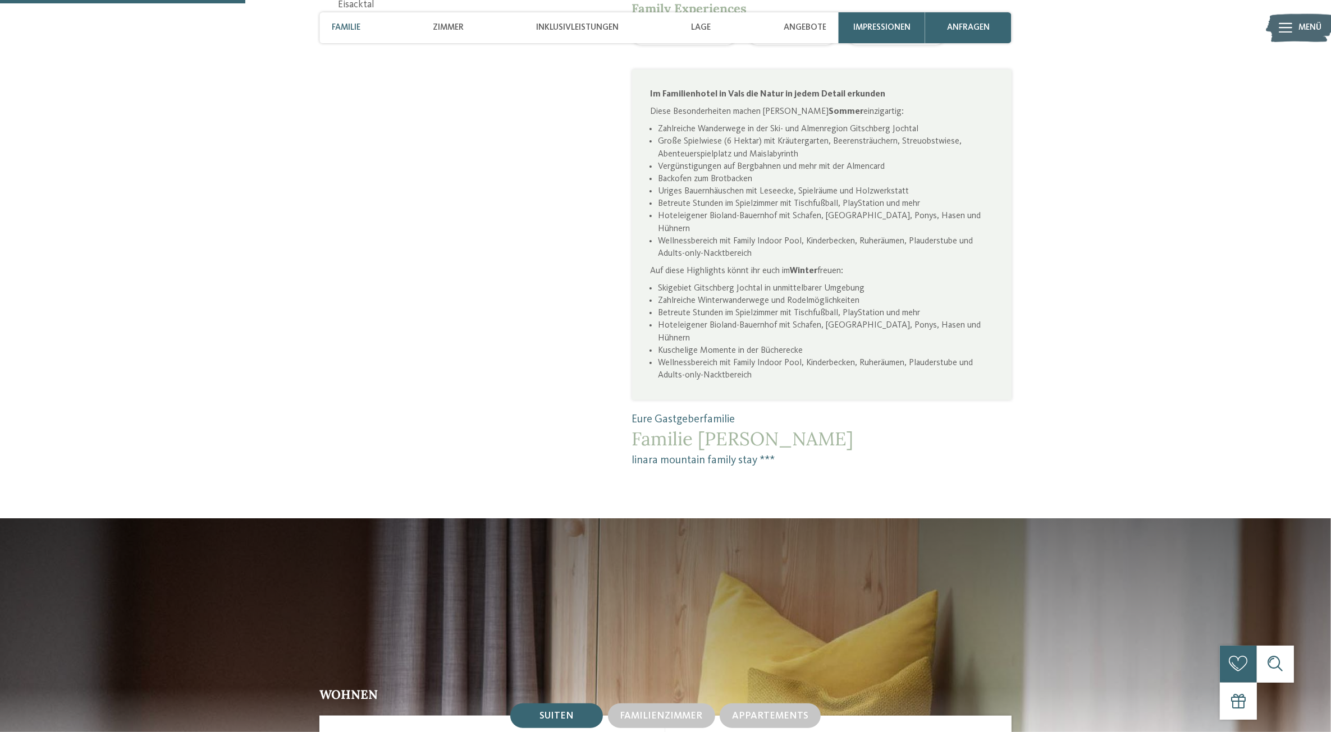
scroll to position [491, 0]
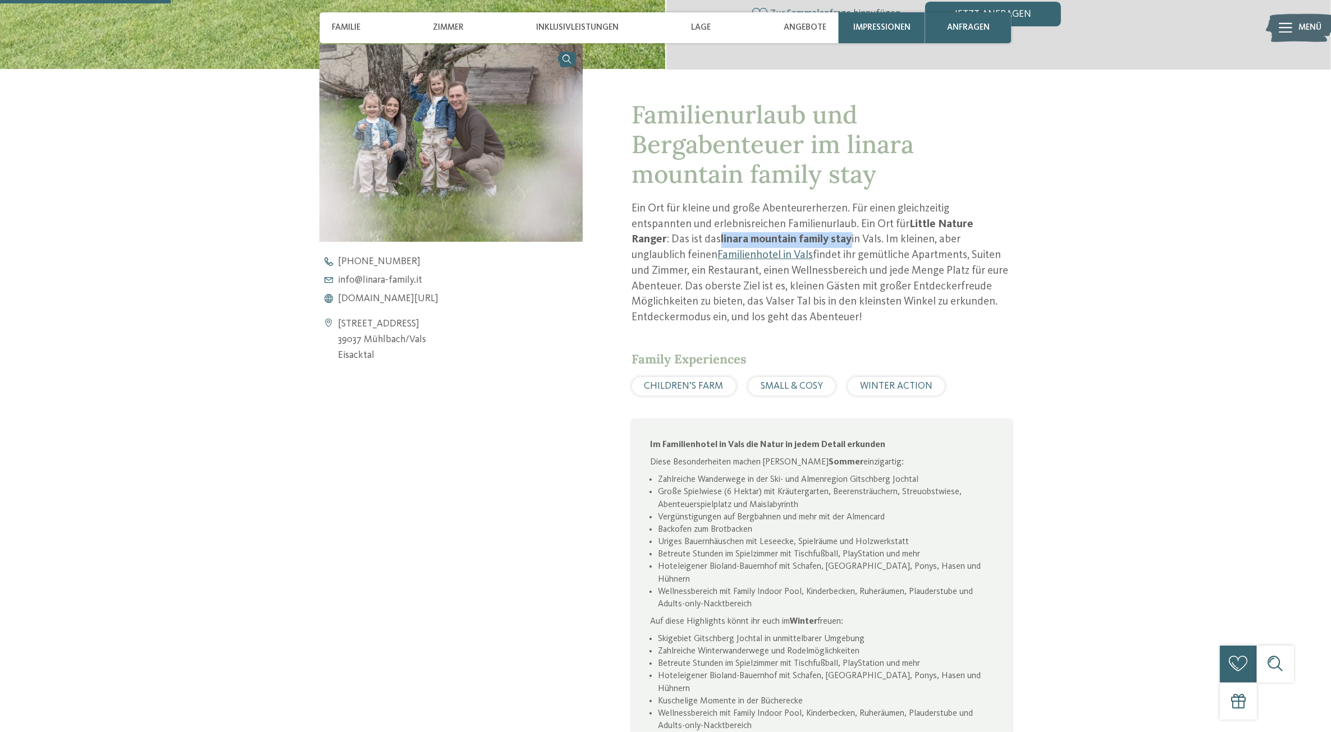
drag, startPoint x: 629, startPoint y: 237, endPoint x: 763, endPoint y: 245, distance: 134.4
click at [763, 245] on div "Familienurlaub und Bergabenteuer im linara mountain family stay Ein Ort für kle…" at bounding box center [797, 444] width 429 height 750
copy strong "linara mountain family stay"
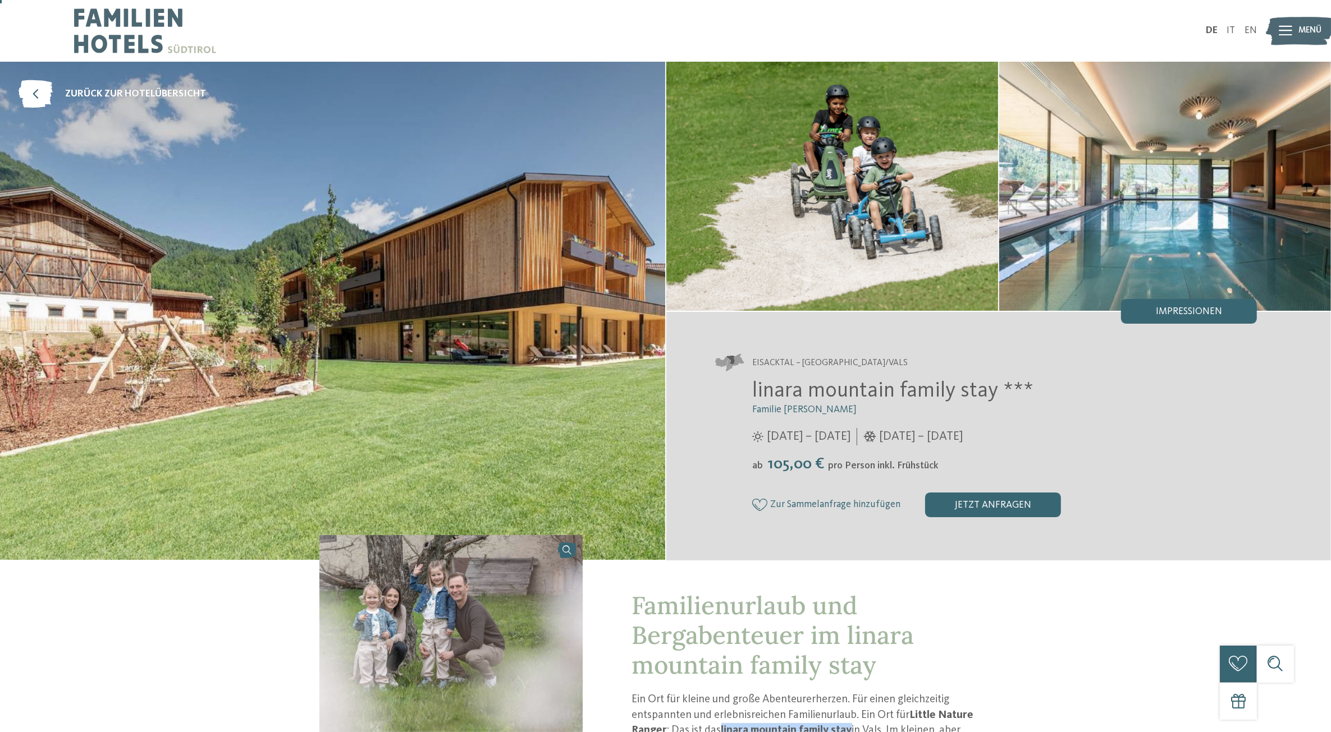
scroll to position [351, 0]
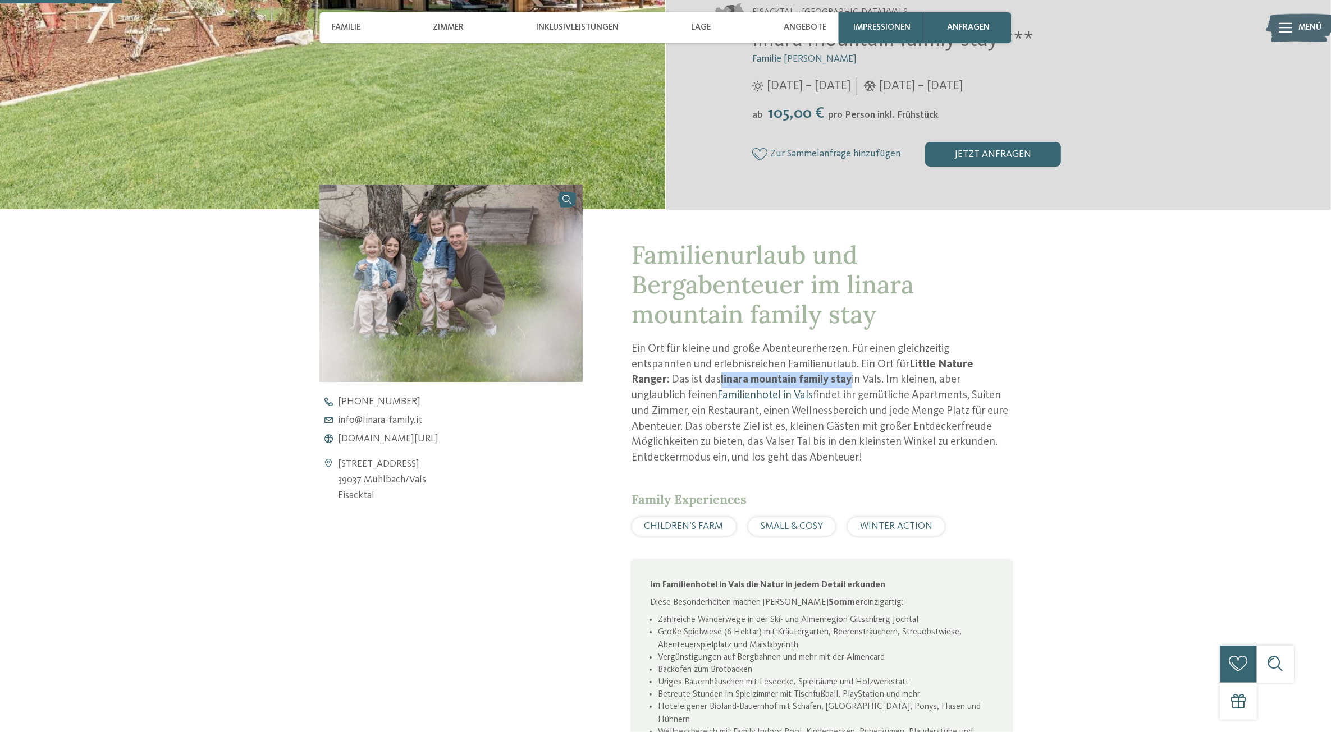
click at [718, 396] on link "Familienhotel in Vals" at bounding box center [765, 395] width 95 height 11
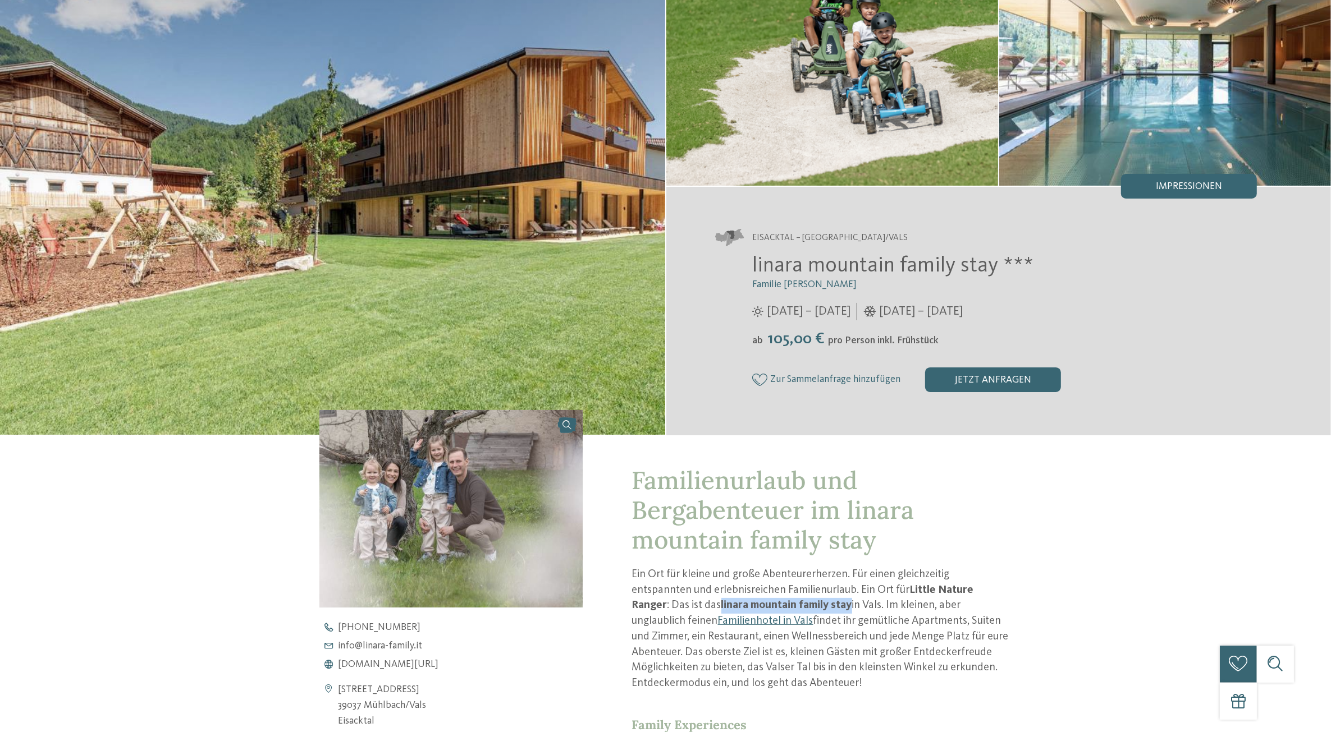
scroll to position [0, 0]
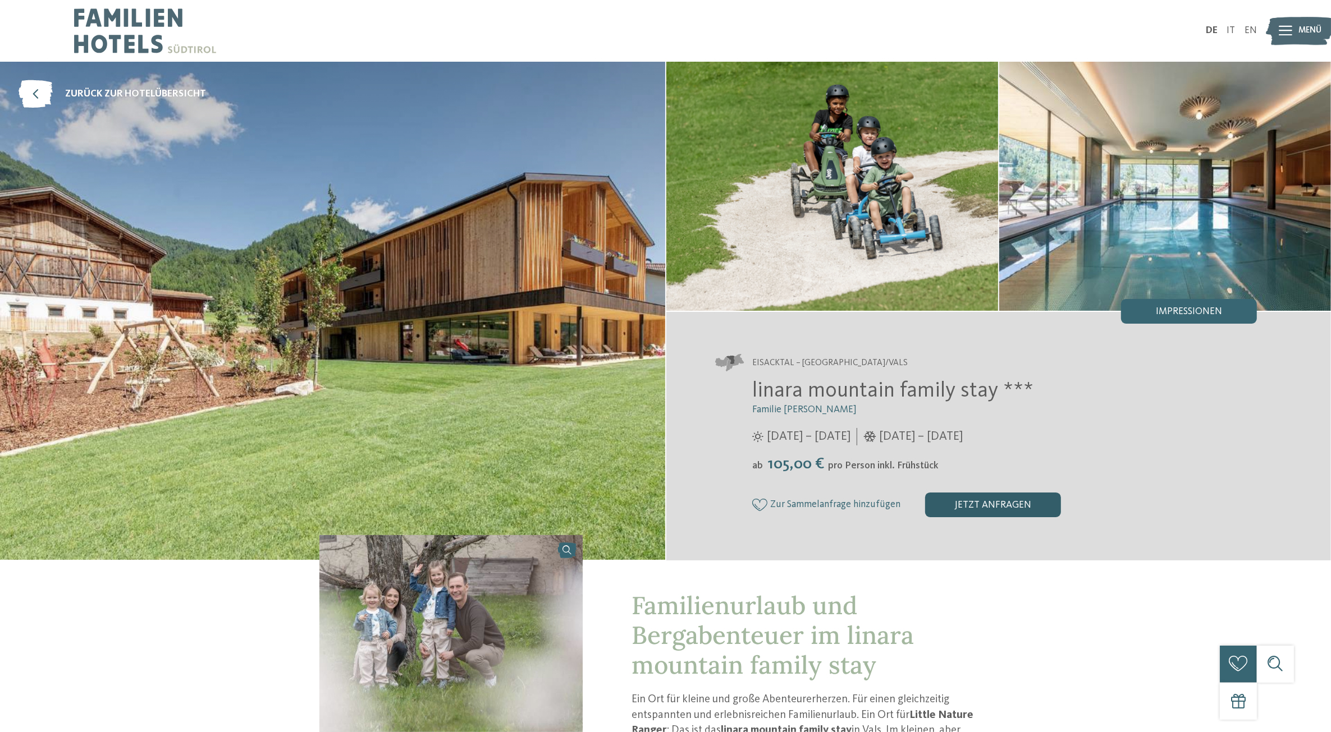
click at [955, 506] on div "jetzt anfragen" at bounding box center [993, 505] width 136 height 25
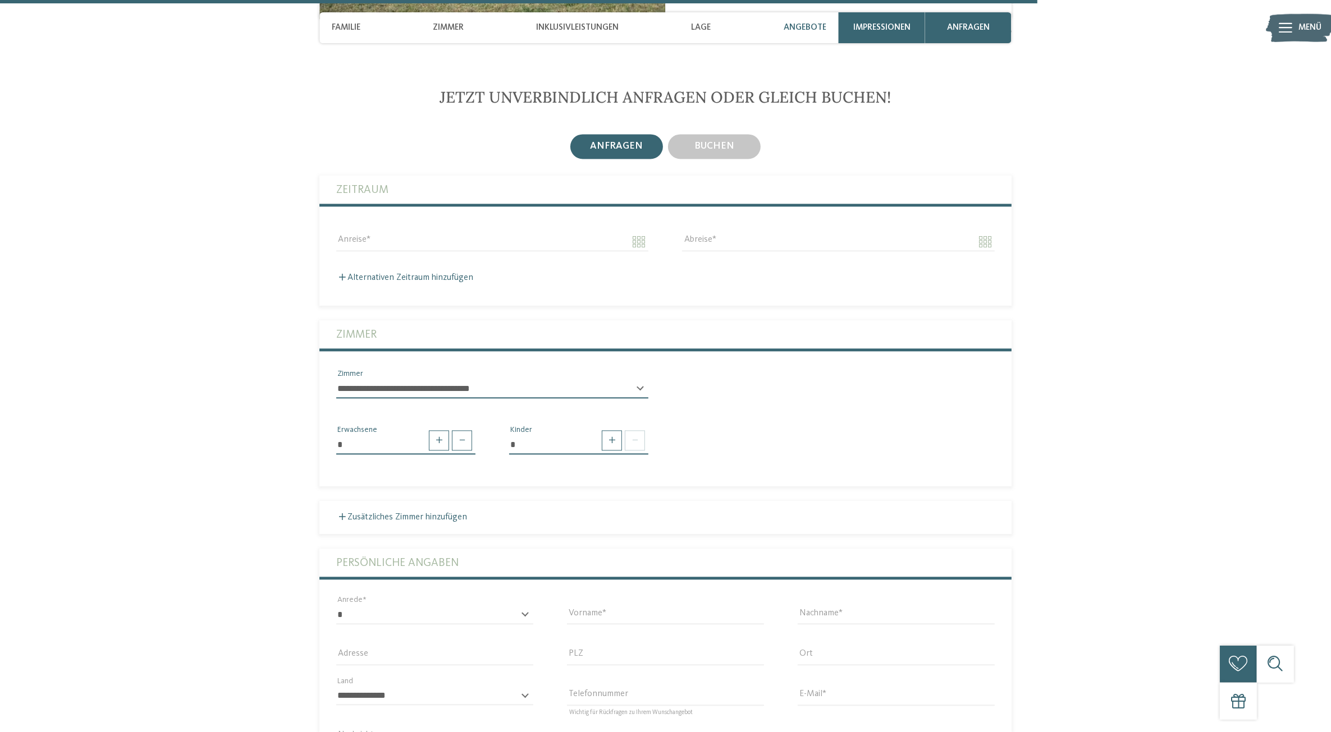
scroll to position [2987, 0]
click at [710, 141] on span "buchen" at bounding box center [714, 146] width 40 height 10
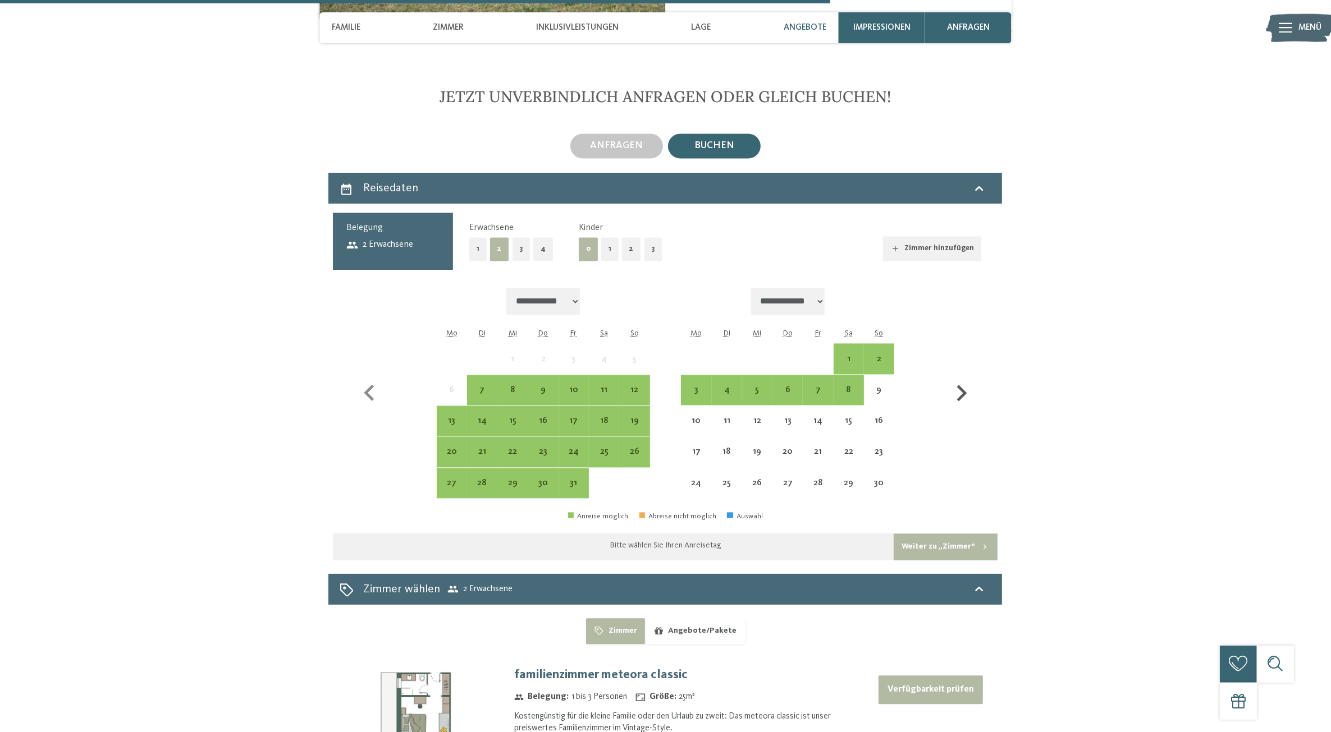
click at [963, 385] on icon "button" at bounding box center [962, 393] width 10 height 16
select select "**********"
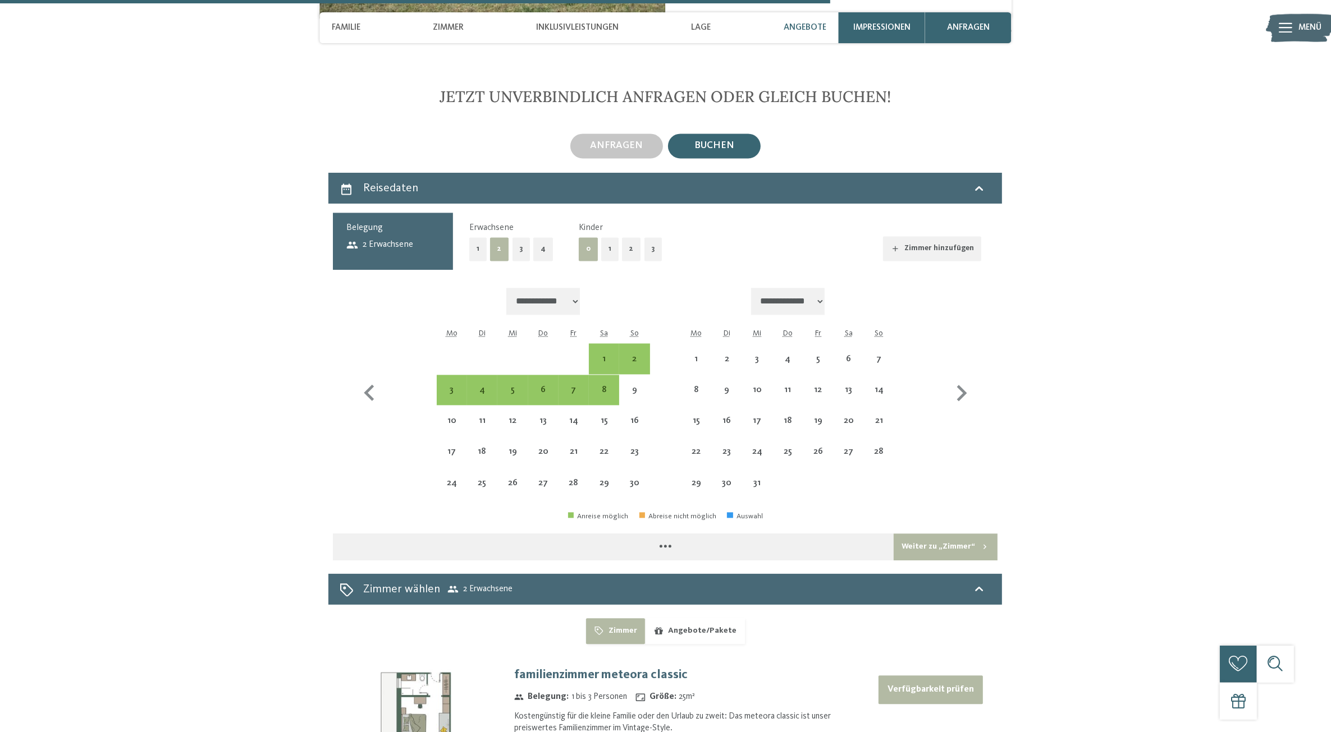
select select "**********"
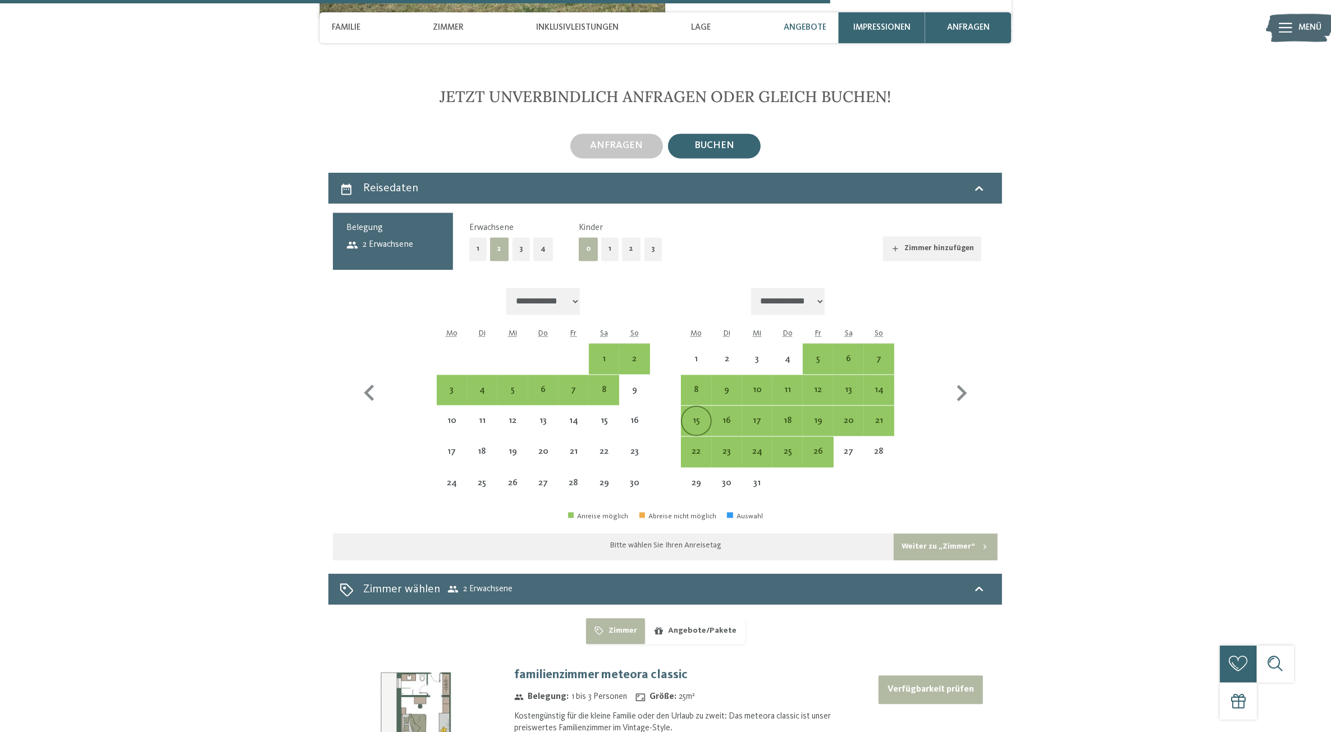
click at [691, 416] on div "15" at bounding box center [696, 430] width 28 height 28
select select "**********"
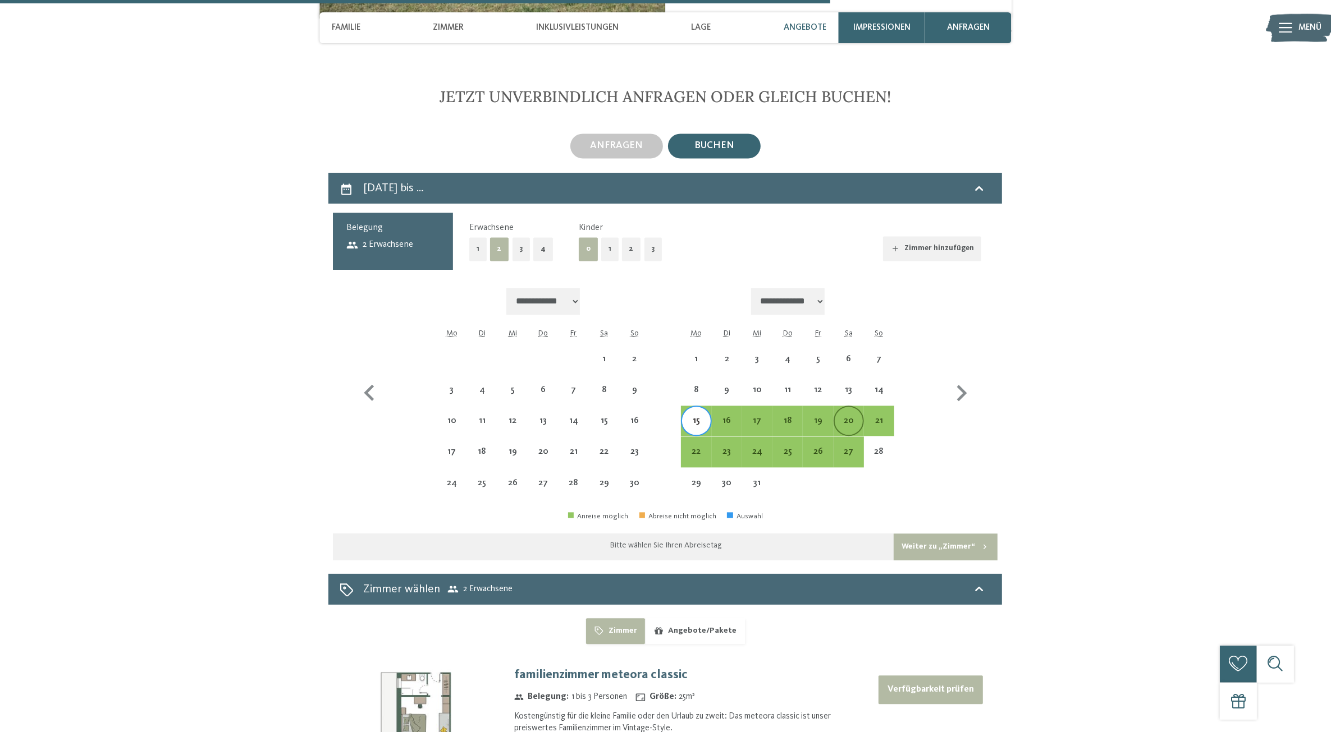
click at [851, 416] on div "20" at bounding box center [848, 430] width 28 height 28
select select "**********"
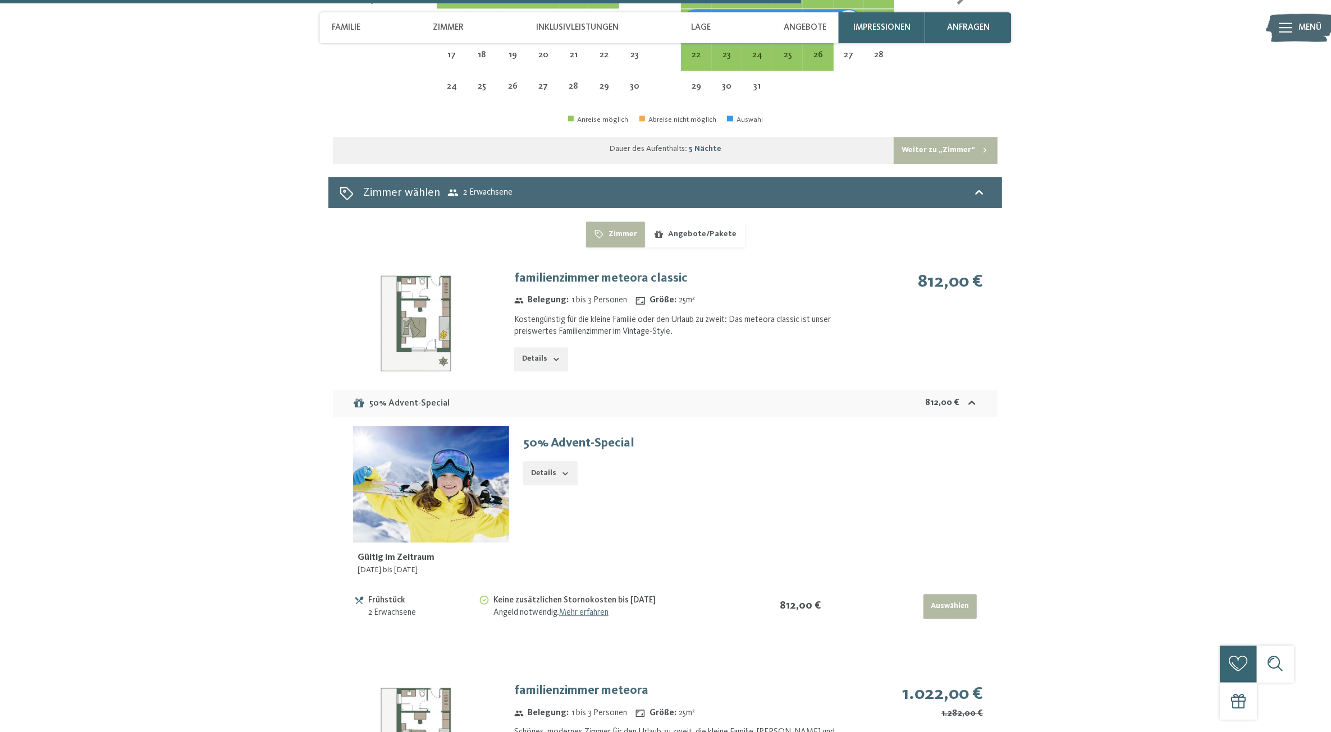
scroll to position [3408, 0]
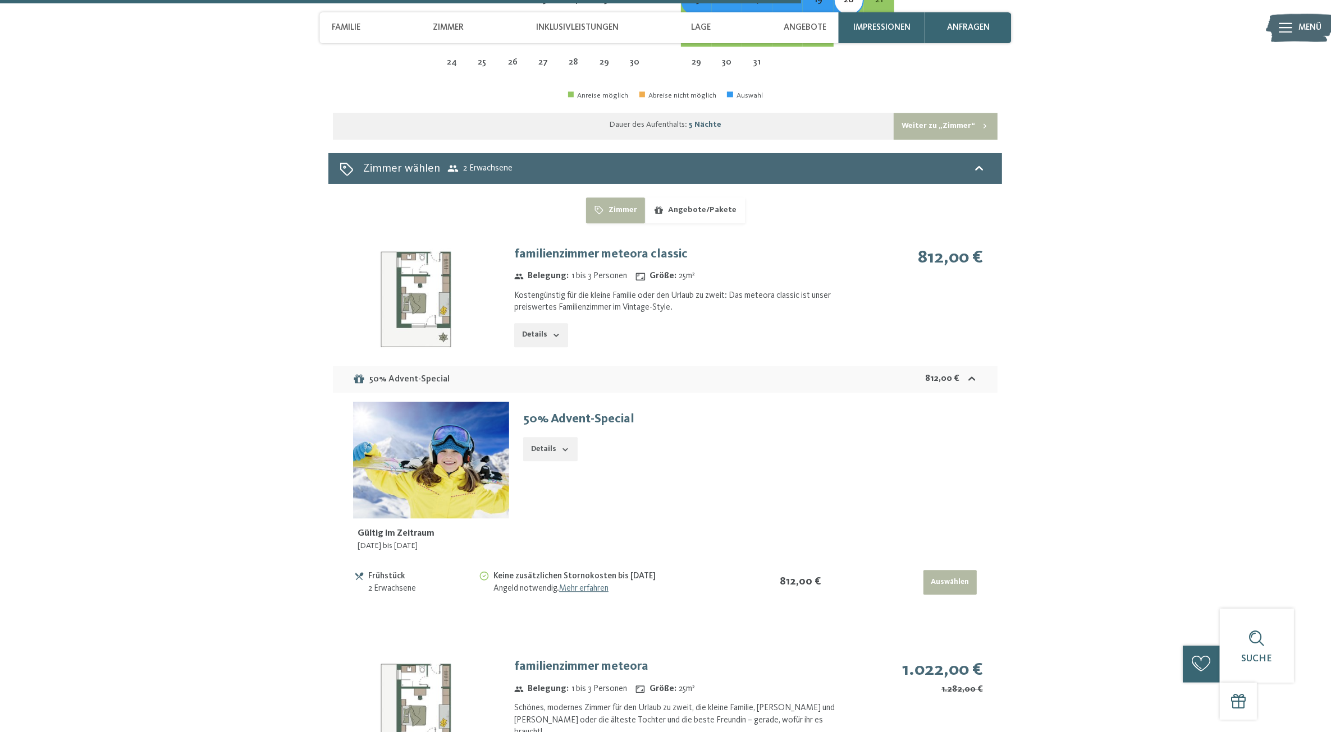
click at [456, 439] on img at bounding box center [431, 460] width 156 height 117
click at [0, 0] on button "button" at bounding box center [0, 0] width 0 height 0
click at [552, 437] on button "Details" at bounding box center [550, 449] width 54 height 25
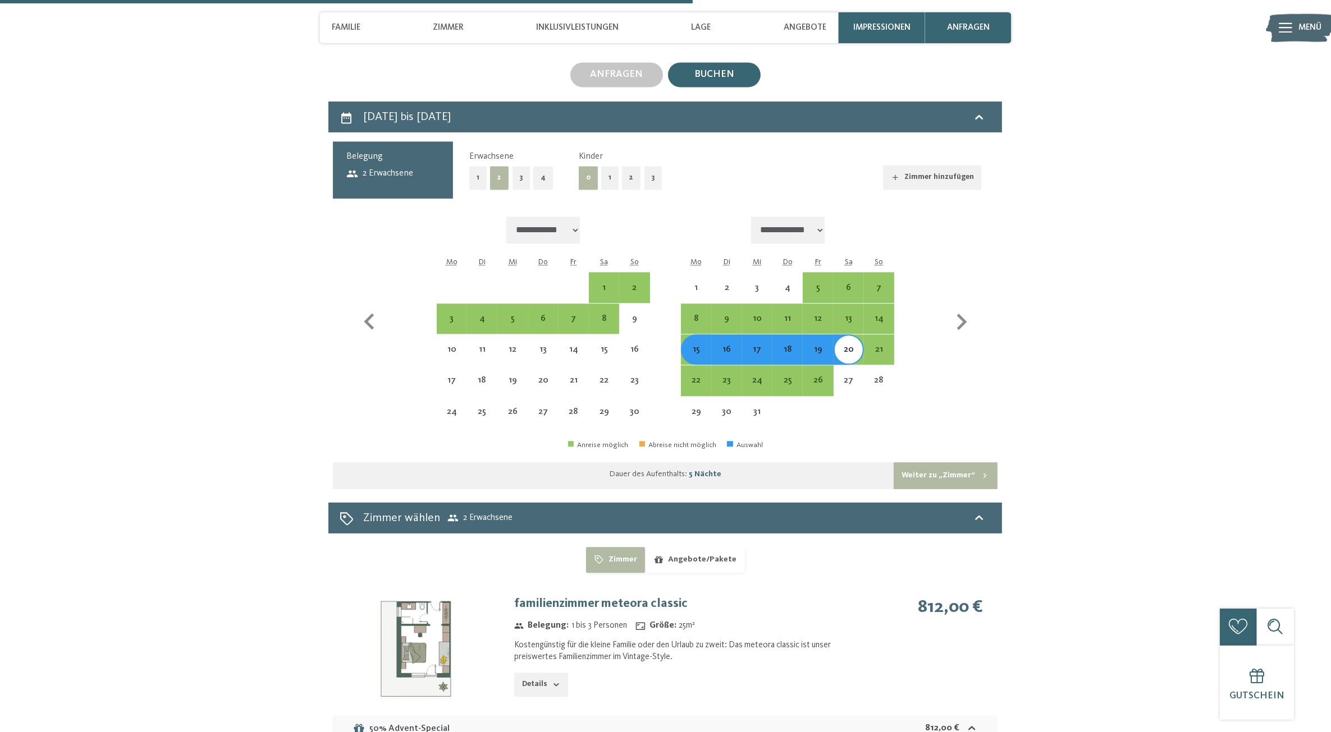
scroll to position [2917, 0]
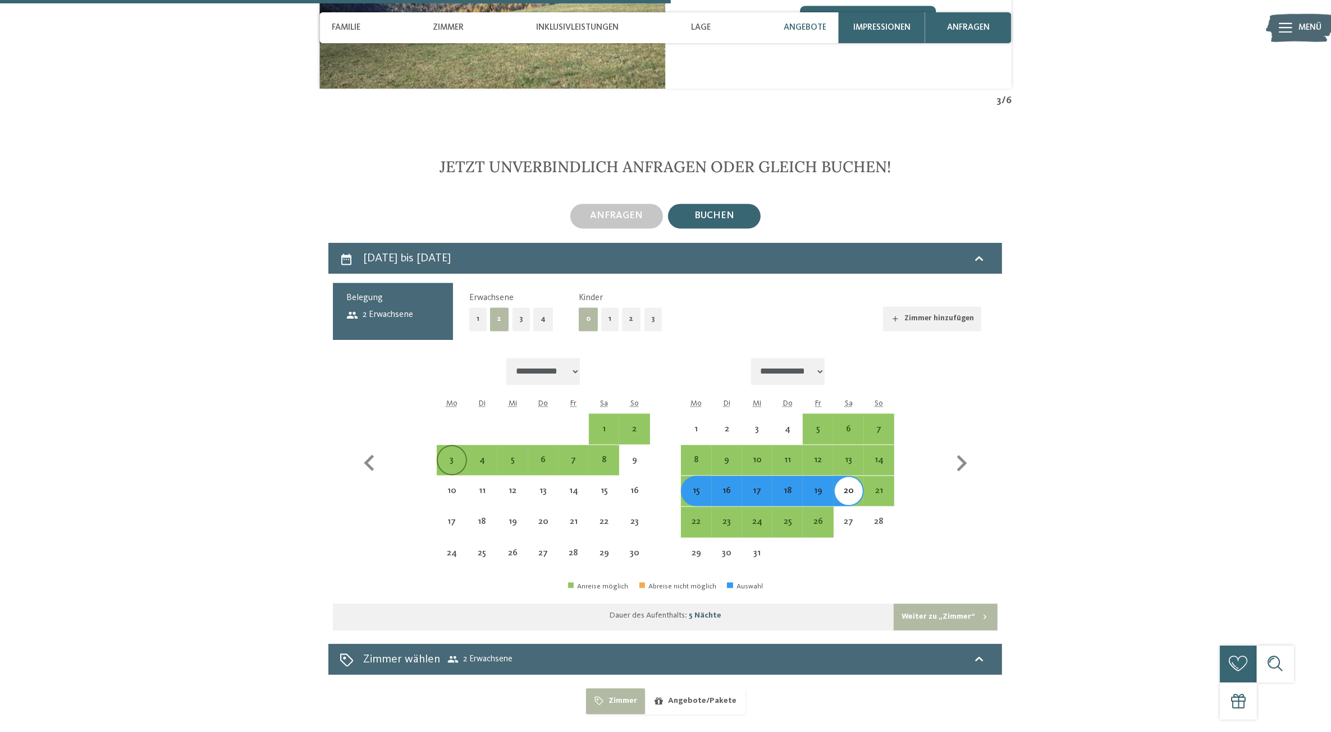
click at [450, 456] on div "3" at bounding box center [452, 470] width 28 height 28
select select "**********"
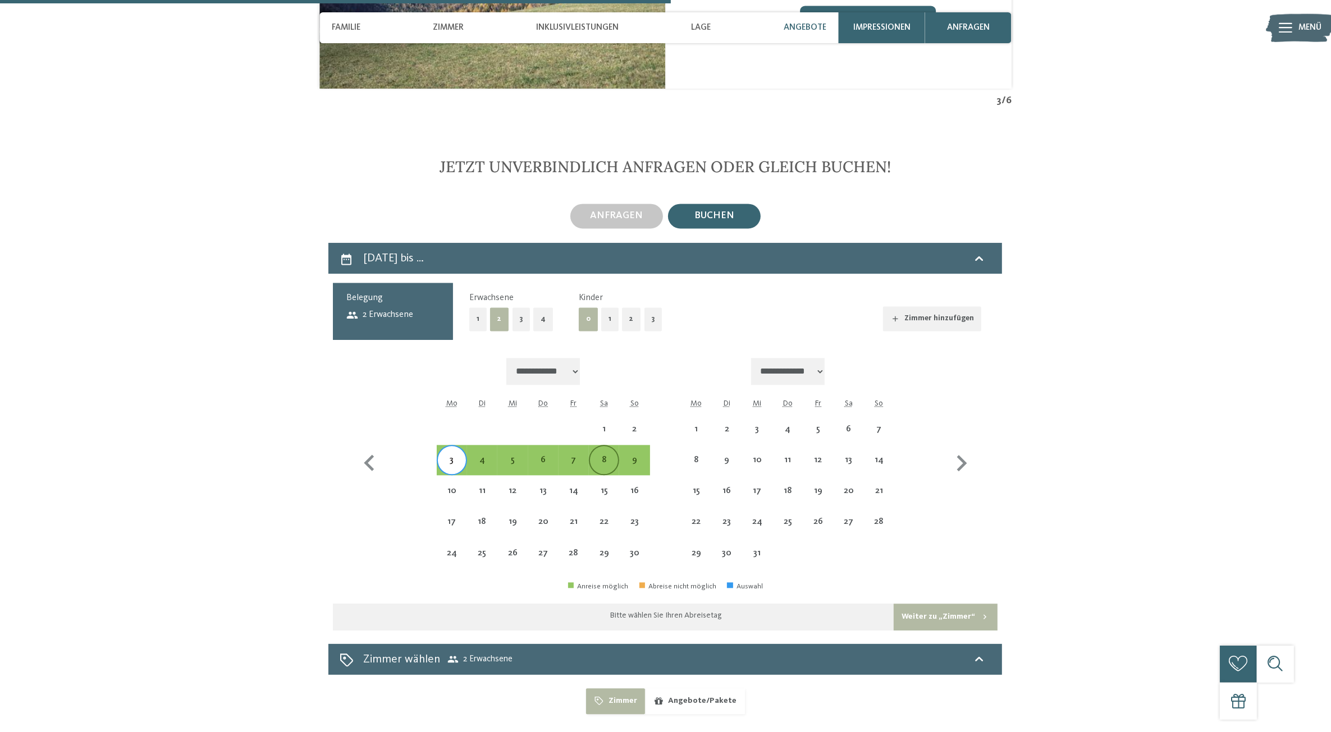
click at [602, 456] on div "8" at bounding box center [604, 470] width 28 height 28
select select "**********"
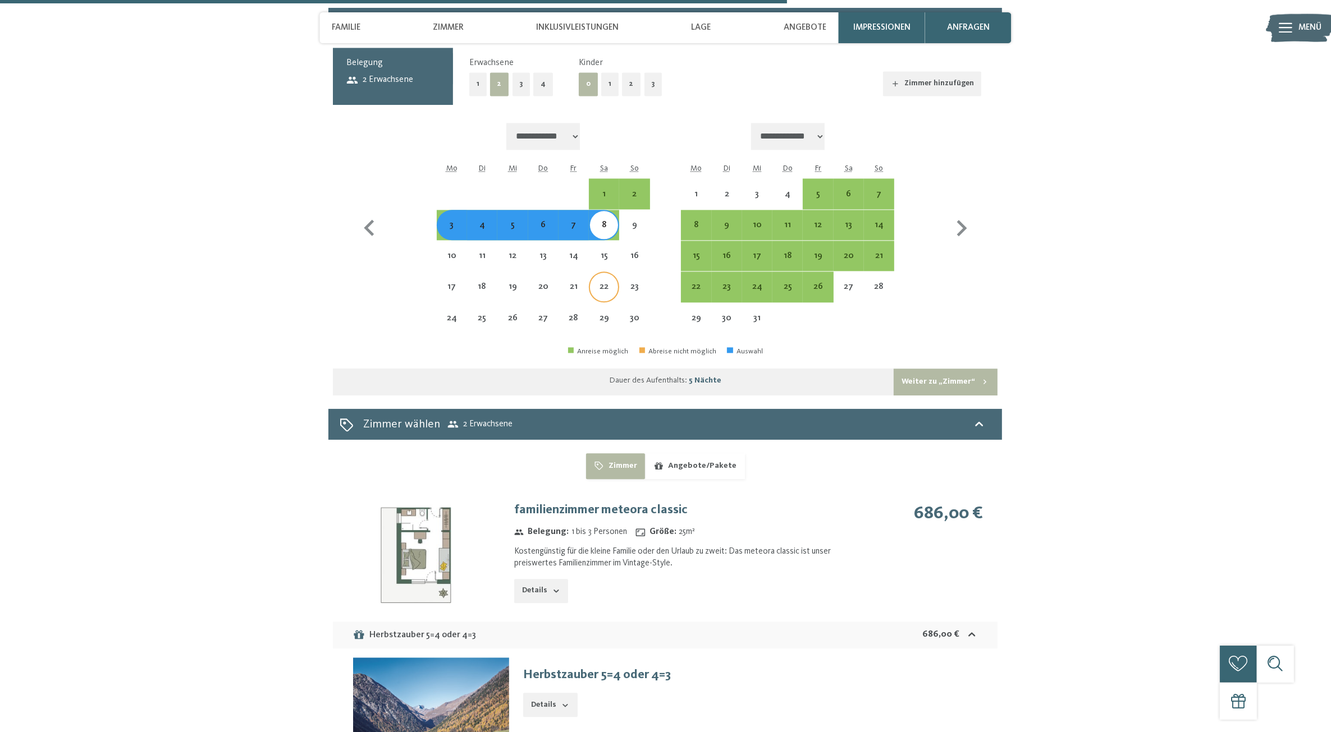
scroll to position [3128, 0]
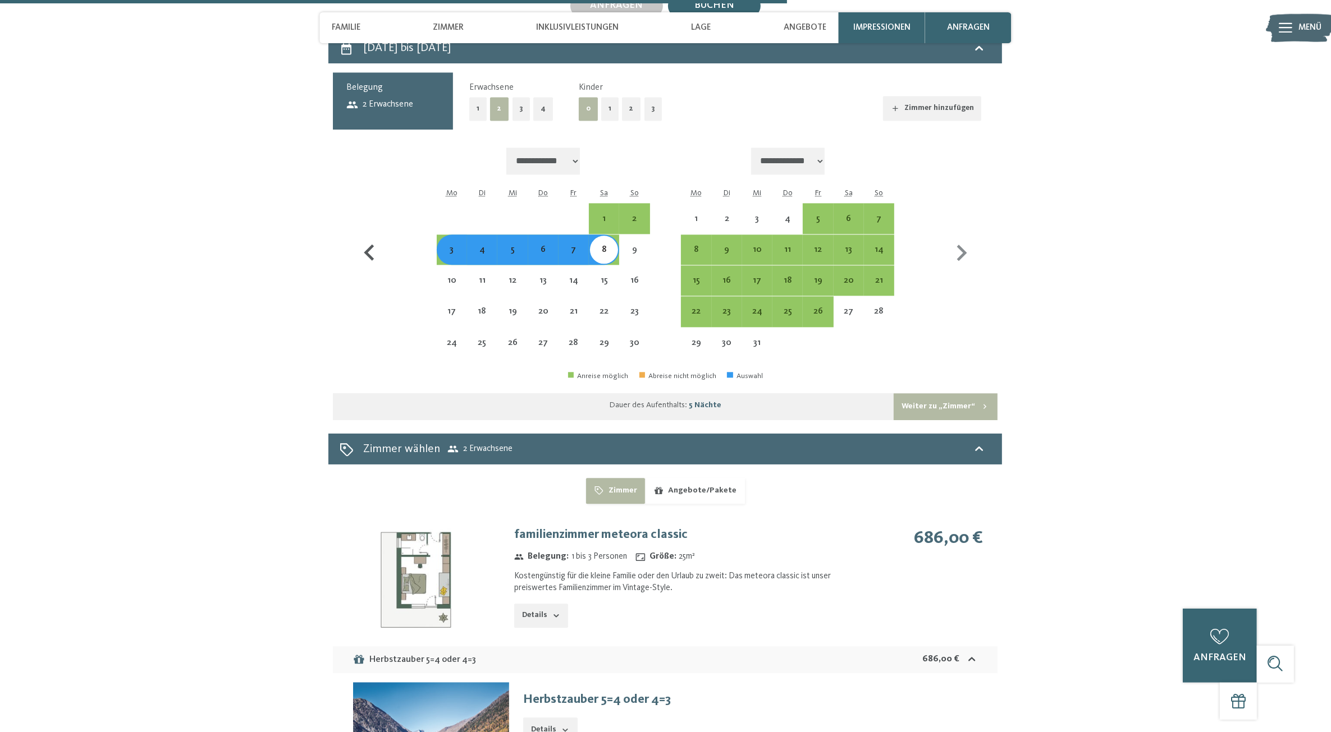
click at [374, 237] on icon "button" at bounding box center [369, 253] width 33 height 33
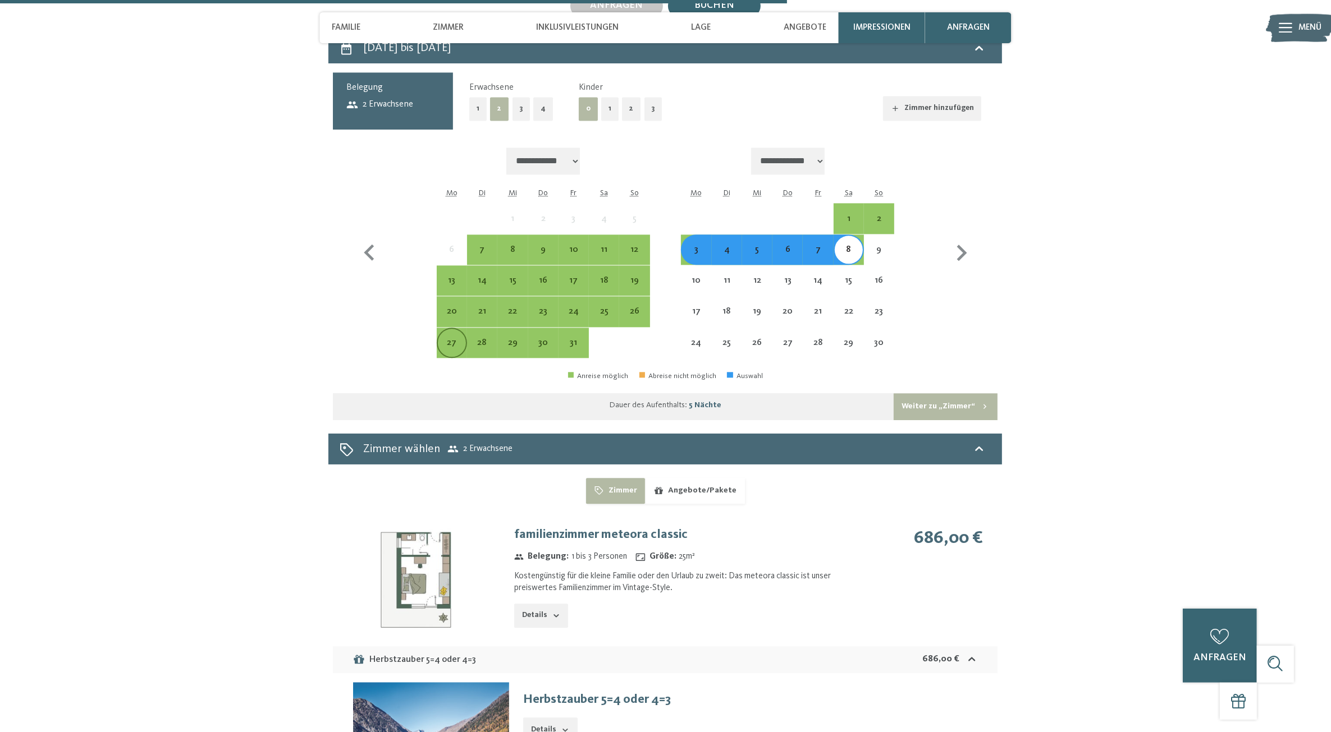
click at [460, 338] on div "27" at bounding box center [452, 352] width 28 height 28
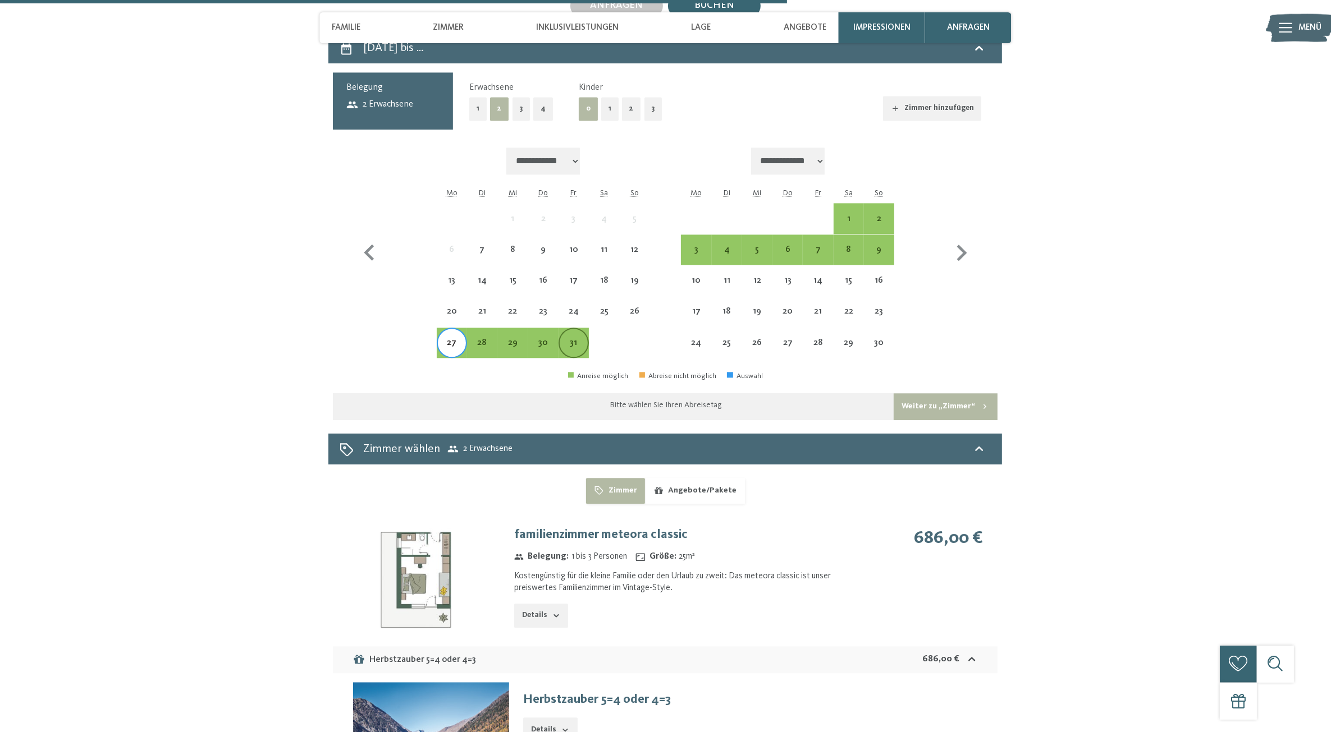
click at [570, 329] on div "31" at bounding box center [574, 343] width 28 height 28
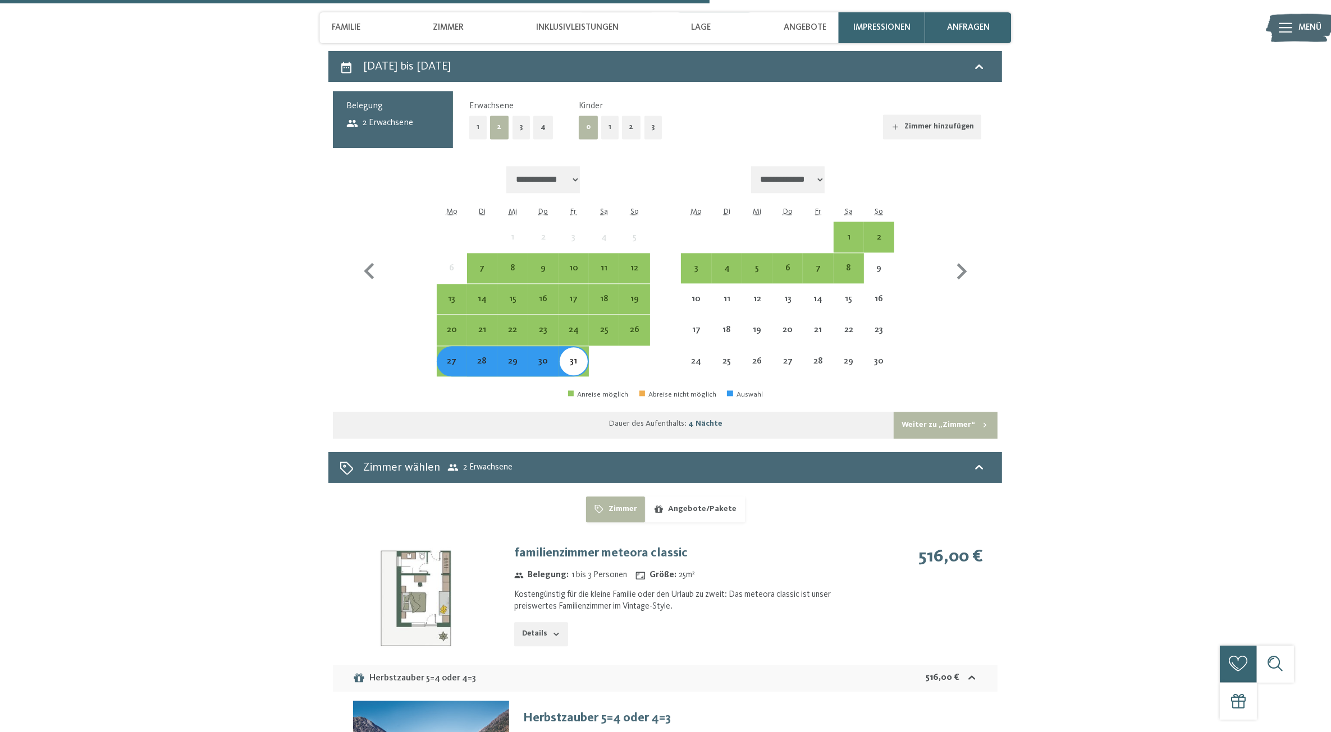
scroll to position [3057, 0]
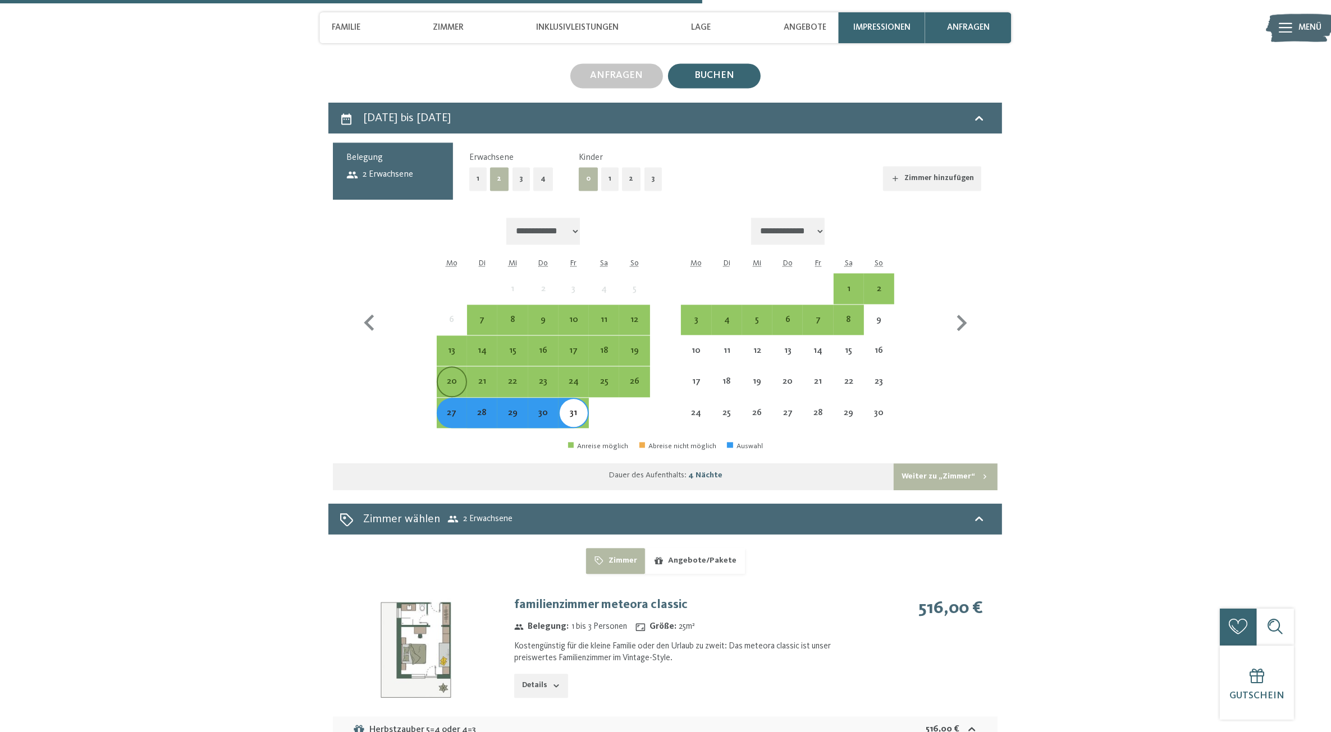
click at [452, 377] on div "20" at bounding box center [452, 391] width 28 height 28
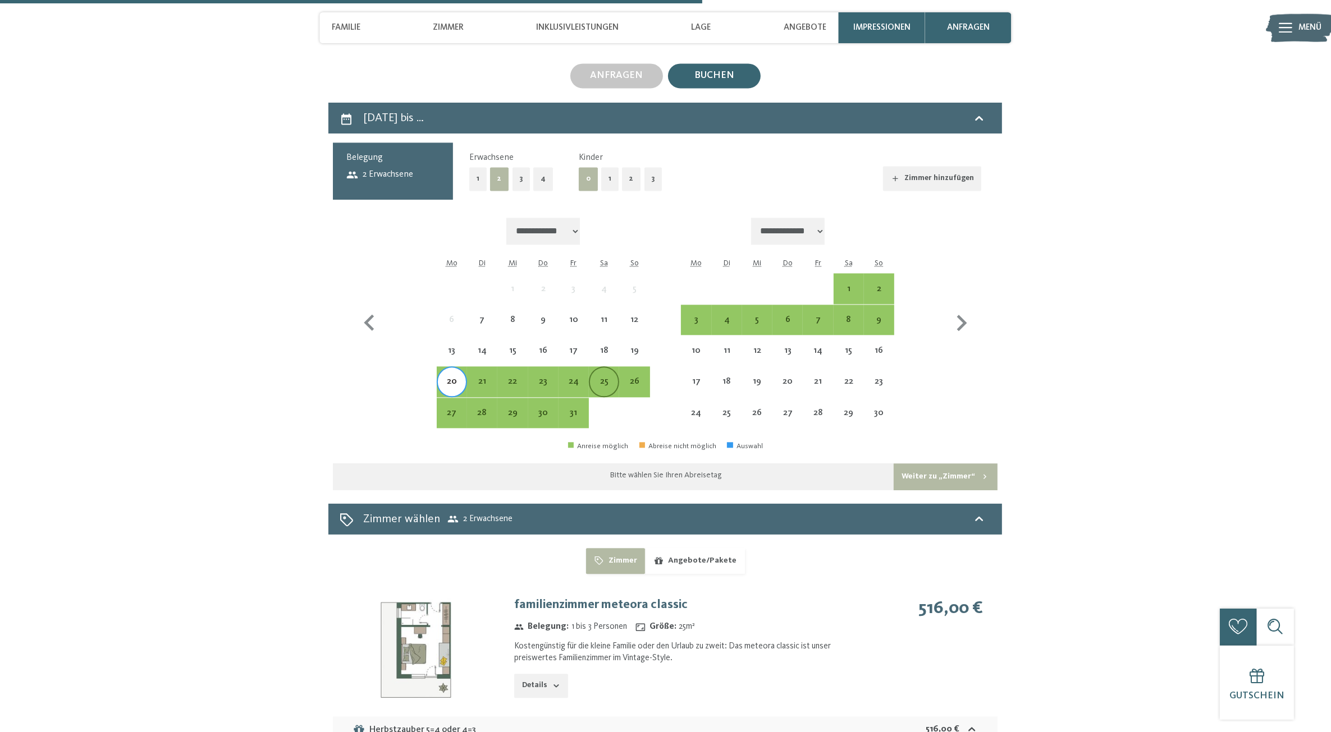
click at [600, 377] on div "25" at bounding box center [604, 391] width 28 height 28
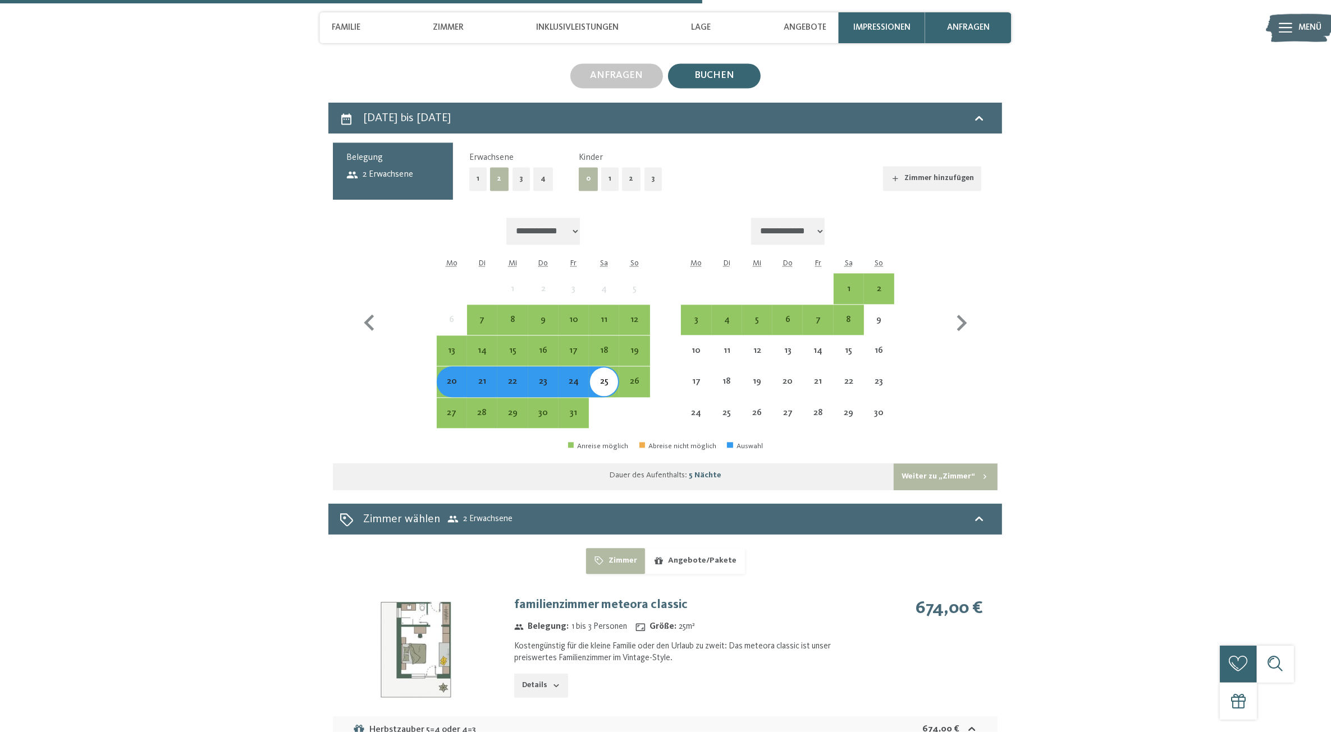
click at [486, 377] on div "21" at bounding box center [482, 391] width 28 height 28
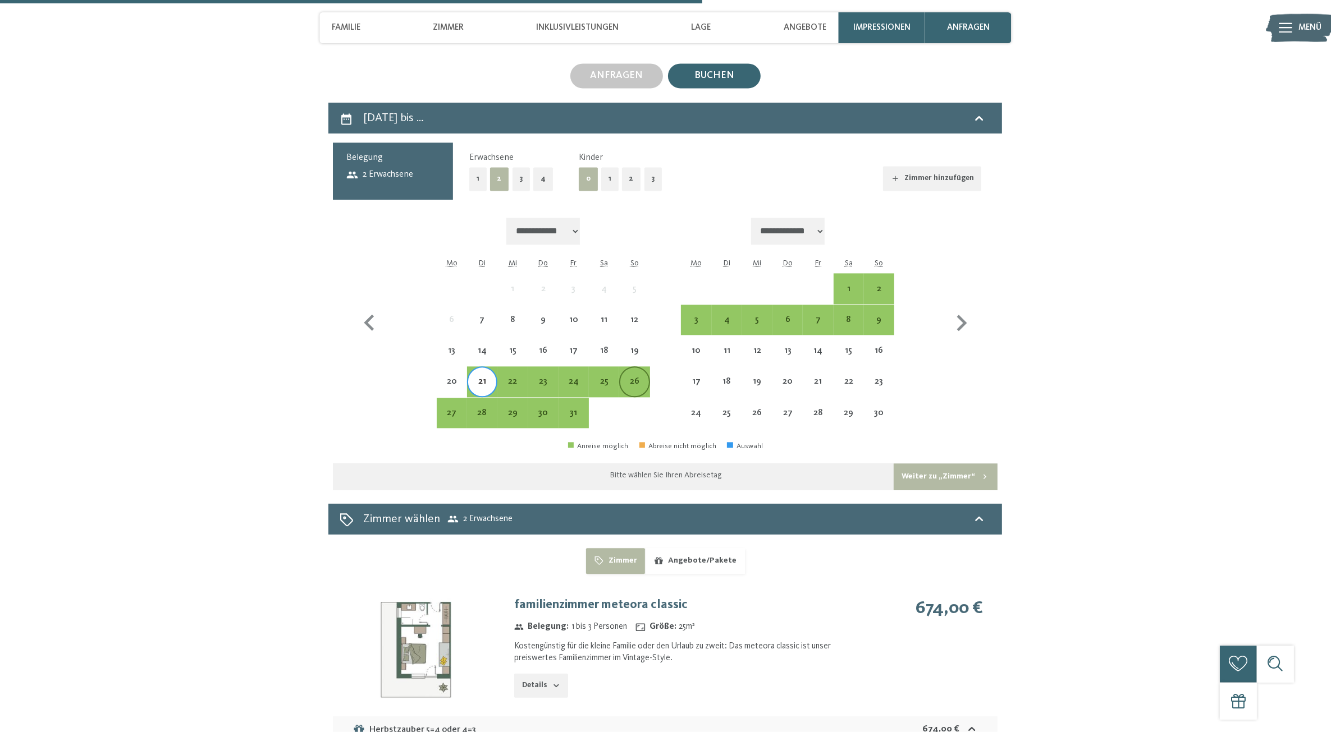
click at [632, 377] on div "26" at bounding box center [634, 391] width 28 height 28
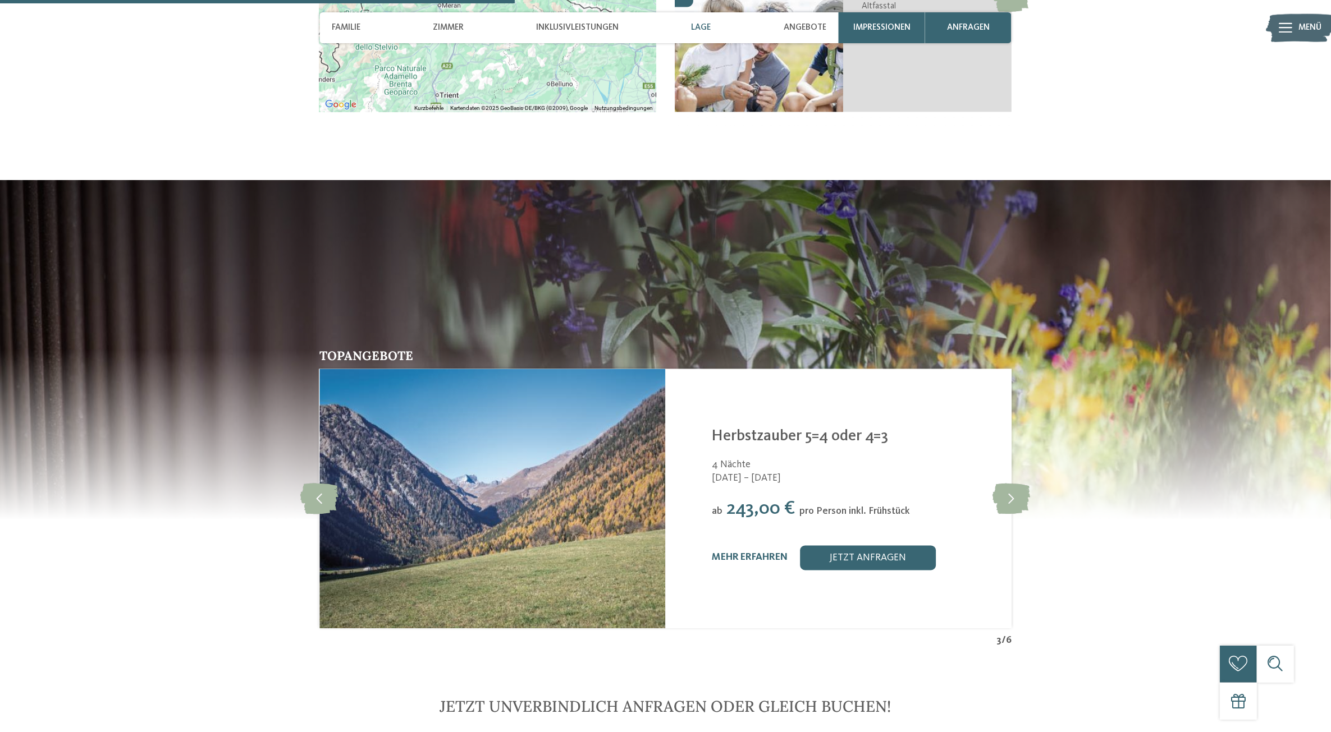
scroll to position [2286, 0]
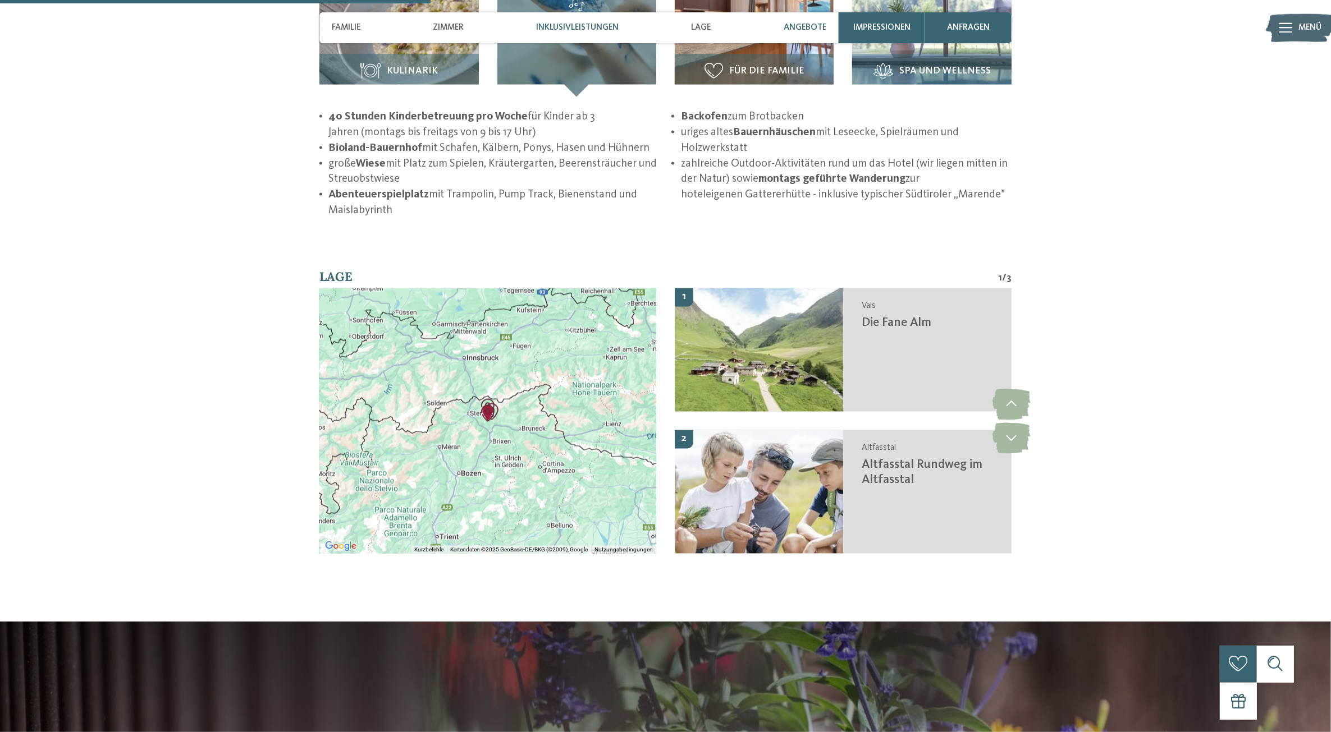
click at [801, 25] on span "Angebote" at bounding box center [804, 27] width 43 height 10
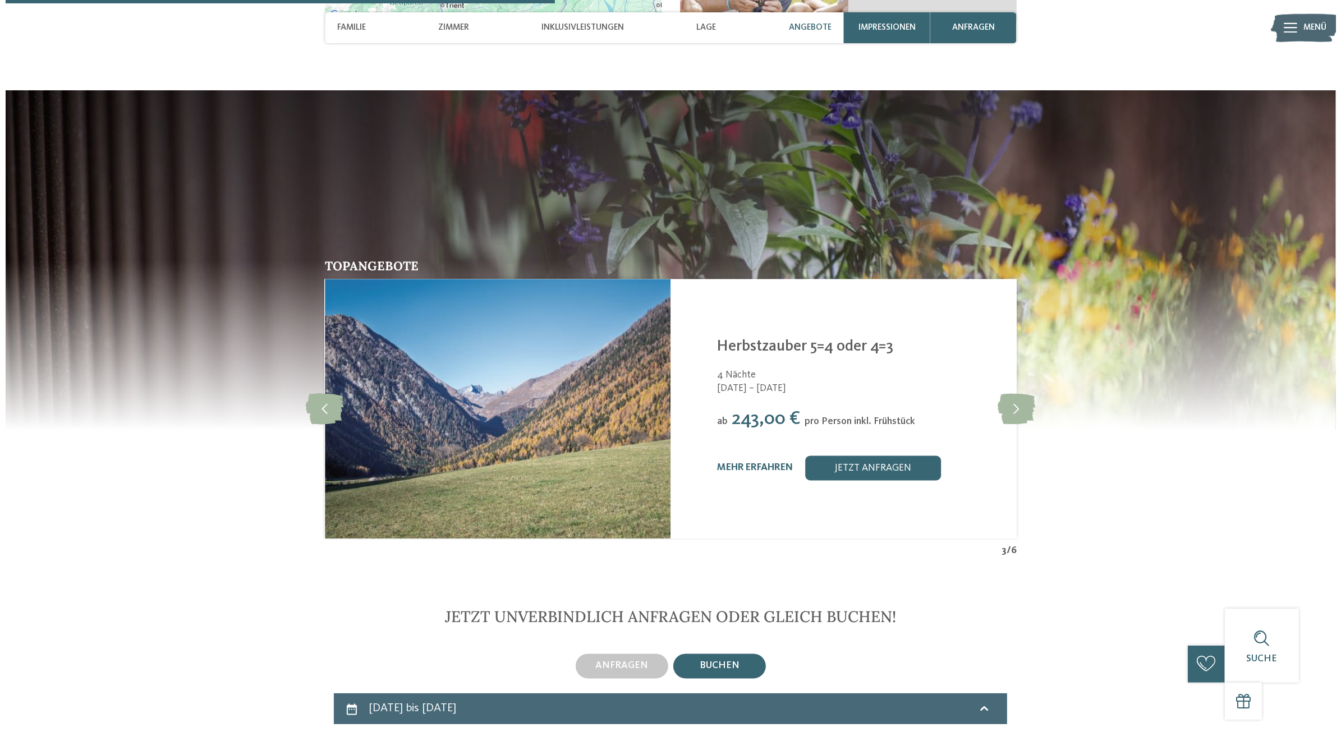
scroll to position [2470, 0]
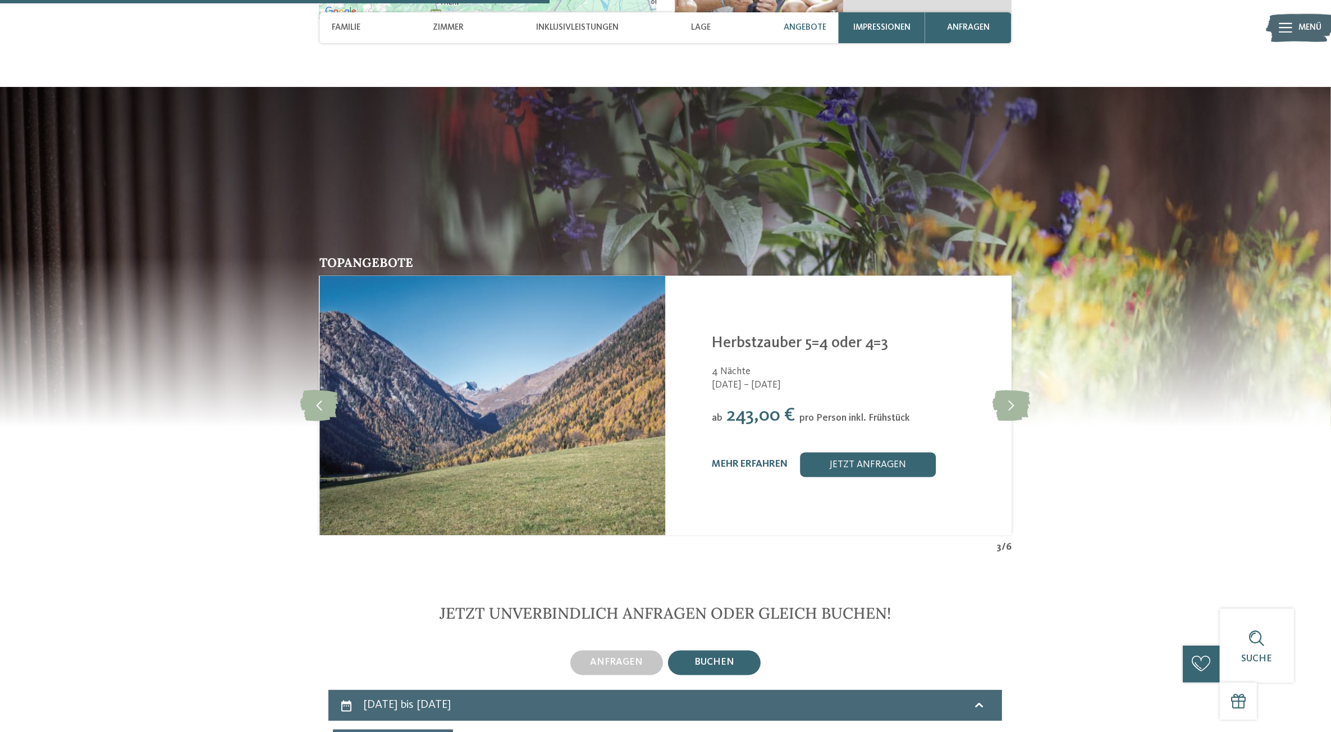
click at [810, 33] on span "Angebote" at bounding box center [804, 27] width 43 height 10
click at [869, 29] on span "Impressionen" at bounding box center [881, 27] width 57 height 10
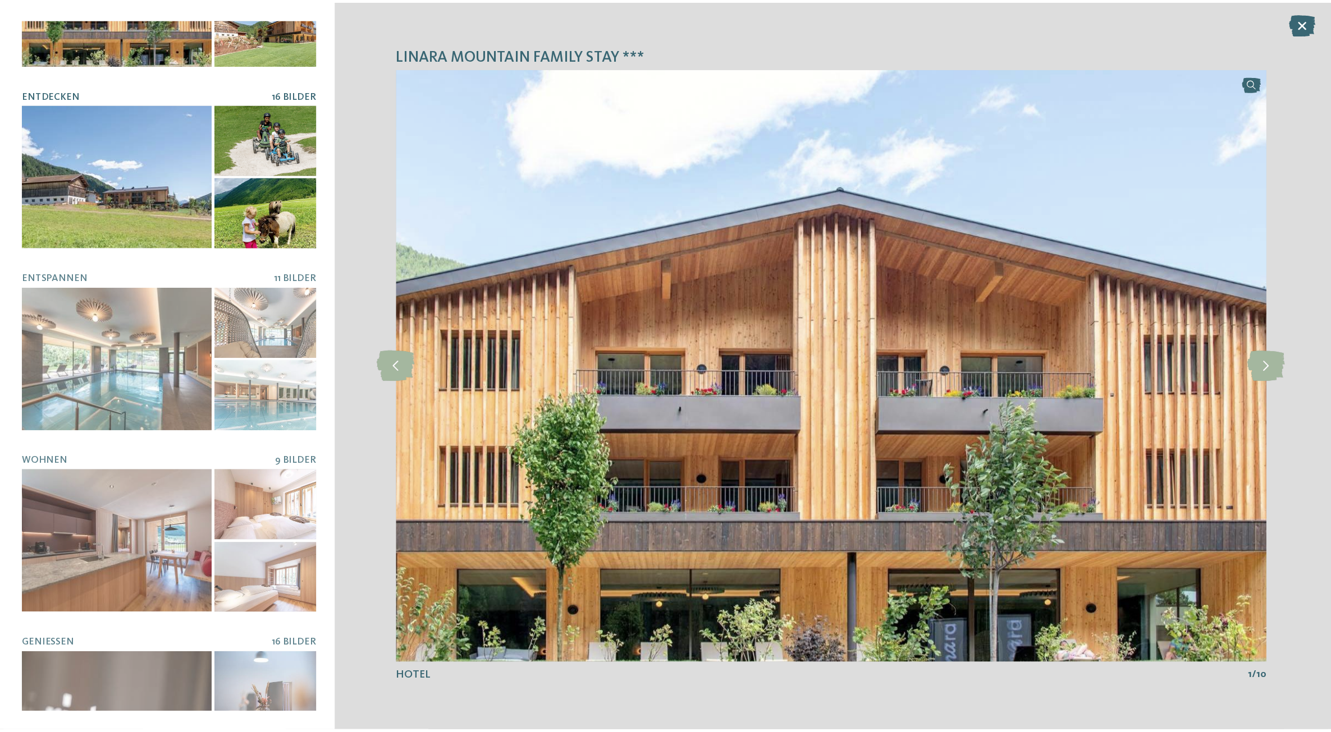
scroll to position [178, 0]
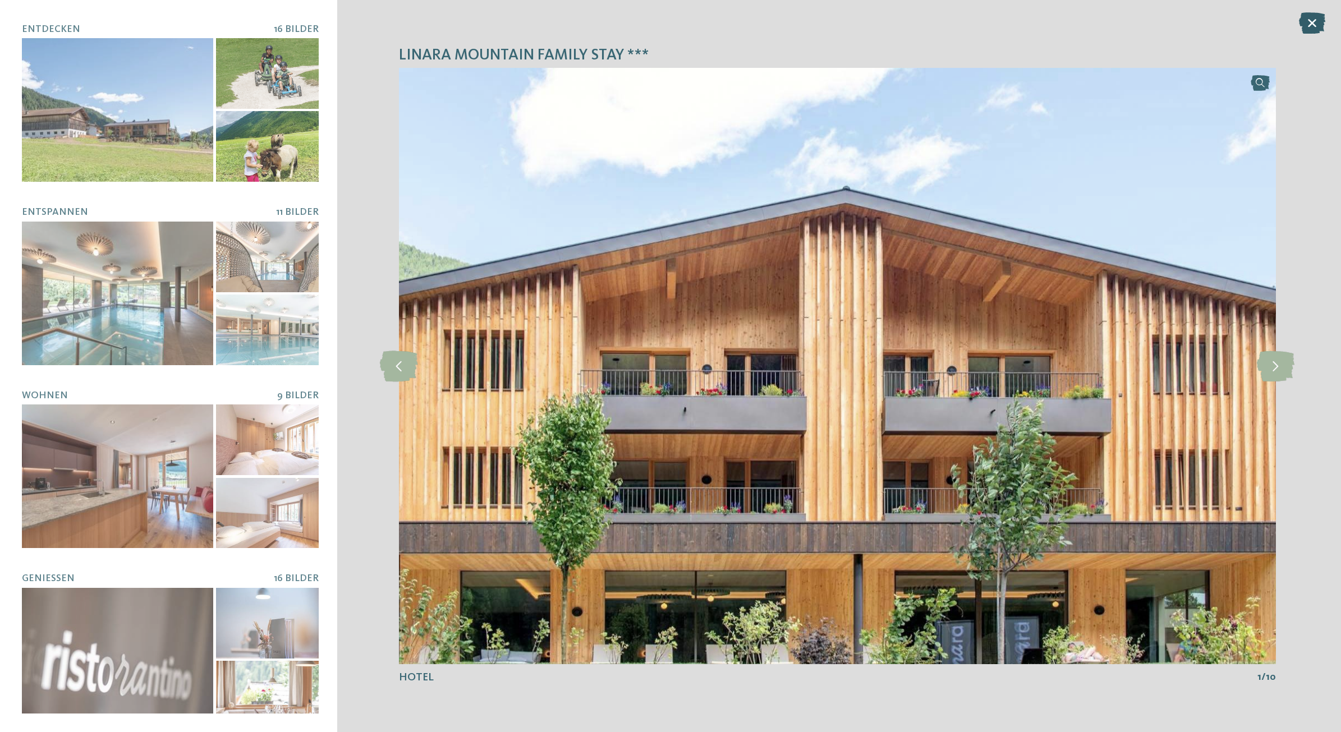
click at [1316, 22] on icon at bounding box center [1312, 22] width 26 height 21
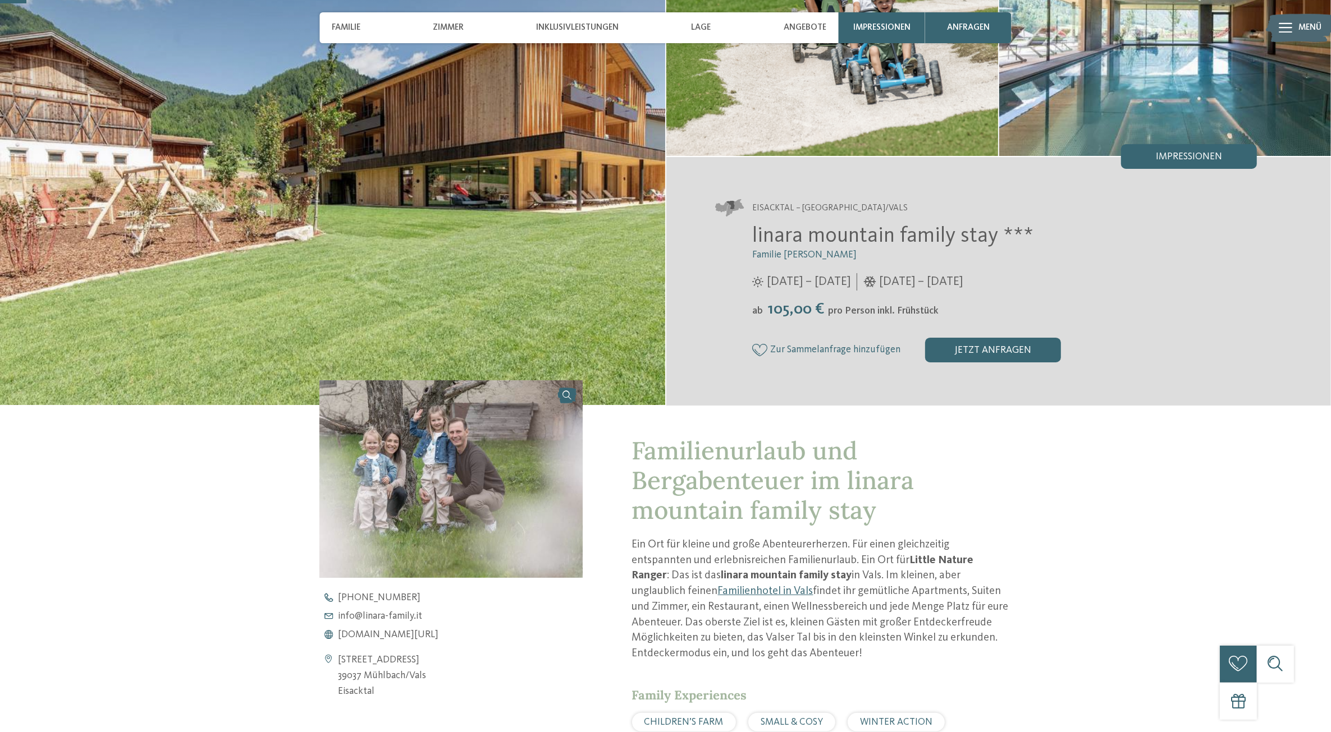
scroll to position [0, 0]
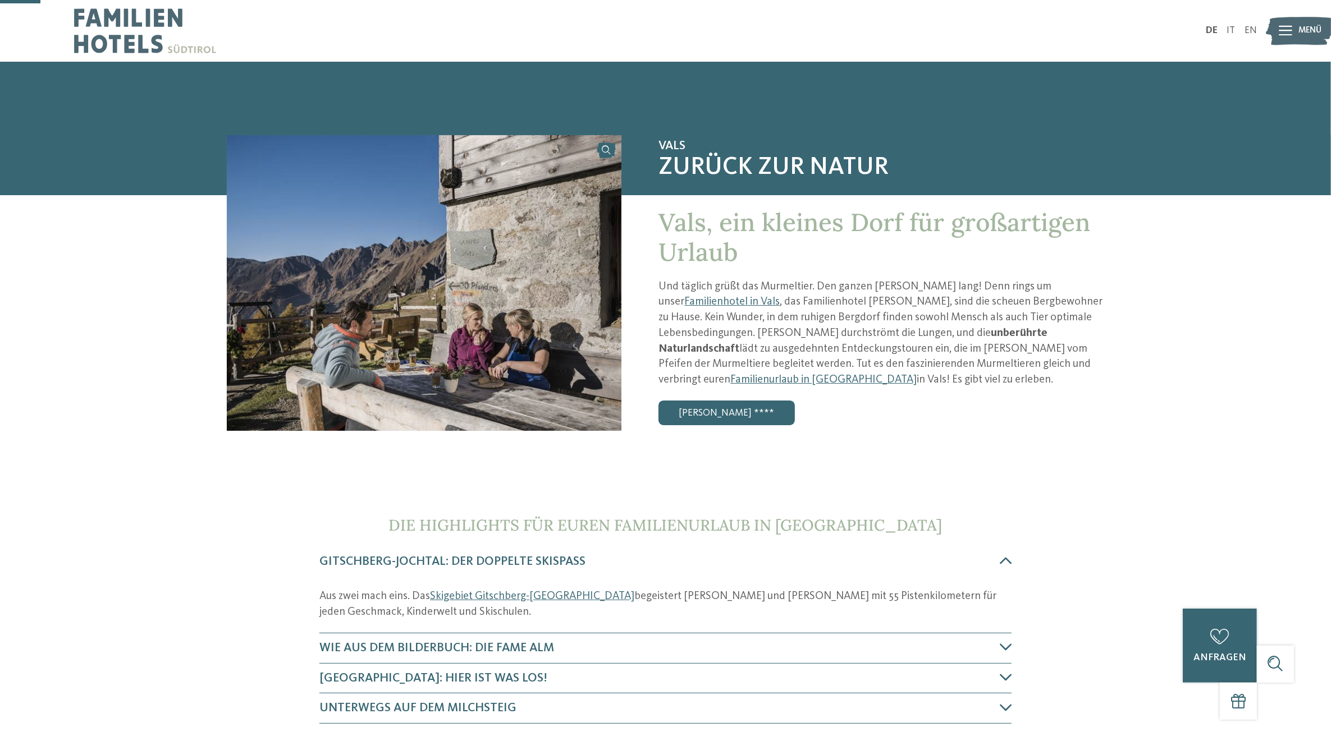
scroll to position [351, 0]
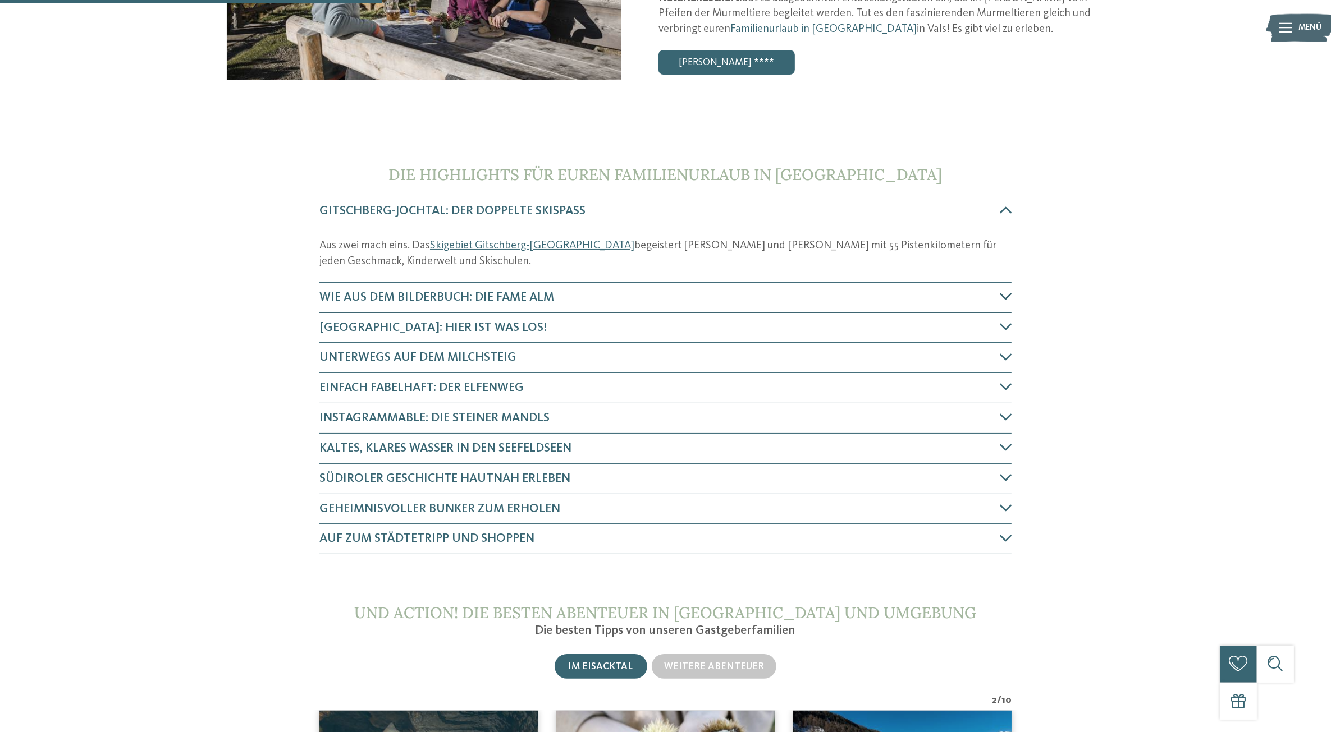
click at [543, 300] on span "Wie aus dem Bilderbuch: die Fame Alm" at bounding box center [436, 297] width 235 height 12
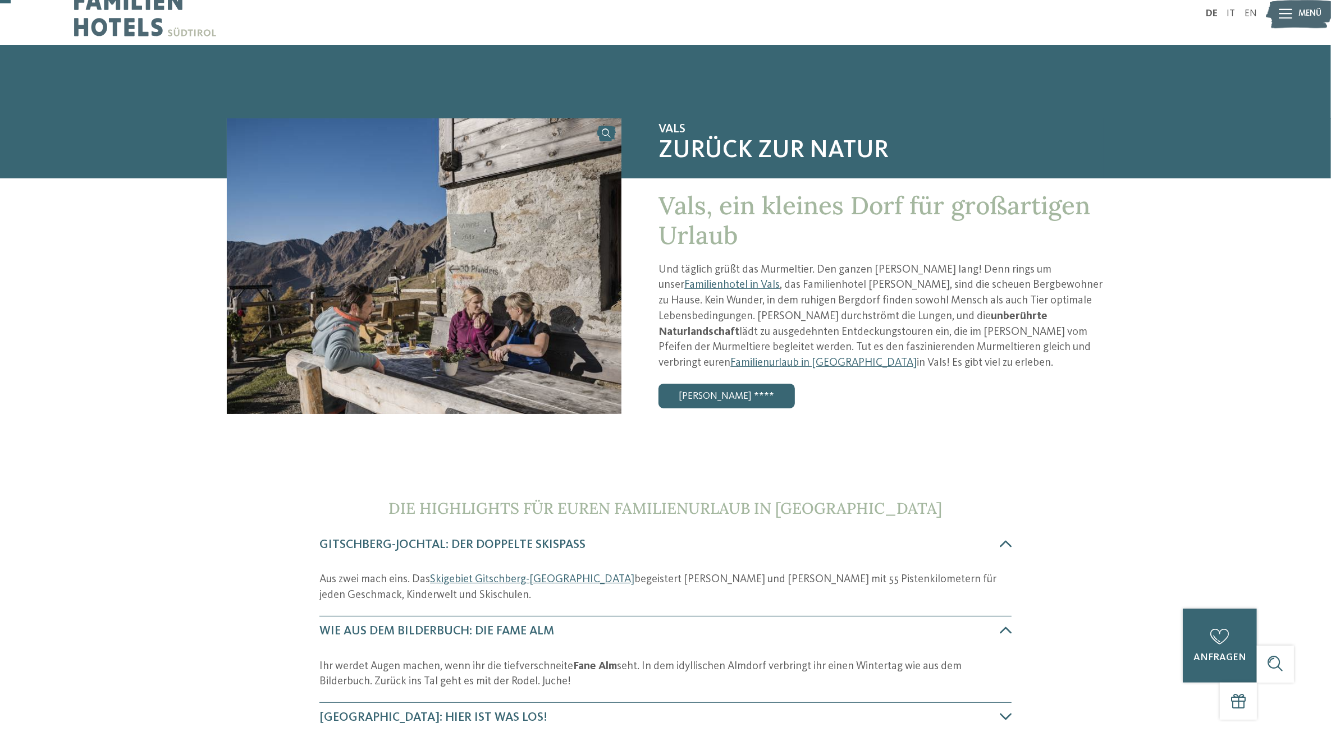
scroll to position [0, 0]
